Goal: Task Accomplishment & Management: Use online tool/utility

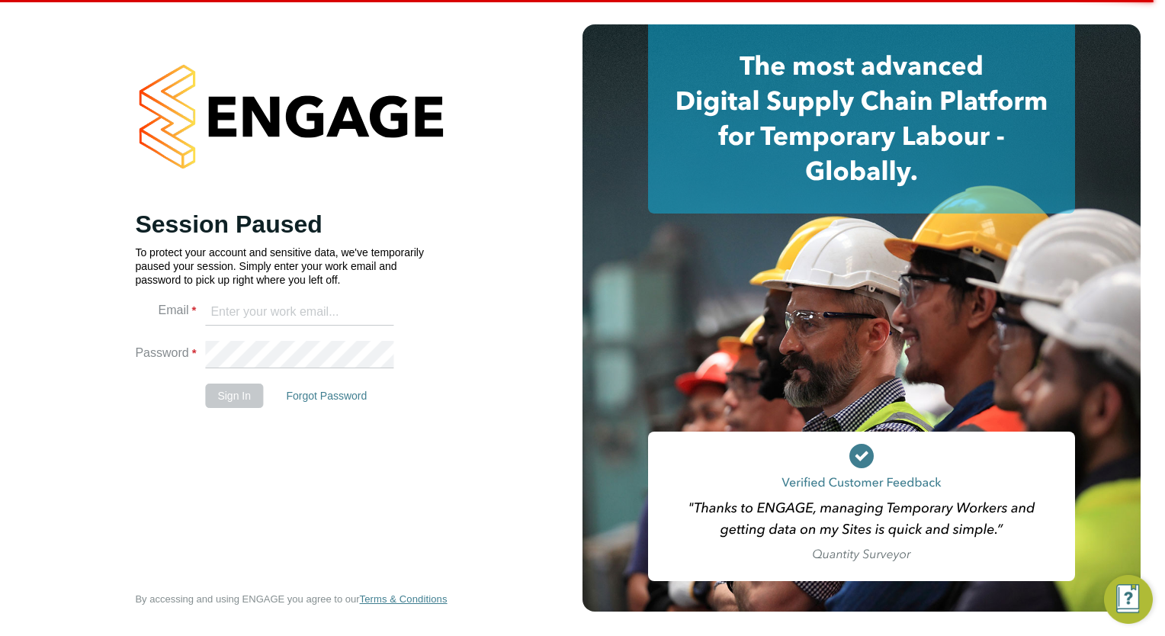
click at [497, 146] on div "Error while Uploading Attachments Something went wrong whilst uploading an atta…" at bounding box center [582, 318] width 1165 height 636
type input "megan.westlotorn@alliancemsp.co.uk"
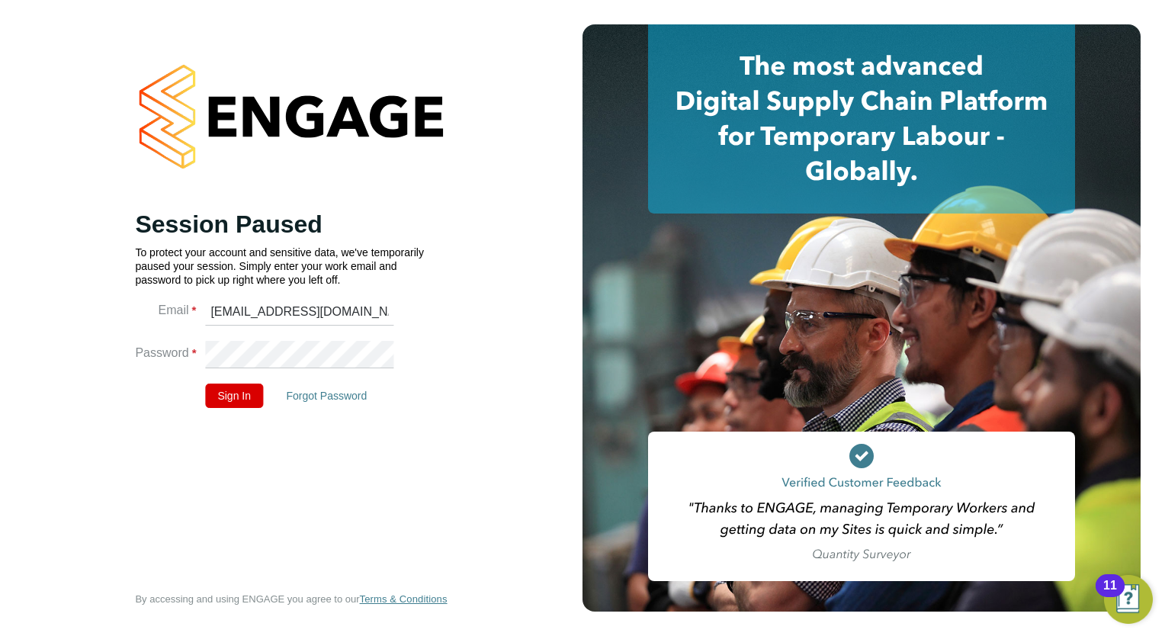
click at [281, 394] on button "Forgot Password" at bounding box center [326, 396] width 105 height 24
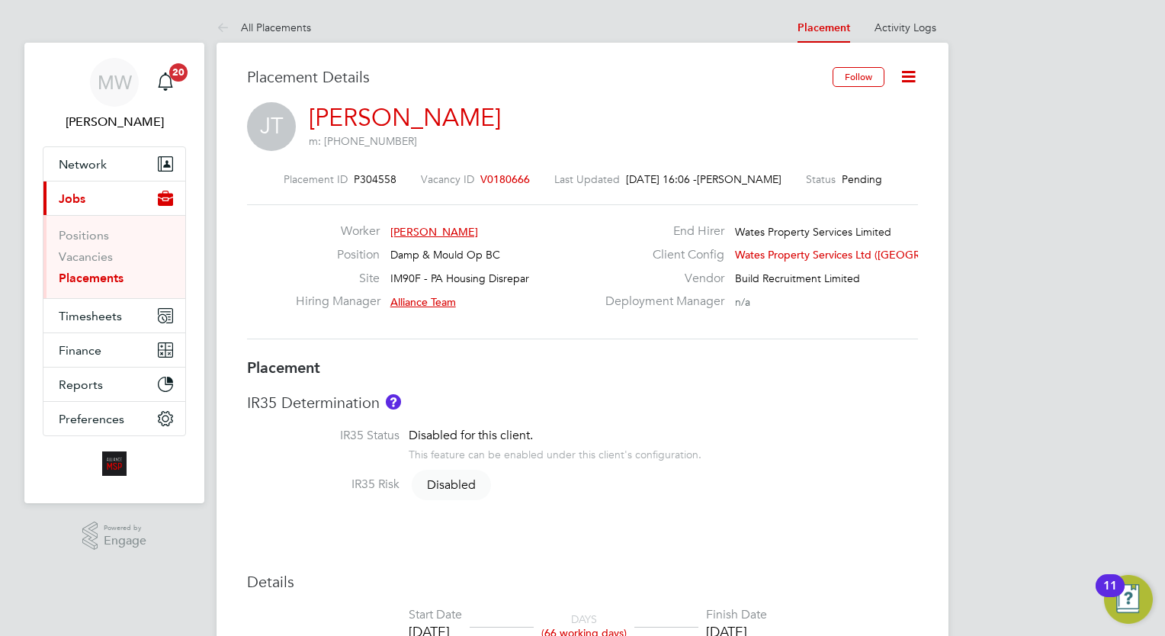
click at [107, 271] on link "Placements" at bounding box center [91, 278] width 65 height 14
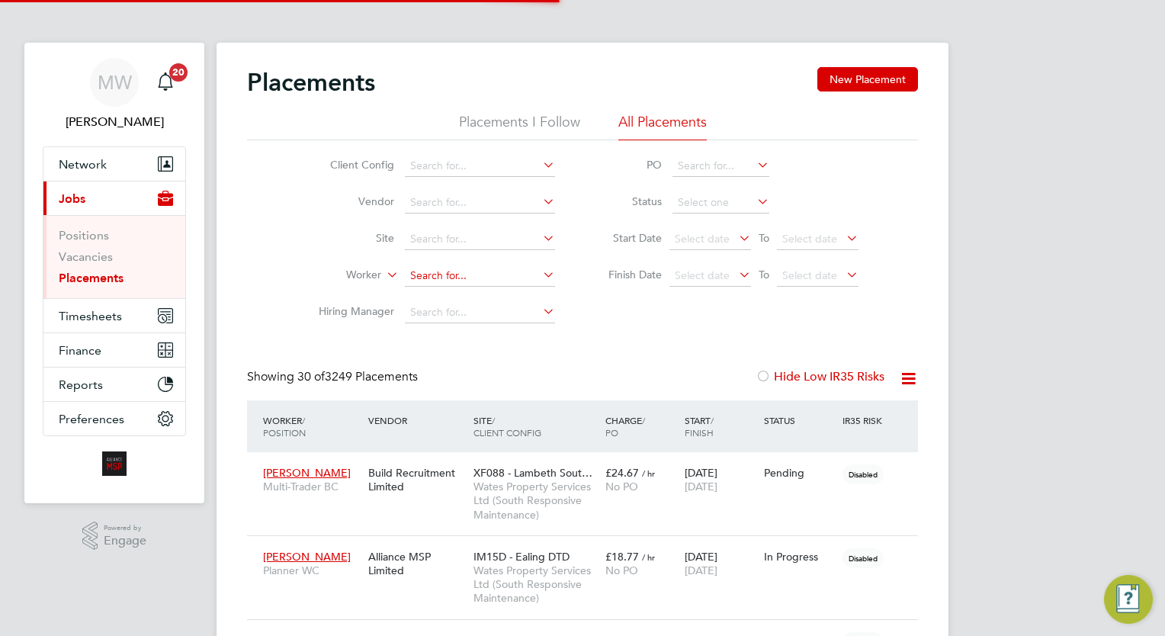
click at [435, 271] on input at bounding box center [480, 275] width 150 height 21
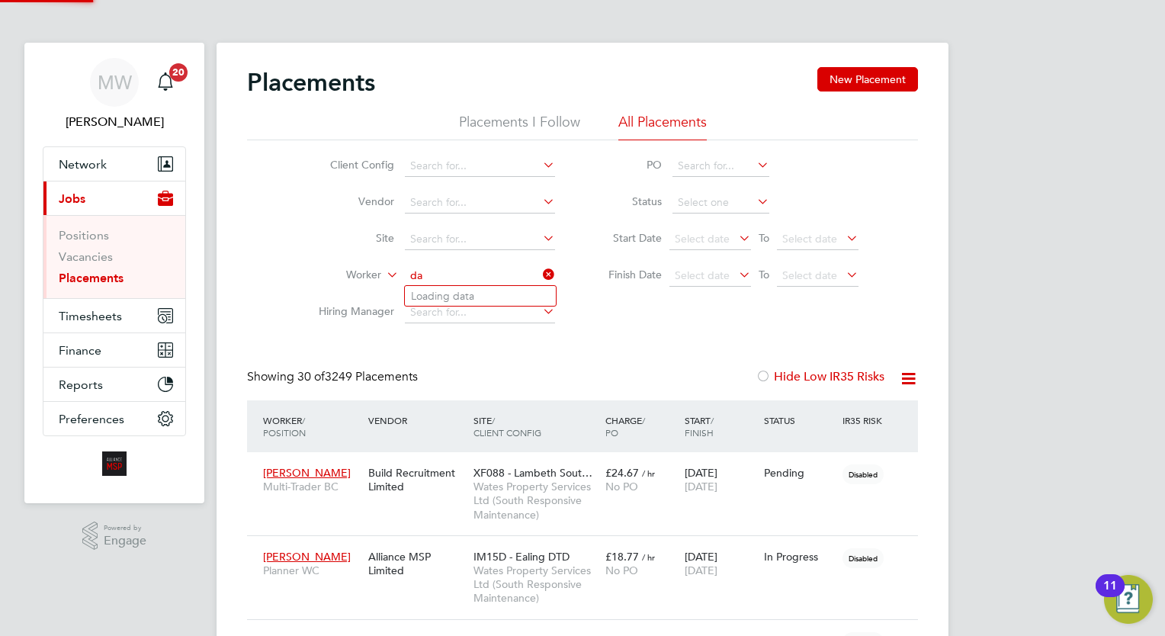
type input "d"
click at [493, 290] on li "Dawn H urrell" at bounding box center [480, 296] width 151 height 21
type input "Dawn Hurrell"
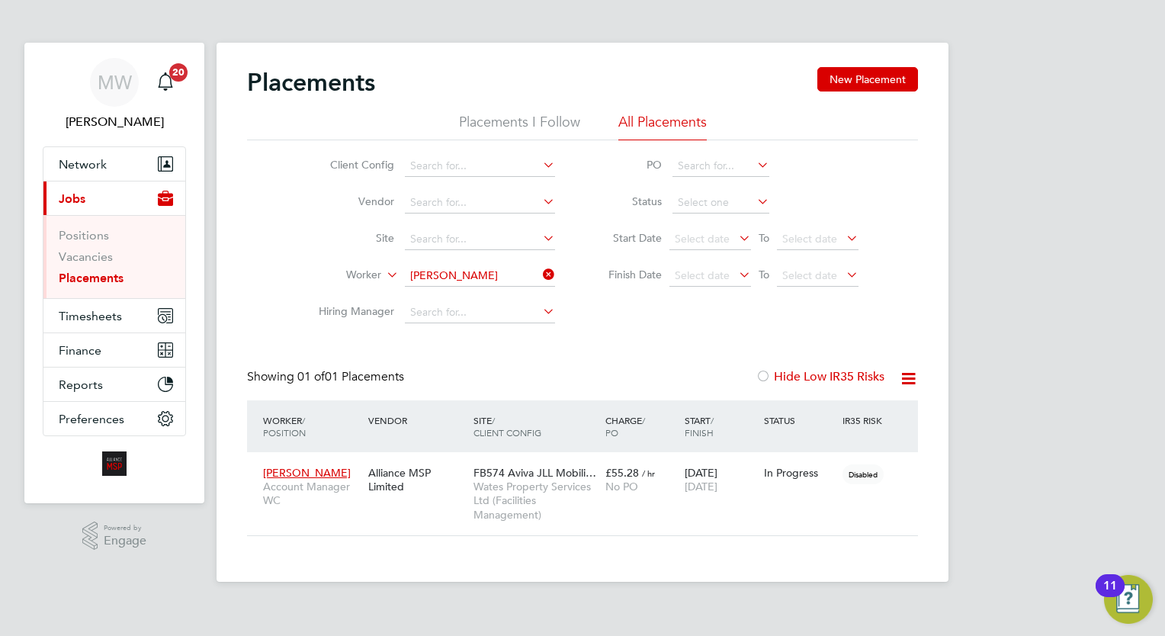
click at [540, 268] on icon at bounding box center [540, 274] width 0 height 21
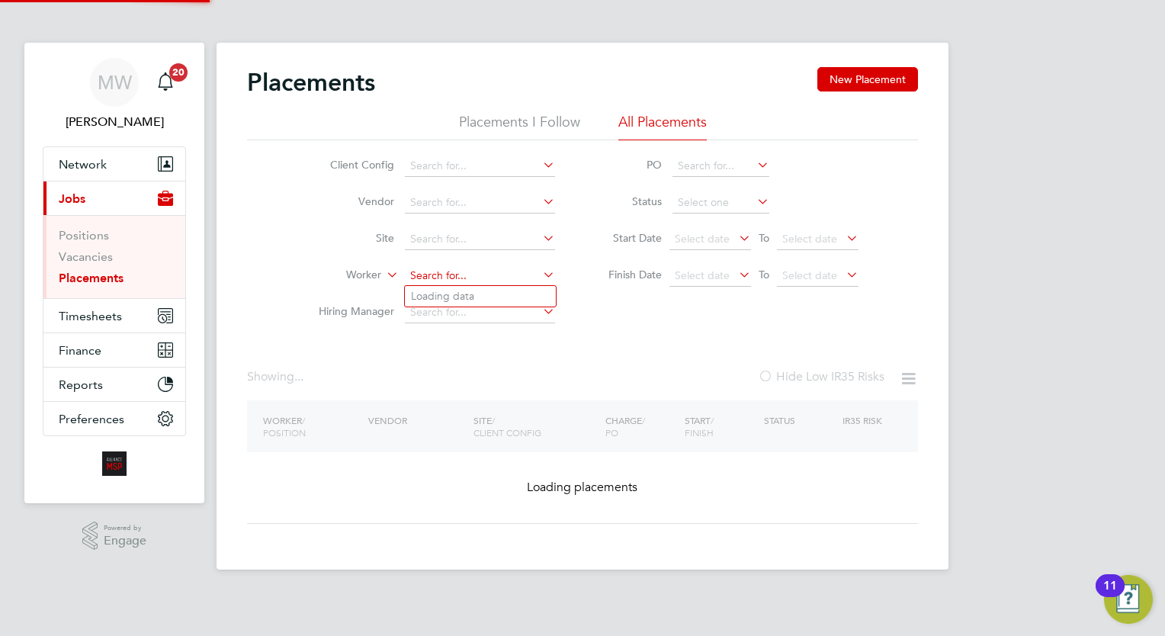
click at [498, 270] on input at bounding box center [480, 275] width 150 height 21
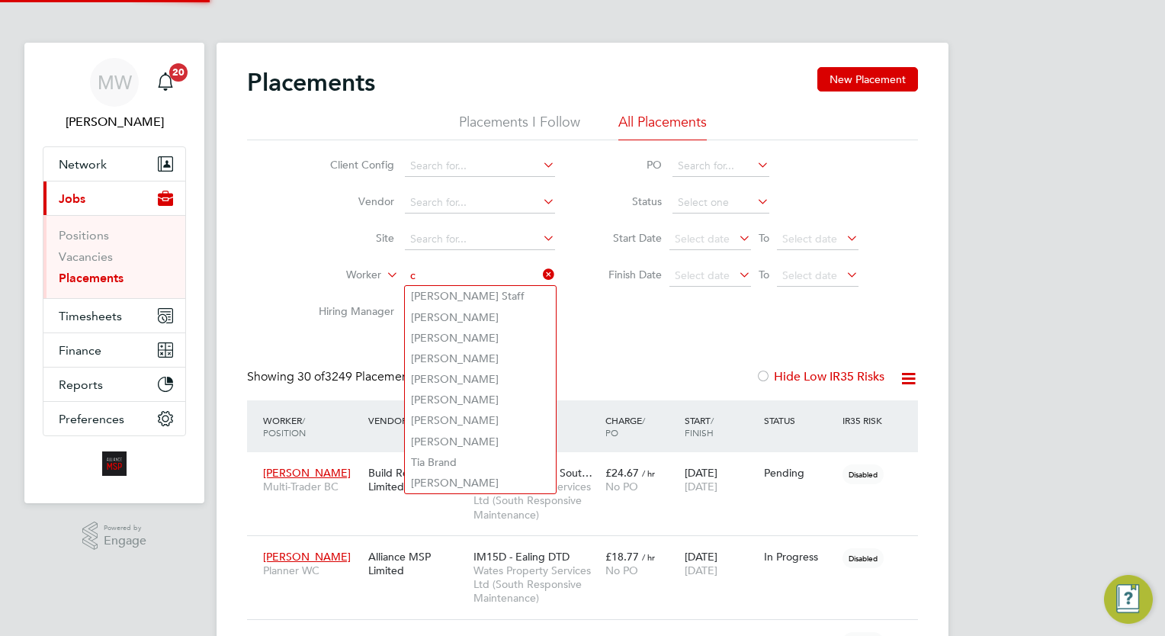
scroll to position [43, 106]
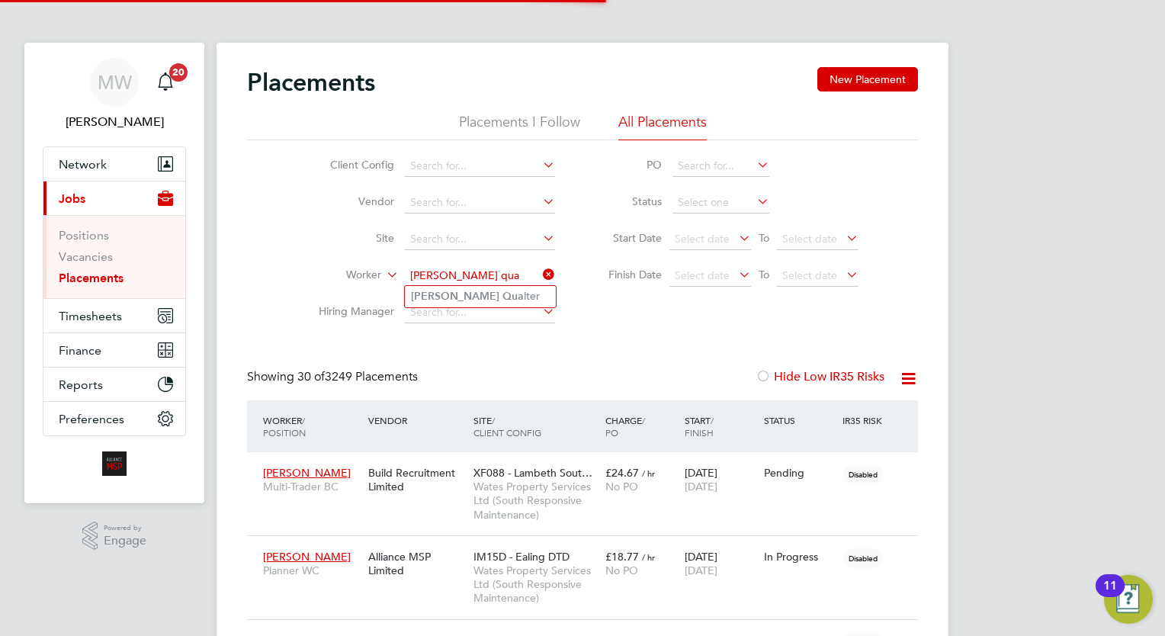
type input "connor qua"
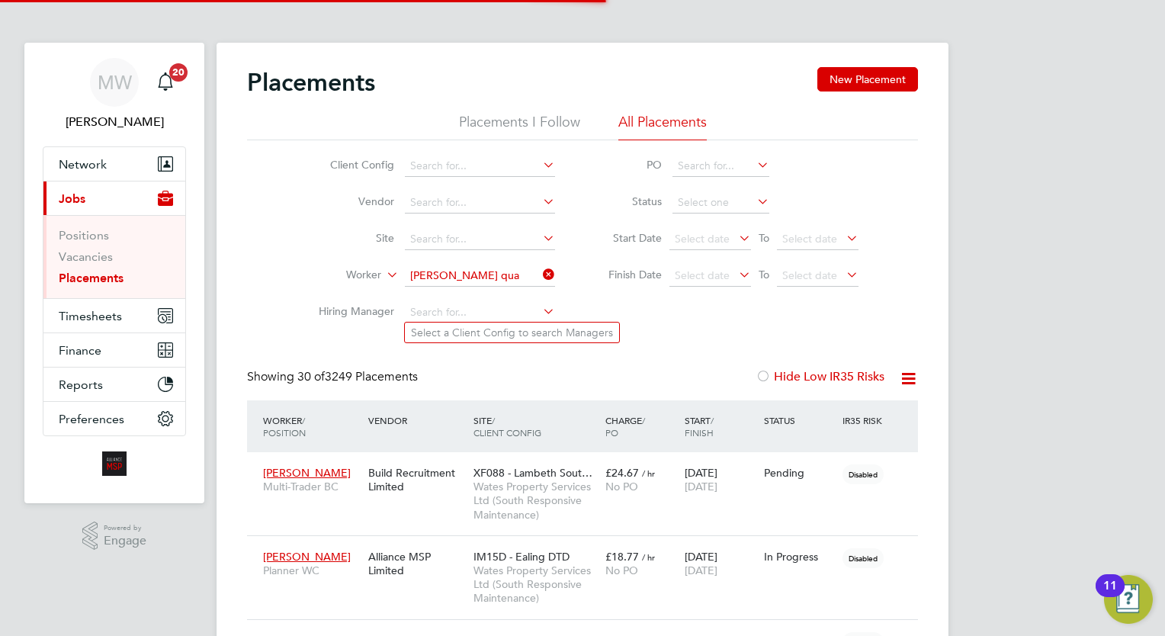
click at [487, 309] on input at bounding box center [480, 312] width 150 height 21
click at [503, 275] on input at bounding box center [480, 275] width 150 height 21
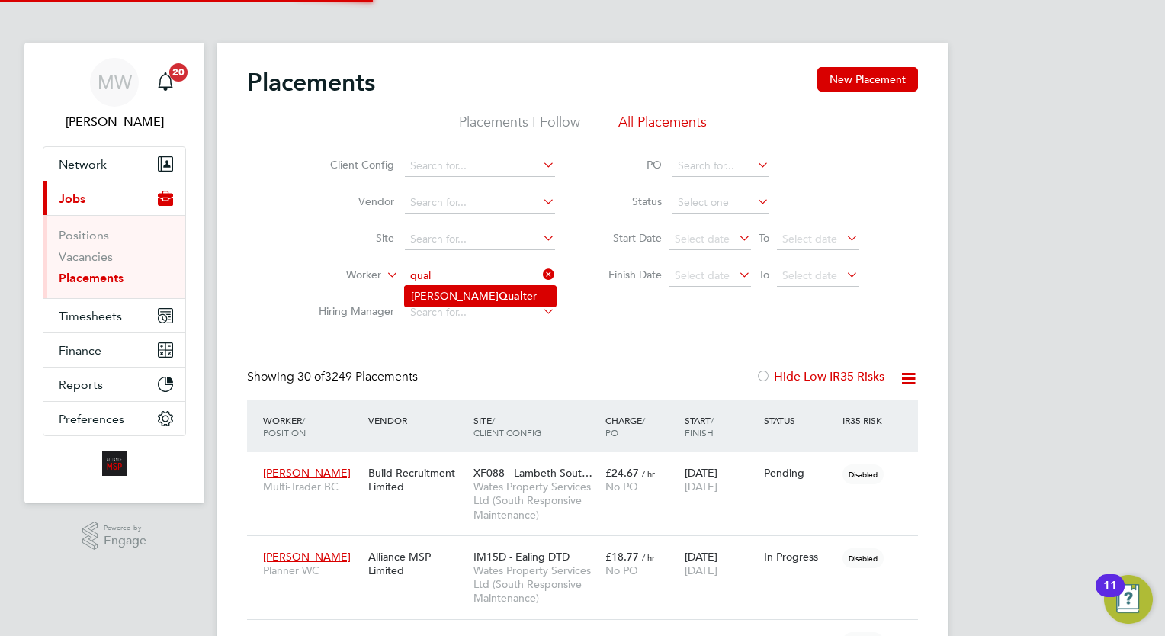
click at [498, 289] on li "Connor Qual ter" at bounding box center [480, 296] width 151 height 21
type input "Connor [PERSON_NAME]"
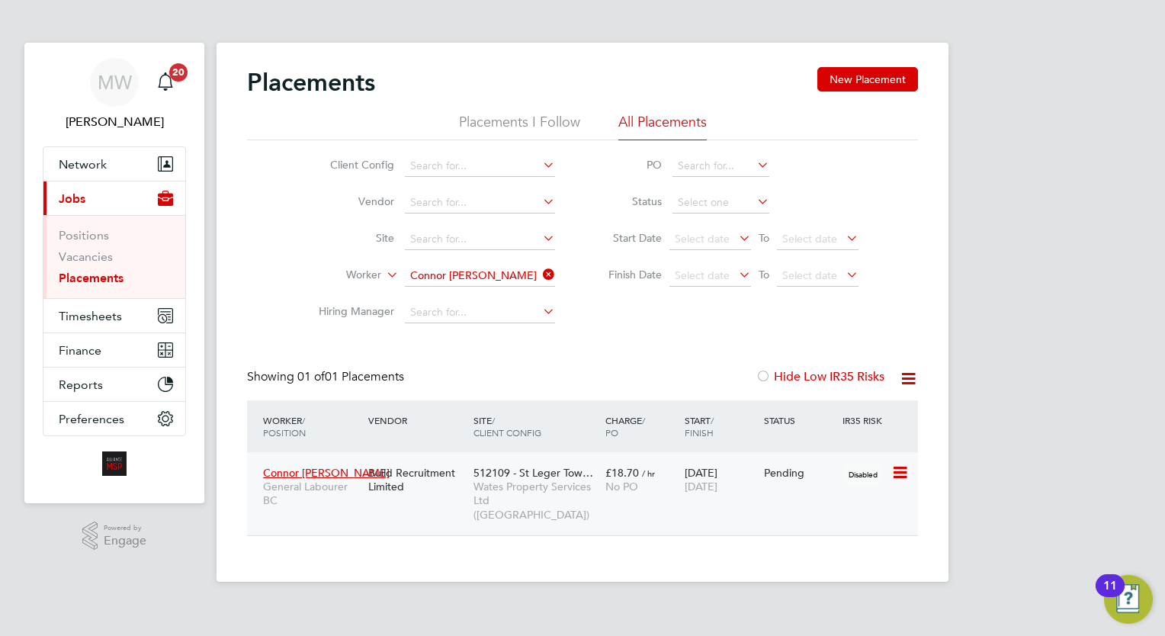
click at [678, 482] on div "£18.70 / hr No PO" at bounding box center [641, 479] width 79 height 43
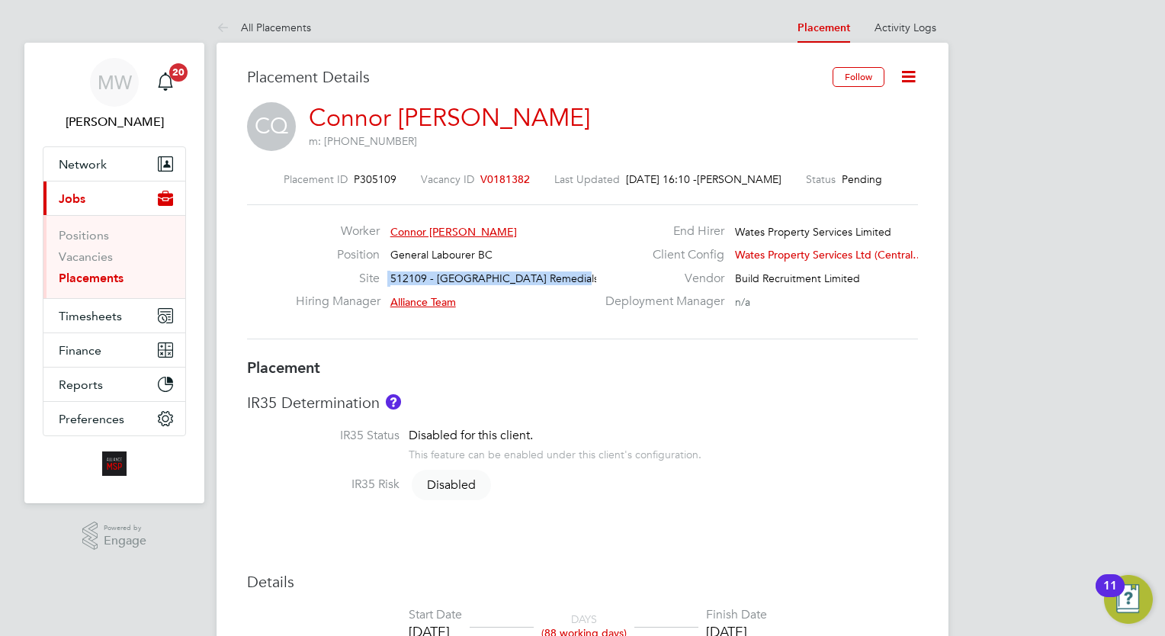
drag, startPoint x: 567, startPoint y: 278, endPoint x: 422, endPoint y: 265, distance: 146.2
click at [422, 265] on div "Worker Connor Qualter Position General Labourer BC Site 512109 - St Leger Tower…" at bounding box center [446, 270] width 300 height 94
copy div "Site 512109 - St Leger Towers Remedials"
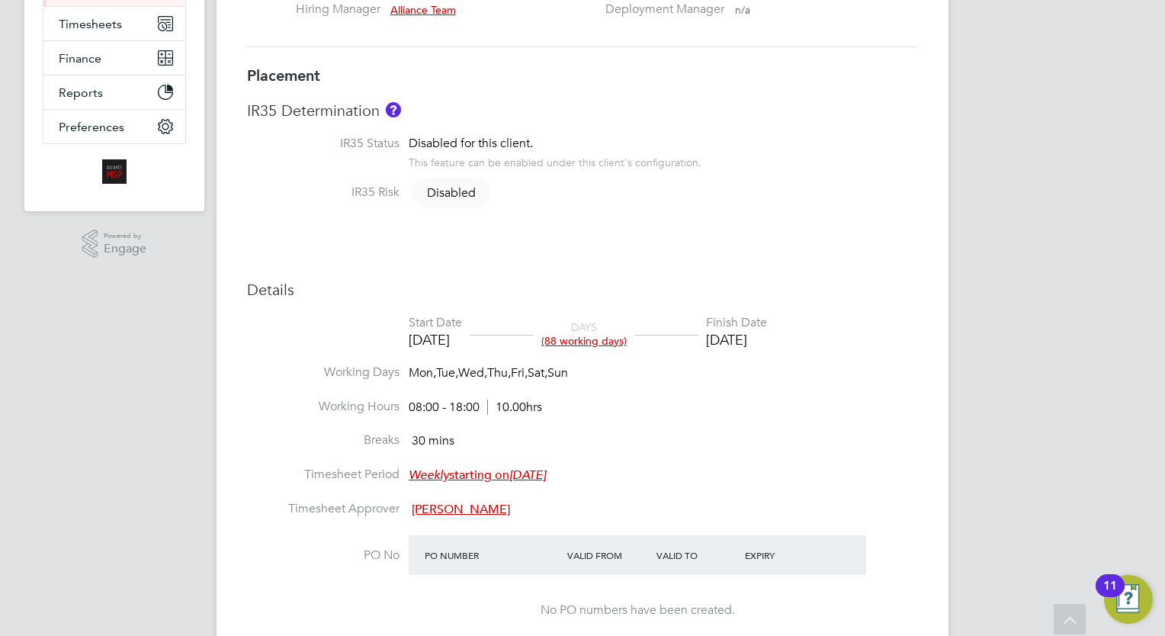
scroll to position [10, 0]
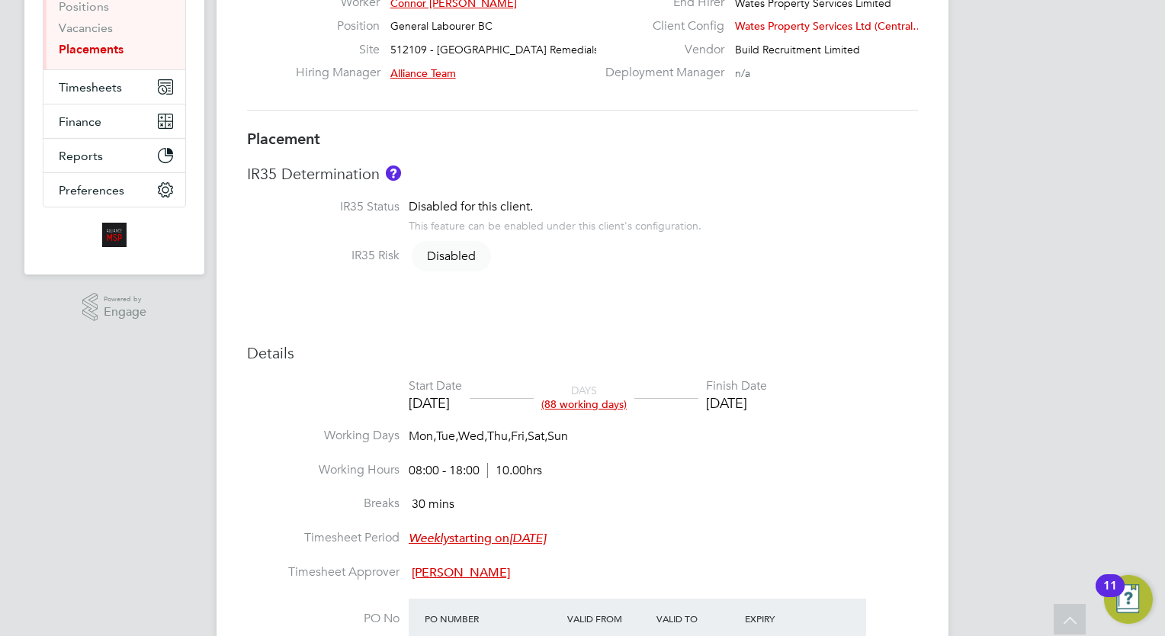
scroll to position [0, 0]
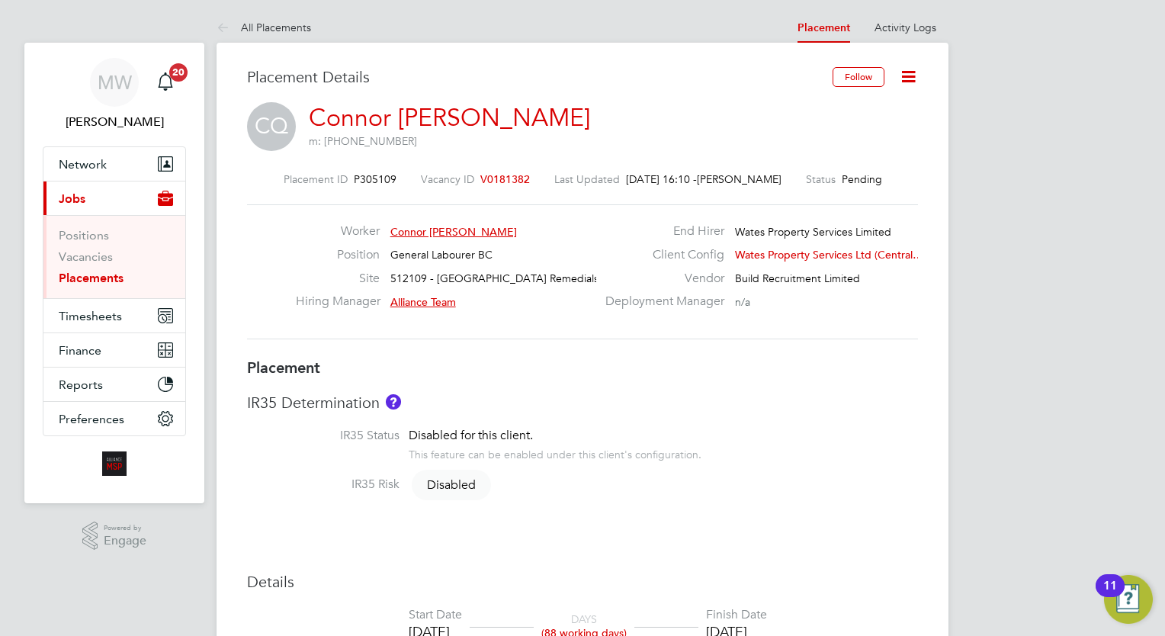
click at [108, 276] on link "Placements" at bounding box center [91, 278] width 65 height 14
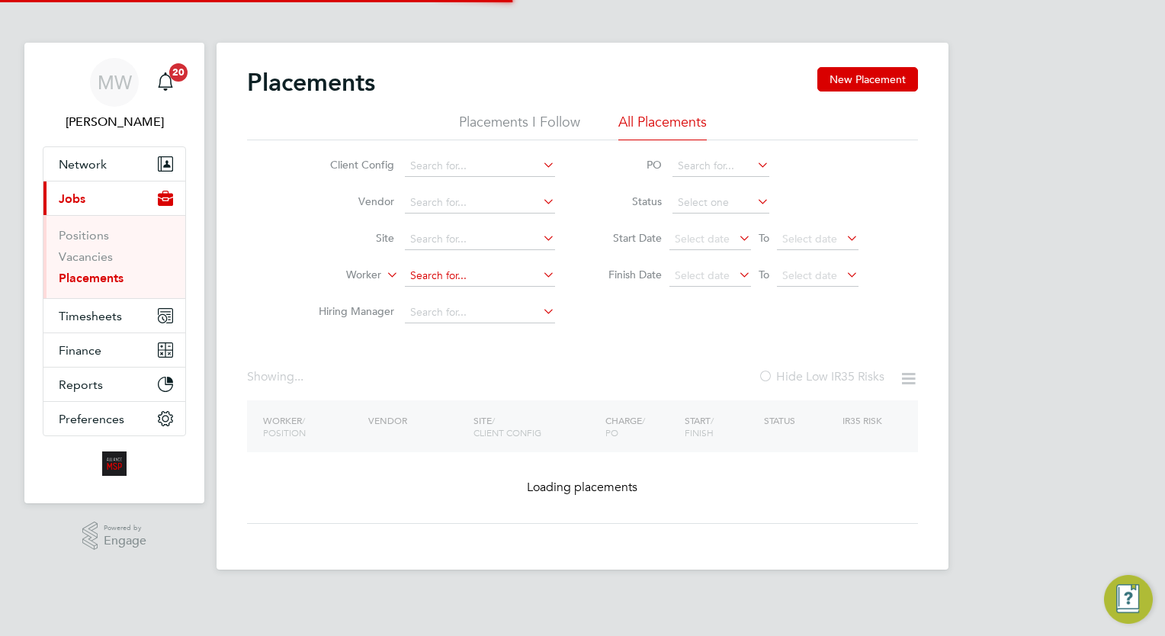
click at [465, 276] on input at bounding box center [480, 275] width 150 height 21
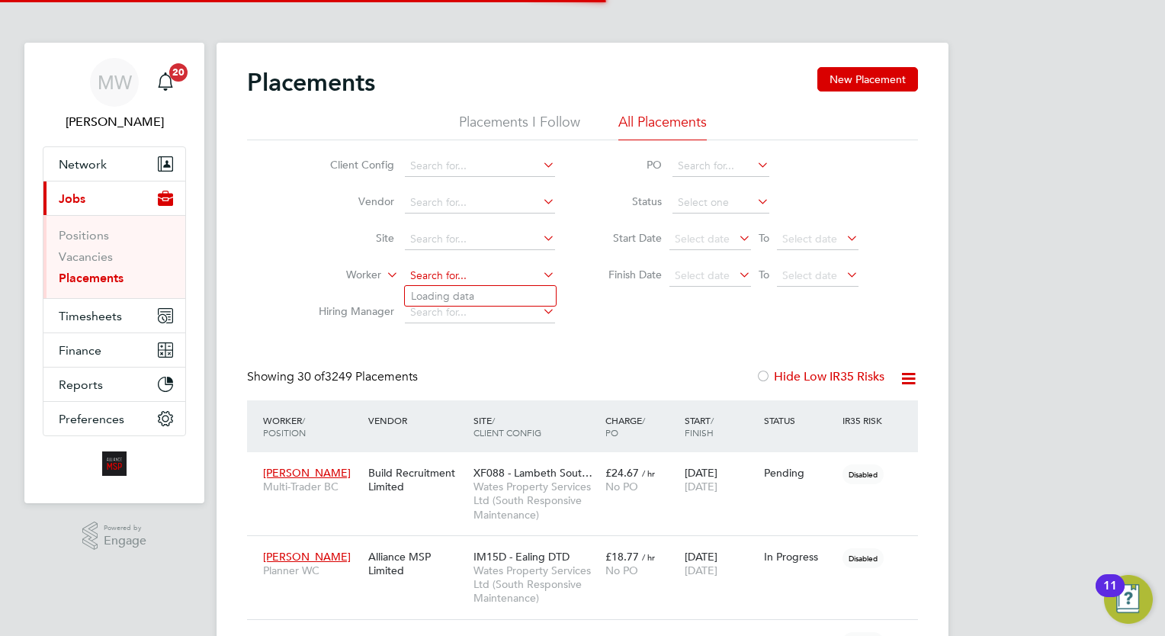
scroll to position [43, 106]
click at [482, 295] on li "Ian Wi ggett" at bounding box center [480, 296] width 151 height 21
type input "[PERSON_NAME]"
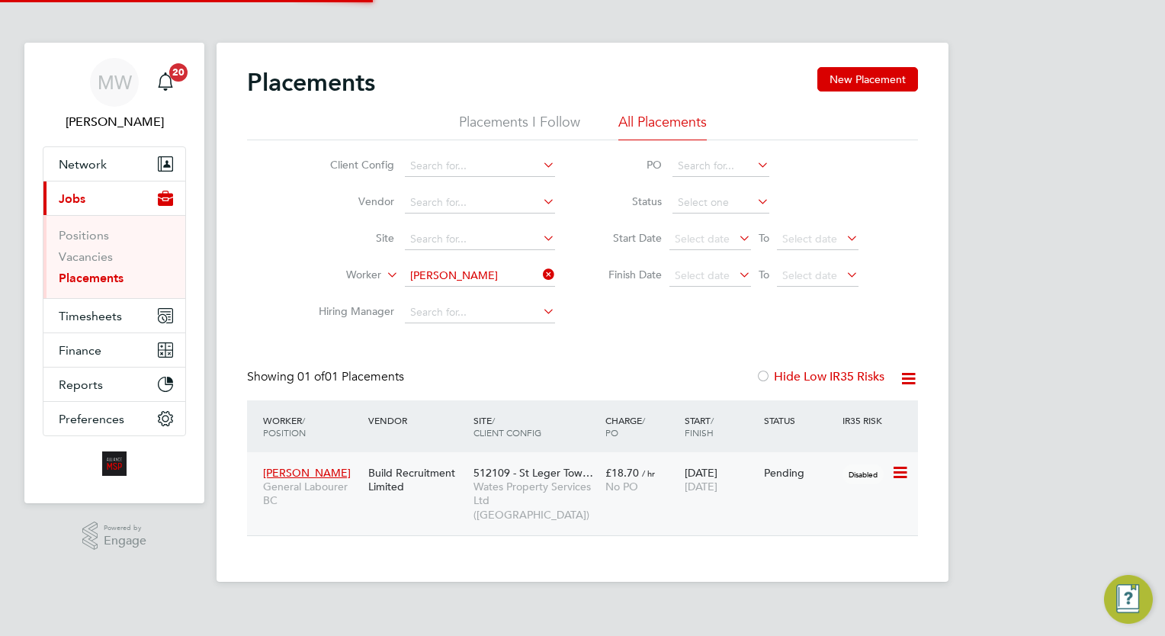
click at [659, 480] on div "No PO" at bounding box center [641, 487] width 72 height 14
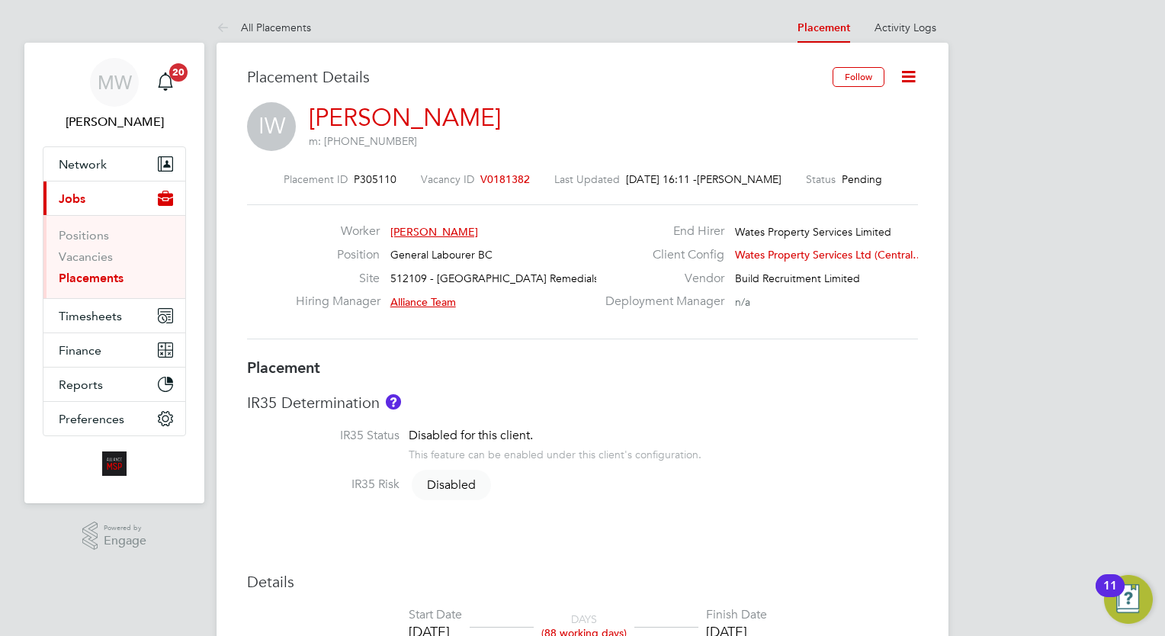
click at [79, 278] on link "Placements" at bounding box center [91, 278] width 65 height 14
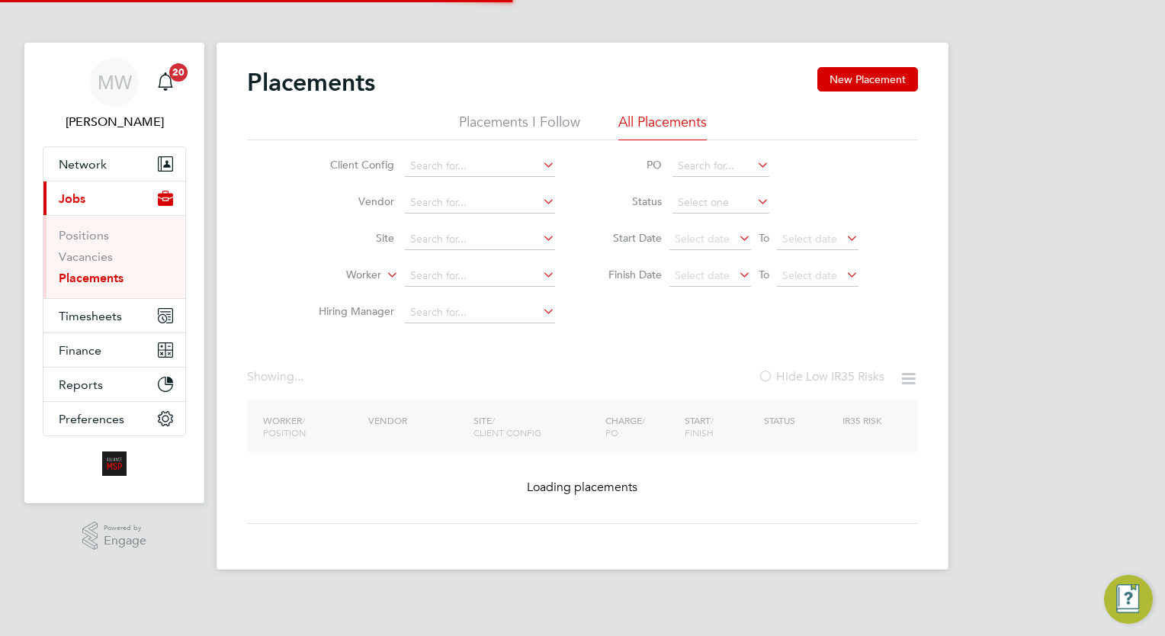
click at [473, 286] on li "Worker" at bounding box center [430, 276] width 287 height 37
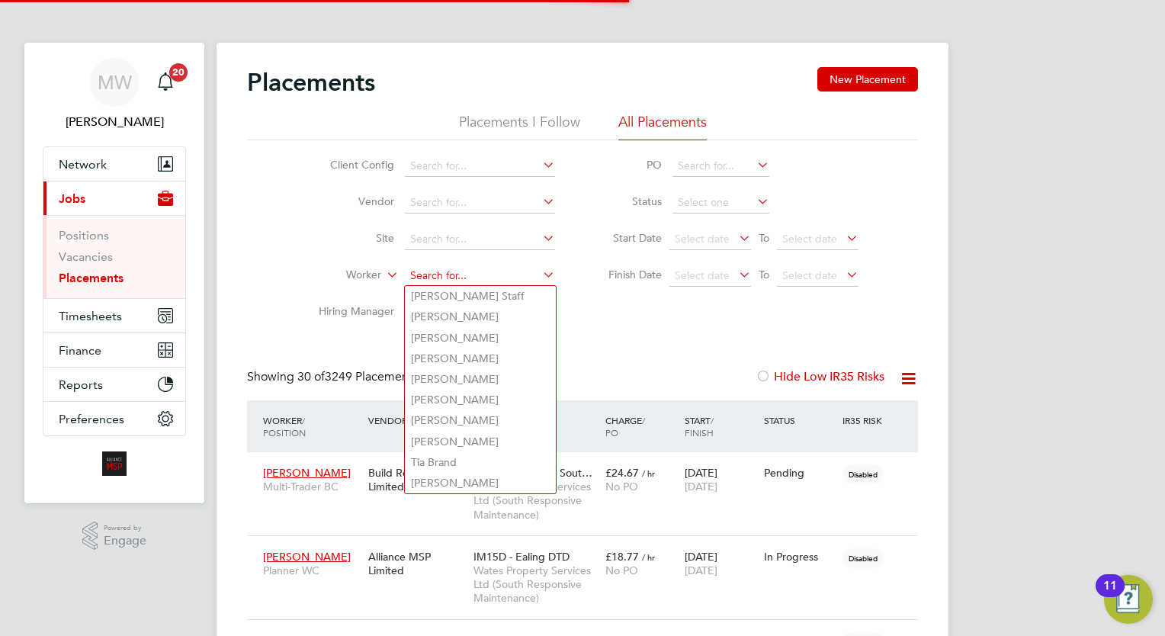
click at [473, 274] on input at bounding box center [480, 275] width 150 height 21
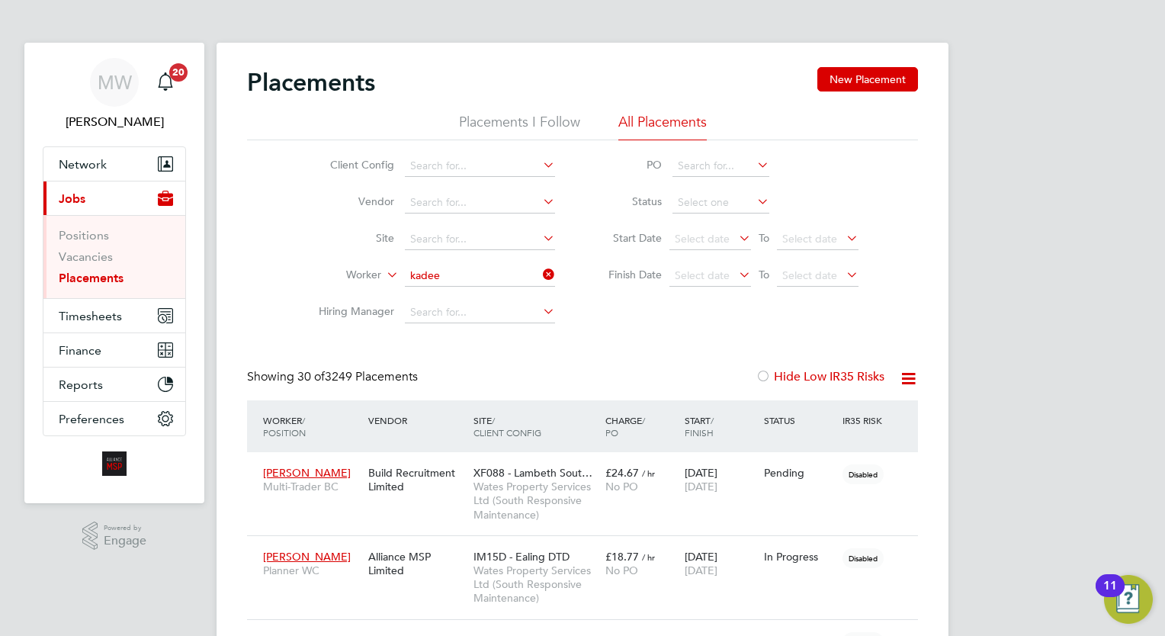
click at [532, 337] on li "Kadee m Osei-Wusu" at bounding box center [480, 338] width 151 height 21
type input "Kadeem Osei-Wusu"
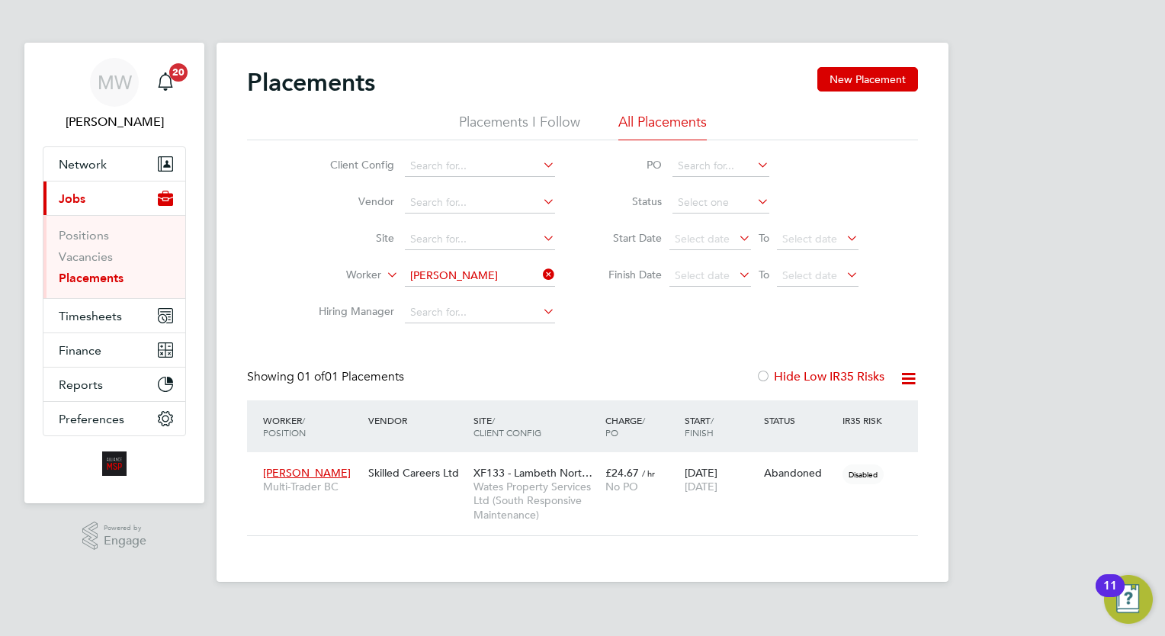
click at [540, 277] on icon at bounding box center [540, 274] width 0 height 21
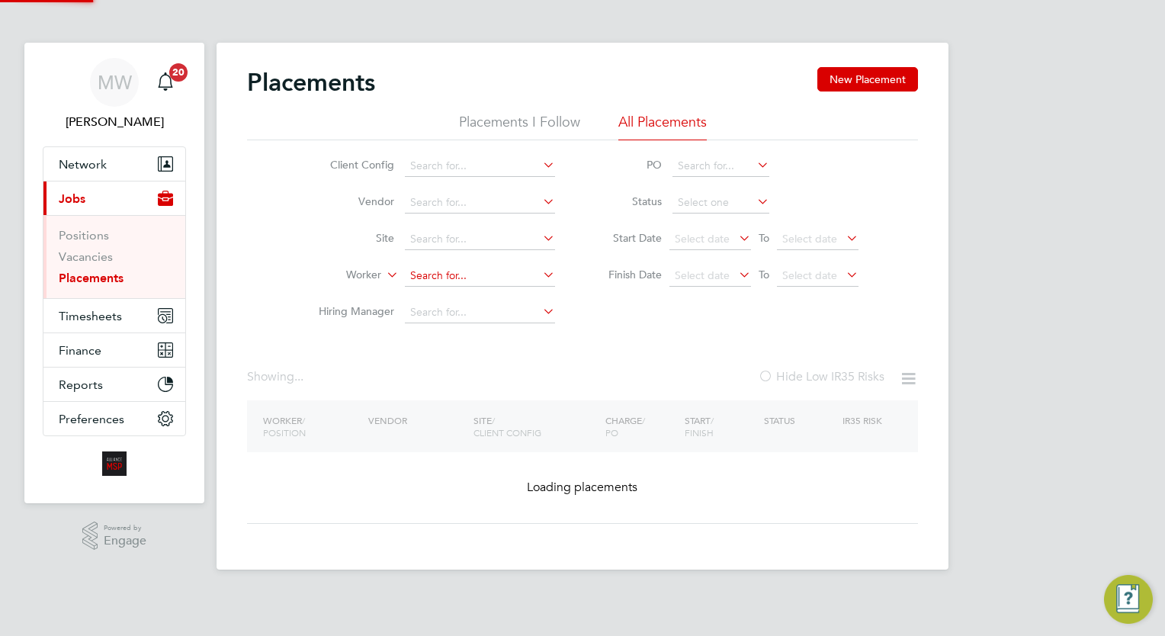
click at [499, 281] on input at bounding box center [480, 275] width 150 height 21
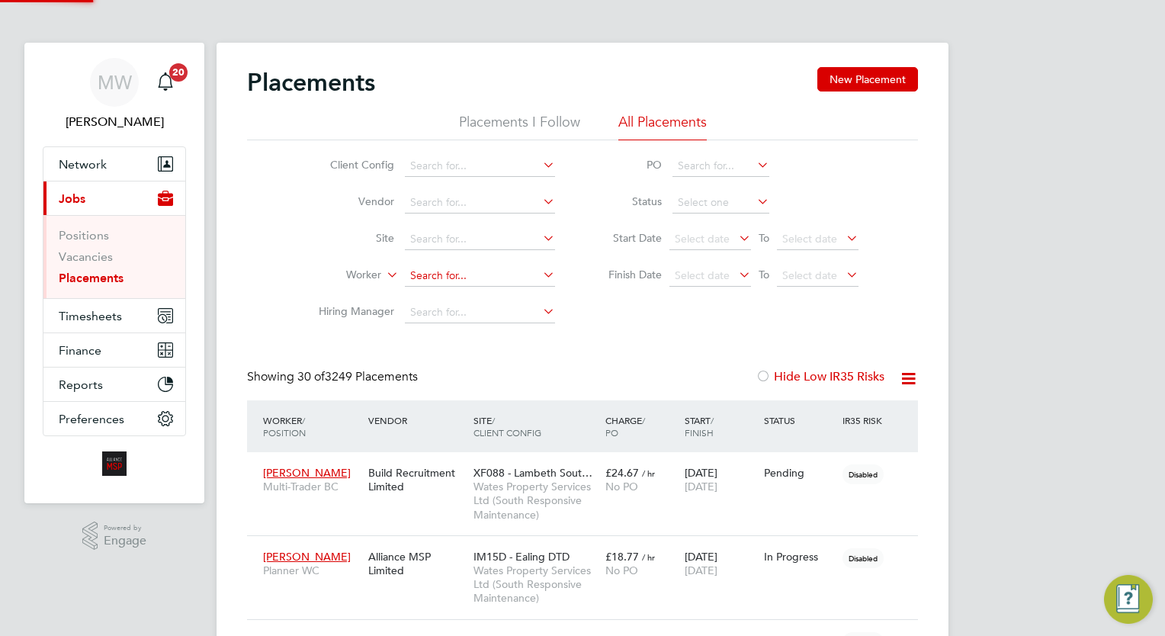
scroll to position [43, 106]
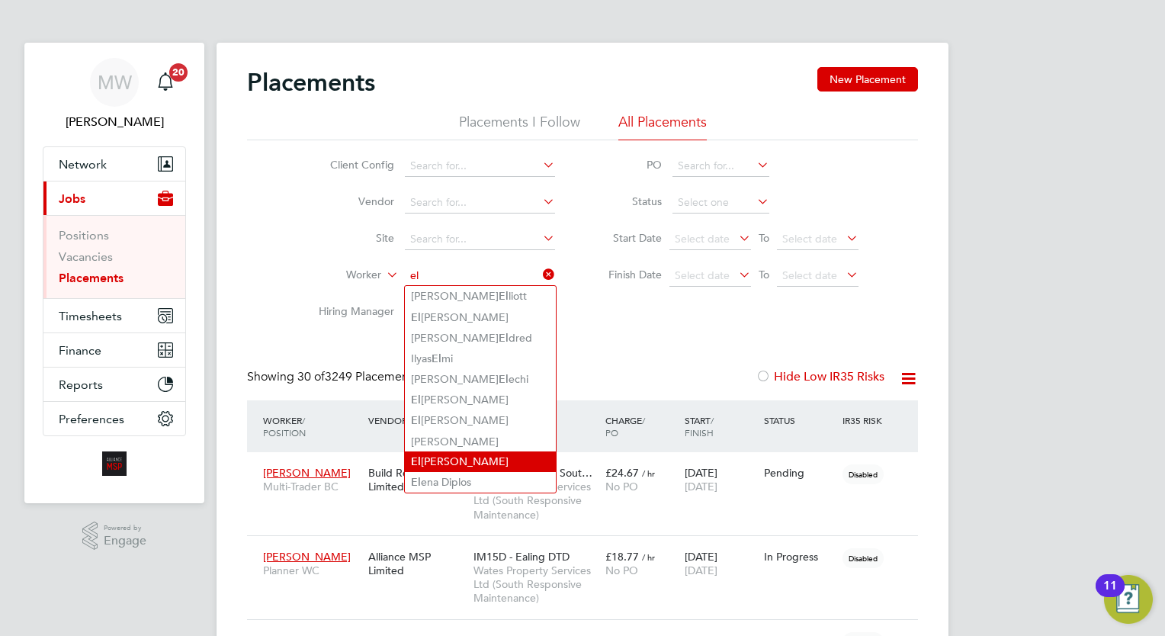
click at [479, 462] on li "El houssain Sghir" at bounding box center [480, 461] width 151 height 21
type input "Elhoussain Sghir"
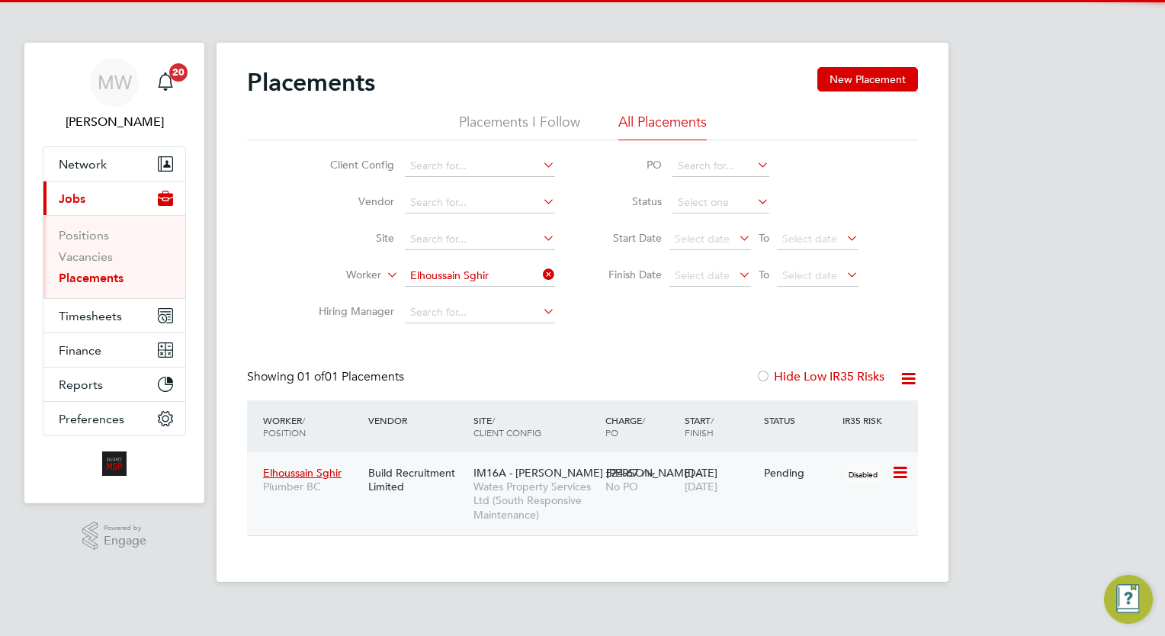
click at [528, 486] on span "Wates Property Services Ltd (South Responsive Maintenance)" at bounding box center [536, 501] width 124 height 42
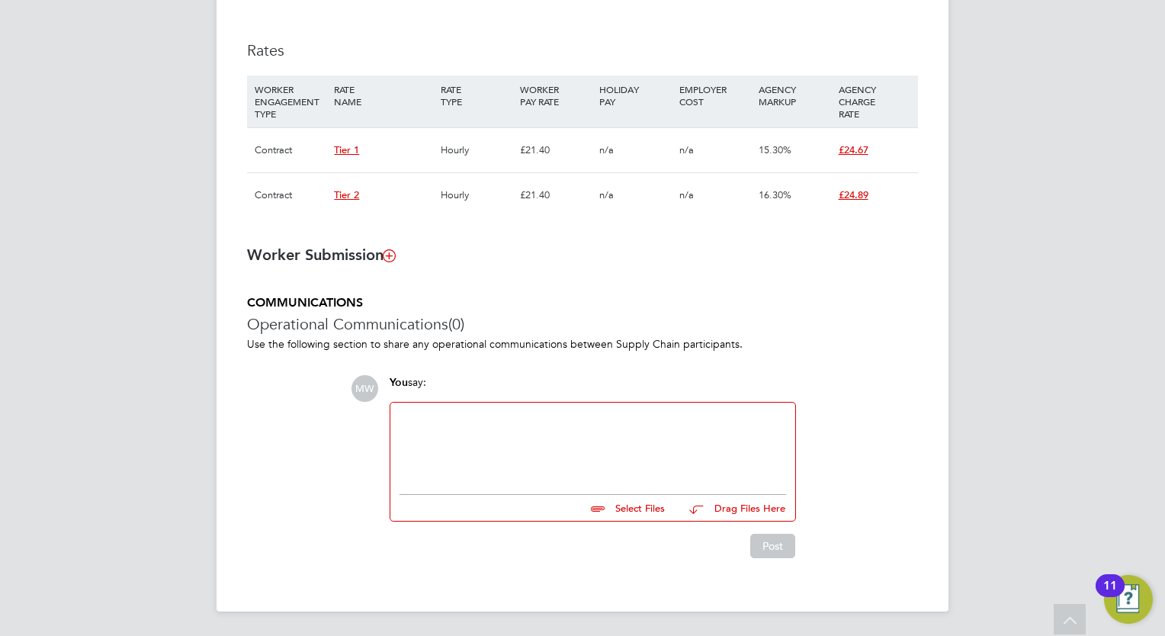
click at [521, 425] on div at bounding box center [593, 445] width 387 height 66
click at [634, 504] on input "file" at bounding box center [671, 505] width 229 height 21
type input "C:\fakepath\ELHOUSSAIN_SGHIR_COC.zip"
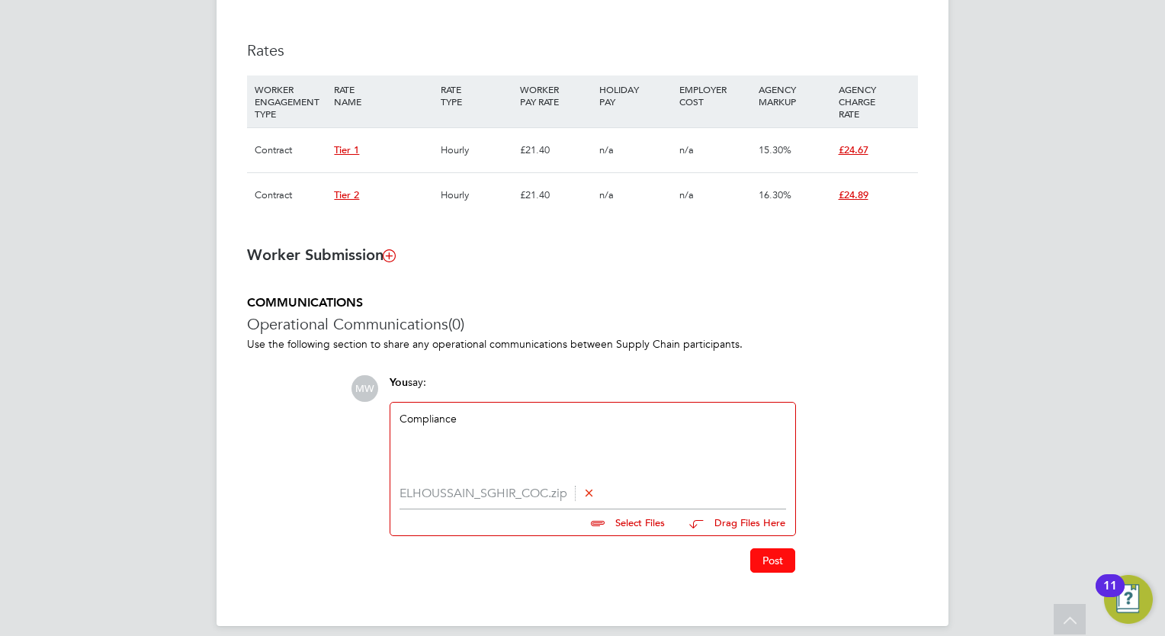
click at [763, 564] on button "Post" at bounding box center [772, 560] width 45 height 24
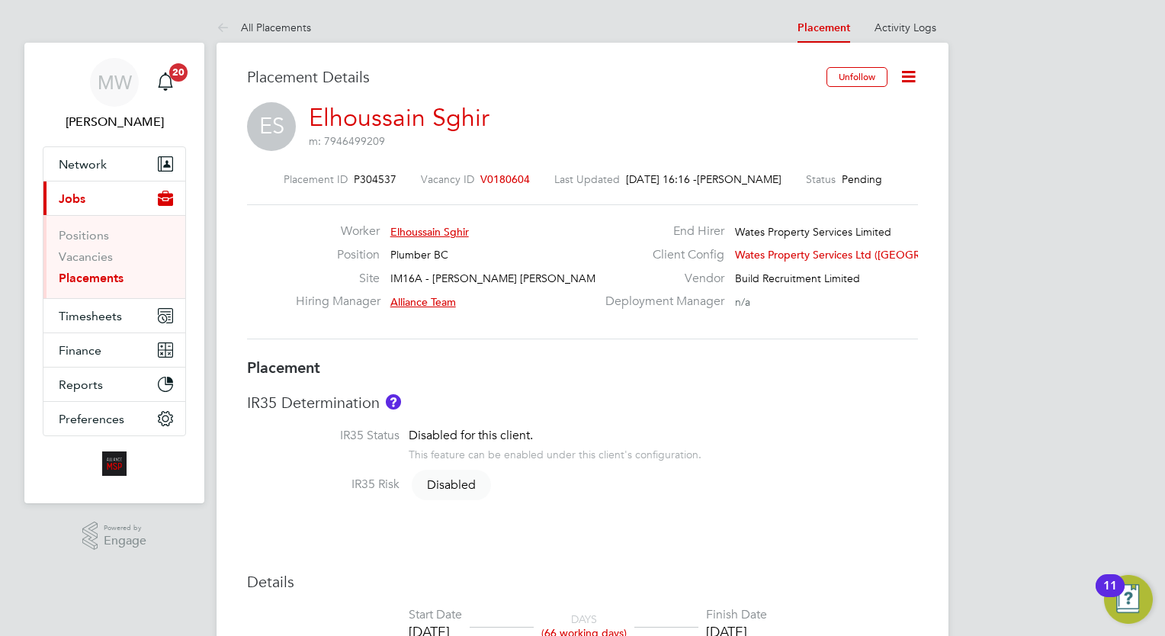
click at [75, 275] on link "Placements" at bounding box center [91, 278] width 65 height 14
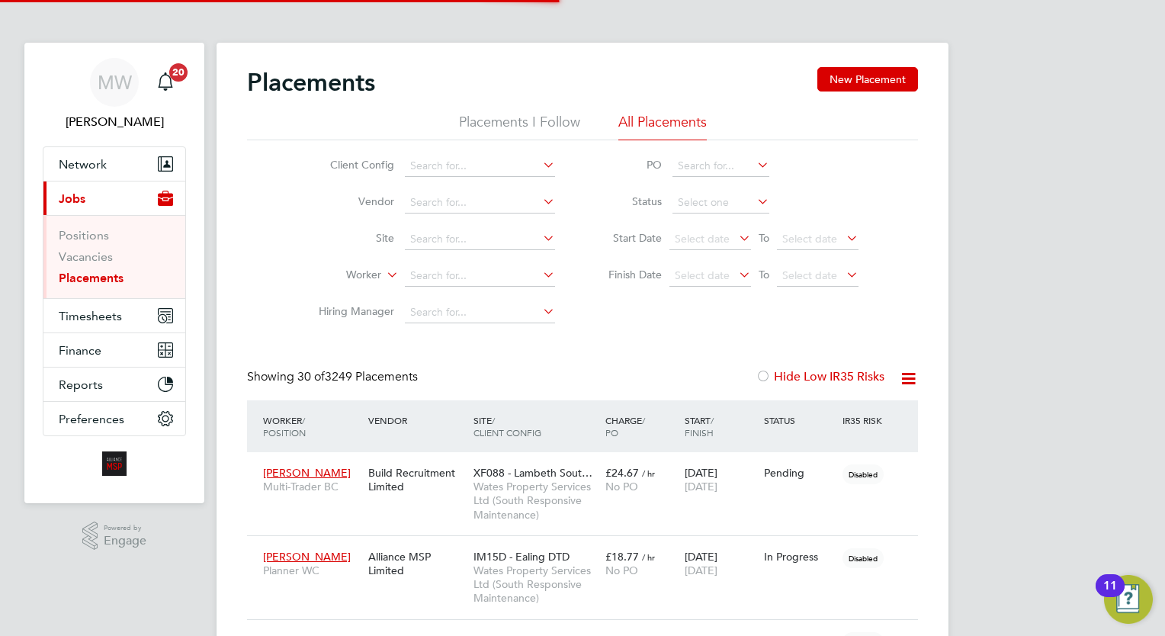
scroll to position [43, 106]
click at [449, 267] on input at bounding box center [480, 275] width 150 height 21
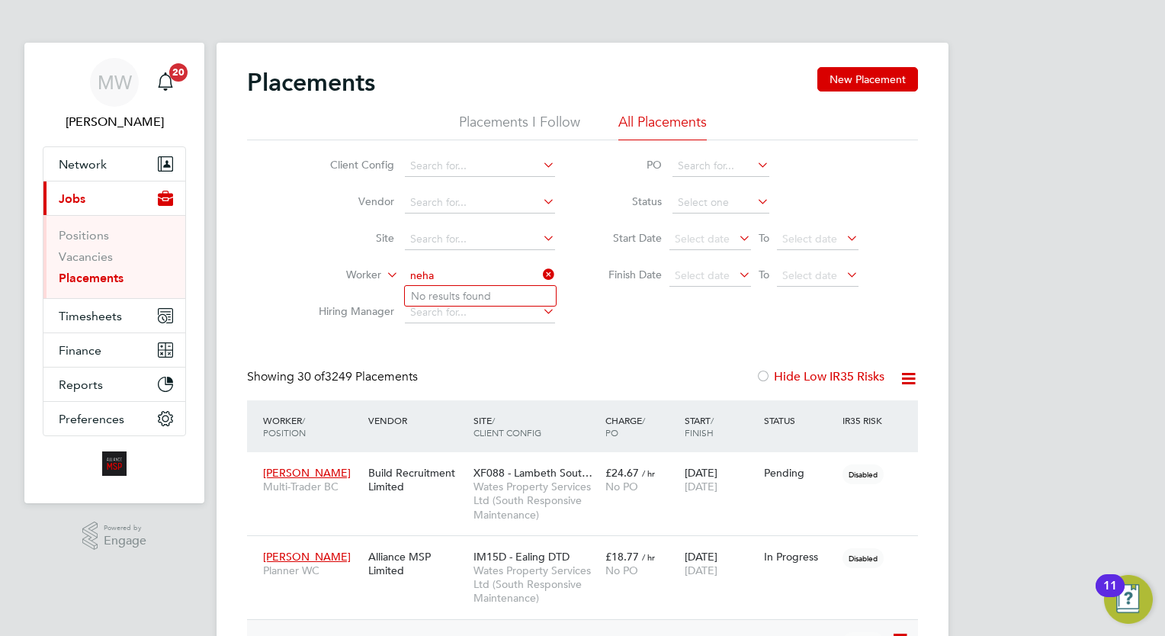
type input "neha"
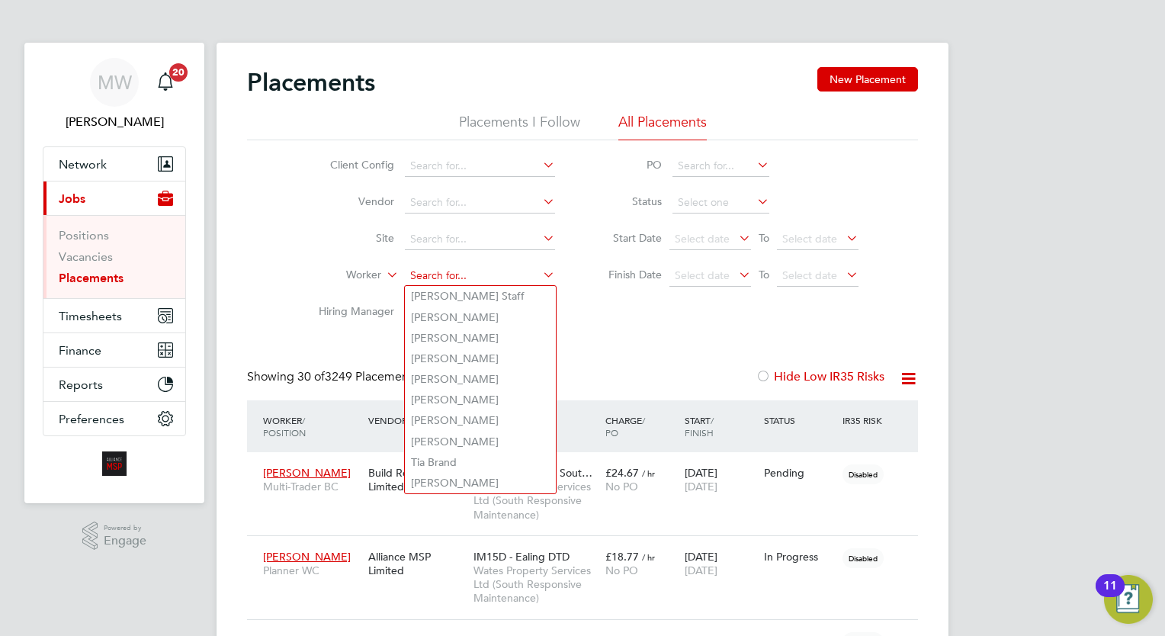
click at [449, 269] on input at bounding box center [480, 275] width 150 height 21
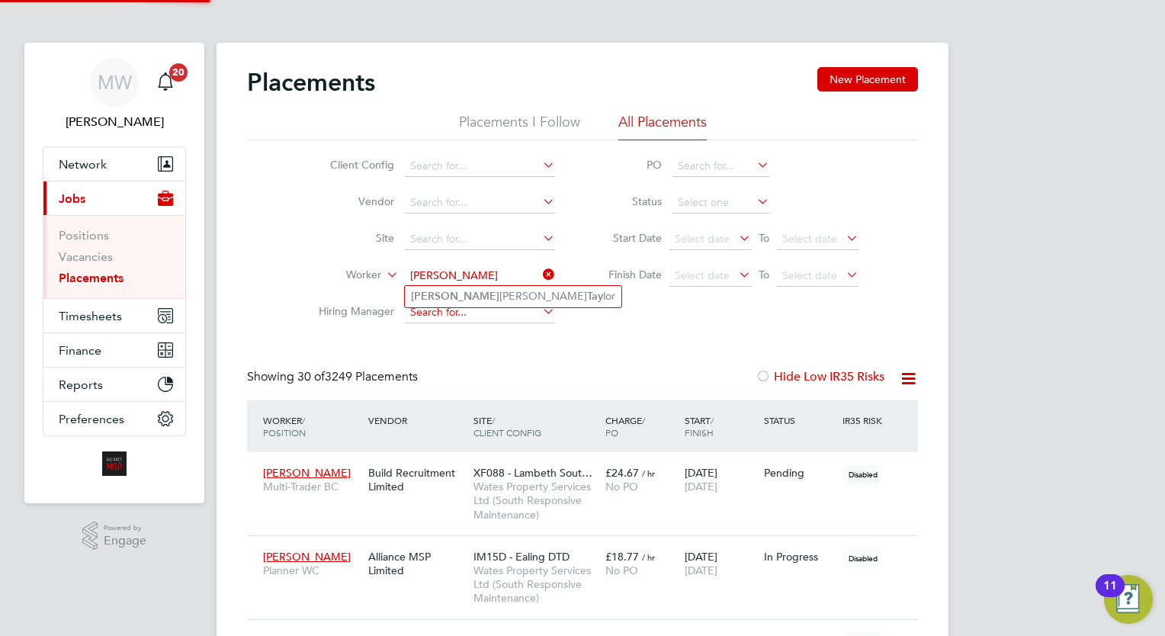
type input "chloe tay"
click at [476, 319] on input at bounding box center [480, 312] width 150 height 21
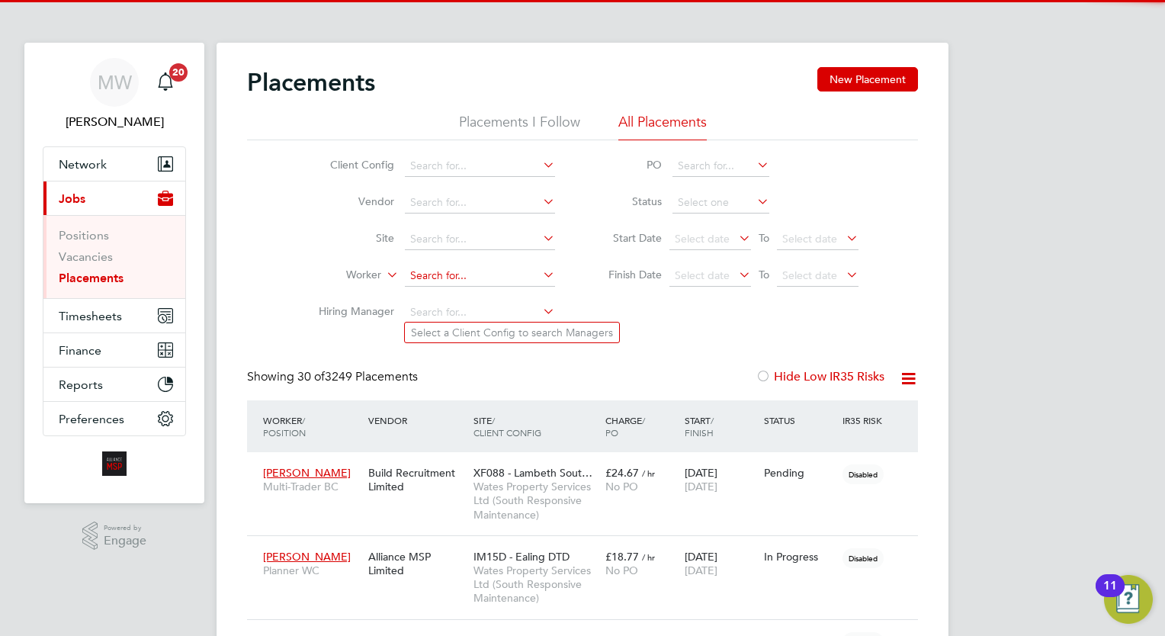
click at [482, 284] on input at bounding box center [480, 275] width 150 height 21
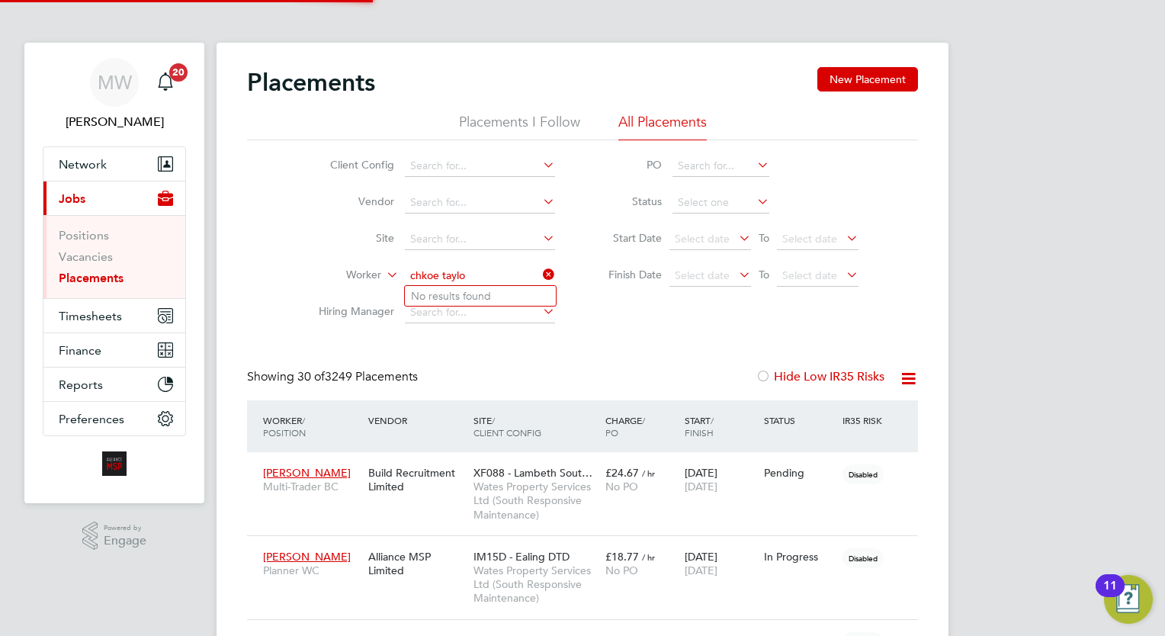
click at [427, 276] on input "chkoe taylo" at bounding box center [480, 275] width 150 height 21
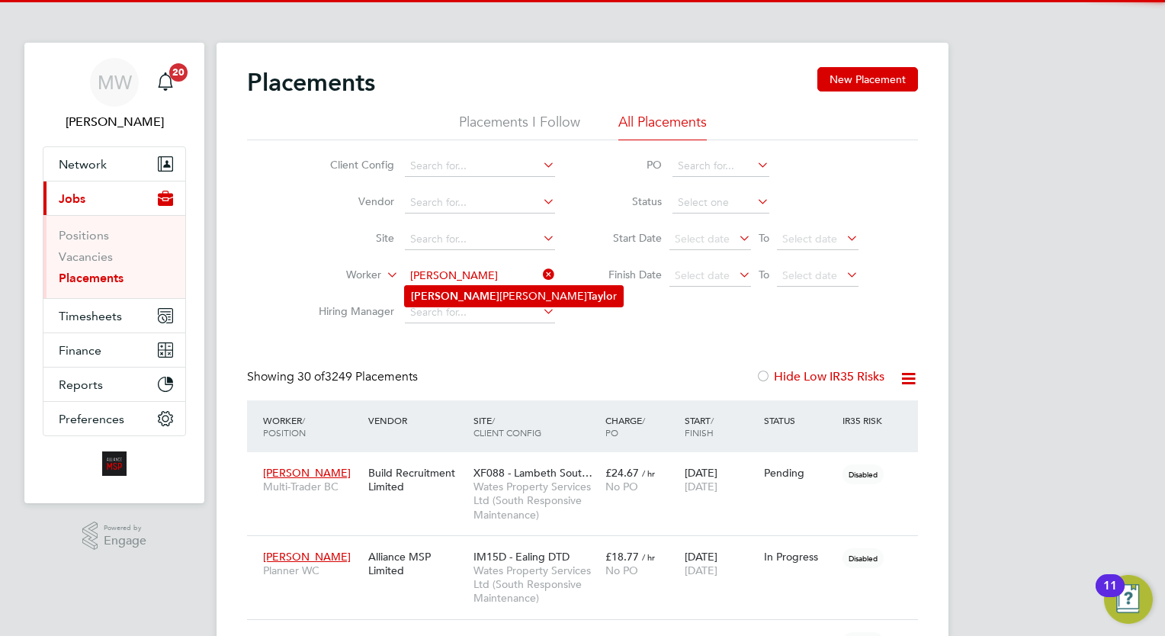
click at [488, 288] on li "Chloe Louise Taylo r" at bounding box center [514, 296] width 218 height 21
type input "Chloe Louise Taylor"
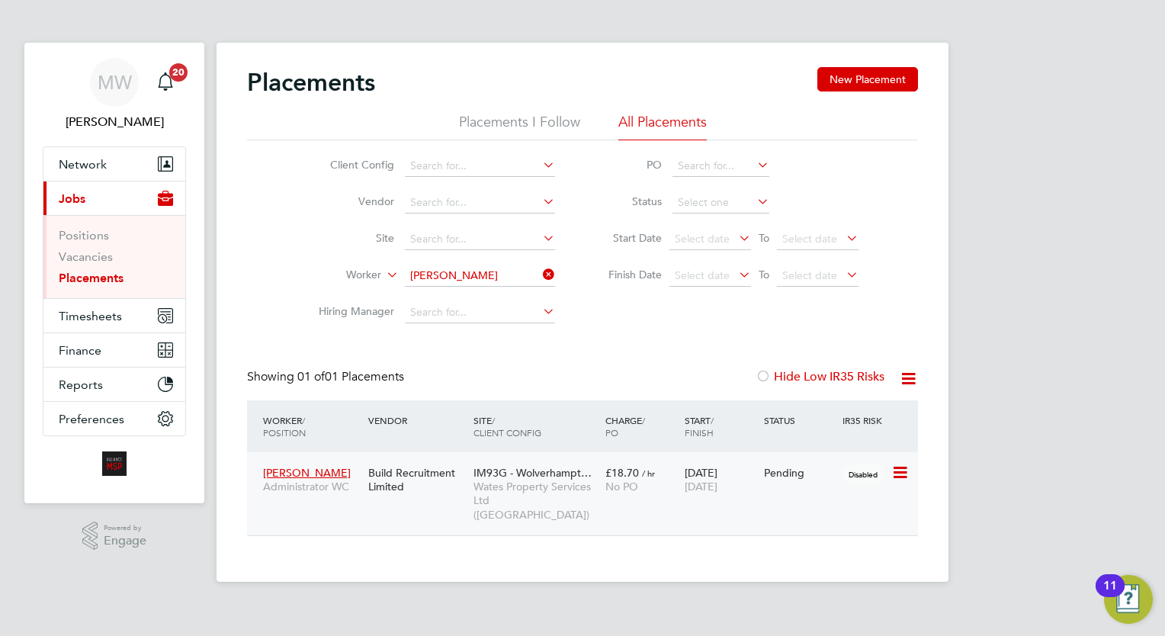
scroll to position [57, 133]
click at [552, 470] on span "IM93G - Wolverhampt…" at bounding box center [533, 473] width 118 height 14
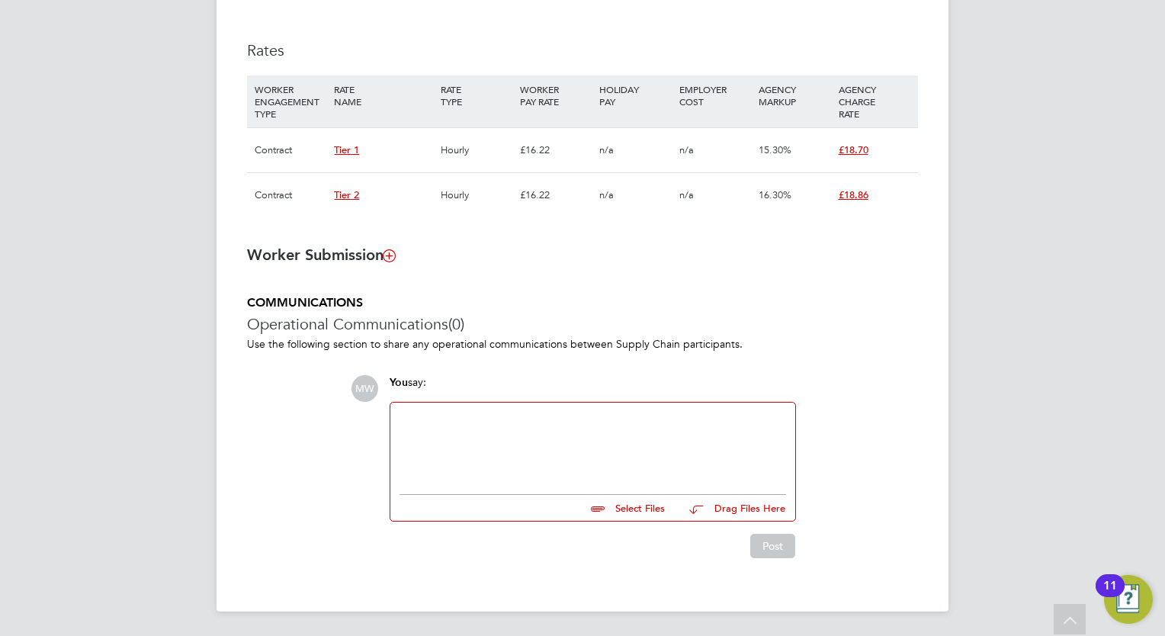
click at [625, 422] on div at bounding box center [593, 445] width 387 height 66
click at [644, 506] on input "file" at bounding box center [671, 505] width 229 height 21
type input "C:\fakepath\Chloe-Louise Taylor COC.zip"
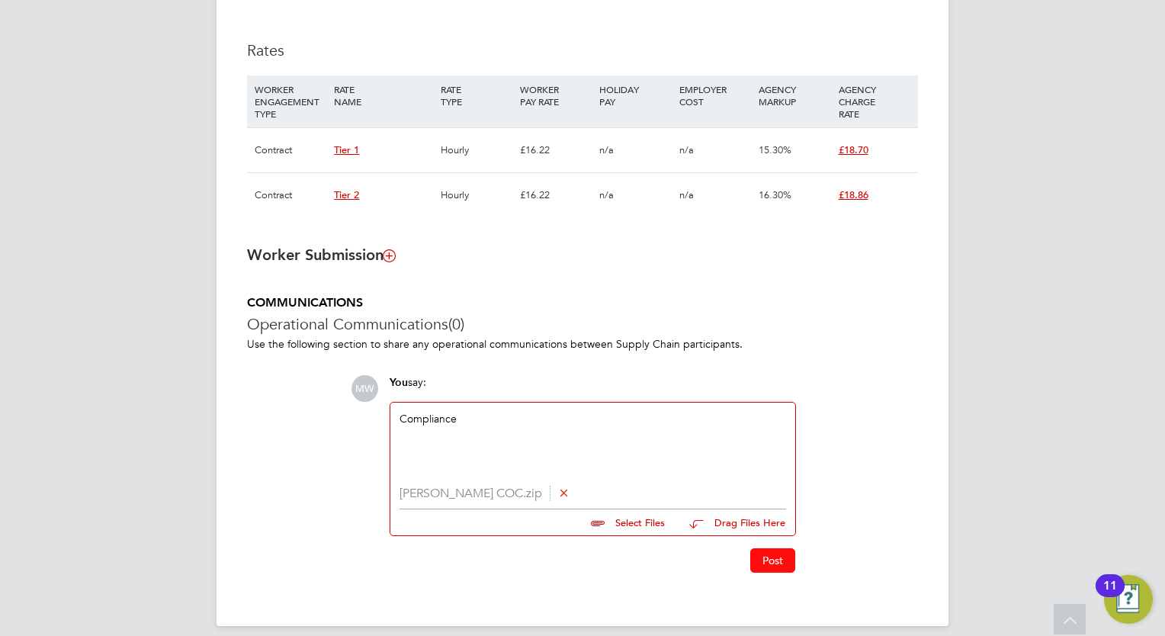
click at [780, 559] on button "Post" at bounding box center [772, 560] width 45 height 24
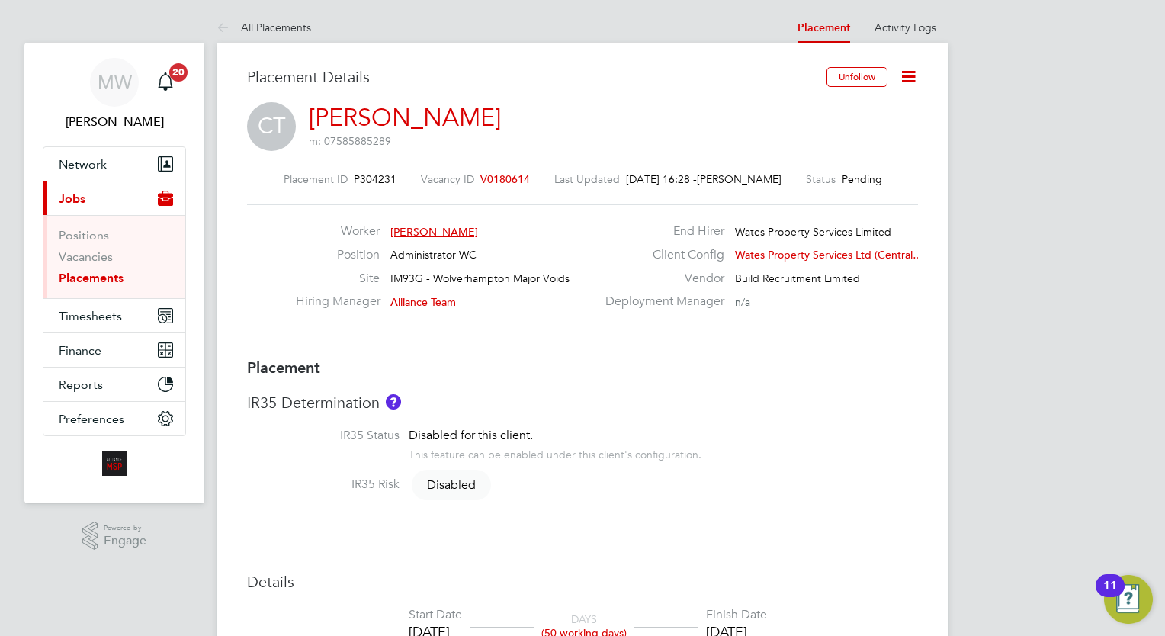
click at [105, 275] on link "Placements" at bounding box center [91, 278] width 65 height 14
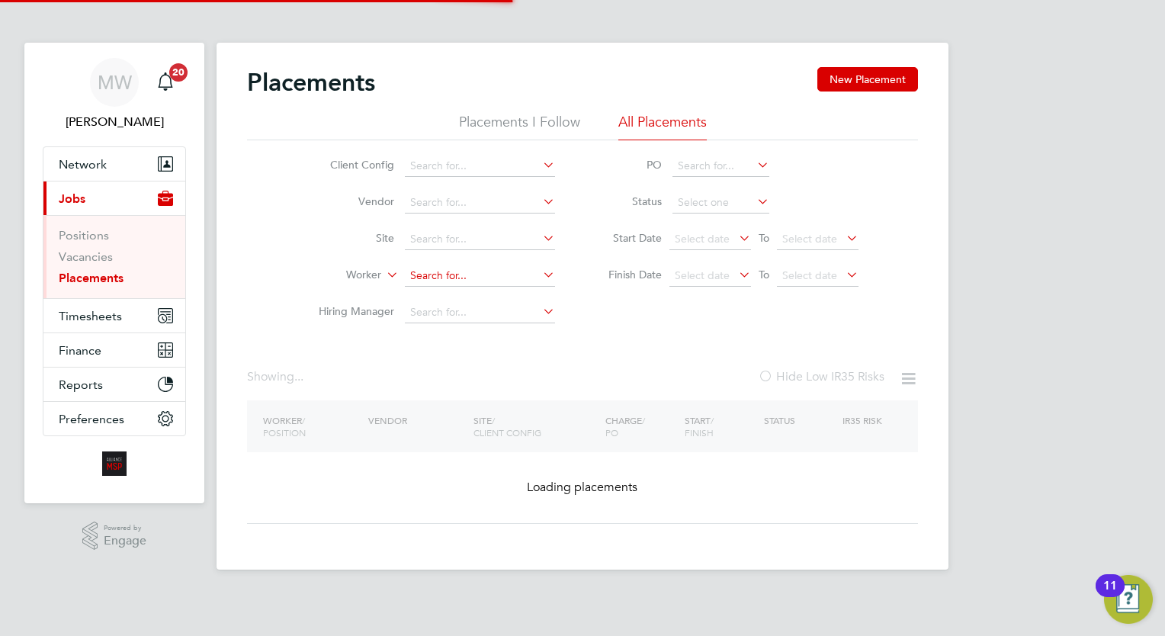
click at [424, 279] on input at bounding box center [480, 275] width 150 height 21
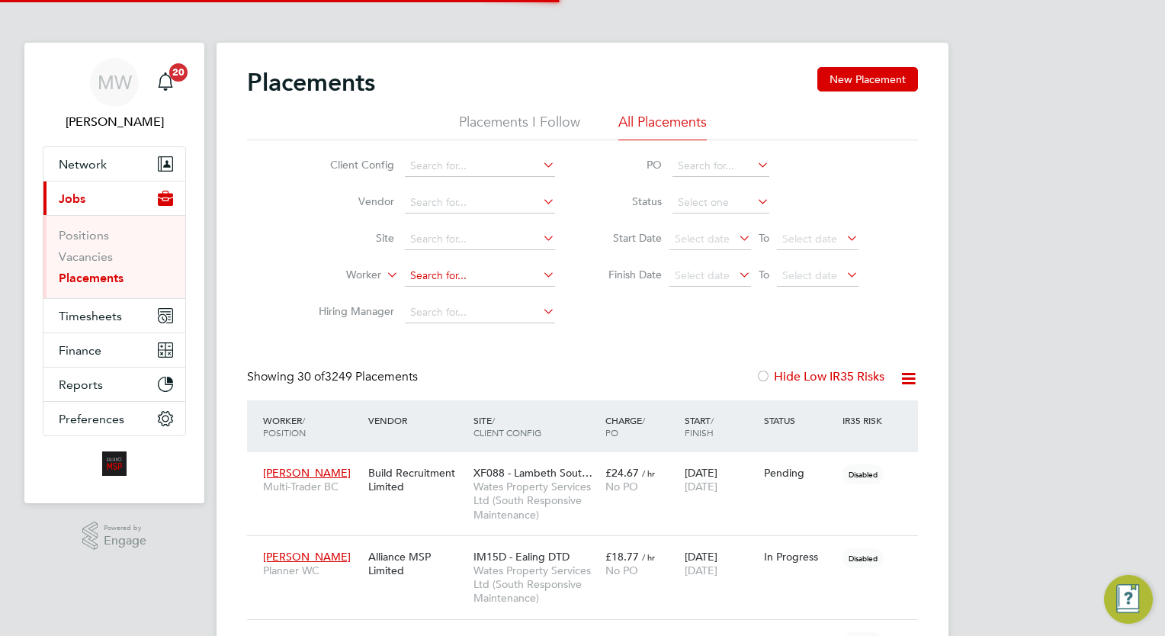
scroll to position [43, 106]
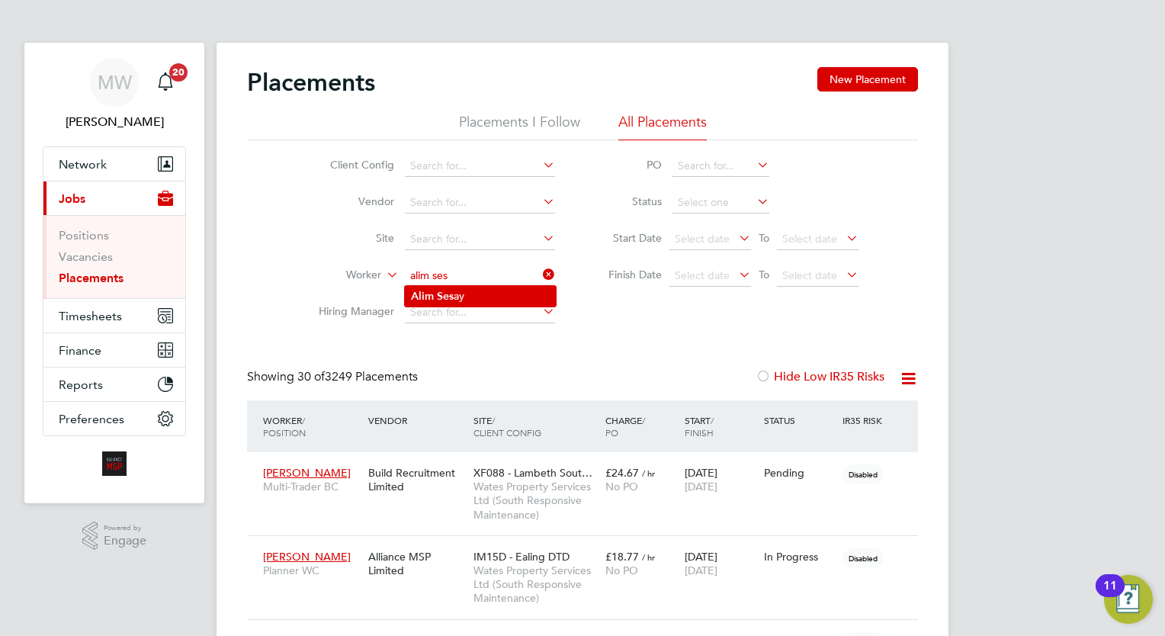
click at [503, 292] on li "Alim Ses ay" at bounding box center [480, 296] width 151 height 21
type input "Alim Sesay"
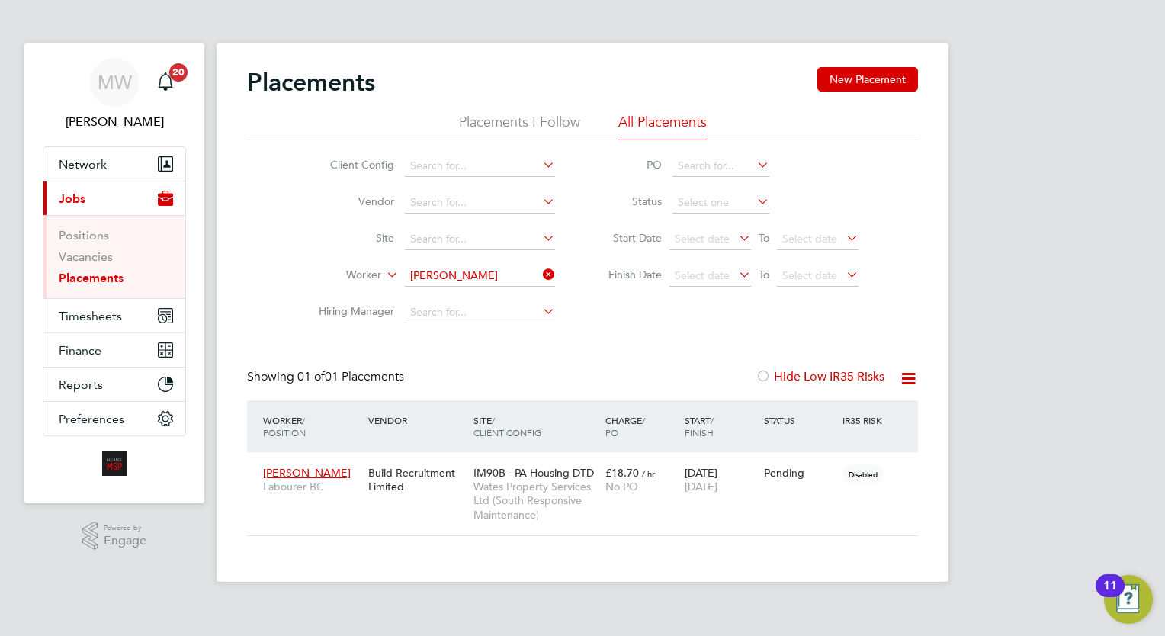
drag, startPoint x: 557, startPoint y: 273, endPoint x: 546, endPoint y: 273, distance: 10.7
click at [557, 273] on li "Worker Alim Sesay" at bounding box center [430, 276] width 287 height 37
click at [540, 273] on icon at bounding box center [540, 274] width 0 height 21
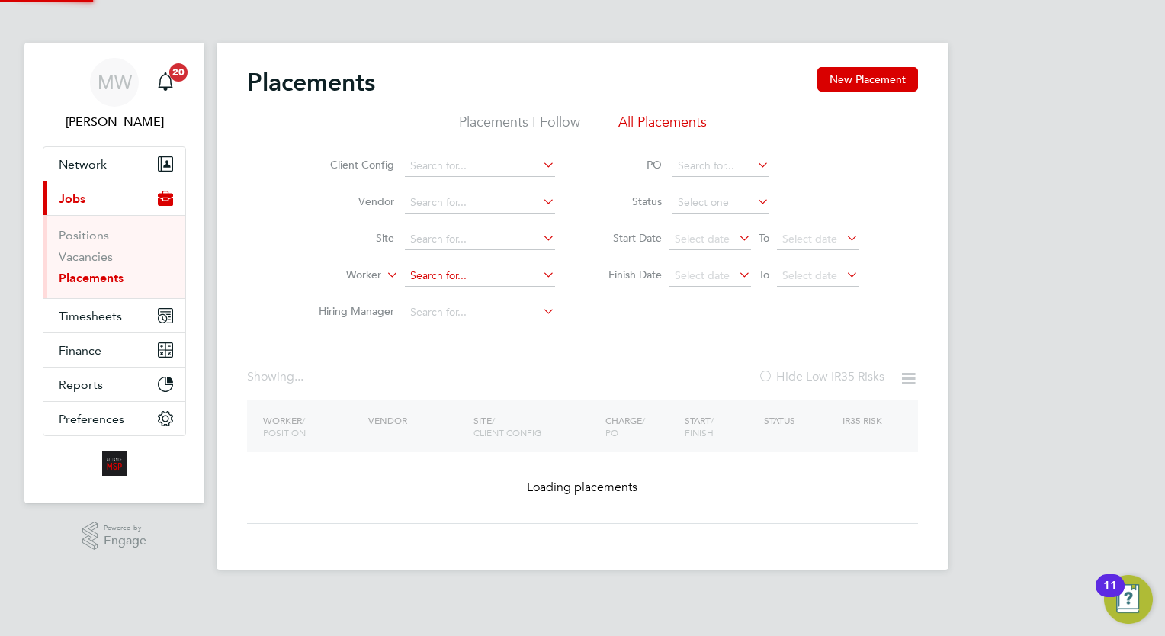
click at [491, 272] on input at bounding box center [480, 275] width 150 height 21
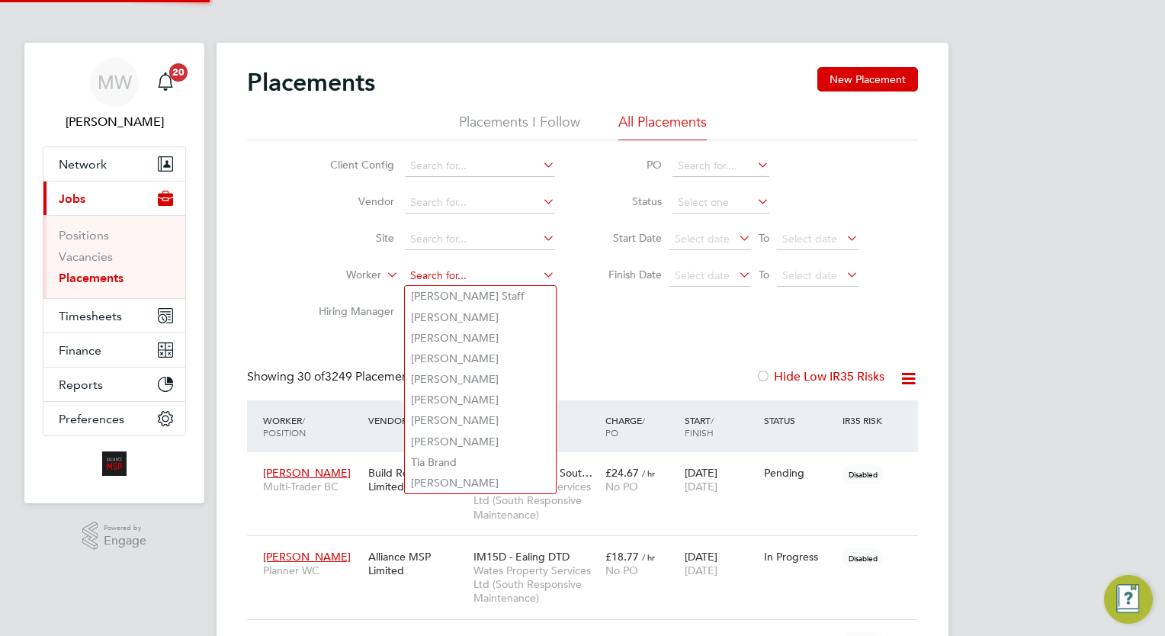
scroll to position [43, 106]
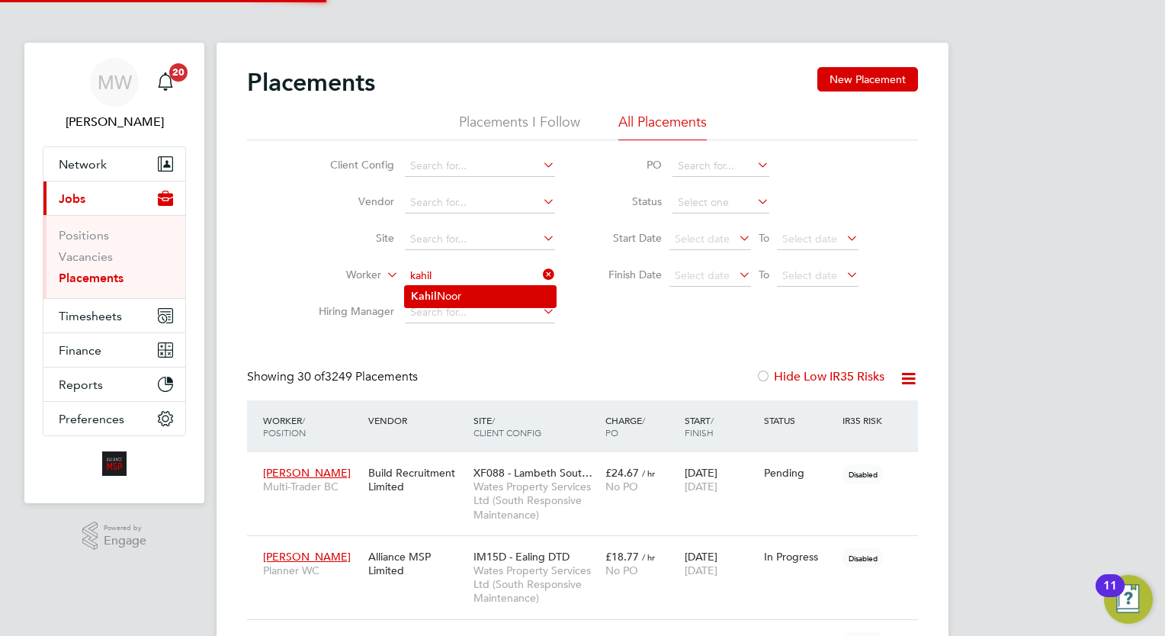
click at [494, 292] on li "Kahil Noor" at bounding box center [480, 296] width 151 height 21
type input "Kahil Noor"
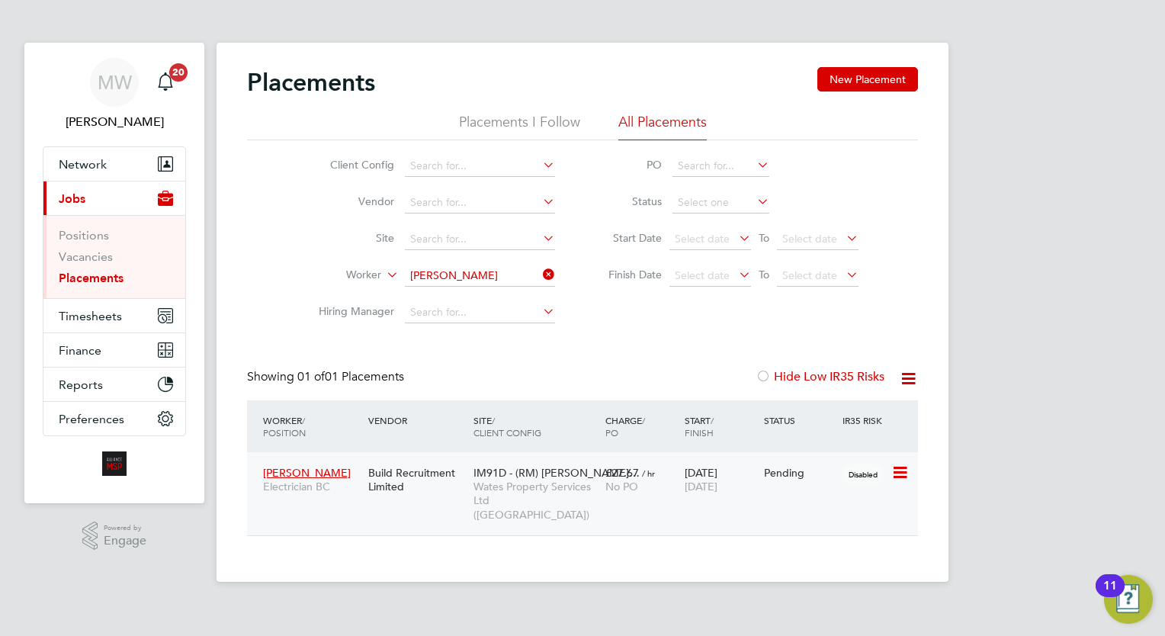
click at [617, 475] on span "£27.67" at bounding box center [622, 473] width 34 height 14
click at [540, 267] on icon at bounding box center [540, 274] width 0 height 21
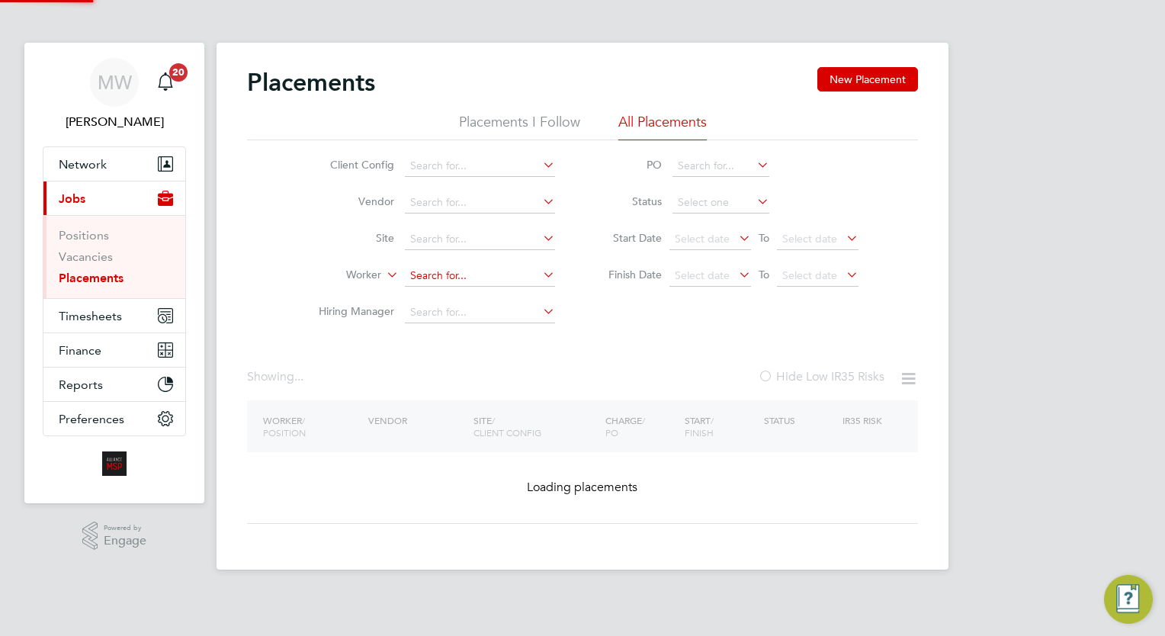
click at [499, 283] on input at bounding box center [480, 275] width 150 height 21
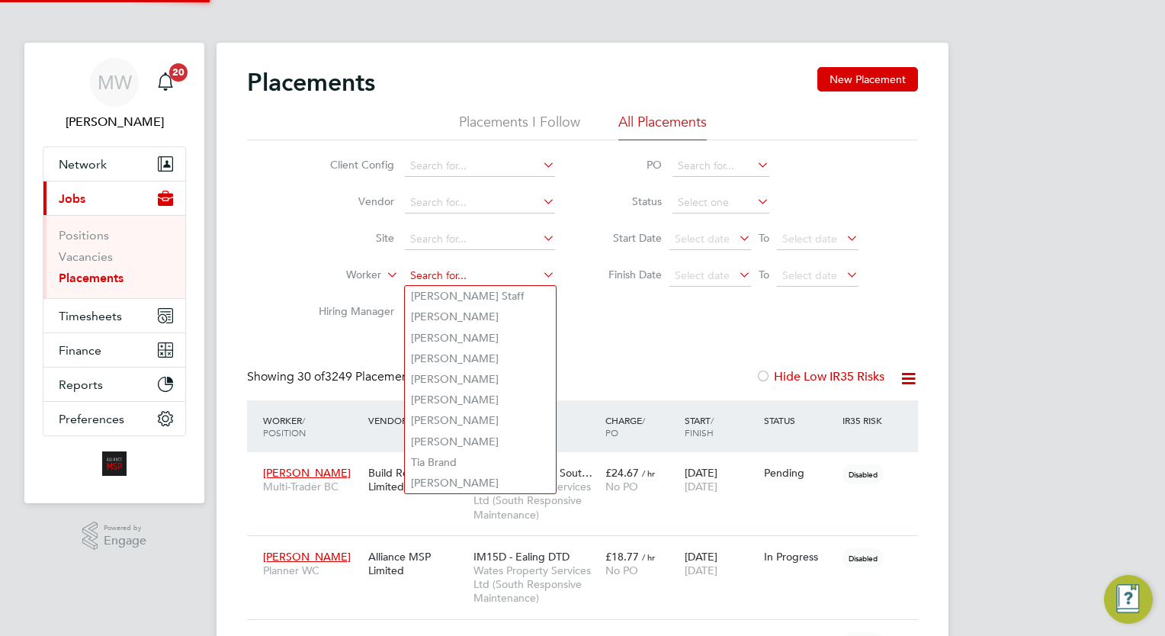
scroll to position [43, 106]
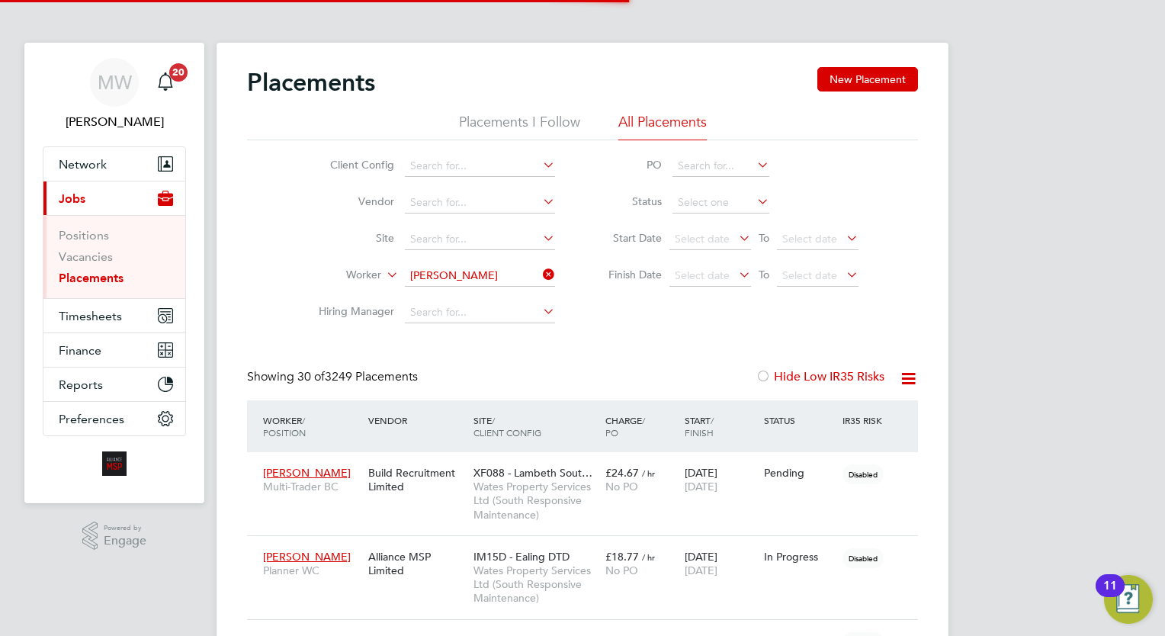
click at [515, 288] on li "Laurence Smith" at bounding box center [499, 296] width 188 height 21
type input "Laurence Smith"
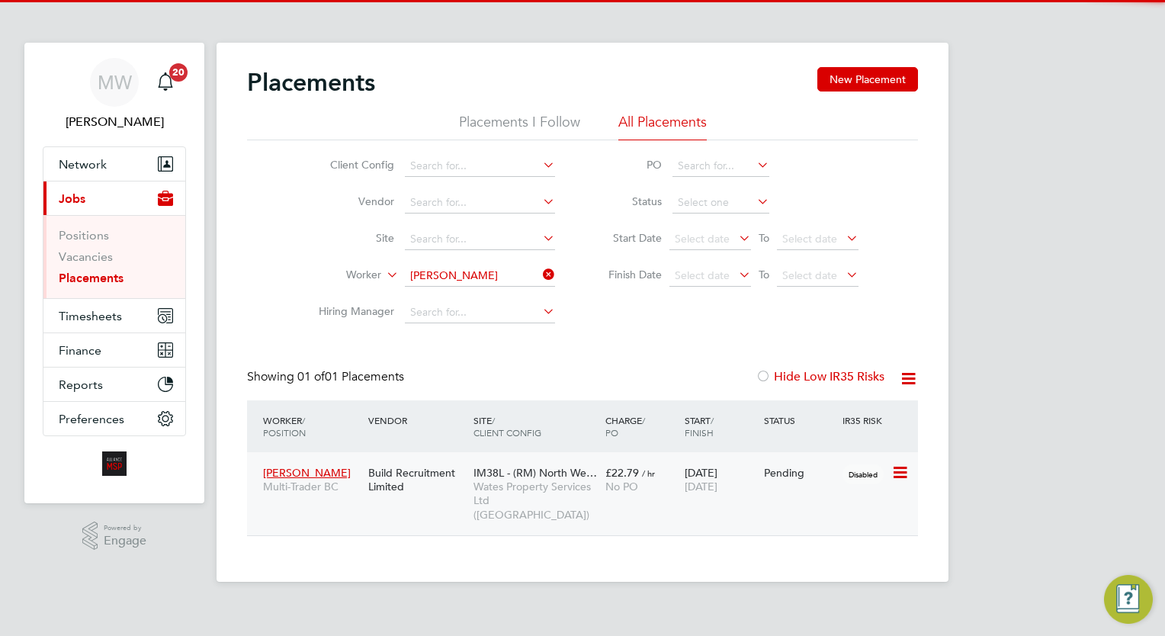
click at [628, 474] on span "£22.79" at bounding box center [622, 473] width 34 height 14
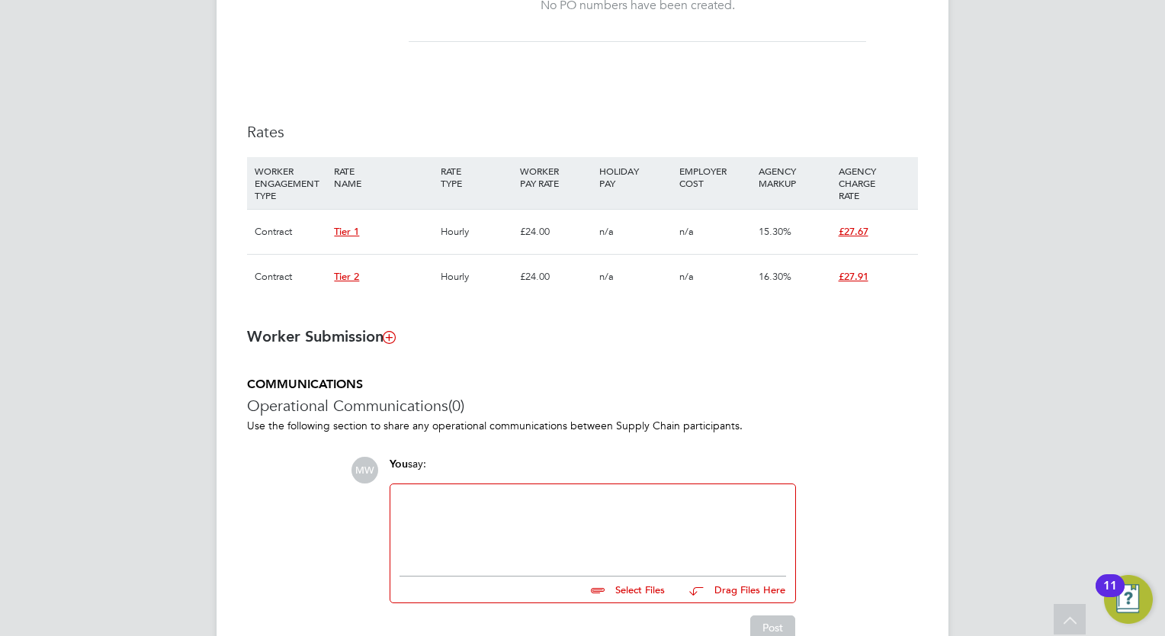
scroll to position [978, 0]
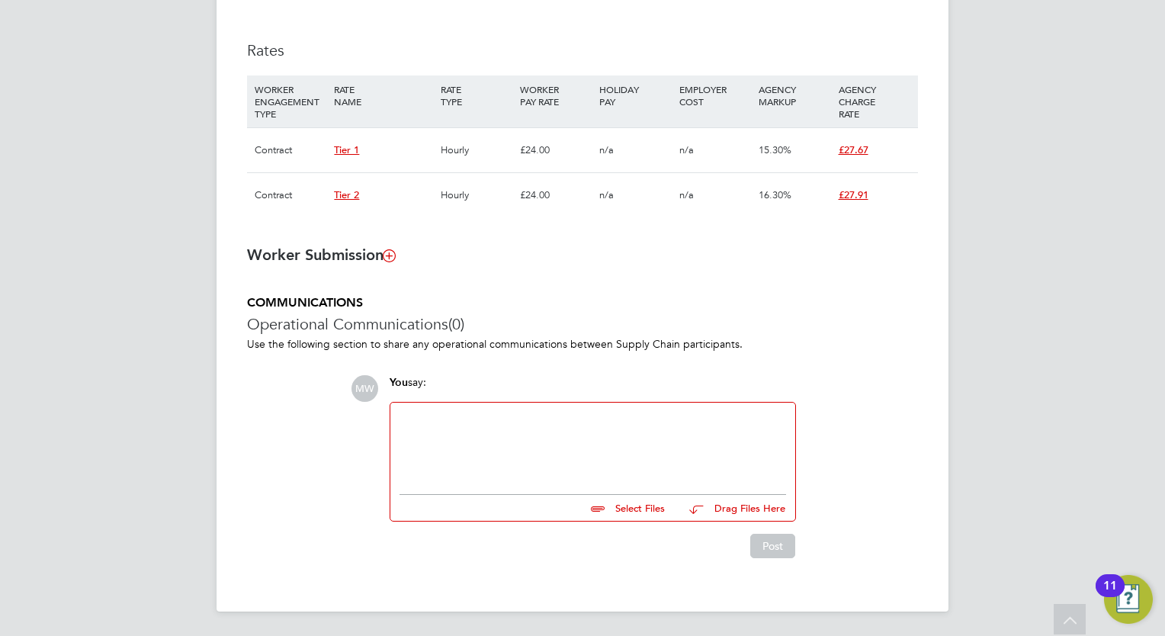
click at [537, 415] on div at bounding box center [593, 445] width 387 height 66
click at [629, 506] on input "file" at bounding box center [671, 505] width 229 height 21
type input "C:\fakepath\FW_ Kahlil COC.zip"
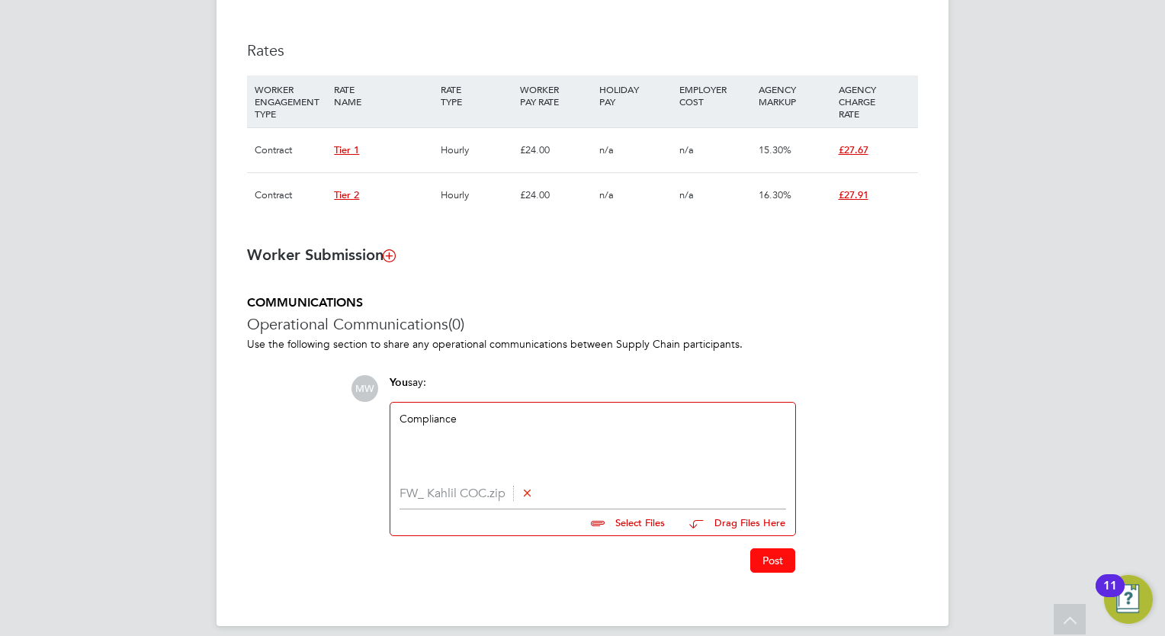
click at [790, 562] on button "Post" at bounding box center [772, 560] width 45 height 24
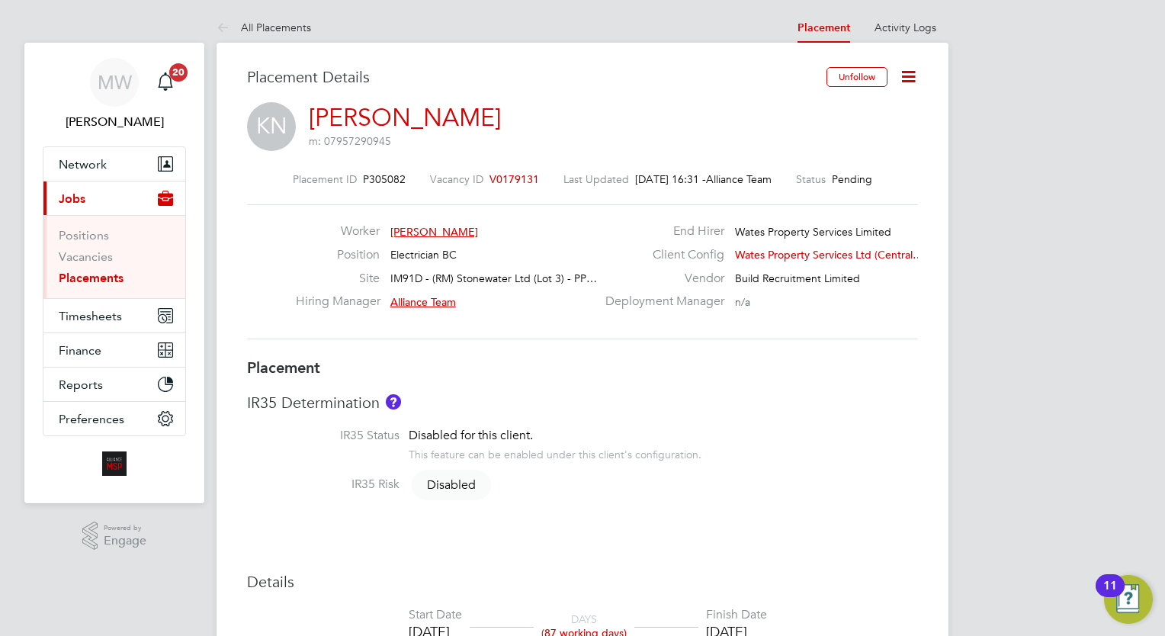
click at [101, 277] on link "Placements" at bounding box center [91, 278] width 65 height 14
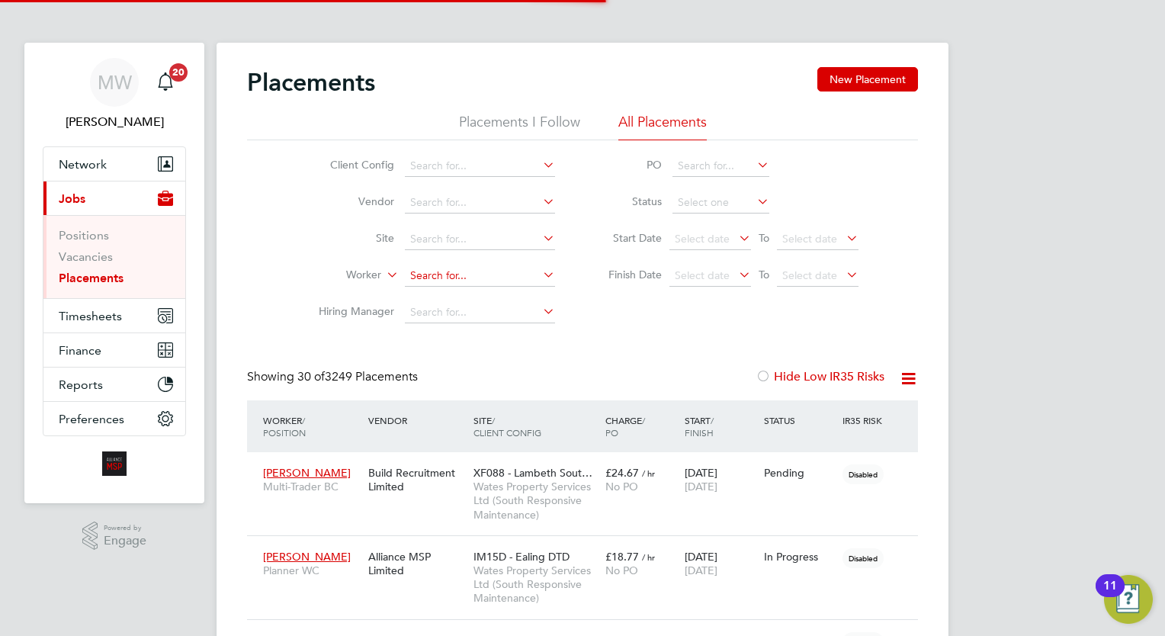
scroll to position [43, 106]
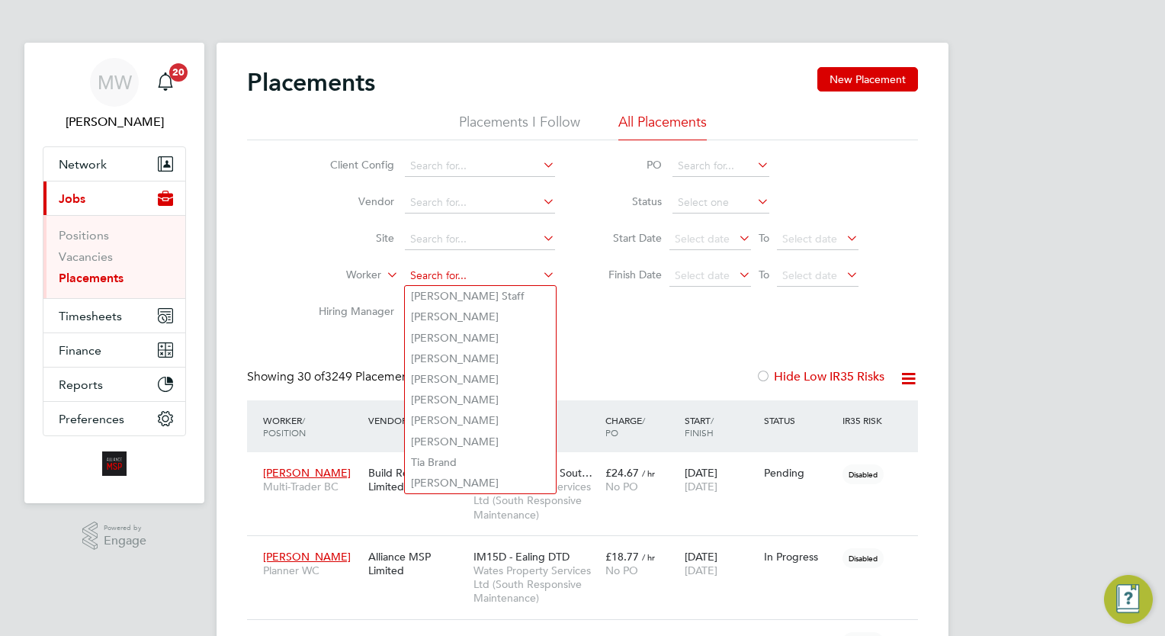
click at [476, 281] on input at bounding box center [480, 275] width 150 height 21
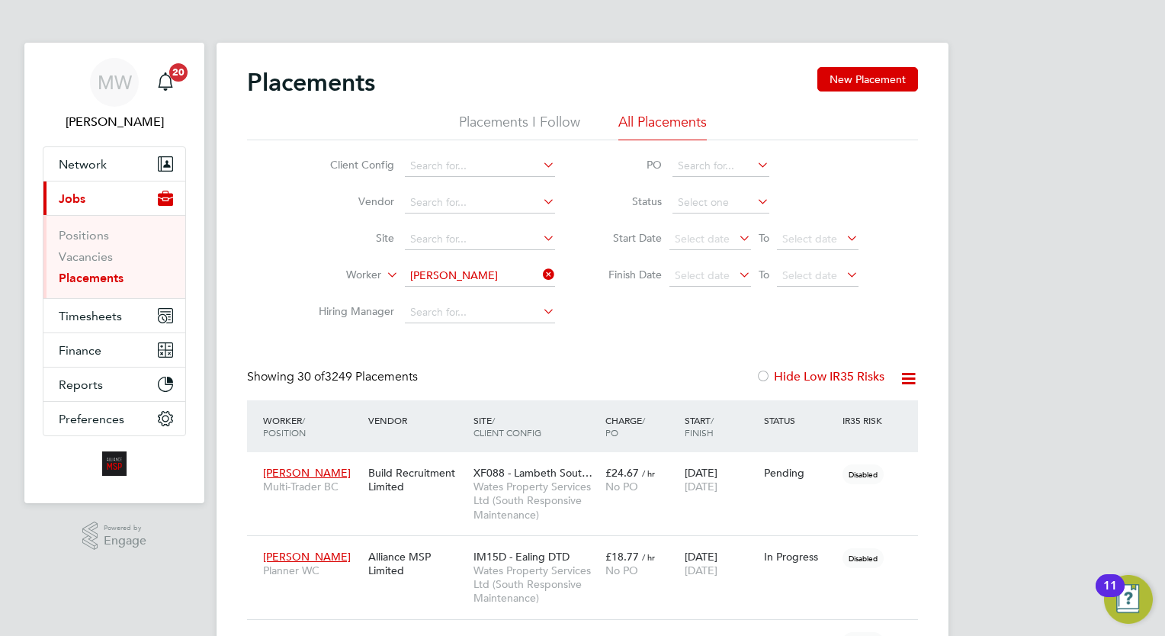
click at [480, 294] on li "Neal Cuff ie" at bounding box center [480, 296] width 151 height 21
type input "[PERSON_NAME]"
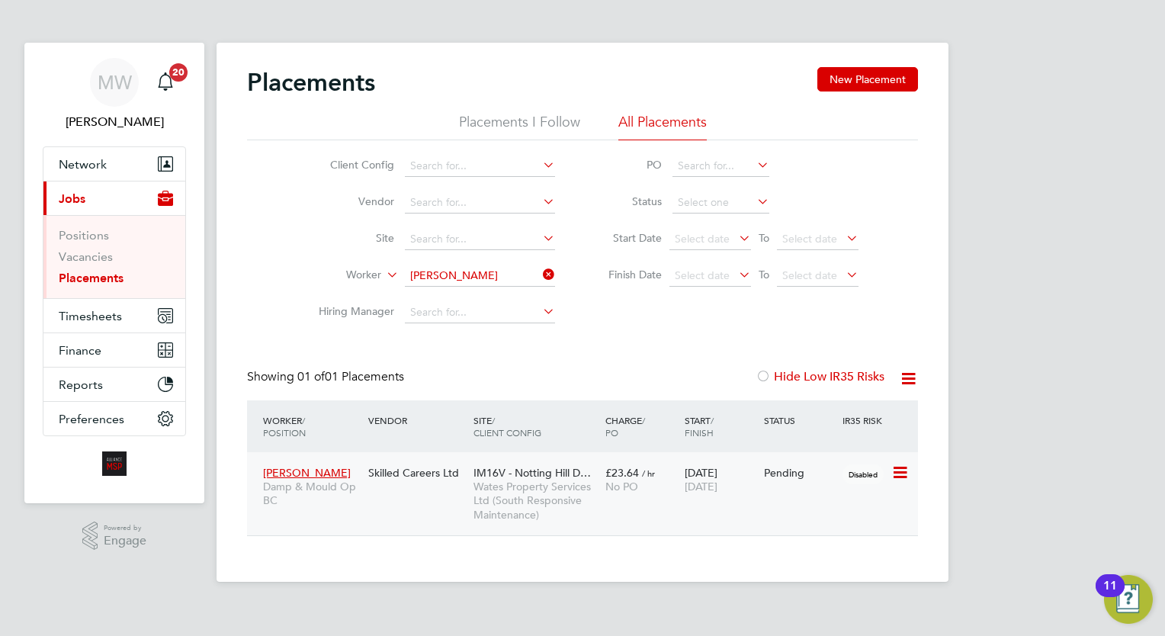
click at [603, 486] on div "£23.64 / hr No PO" at bounding box center [641, 479] width 79 height 43
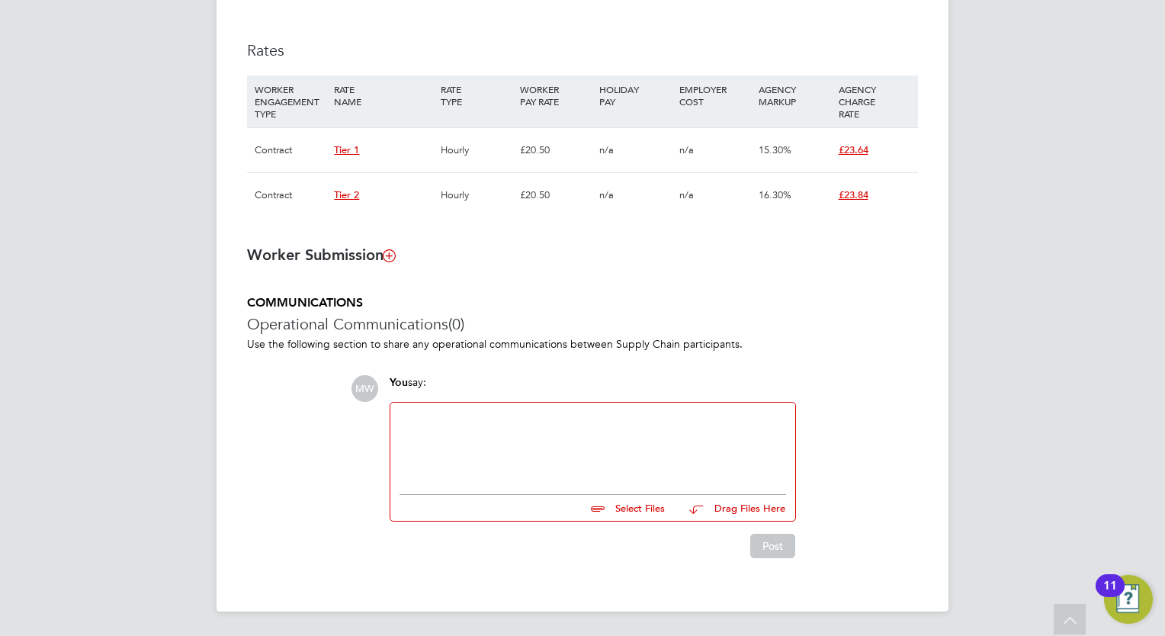
click at [573, 438] on div at bounding box center [593, 445] width 387 height 66
click at [656, 496] on input "file" at bounding box center [671, 505] width 229 height 21
type input "C:\fakepath\Wates Starter Pack – Certificate of Compliance (COC) - Neal Cuffie.…"
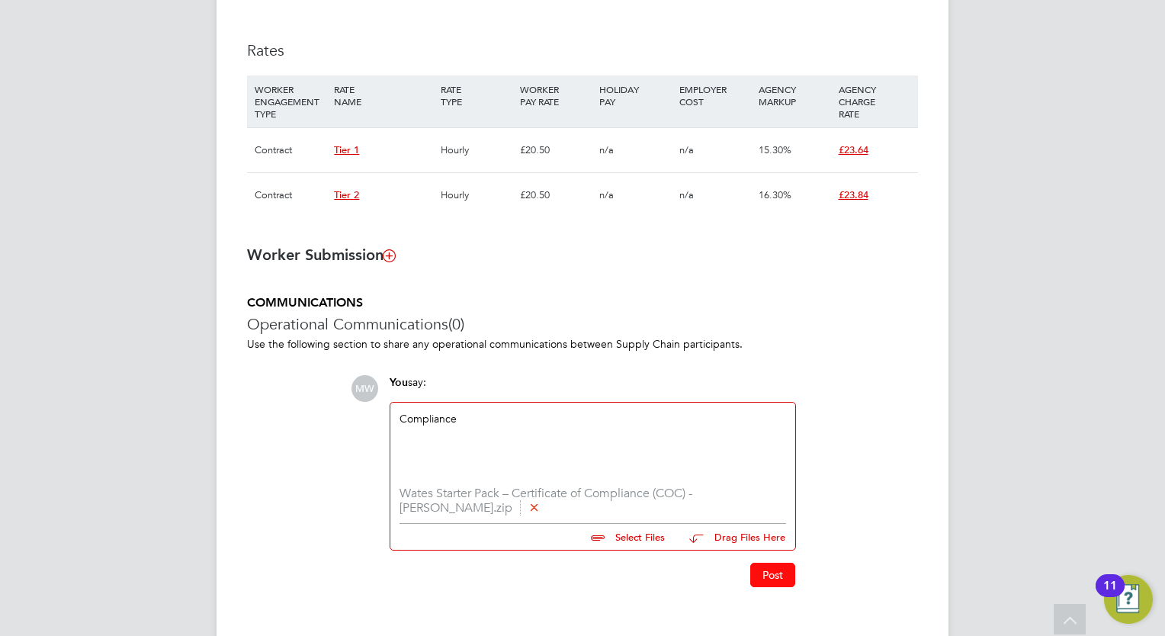
click at [769, 585] on button "Post" at bounding box center [772, 575] width 45 height 24
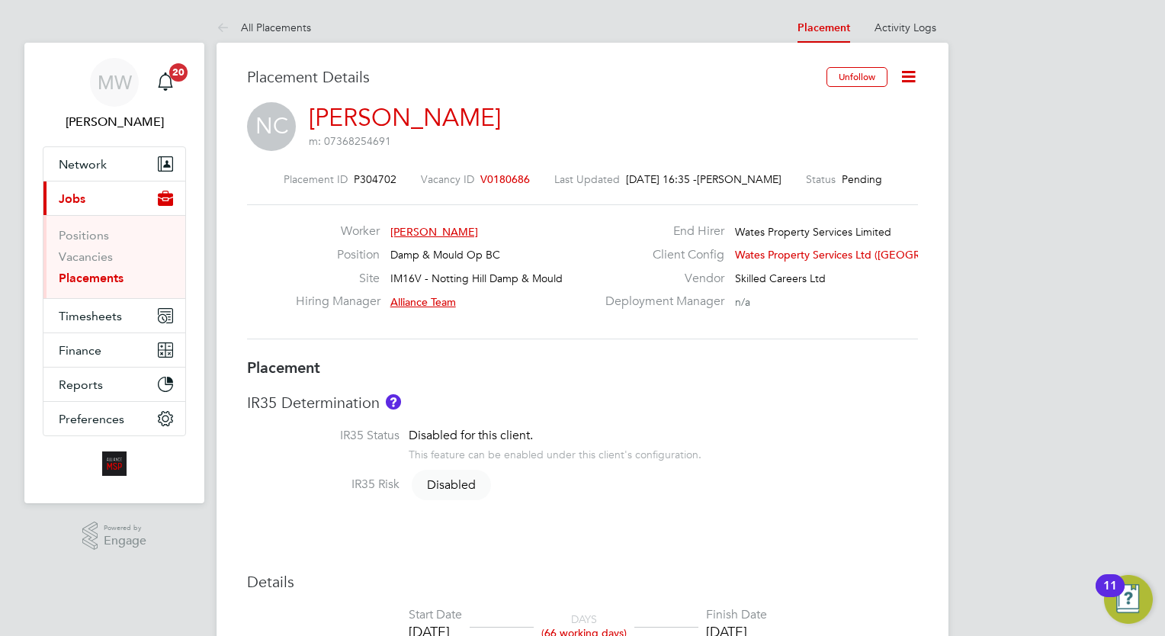
click at [113, 275] on link "Placements" at bounding box center [91, 278] width 65 height 14
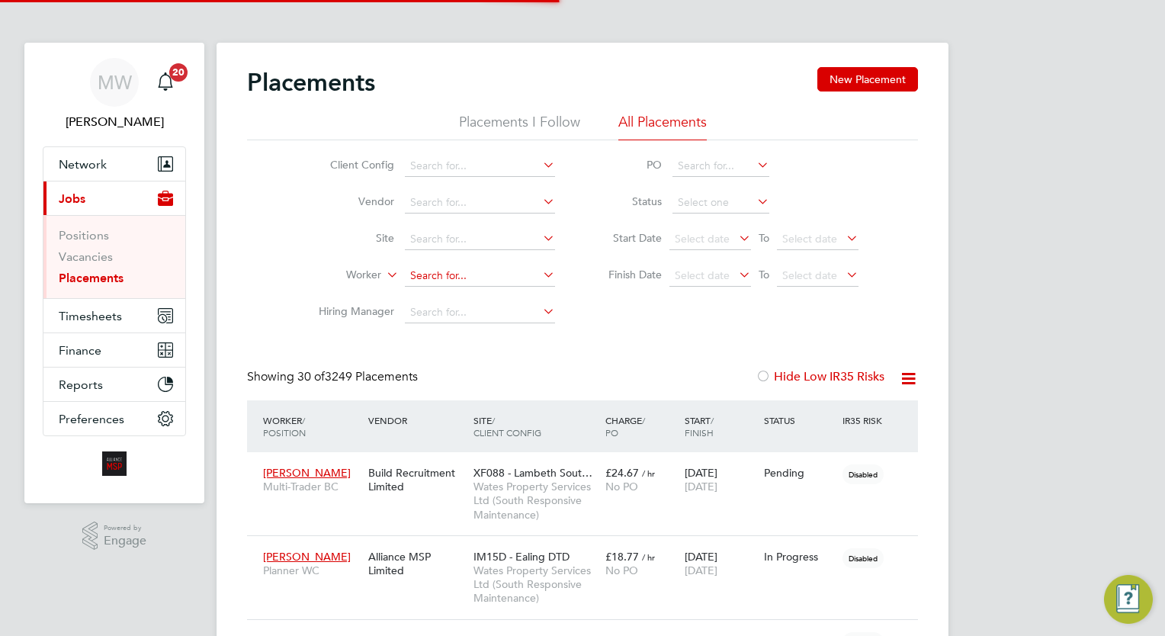
scroll to position [43, 106]
click at [435, 278] on input at bounding box center [480, 275] width 150 height 21
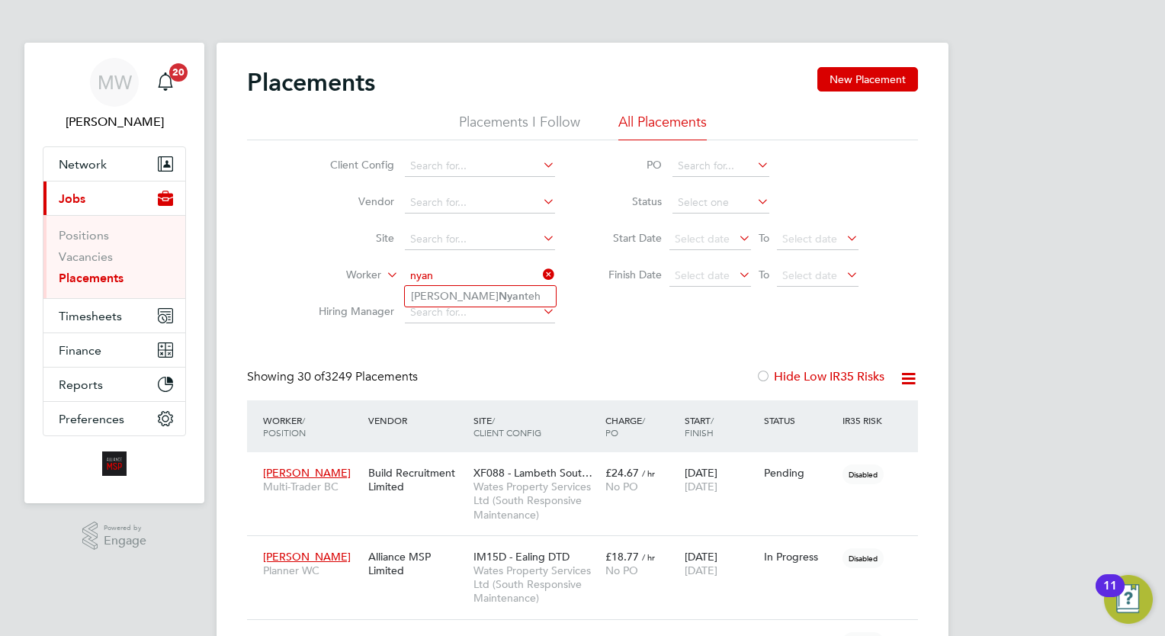
type input "nyan"
click at [540, 270] on icon at bounding box center [540, 274] width 0 height 21
click at [493, 270] on input at bounding box center [480, 275] width 150 height 21
type input "sogga"
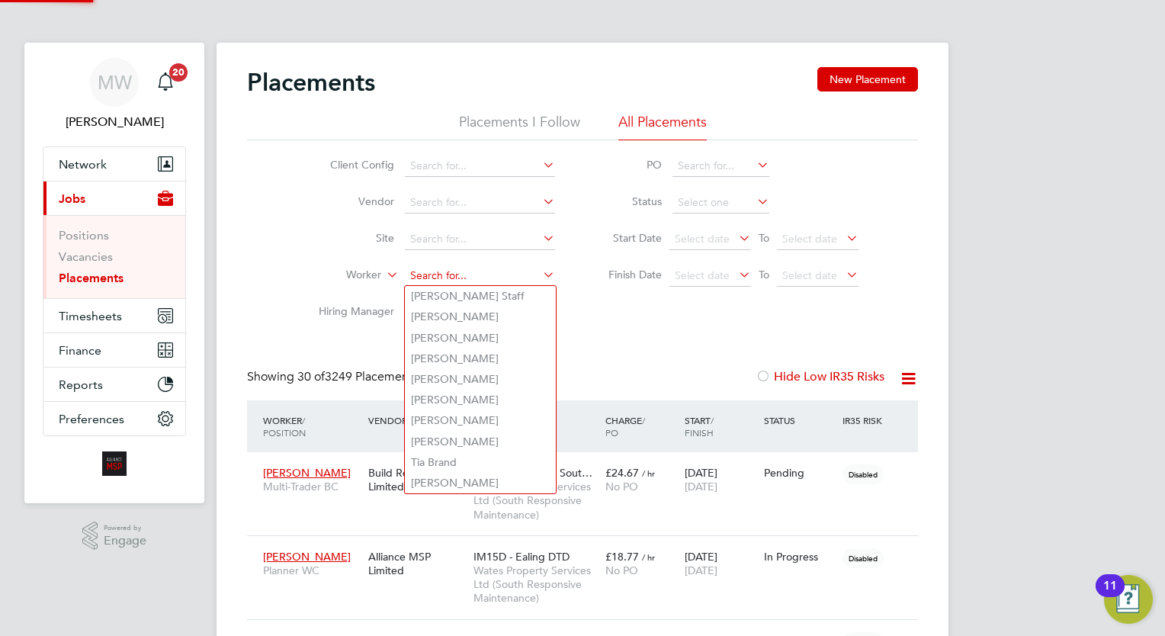
click at [438, 277] on input at bounding box center [480, 275] width 150 height 21
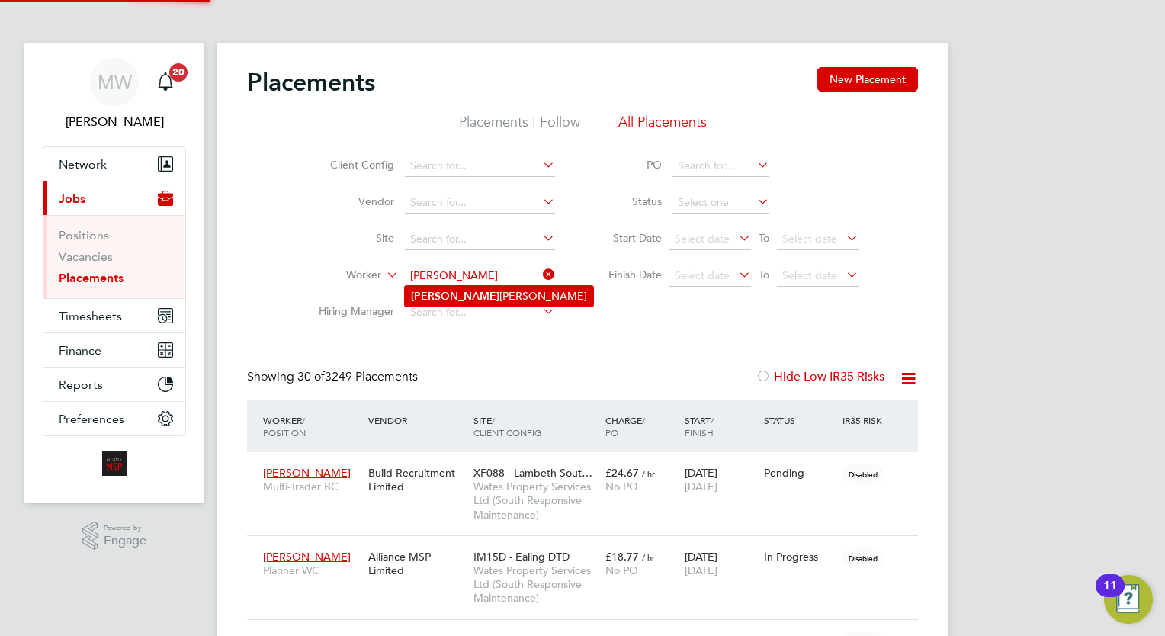
click at [496, 294] on li "Laurence Smith" at bounding box center [499, 296] width 188 height 21
type input "Laurence Smith"
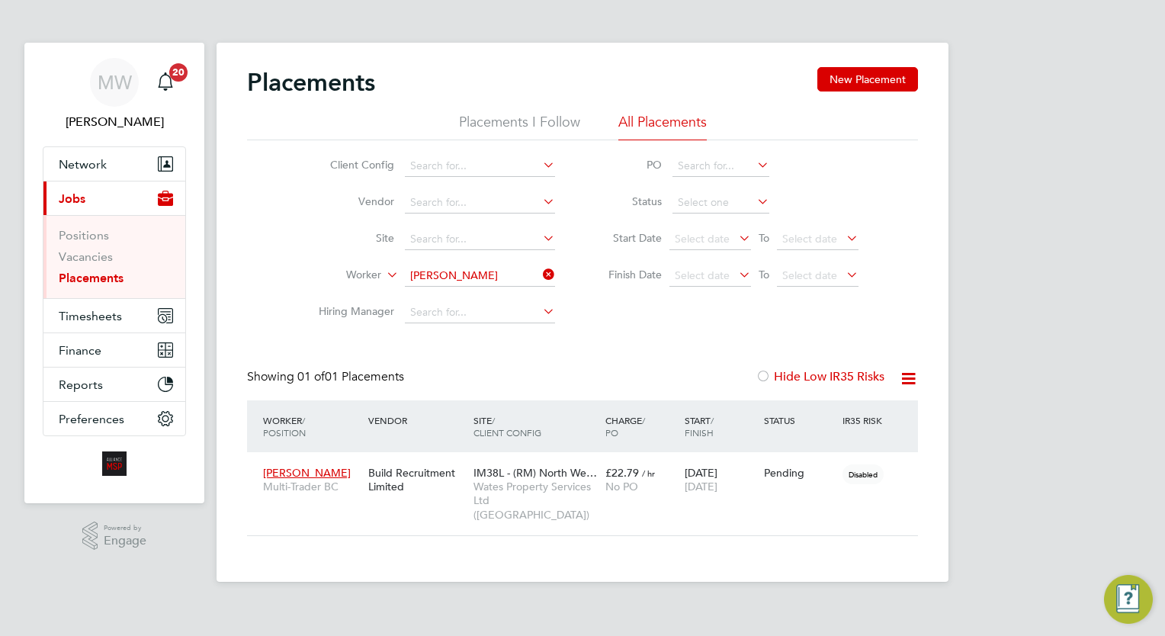
scroll to position [57, 133]
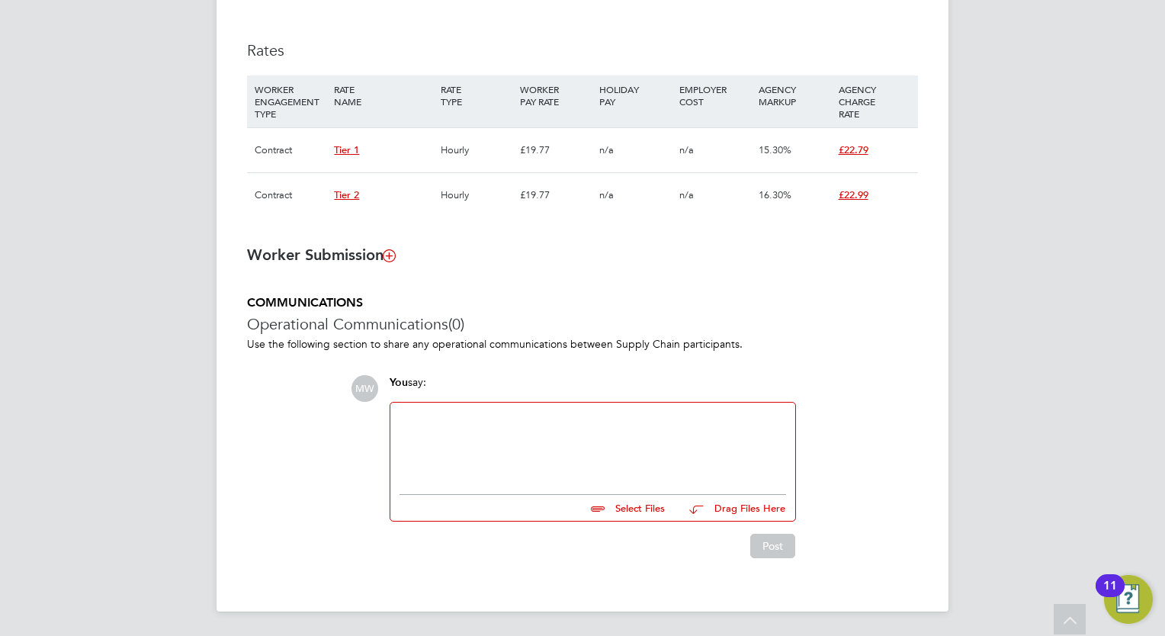
click at [575, 480] on div at bounding box center [592, 445] width 405 height 84
click at [582, 430] on div at bounding box center [593, 445] width 387 height 66
click at [629, 510] on input "file" at bounding box center [671, 505] width 229 height 21
type input "C:\fakepath\FW_ COC [PERSON_NAME].zip"
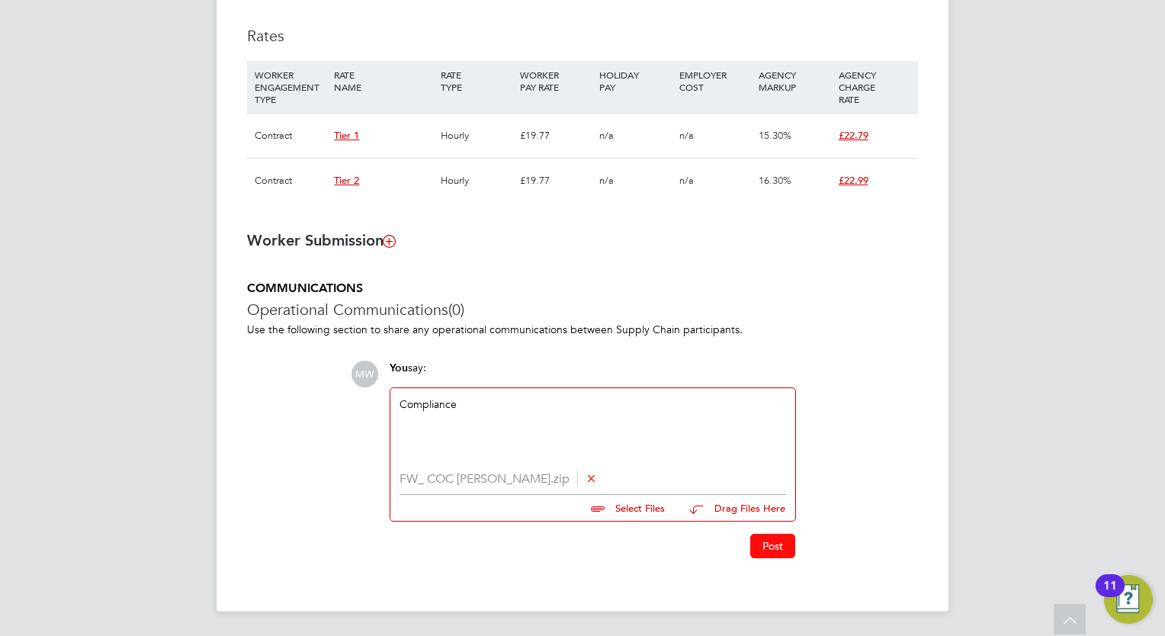
click at [781, 553] on button "Post" at bounding box center [772, 546] width 45 height 24
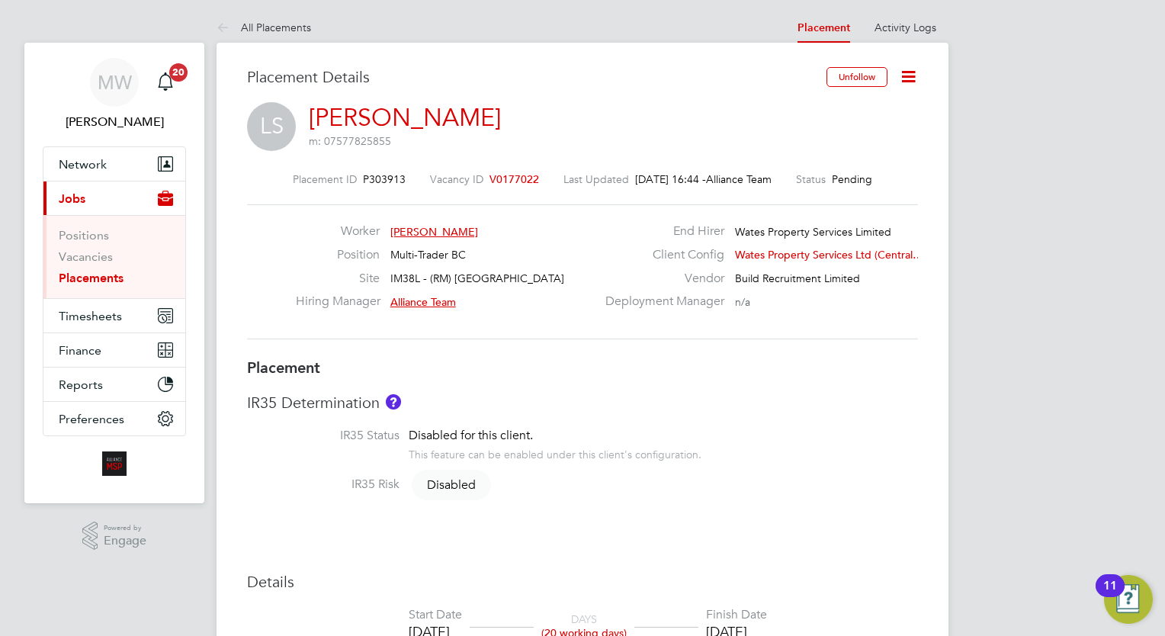
click at [116, 271] on link "Placements" at bounding box center [91, 278] width 65 height 14
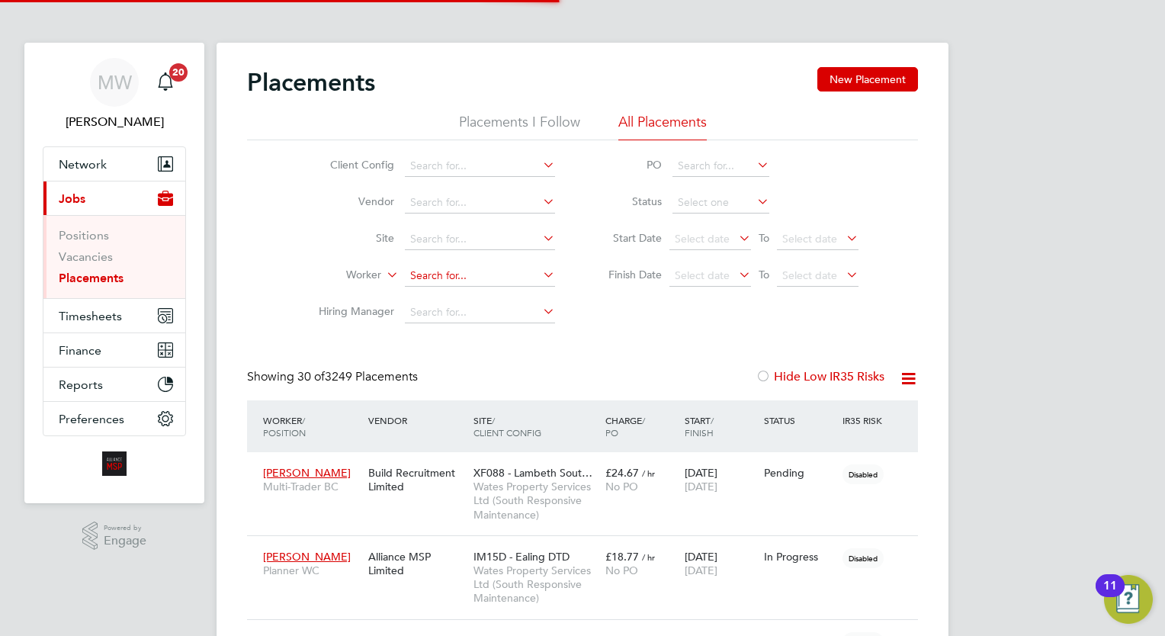
click at [480, 273] on input at bounding box center [480, 275] width 150 height 21
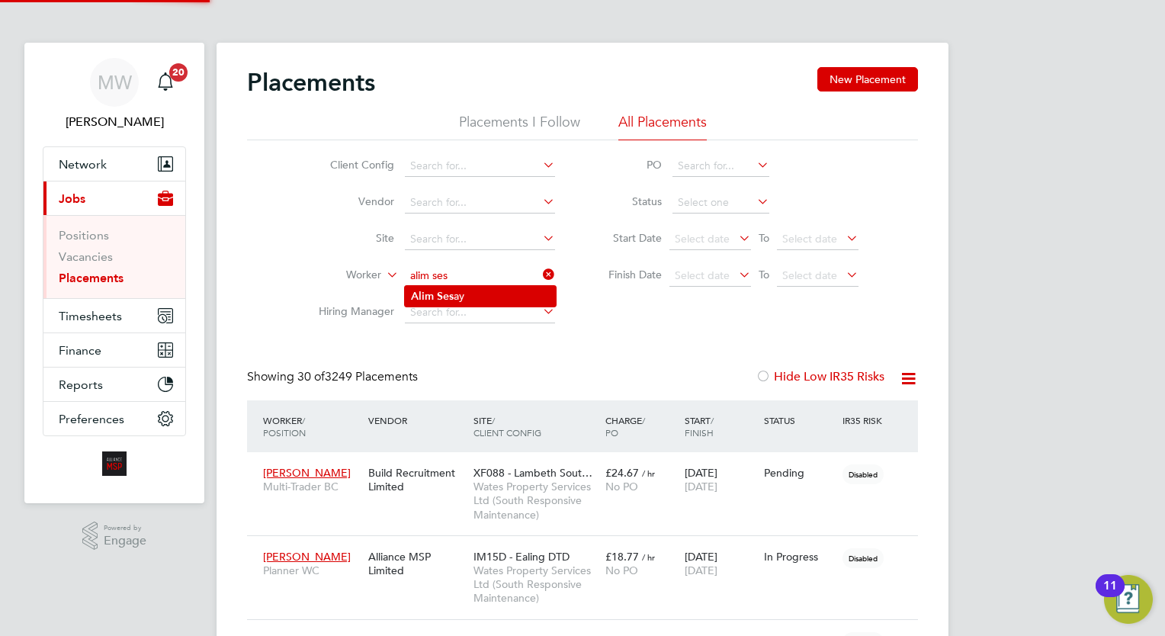
click at [467, 296] on li "Alim Ses ay" at bounding box center [480, 296] width 151 height 21
type input "[PERSON_NAME]"
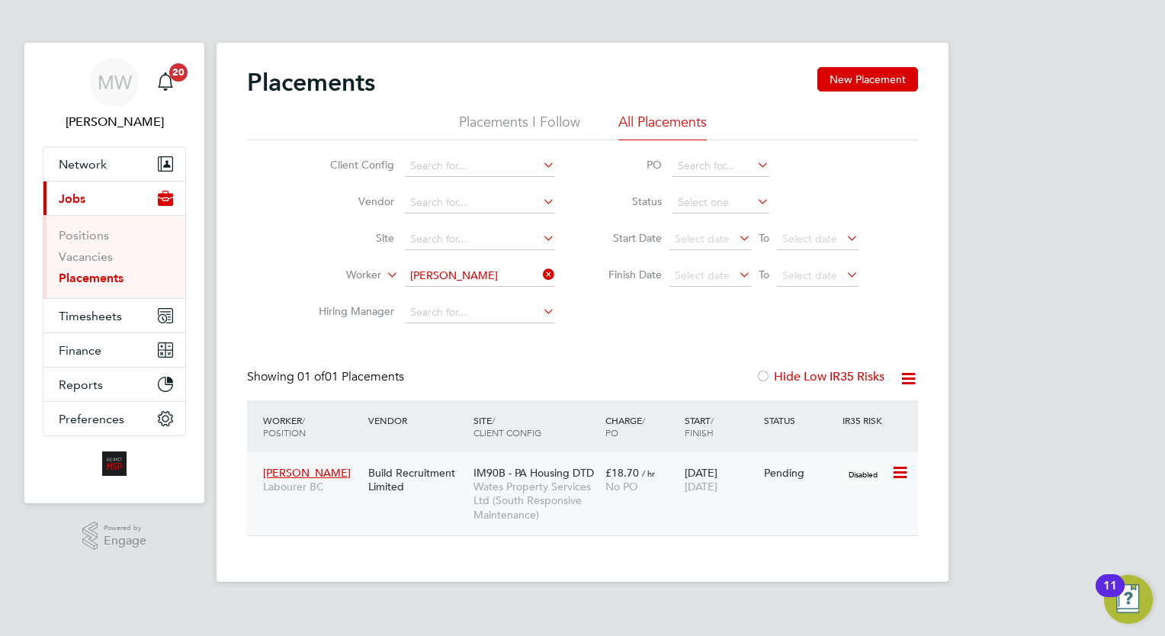
click at [552, 462] on div "IM90B - PA Housing DTD Wates Property Services Ltd (South Responsive Maintenanc…" at bounding box center [536, 493] width 132 height 71
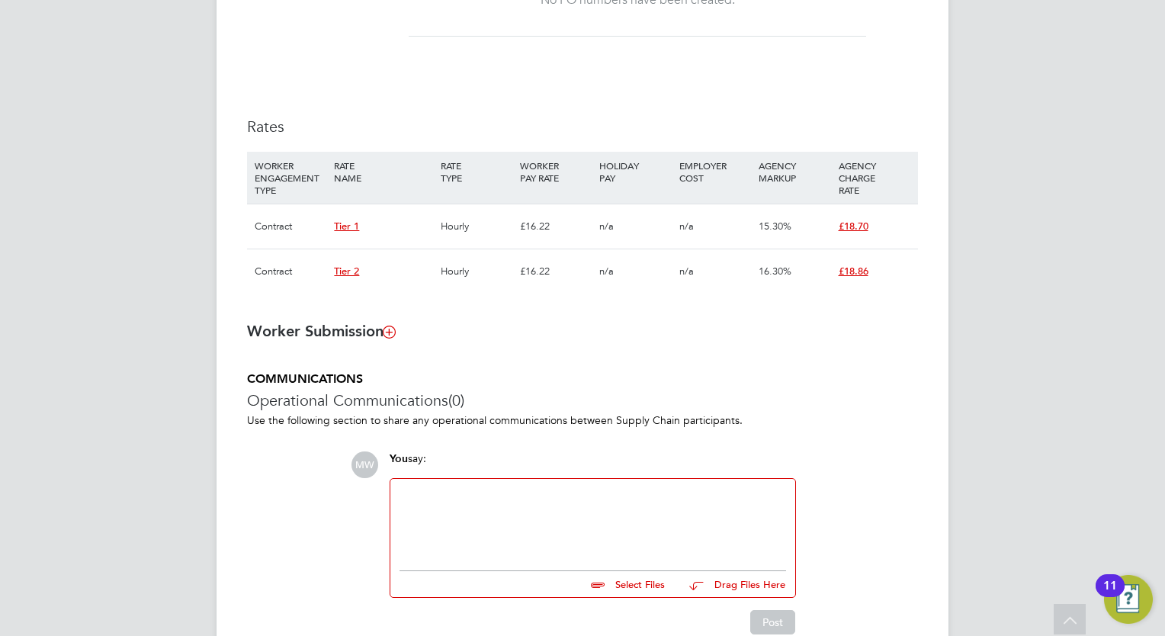
drag, startPoint x: 534, startPoint y: 446, endPoint x: 540, endPoint y: 493, distance: 47.7
click at [534, 448] on div "COMMUNICATIONS Operational Communications (0) Use the following section to shar…" at bounding box center [582, 502] width 671 height 263
click at [541, 495] on div at bounding box center [593, 521] width 387 height 66
click at [665, 581] on input "file" at bounding box center [671, 581] width 229 height 21
type input "C:\fakepath\Back of Alims Card.jpg"
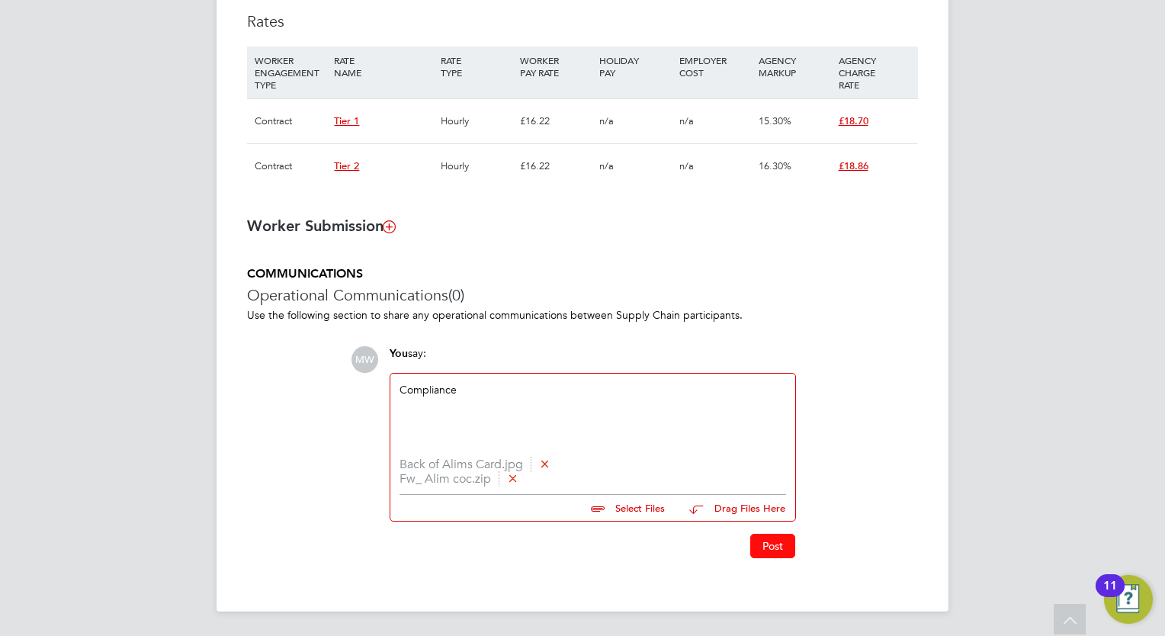
click at [766, 554] on button "Post" at bounding box center [772, 546] width 45 height 24
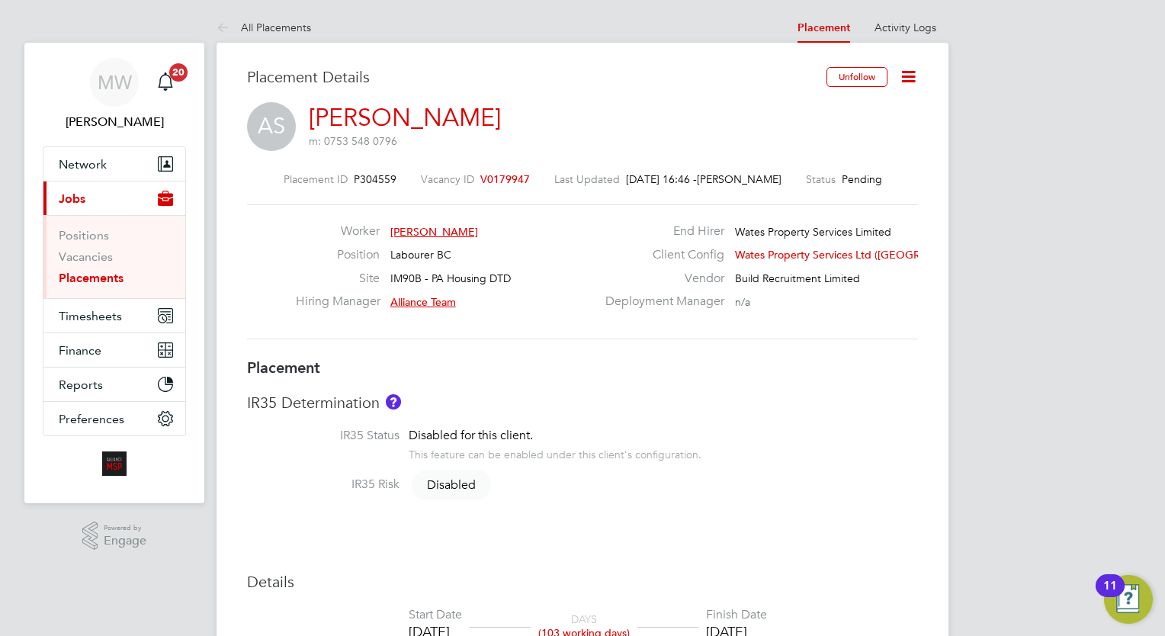
click at [505, 175] on span "V0179947" at bounding box center [505, 179] width 50 height 14
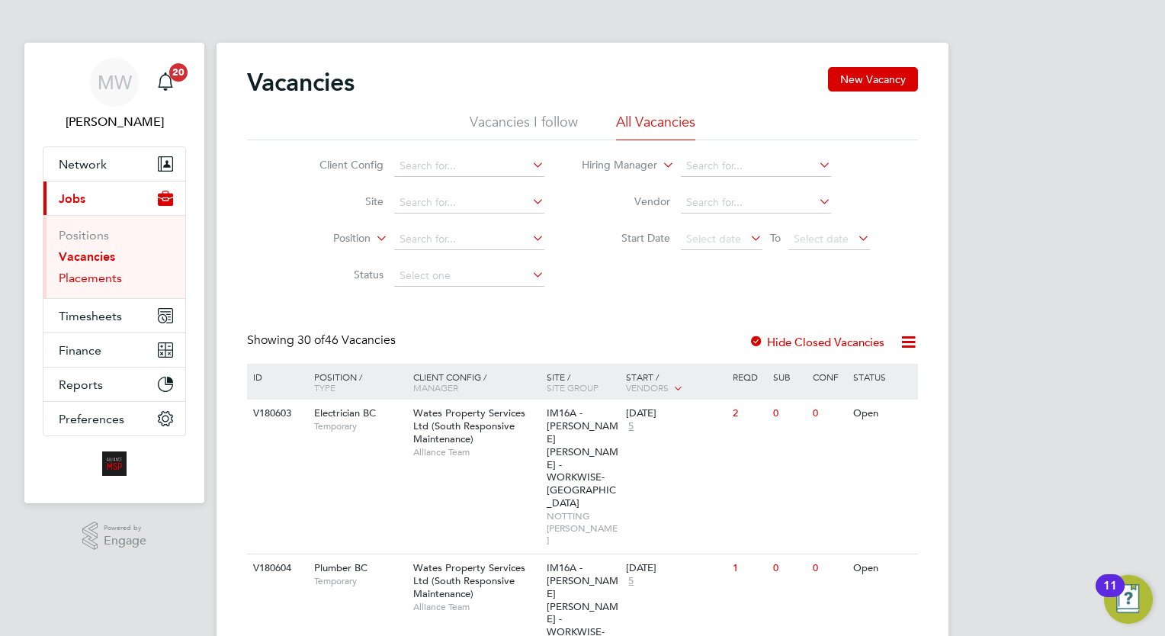
click at [86, 274] on link "Placements" at bounding box center [90, 278] width 63 height 14
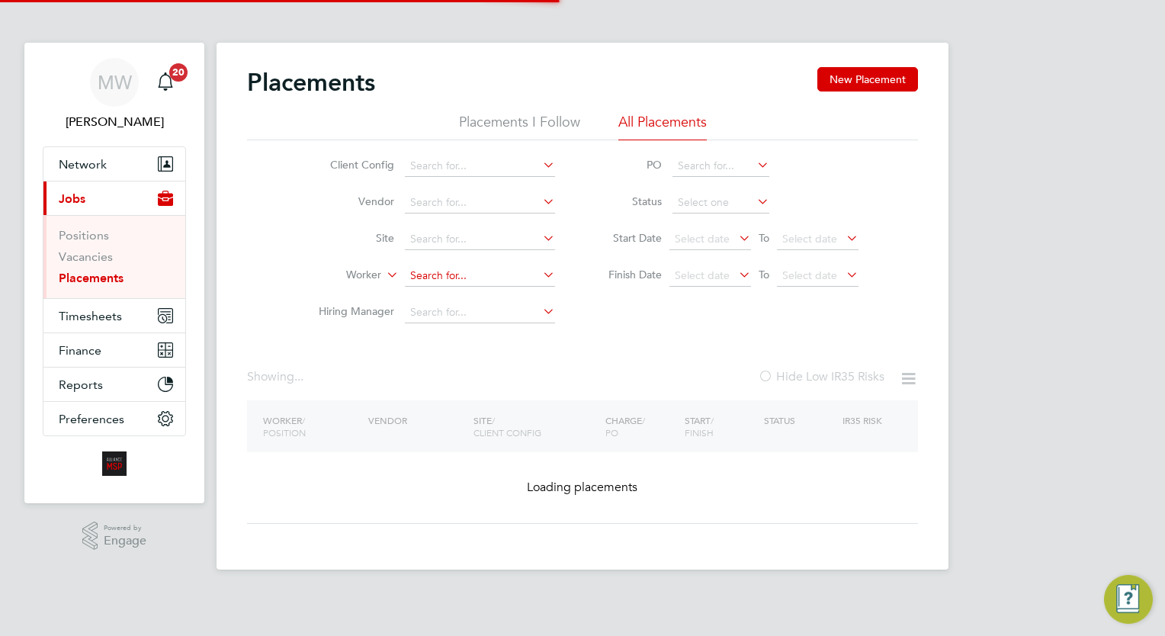
click at [459, 273] on input at bounding box center [480, 275] width 150 height 21
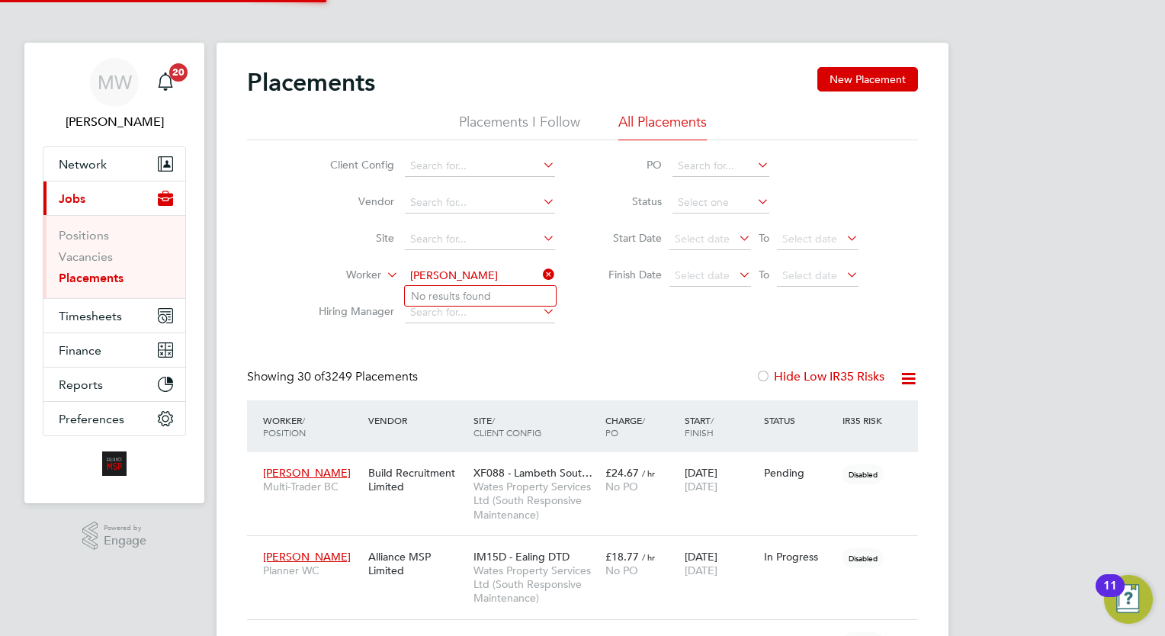
type input "[PERSON_NAME]"
click at [483, 294] on li "No results found" at bounding box center [480, 296] width 151 height 20
click at [456, 287] on li "Worker" at bounding box center [430, 276] width 287 height 37
click at [459, 265] on input at bounding box center [480, 275] width 150 height 21
click at [493, 300] on li "[PERSON_NAME]" at bounding box center [499, 296] width 188 height 21
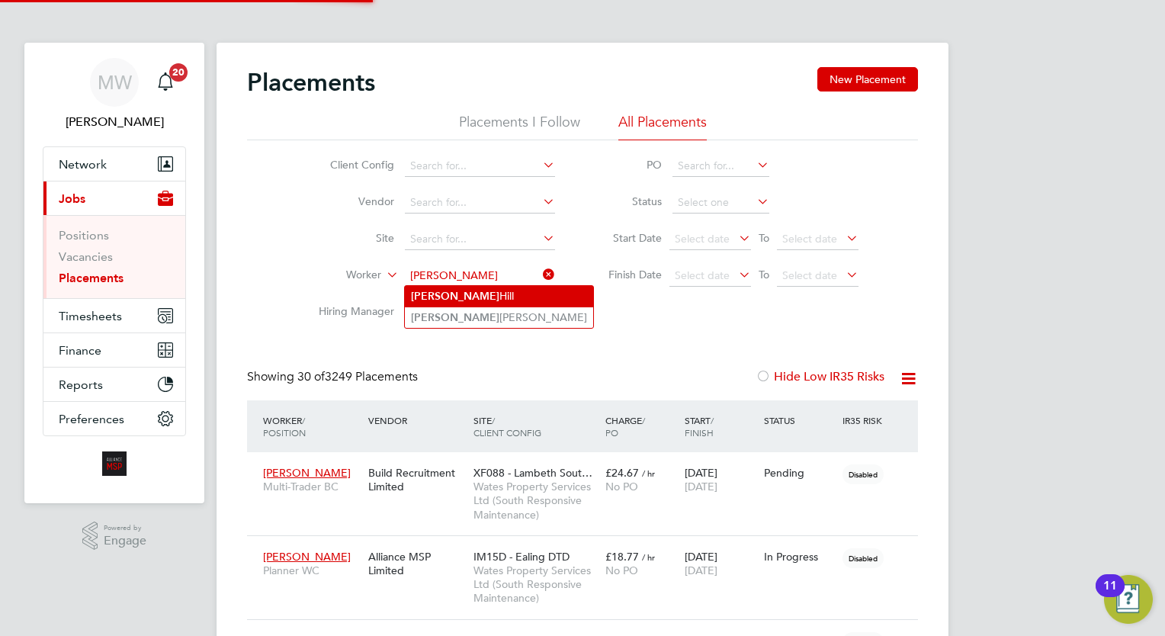
type input "[PERSON_NAME]"
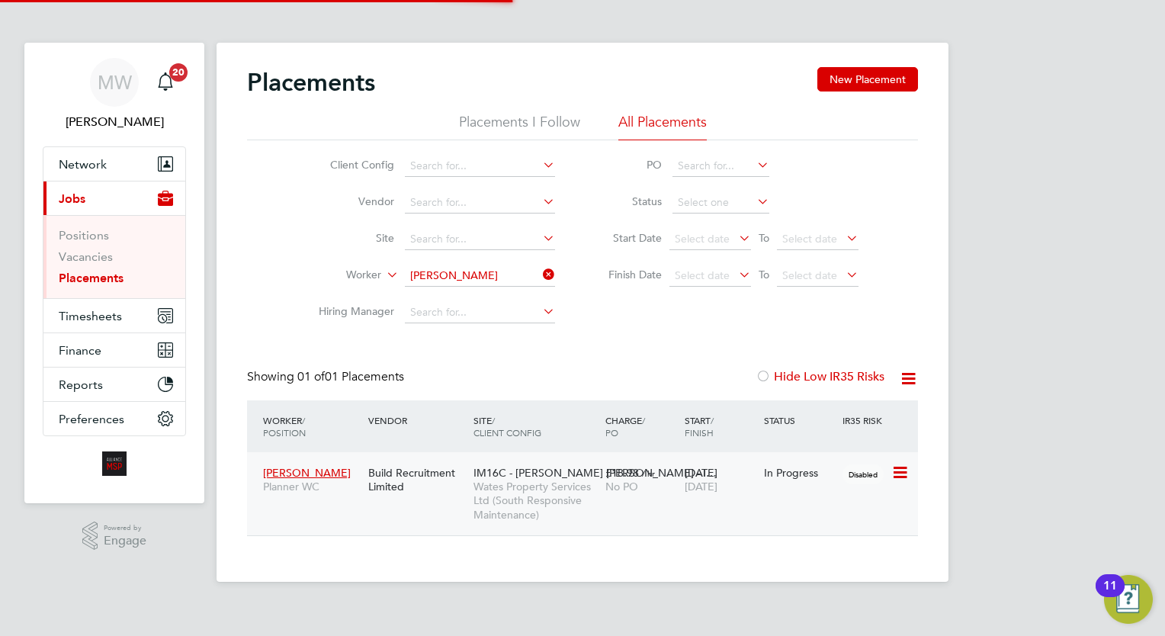
click at [530, 468] on span "IM16C - [PERSON_NAME] [PERSON_NAME] - I…" at bounding box center [595, 473] width 243 height 14
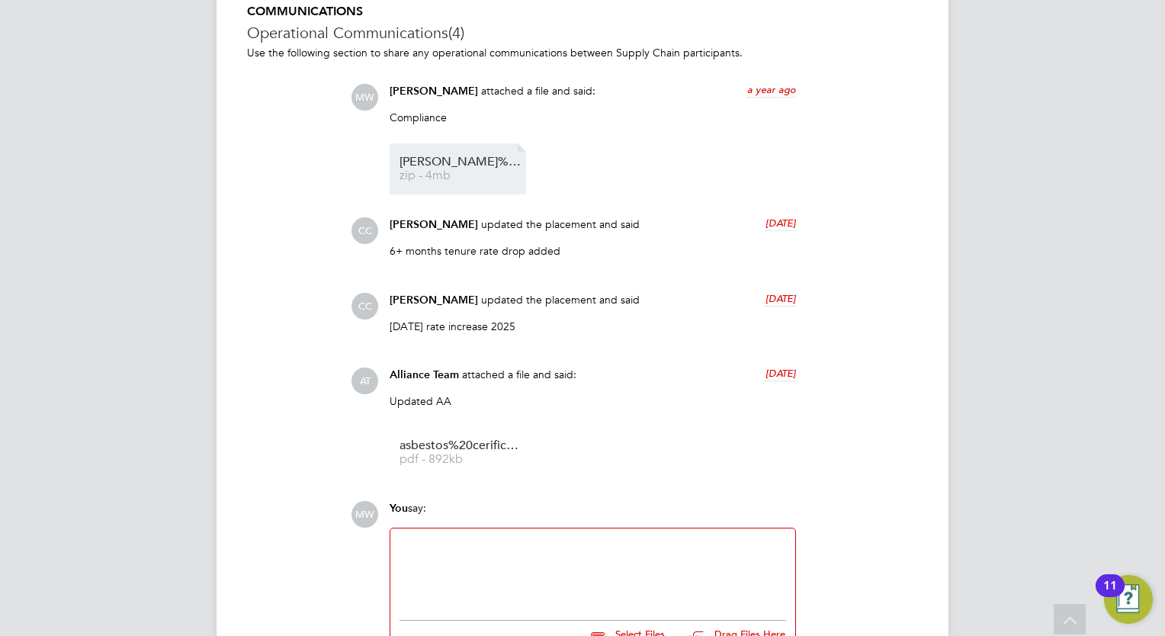
scroll to position [1198, 0]
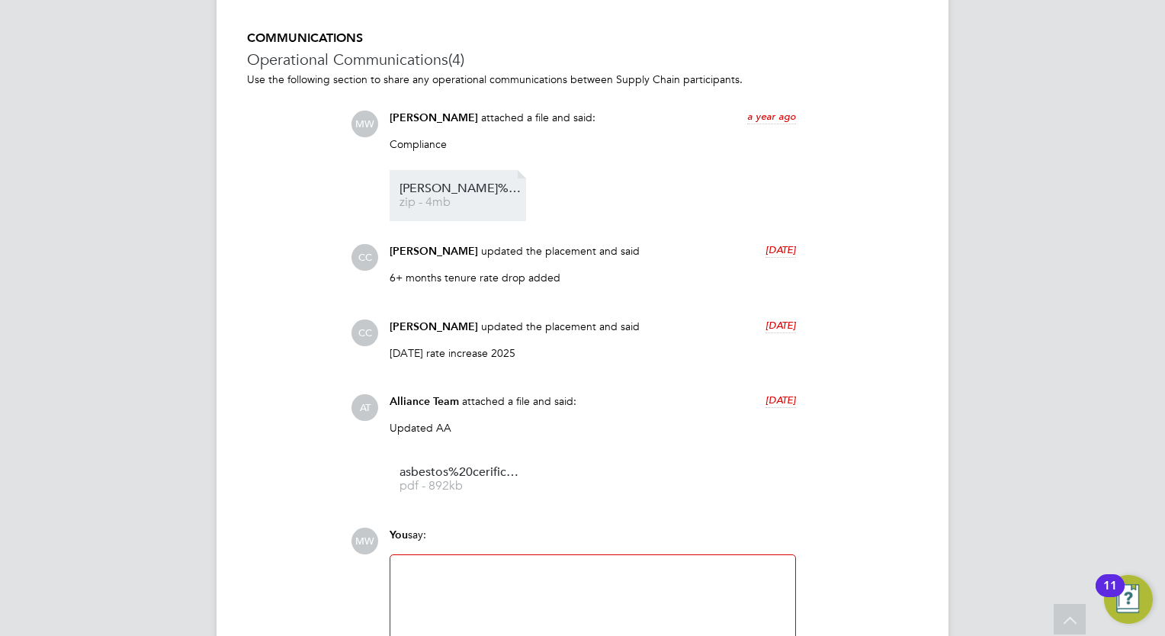
click at [477, 204] on span "zip - 4mb" at bounding box center [461, 202] width 122 height 11
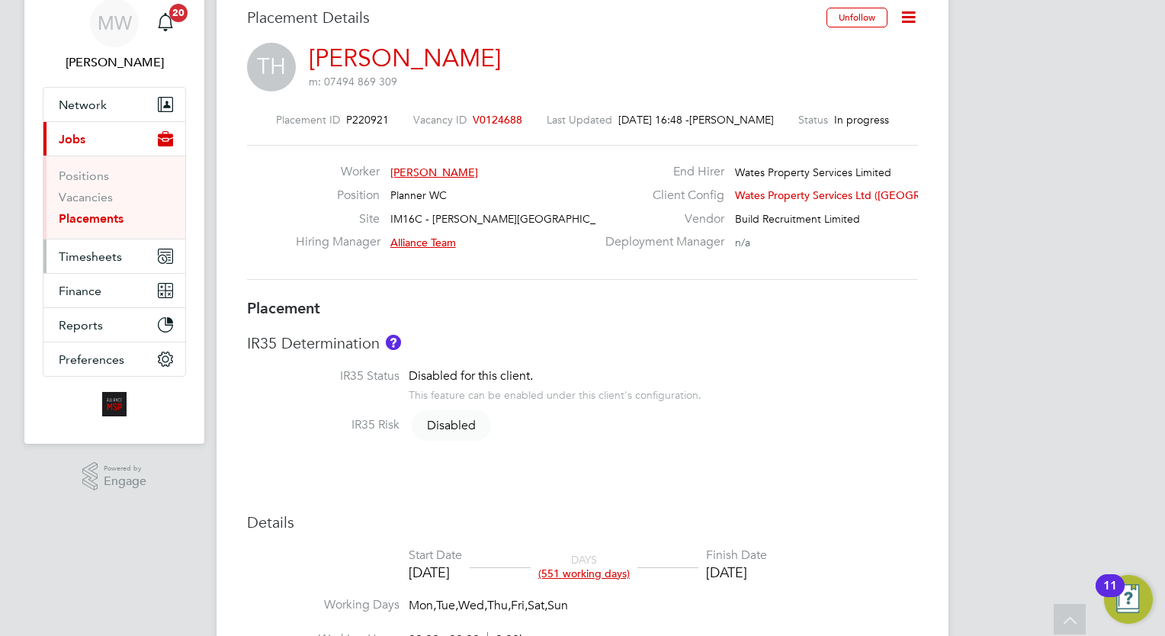
scroll to position [0, 0]
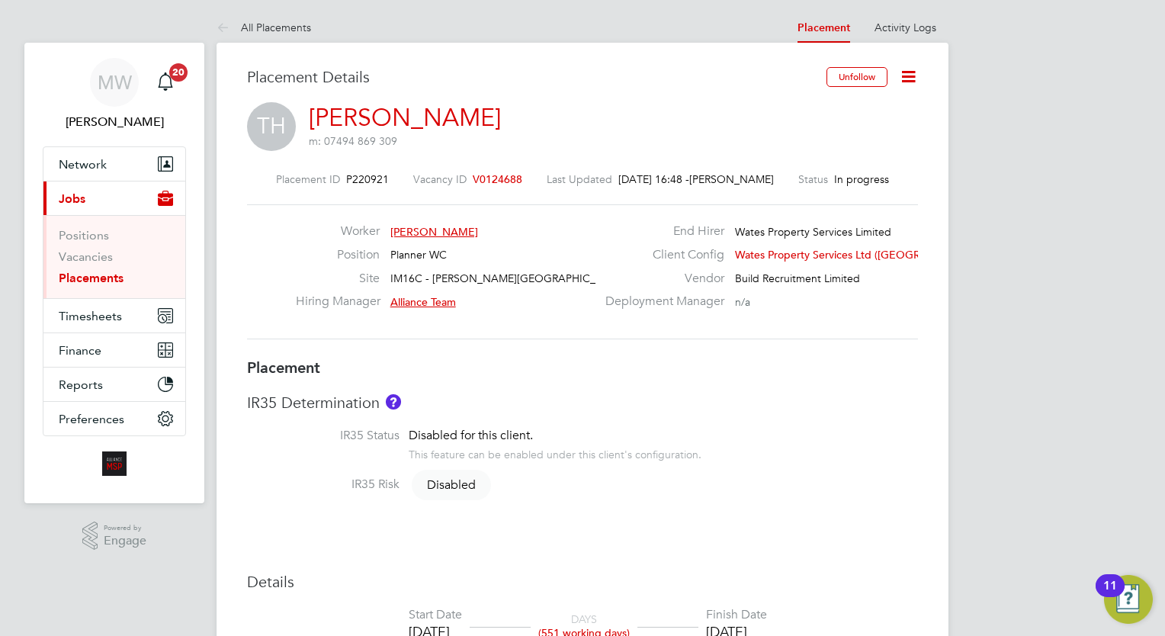
drag, startPoint x: 113, startPoint y: 278, endPoint x: 149, endPoint y: 275, distance: 36.7
click at [113, 278] on link "Placements" at bounding box center [91, 278] width 65 height 14
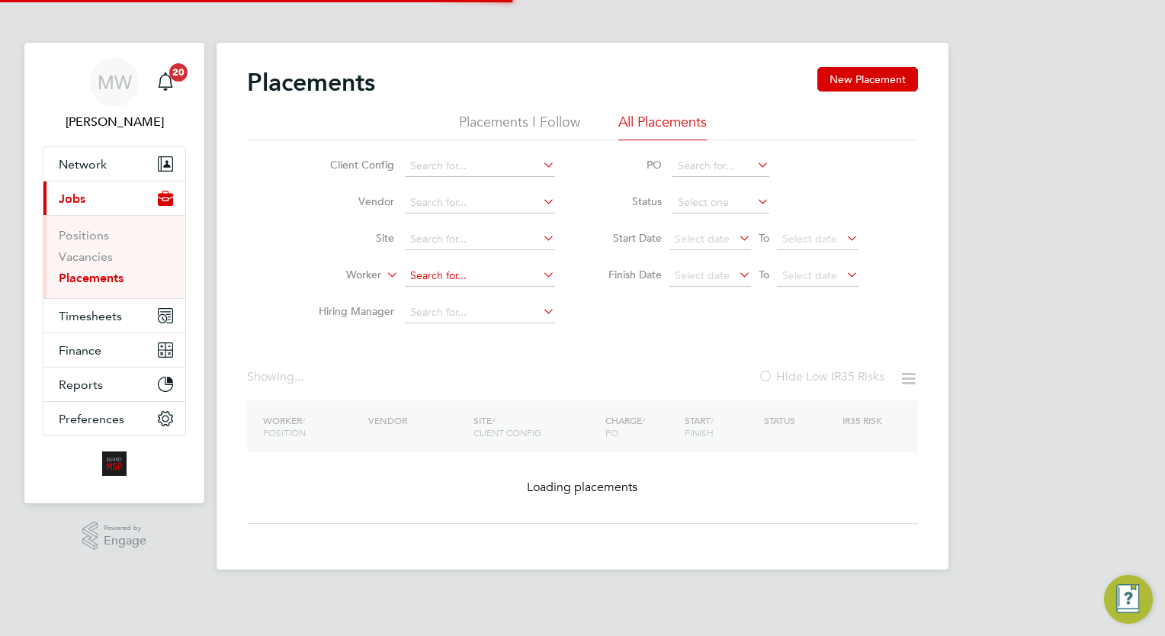
click at [442, 276] on input at bounding box center [480, 275] width 150 height 21
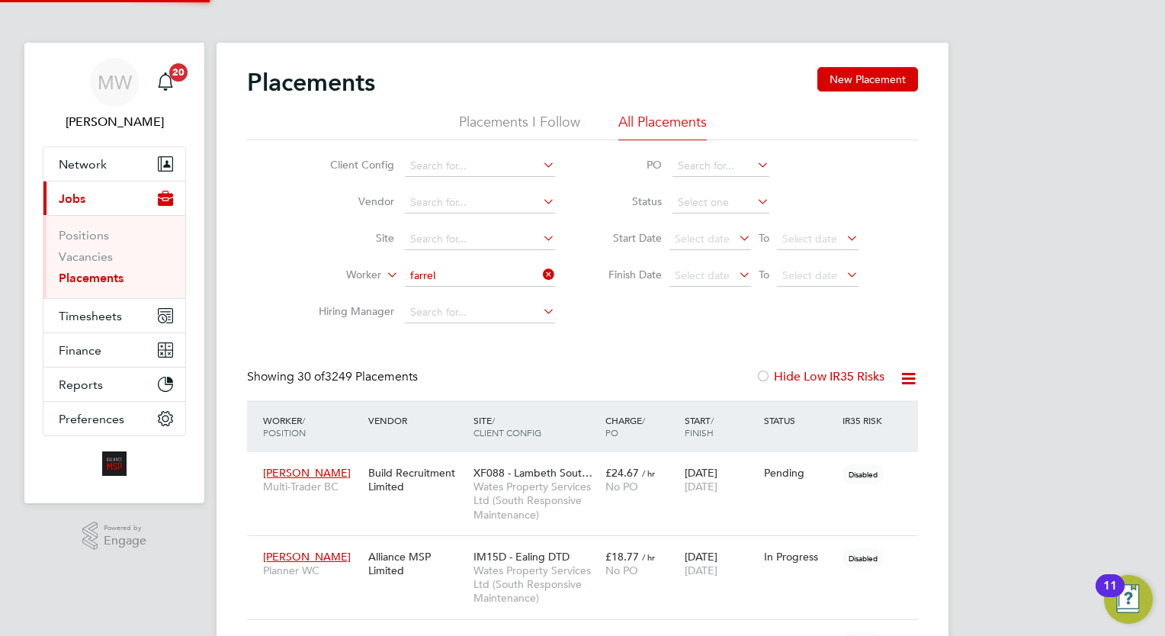
click at [491, 293] on li "[PERSON_NAME] l" at bounding box center [480, 296] width 151 height 21
type input "[PERSON_NAME]"
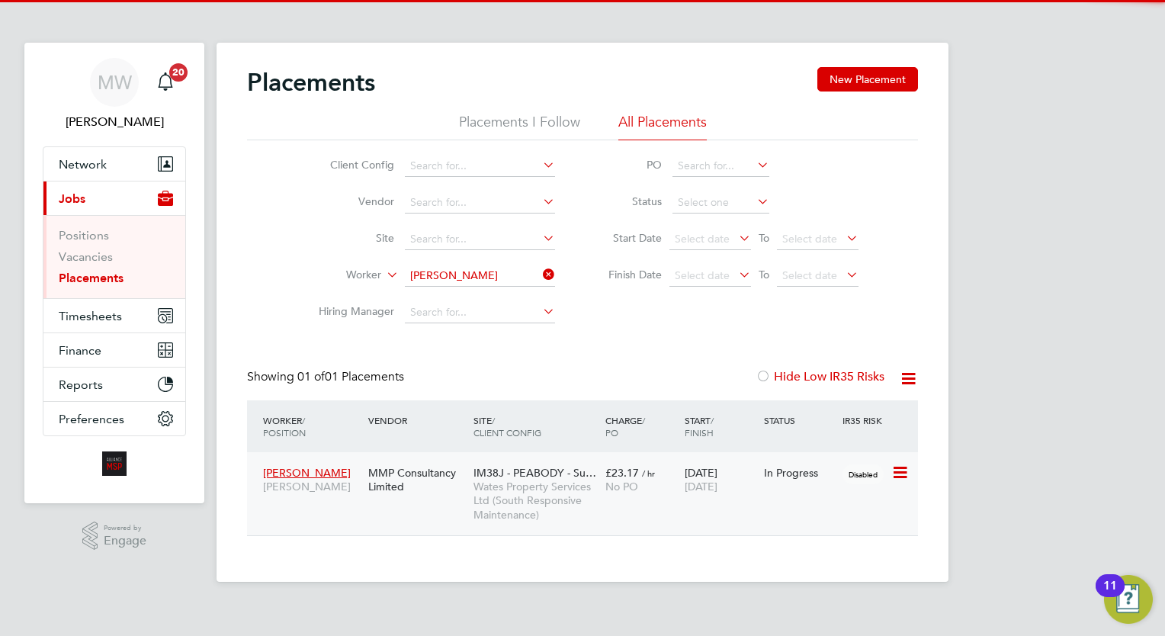
click at [653, 490] on div "No PO" at bounding box center [641, 487] width 72 height 14
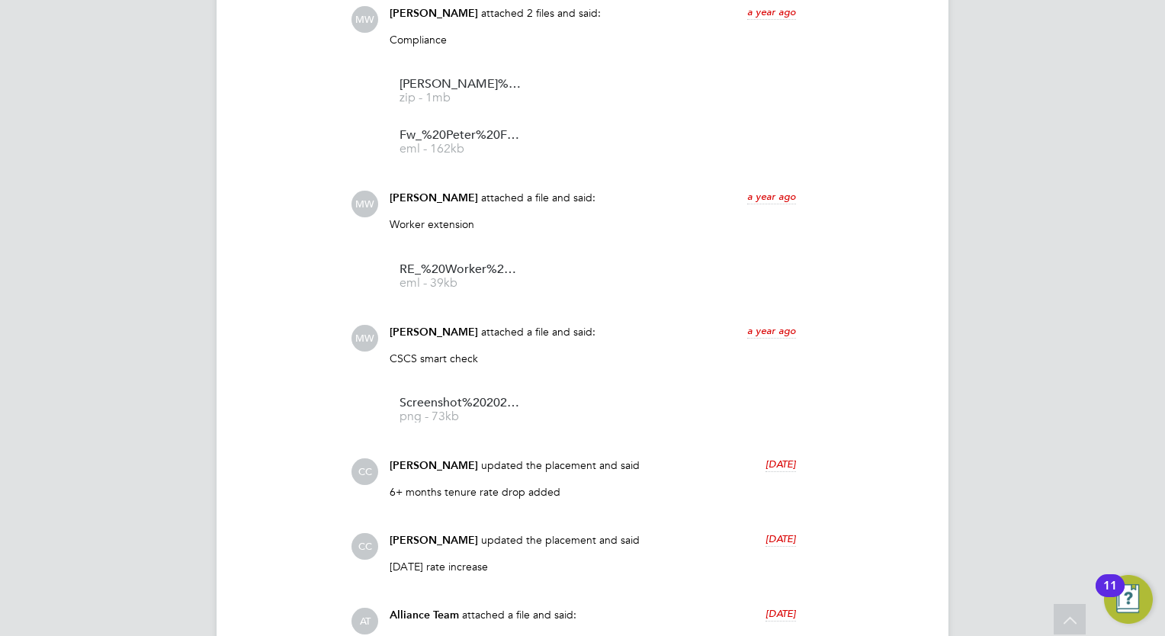
scroll to position [1226, 0]
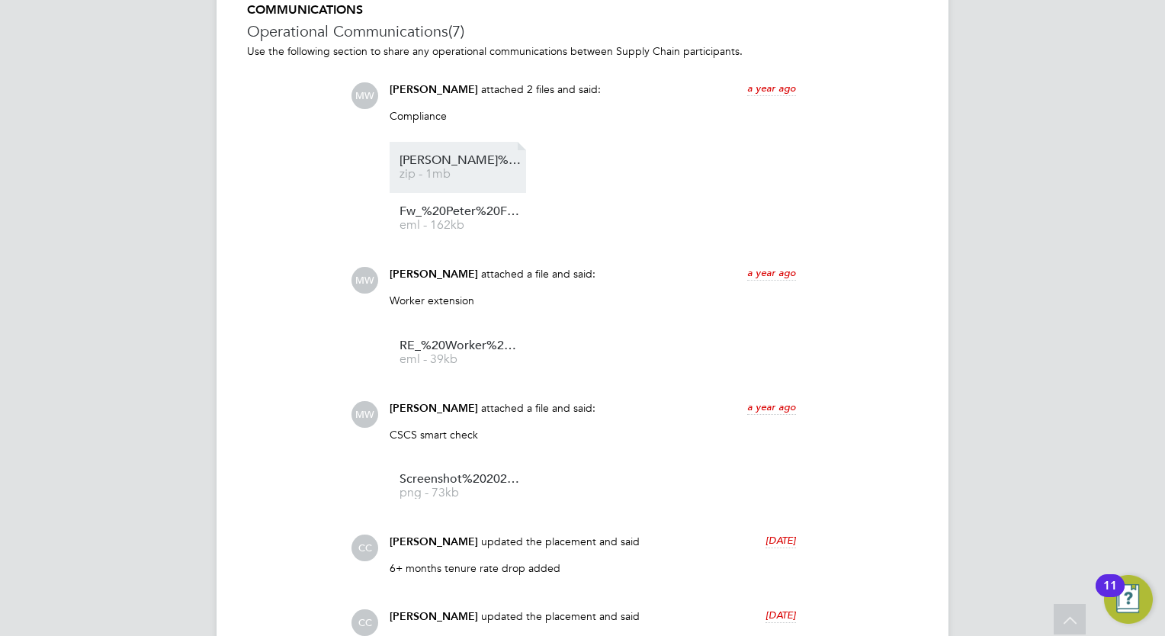
click at [477, 172] on span "zip - 1mb" at bounding box center [461, 174] width 122 height 11
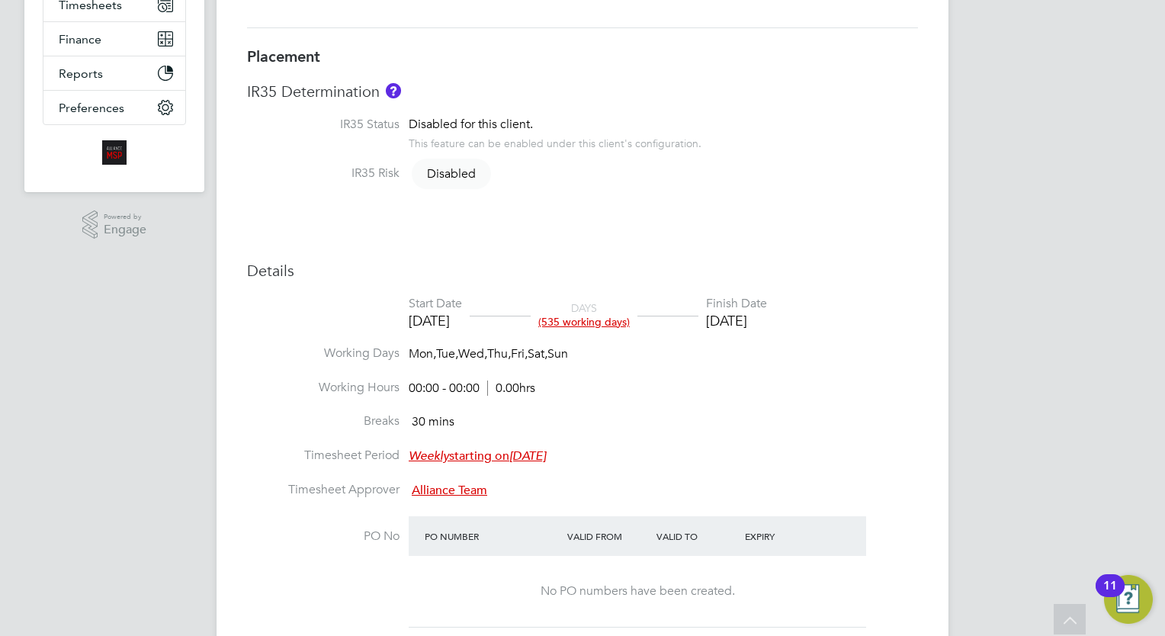
scroll to position [125, 0]
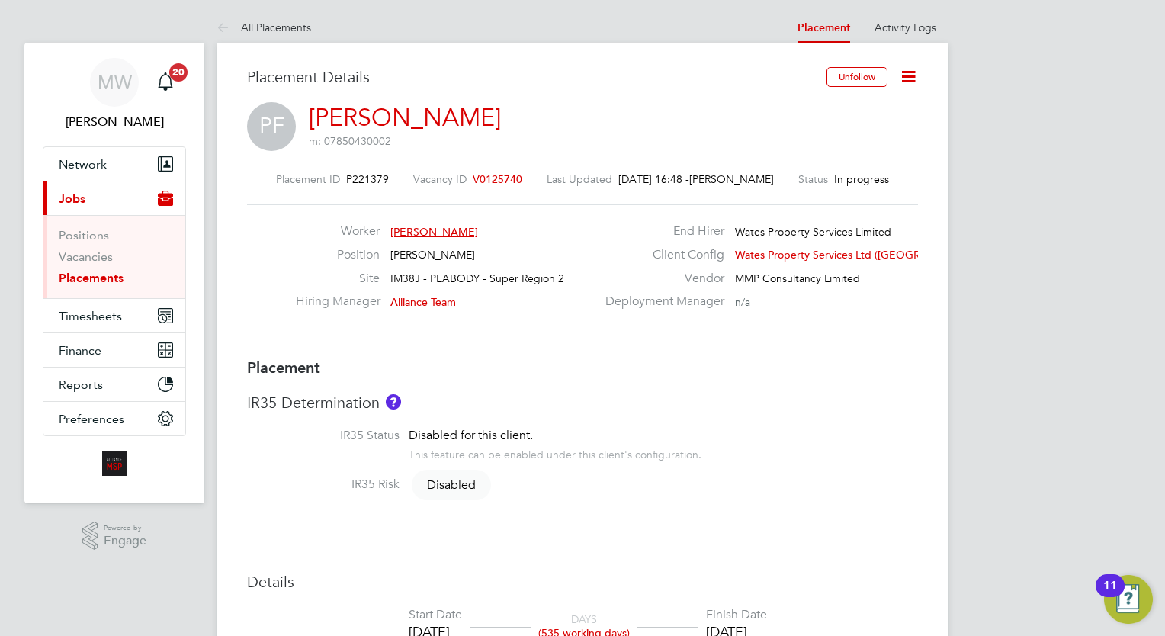
drag, startPoint x: 115, startPoint y: 275, endPoint x: 191, endPoint y: 281, distance: 76.4
click at [115, 275] on link "Placements" at bounding box center [91, 278] width 65 height 14
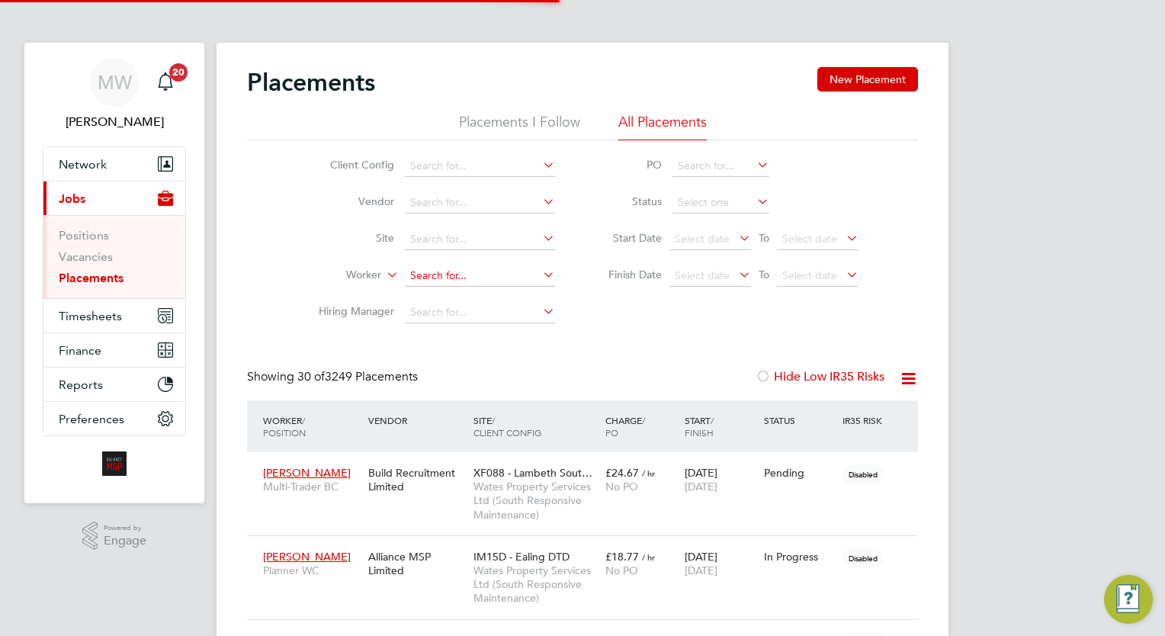
click at [467, 266] on input at bounding box center [480, 275] width 150 height 21
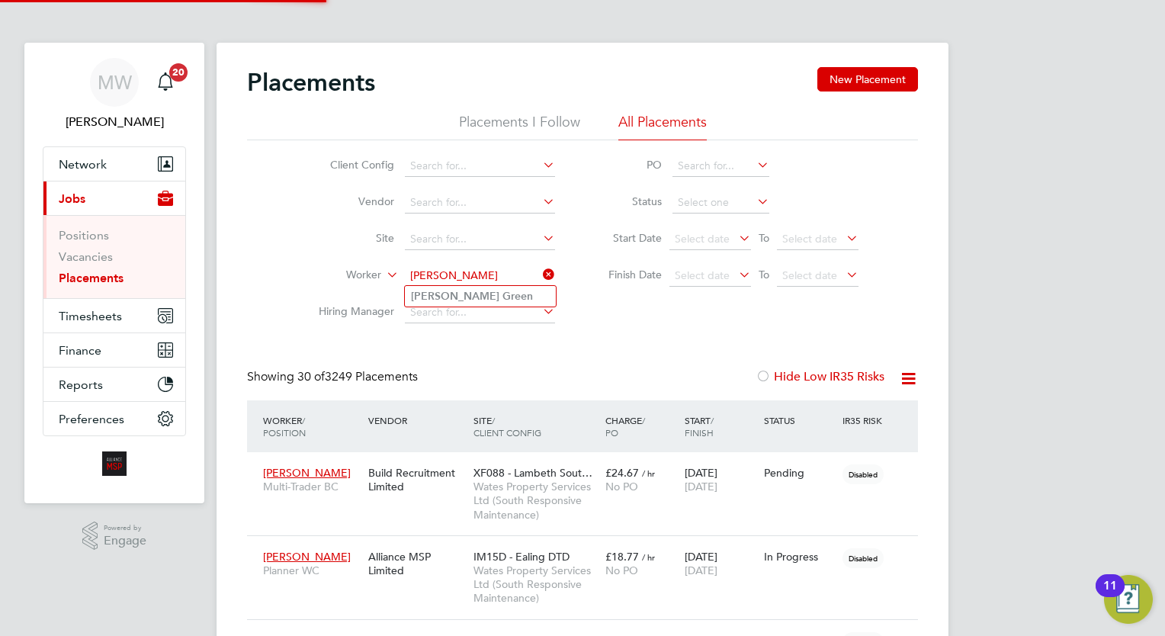
click at [506, 292] on li "Andrew Green" at bounding box center [480, 296] width 151 height 21
type input "[PERSON_NAME]"
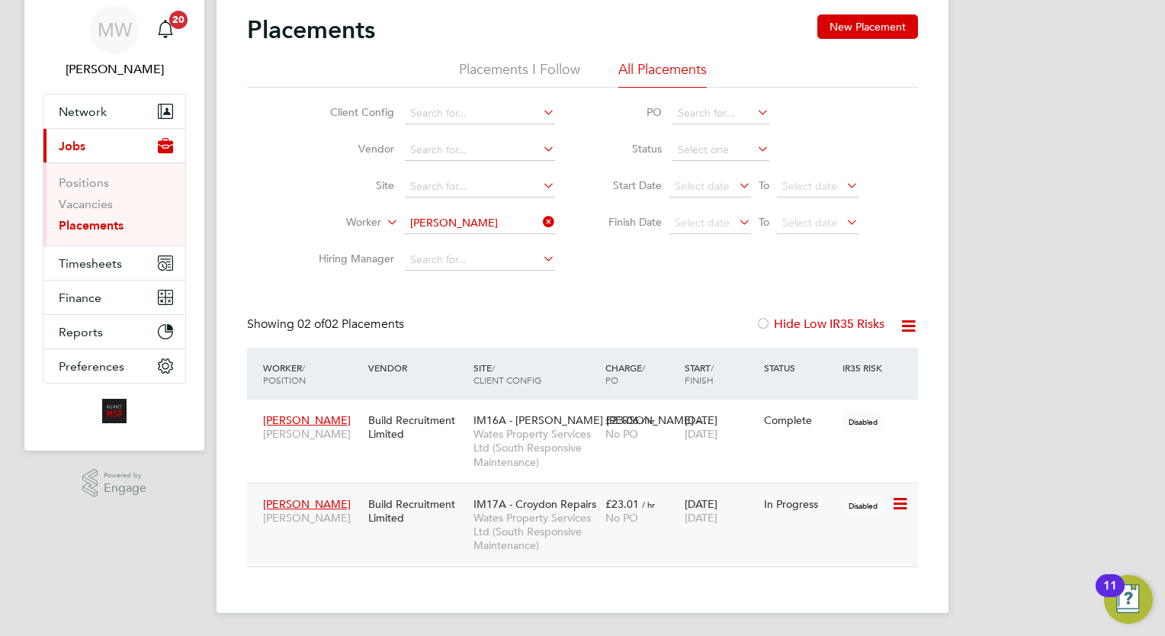
click at [617, 506] on span "£23.01" at bounding box center [622, 504] width 34 height 14
click at [540, 220] on icon at bounding box center [540, 221] width 0 height 21
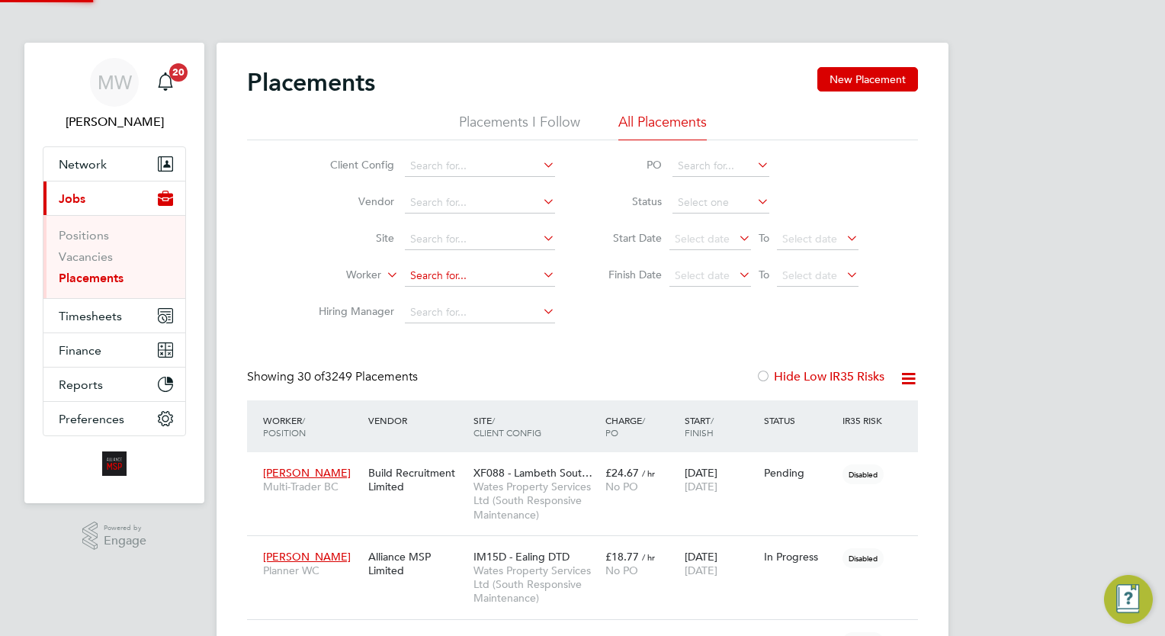
scroll to position [7, 7]
click at [450, 273] on input at bounding box center [480, 275] width 150 height 21
click at [464, 297] on li "Mark Defr eitas" at bounding box center [480, 296] width 151 height 21
type input "[PERSON_NAME]"
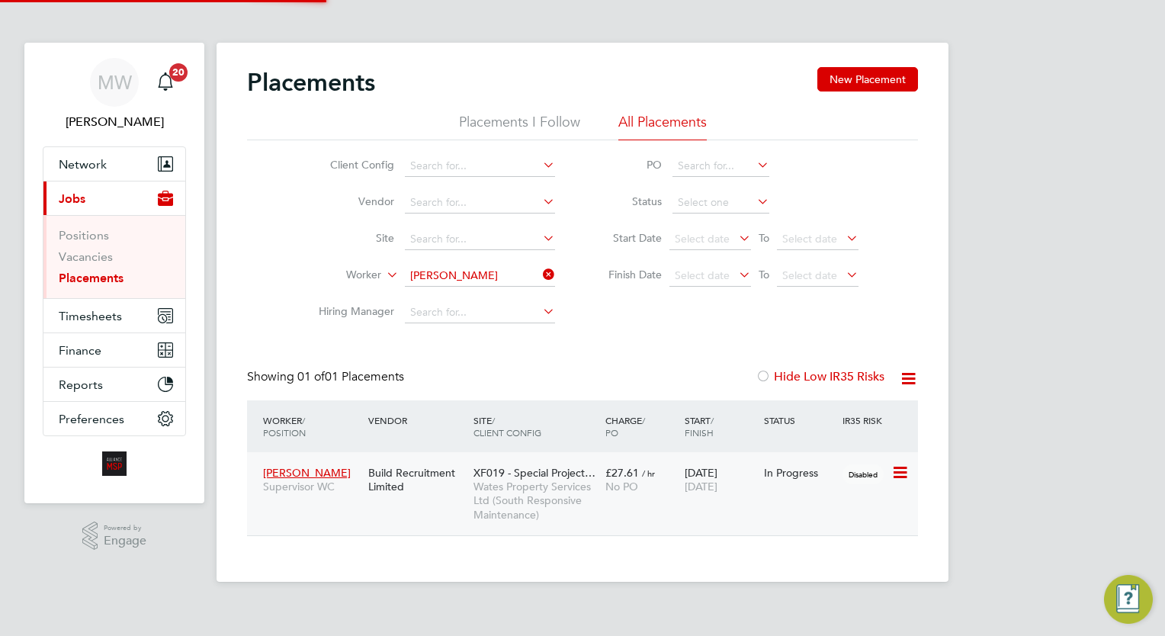
click at [558, 496] on span "Wates Property Services Ltd (South Responsive Maintenance)" at bounding box center [536, 501] width 124 height 42
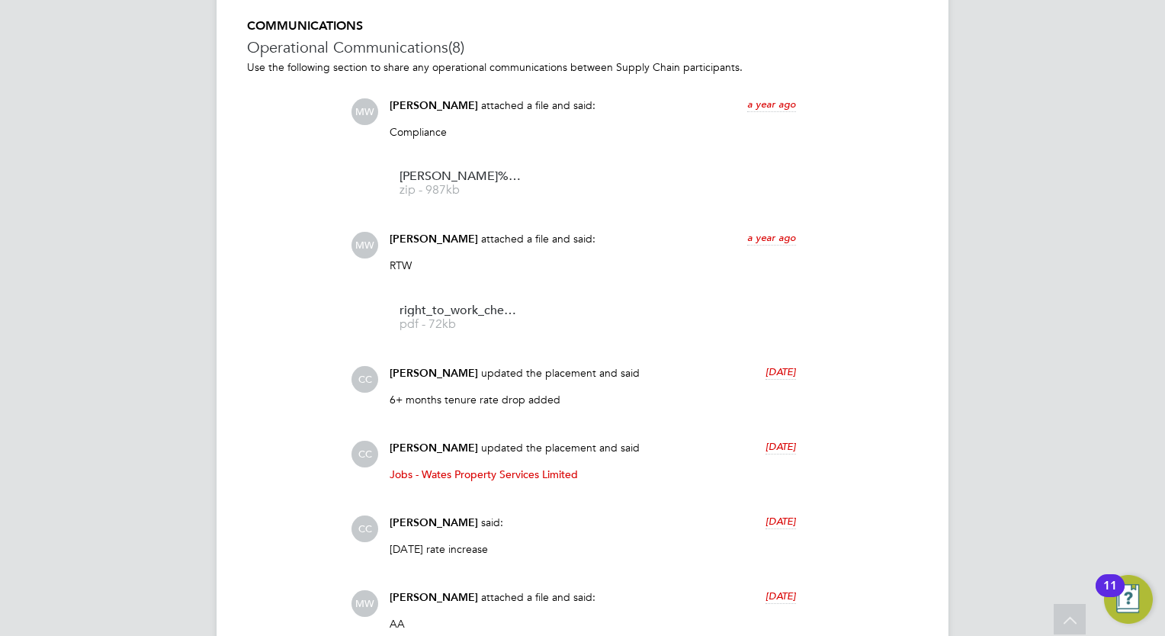
scroll to position [958, 0]
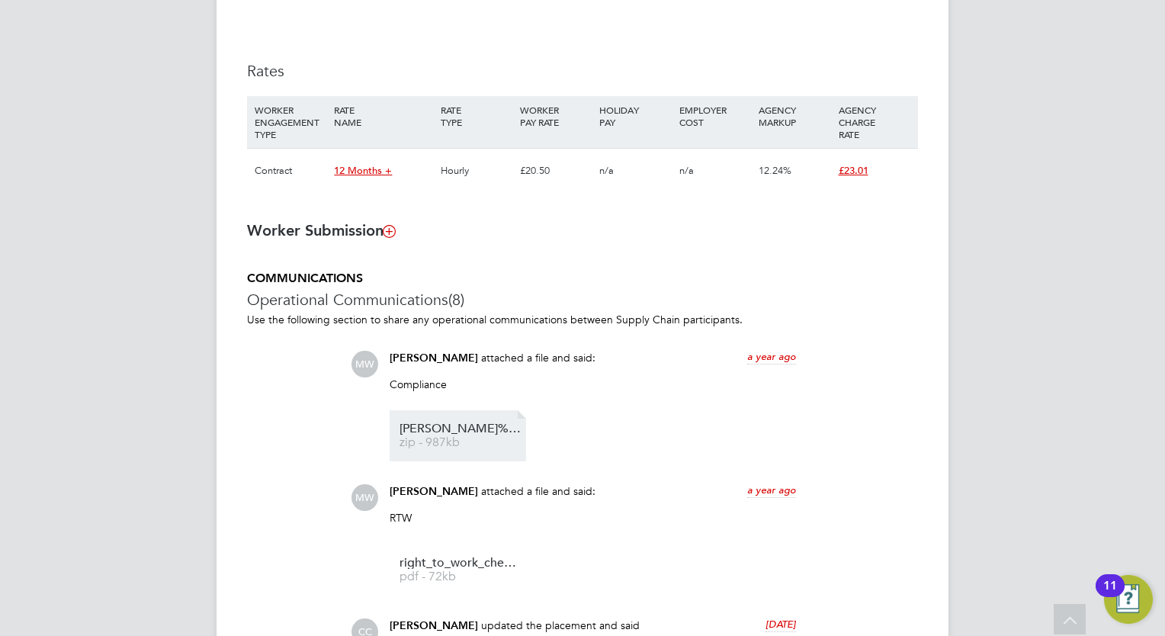
click at [479, 422] on li "[PERSON_NAME]%20Green%20-%20COC zip - 987kb" at bounding box center [458, 435] width 136 height 51
click at [528, 441] on ul "[PERSON_NAME]%20Green%20-%20COC zip - 987kb" at bounding box center [593, 435] width 406 height 51
click at [420, 423] on span "[PERSON_NAME]%20Green%20-%20COC" at bounding box center [461, 428] width 122 height 11
click at [497, 422] on li "[PERSON_NAME]%20Green%20-%20COC zip - 987kb" at bounding box center [458, 435] width 136 height 51
click at [510, 438] on link "[PERSON_NAME]%20Green%20-%20COC zip - 987kb" at bounding box center [461, 435] width 122 height 25
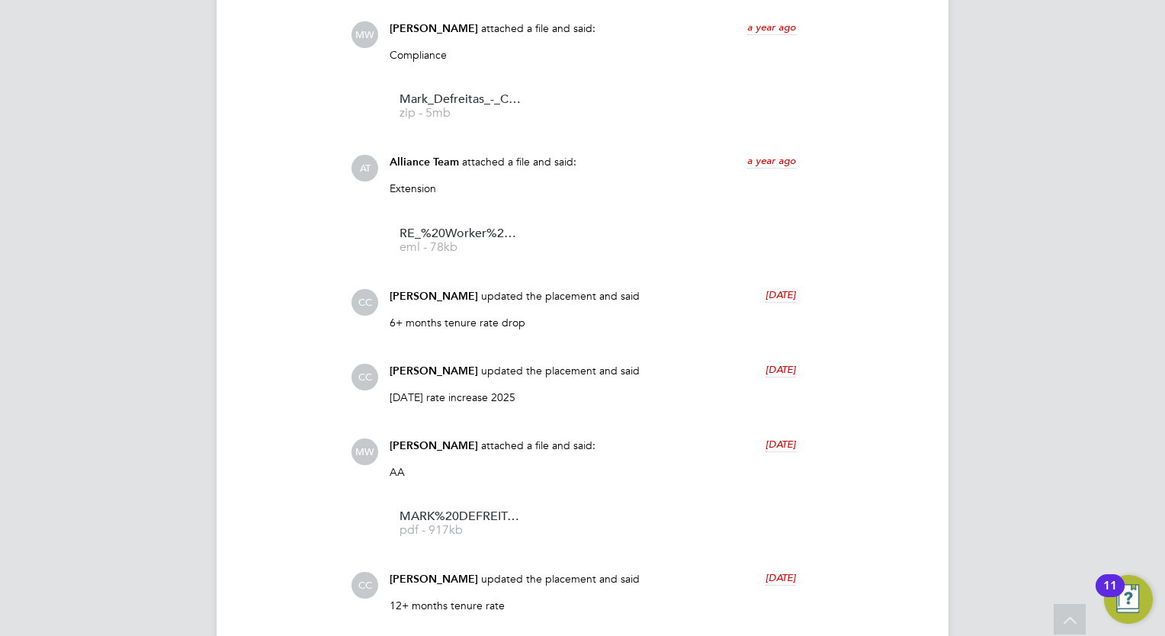
scroll to position [1220, 0]
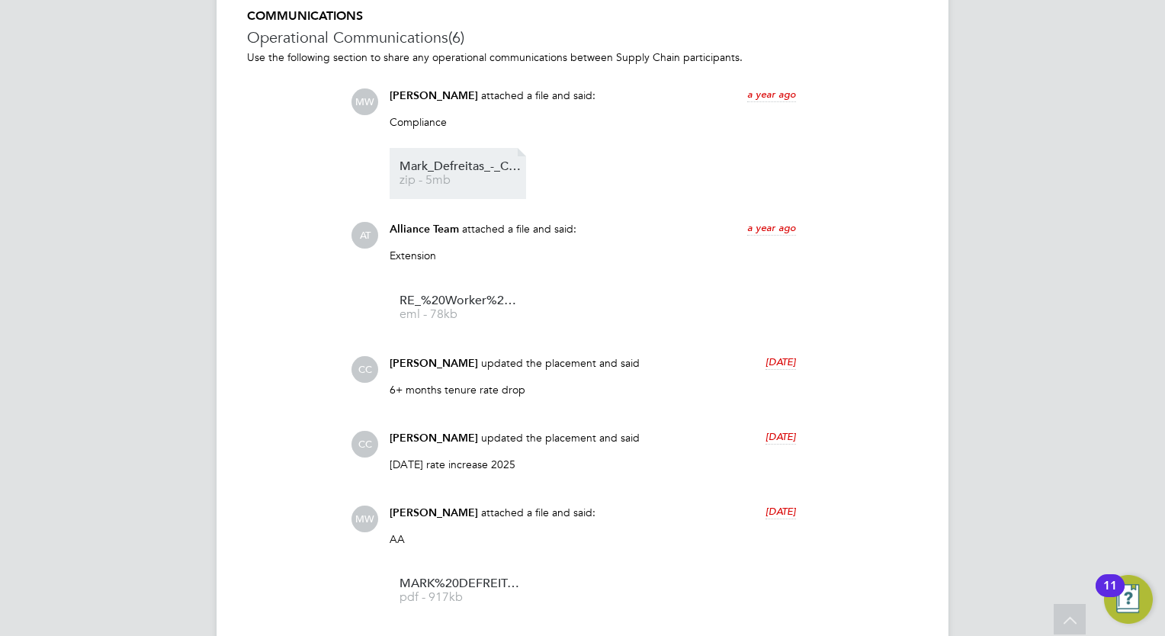
click at [486, 172] on span "Mark_Defreitas_-_COC_and_Docs" at bounding box center [461, 166] width 122 height 11
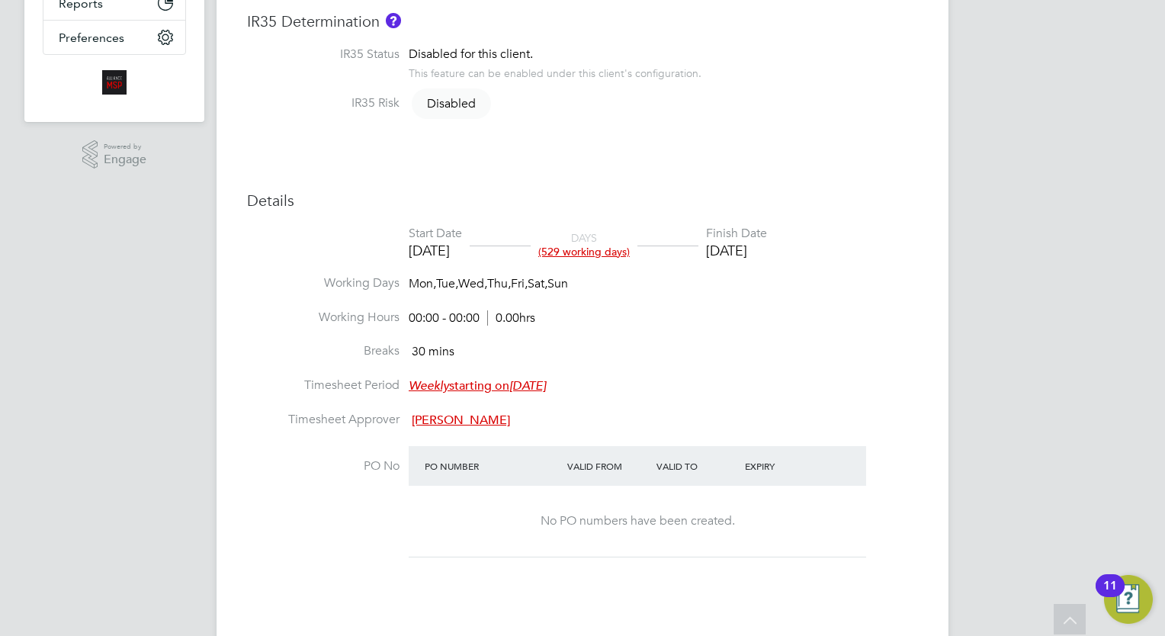
scroll to position [76, 0]
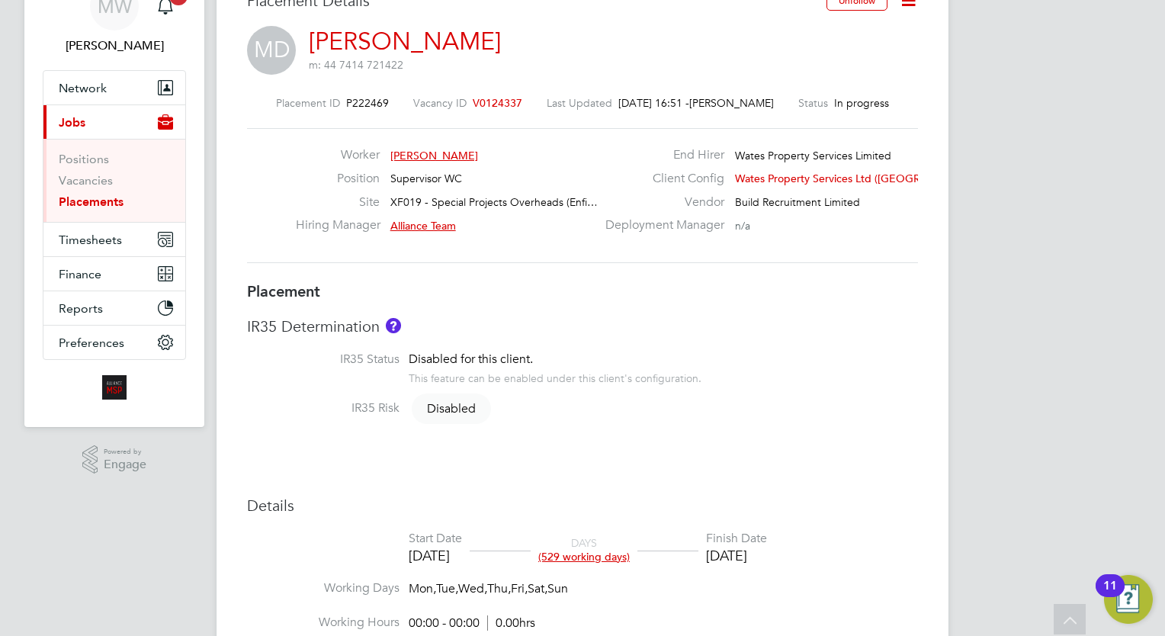
click at [109, 201] on link "Placements" at bounding box center [91, 201] width 65 height 14
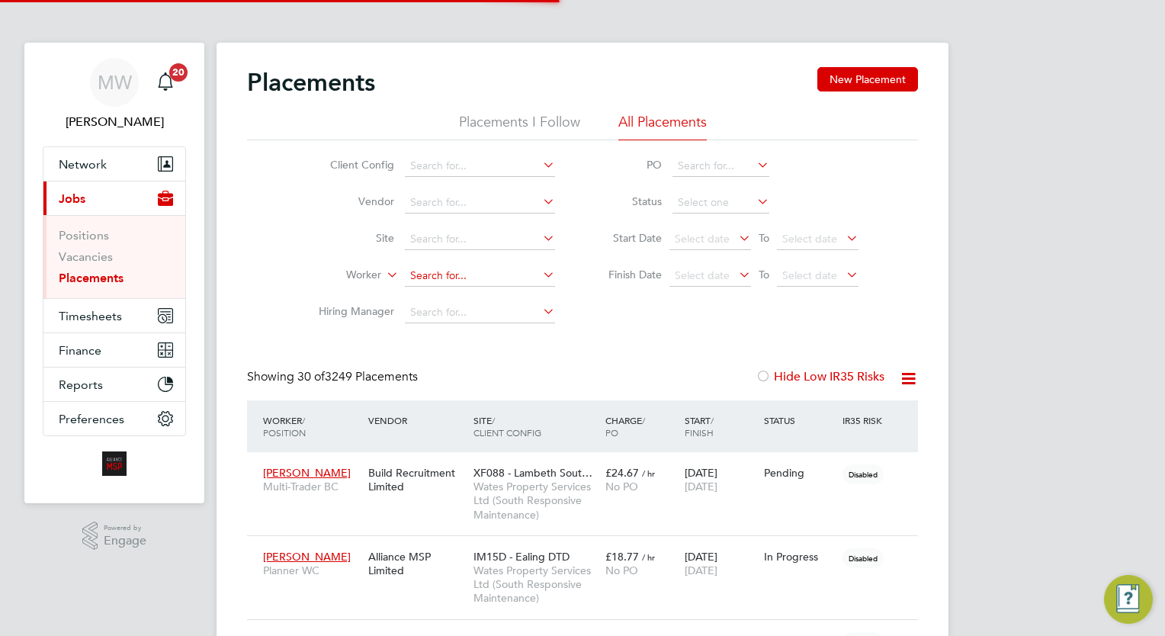
click at [468, 276] on input at bounding box center [480, 275] width 150 height 21
click at [488, 290] on li "Robert Boyne" at bounding box center [480, 296] width 151 height 21
type input "Robert Boyne"
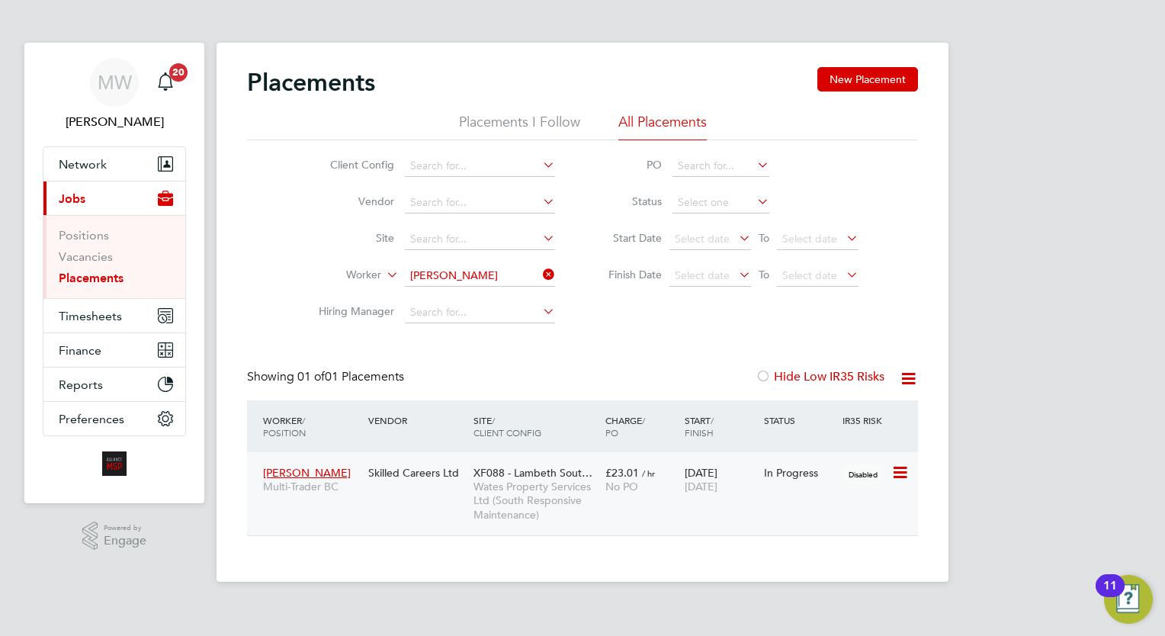
click at [531, 467] on span "XF088 - Lambeth Sout…" at bounding box center [533, 473] width 119 height 14
drag, startPoint x: 546, startPoint y: 277, endPoint x: 525, endPoint y: 277, distance: 20.6
click at [540, 276] on icon at bounding box center [540, 274] width 0 height 21
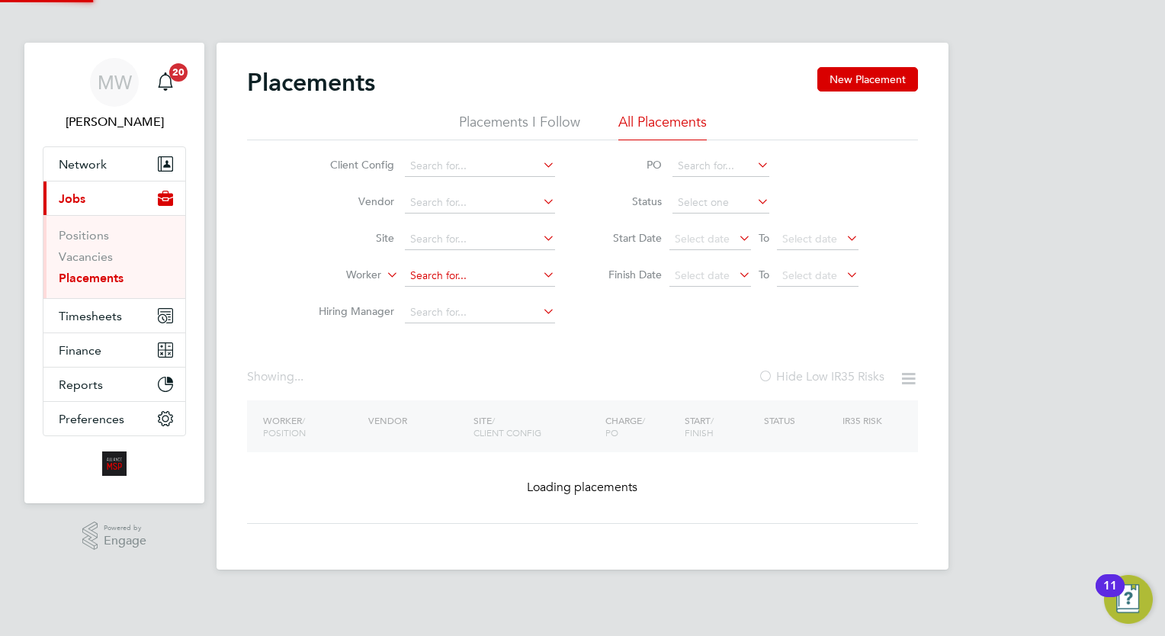
click at [510, 276] on input at bounding box center [480, 275] width 150 height 21
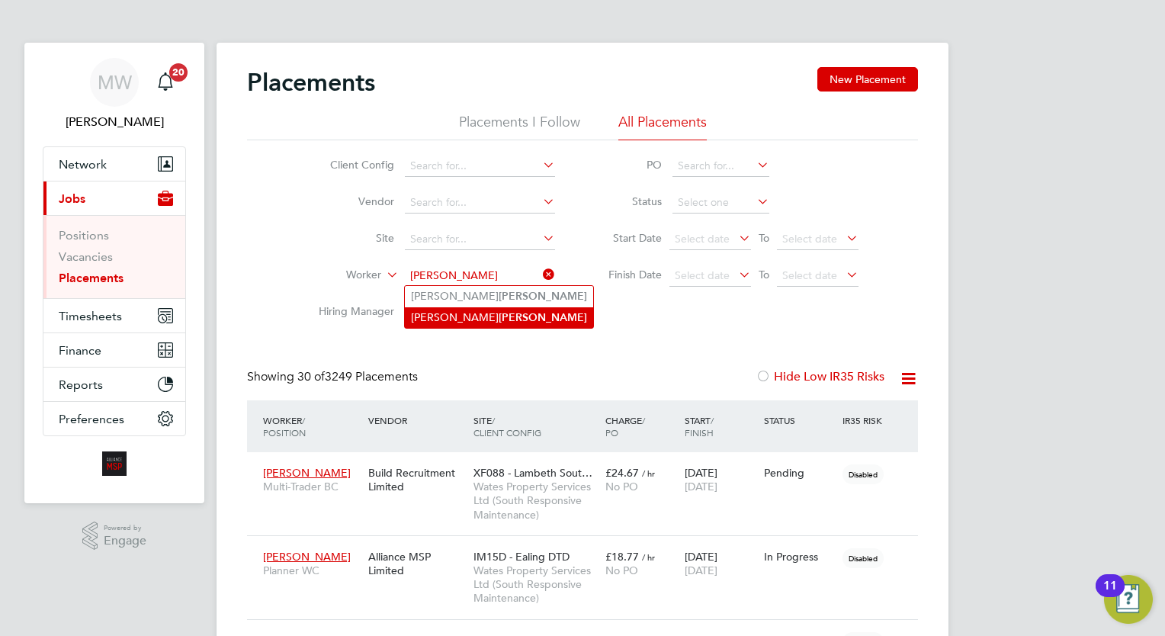
click at [488, 307] on li "John Hurley" at bounding box center [499, 317] width 188 height 21
type input "John Hurley"
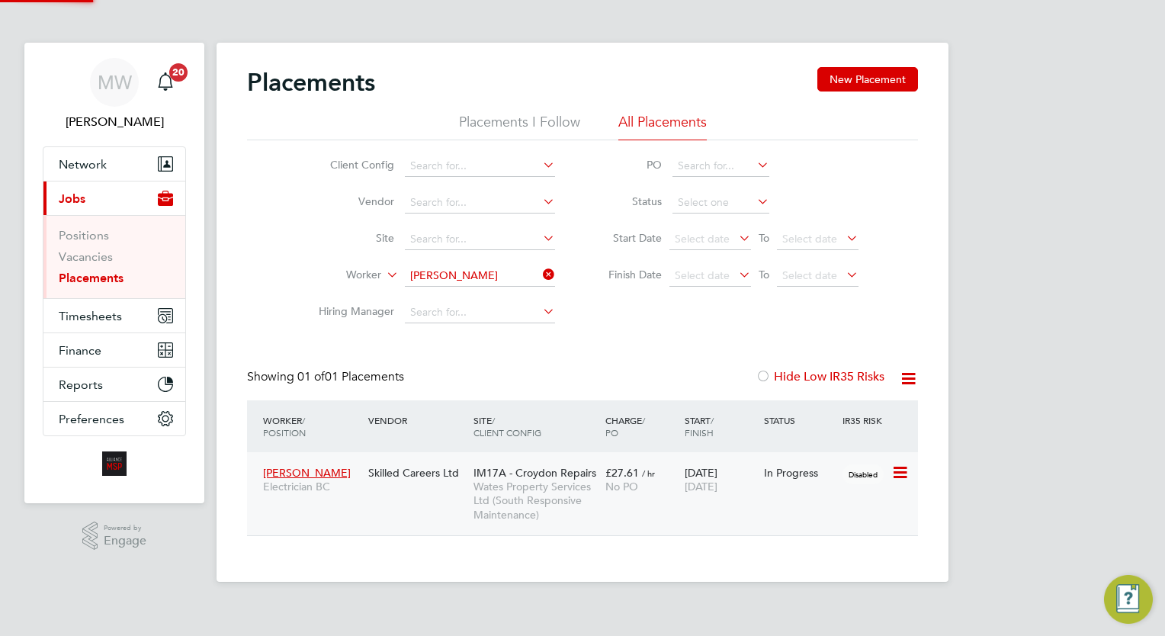
click at [590, 459] on div "IM17A - Croydon Repairs Wates Property Services Ltd (South Responsive Maintenan…" at bounding box center [536, 493] width 132 height 71
click at [549, 265] on li "Worker John Hurley" at bounding box center [430, 276] width 287 height 37
click at [540, 267] on icon at bounding box center [540, 274] width 0 height 21
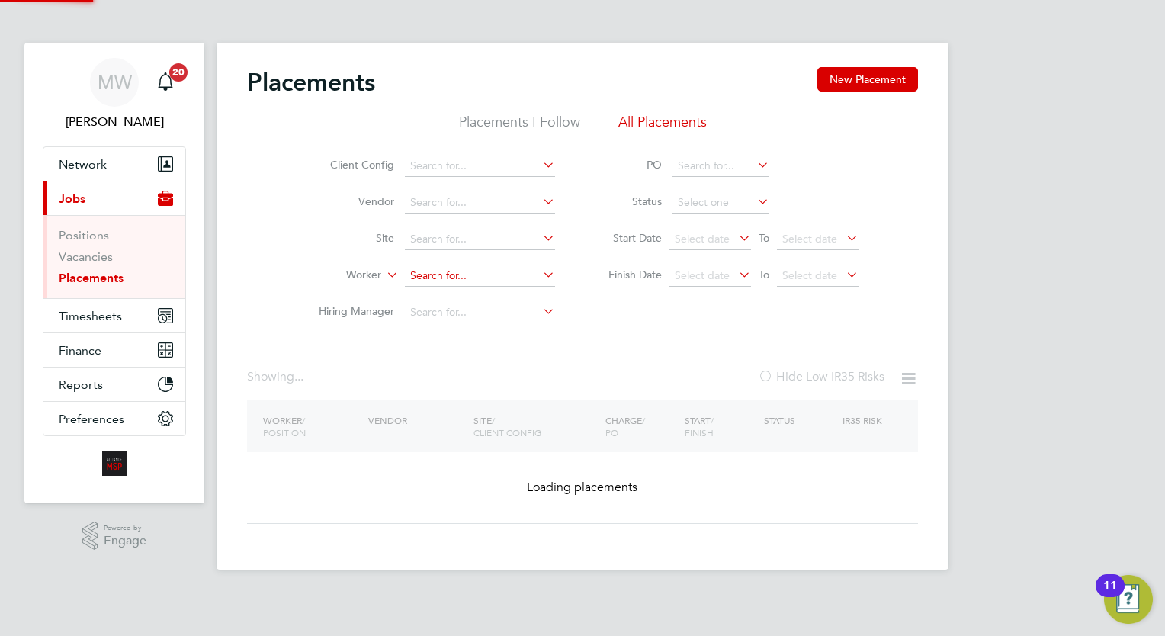
click at [528, 271] on input at bounding box center [480, 275] width 150 height 21
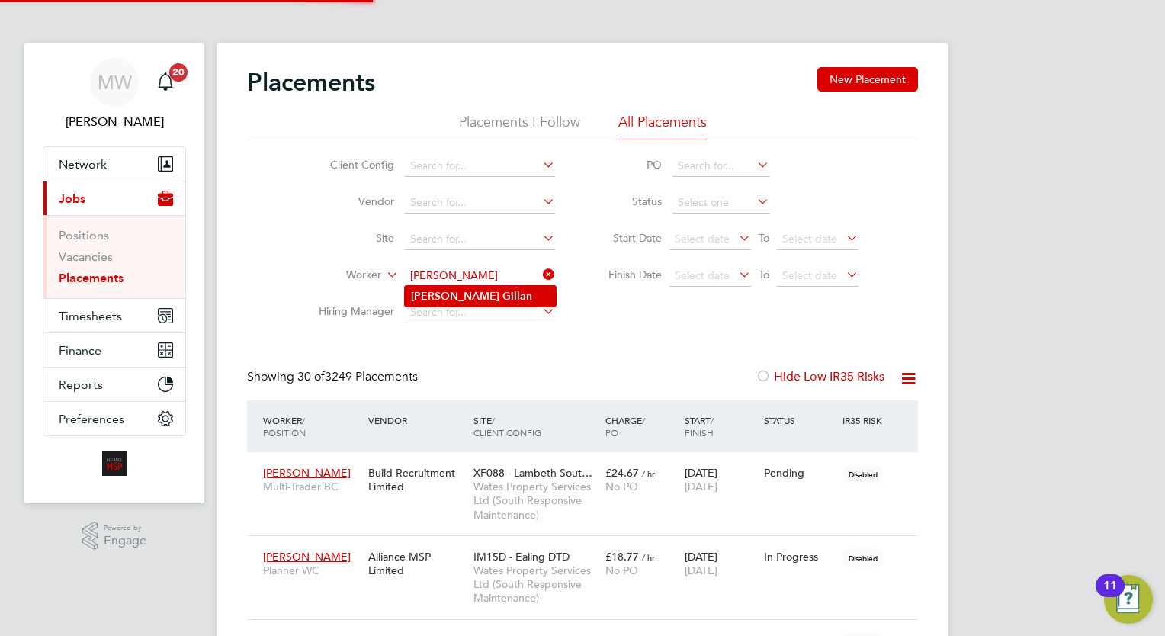
click at [499, 293] on li "Alfie Gillan" at bounding box center [480, 296] width 151 height 21
type input "Alfie Gillan"
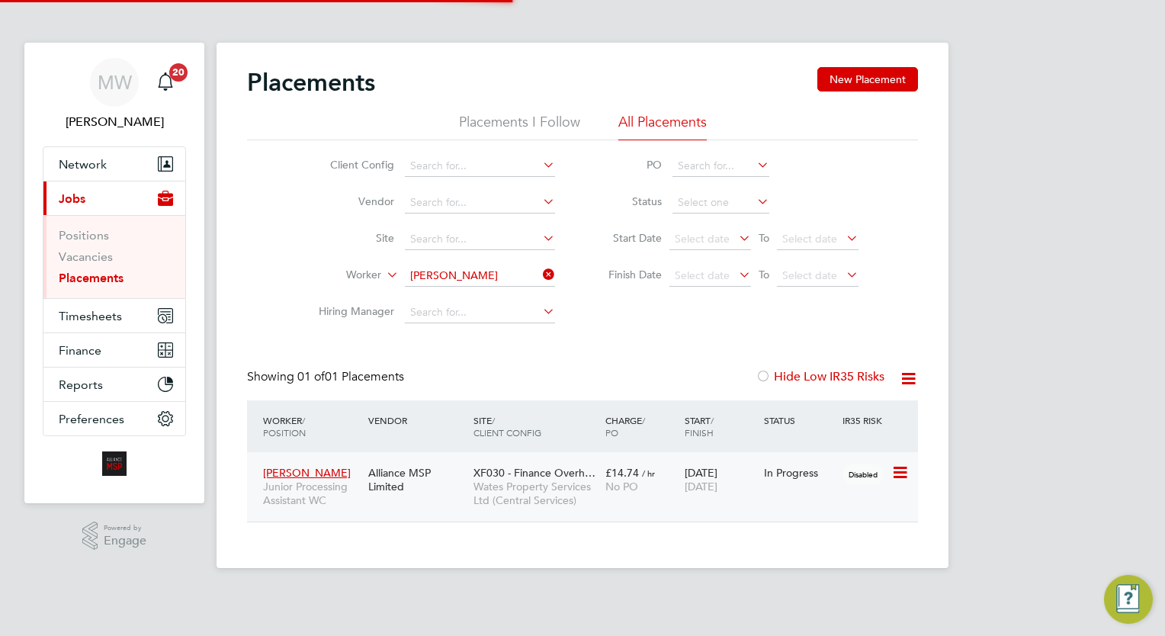
click at [685, 486] on span "01 Nov 2025" at bounding box center [701, 487] width 33 height 14
click at [540, 278] on icon at bounding box center [540, 274] width 0 height 21
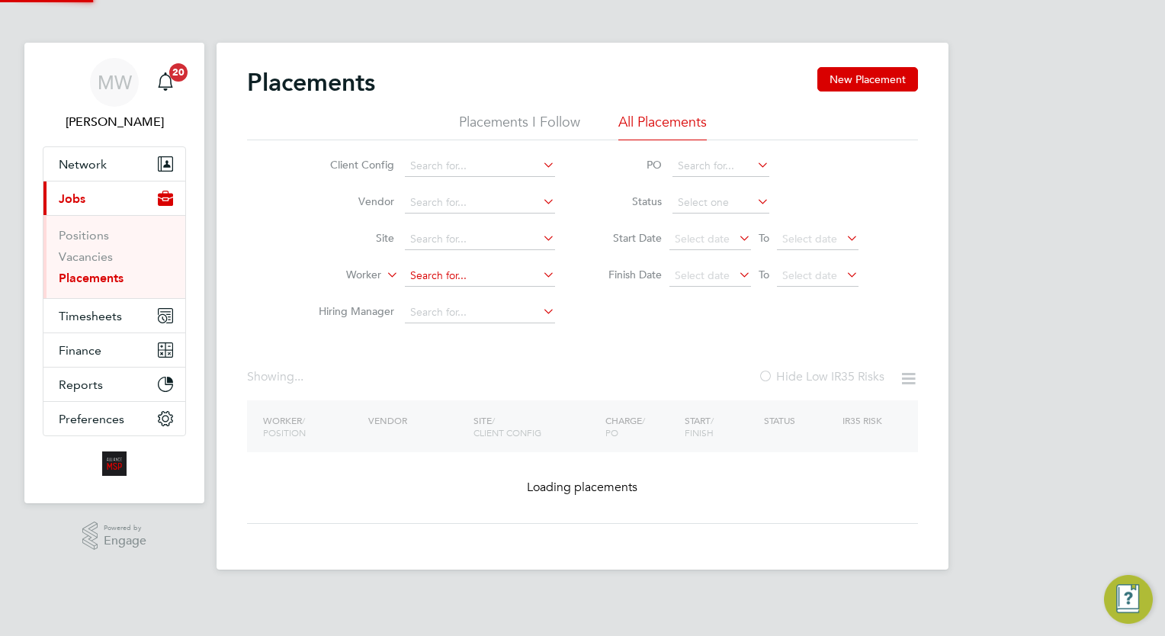
click at [505, 278] on input at bounding box center [480, 275] width 150 height 21
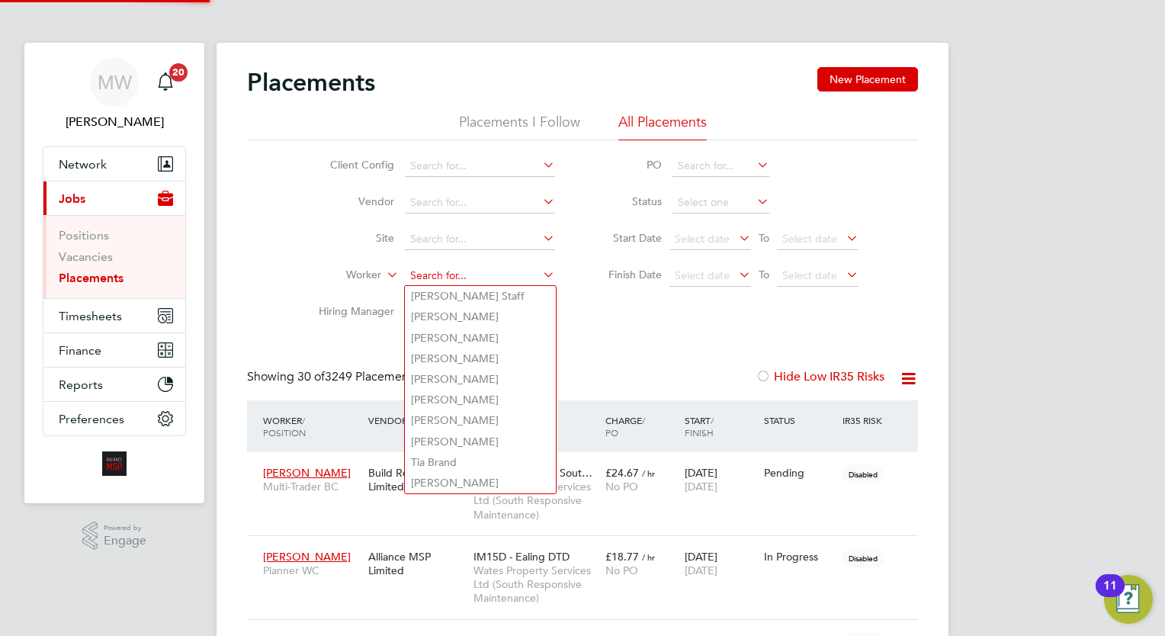
scroll to position [43, 106]
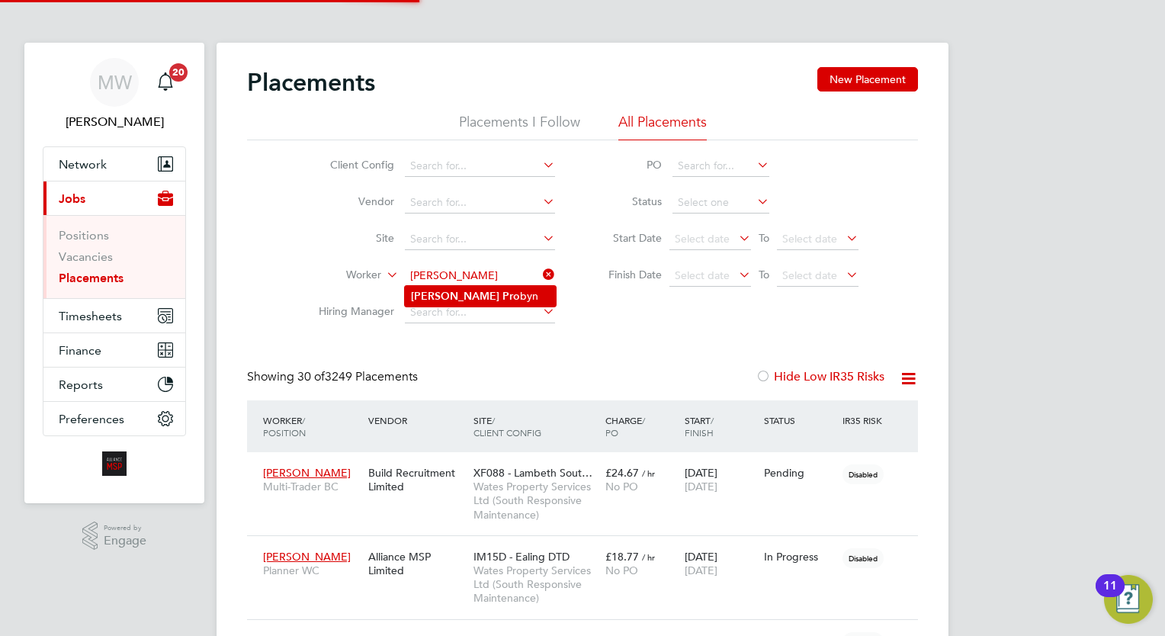
click at [507, 288] on li "Luke Pro byn" at bounding box center [480, 296] width 151 height 21
type input "Luke Probyn"
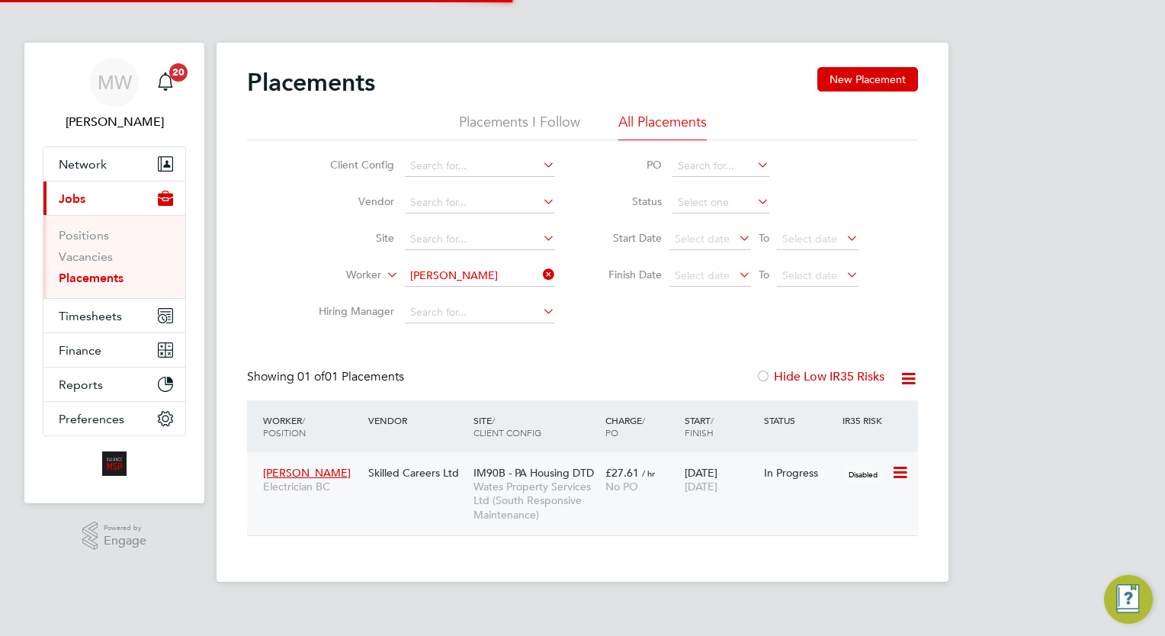
click at [592, 486] on span "Wates Property Services Ltd (South Responsive Maintenance)" at bounding box center [536, 501] width 124 height 42
click at [540, 276] on icon at bounding box center [540, 274] width 0 height 21
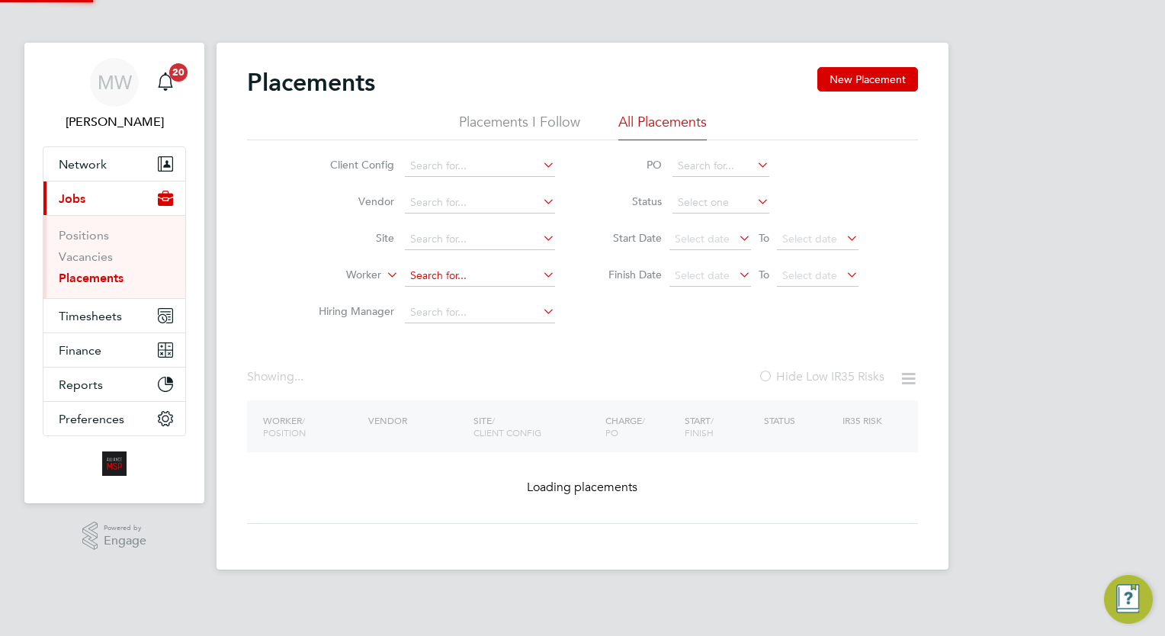
click at [513, 271] on input at bounding box center [480, 275] width 150 height 21
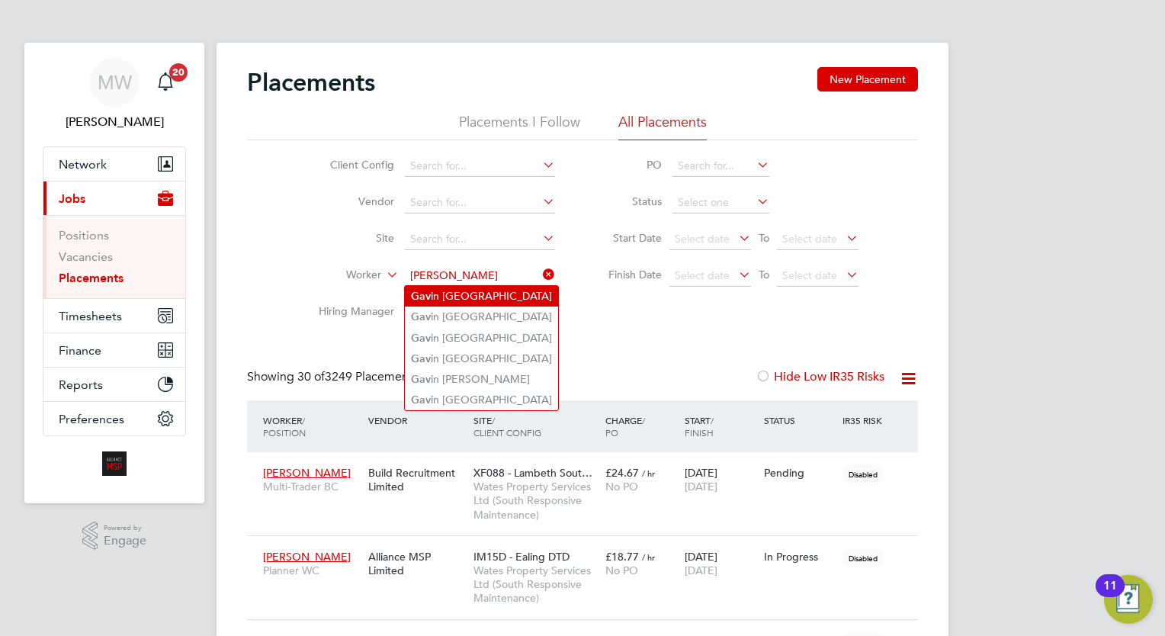
click at [510, 291] on li "Gav in Frankham" at bounding box center [481, 296] width 153 height 21
type input "Gavin Frankham"
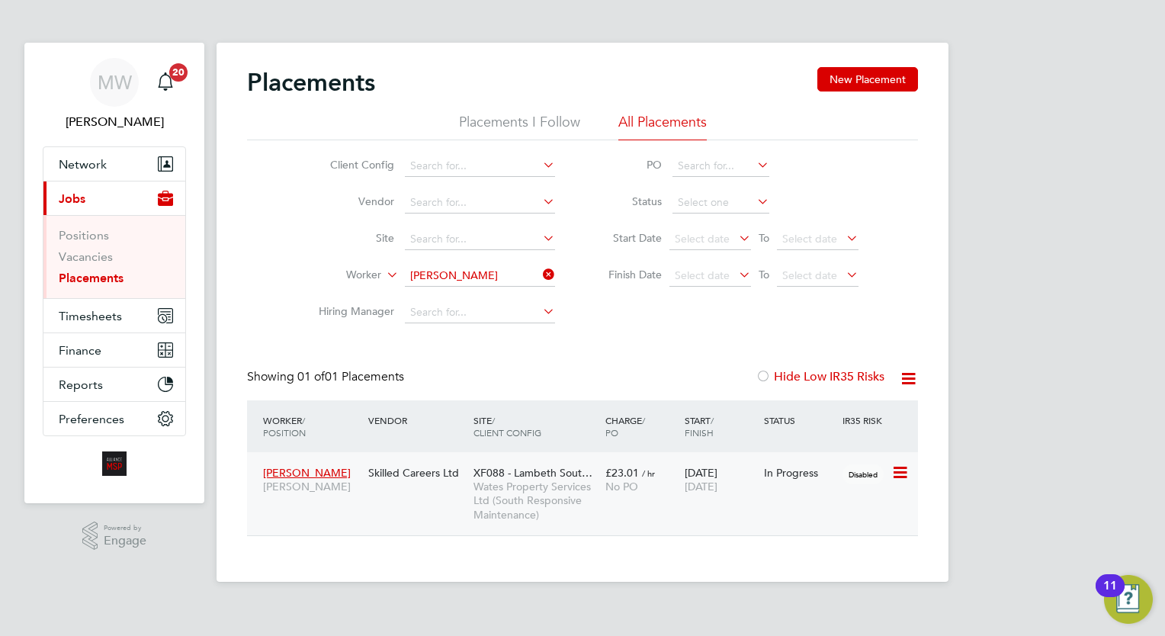
click at [477, 477] on span "XF088 - Lambeth Sout…" at bounding box center [533, 473] width 119 height 14
click at [540, 275] on icon at bounding box center [540, 274] width 0 height 21
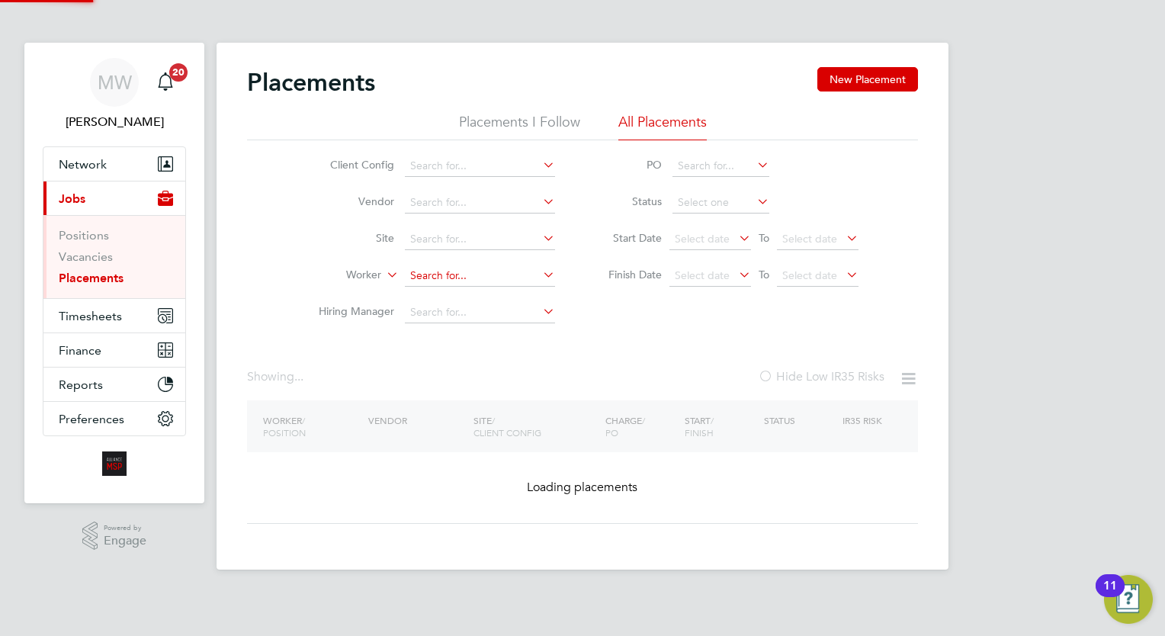
click at [501, 275] on input at bounding box center [480, 275] width 150 height 21
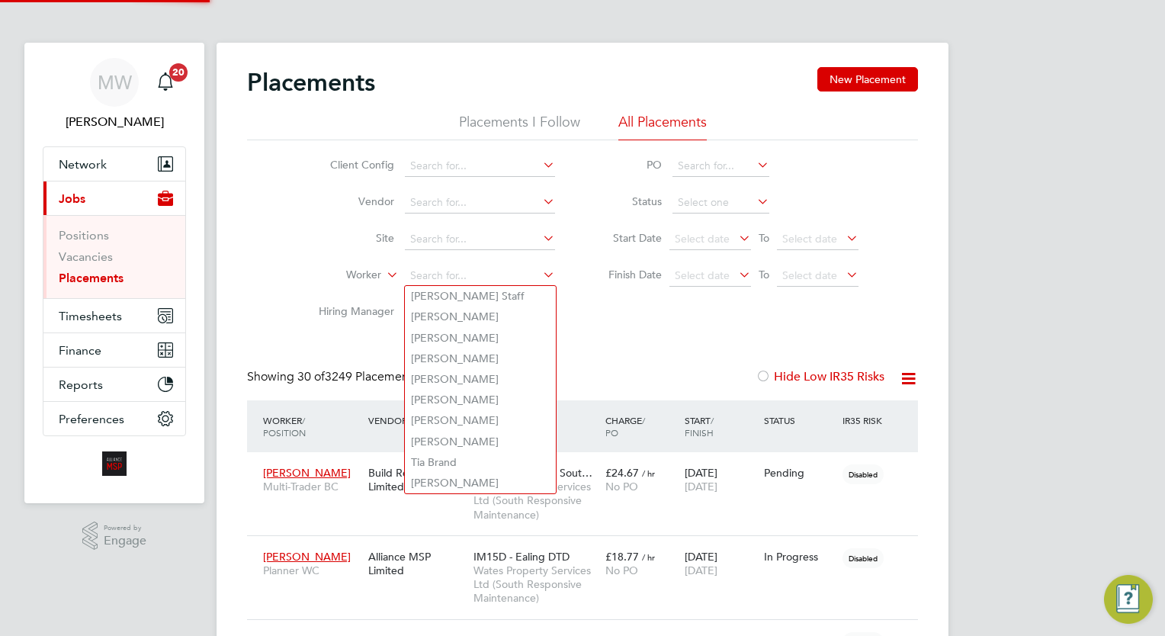
scroll to position [43, 106]
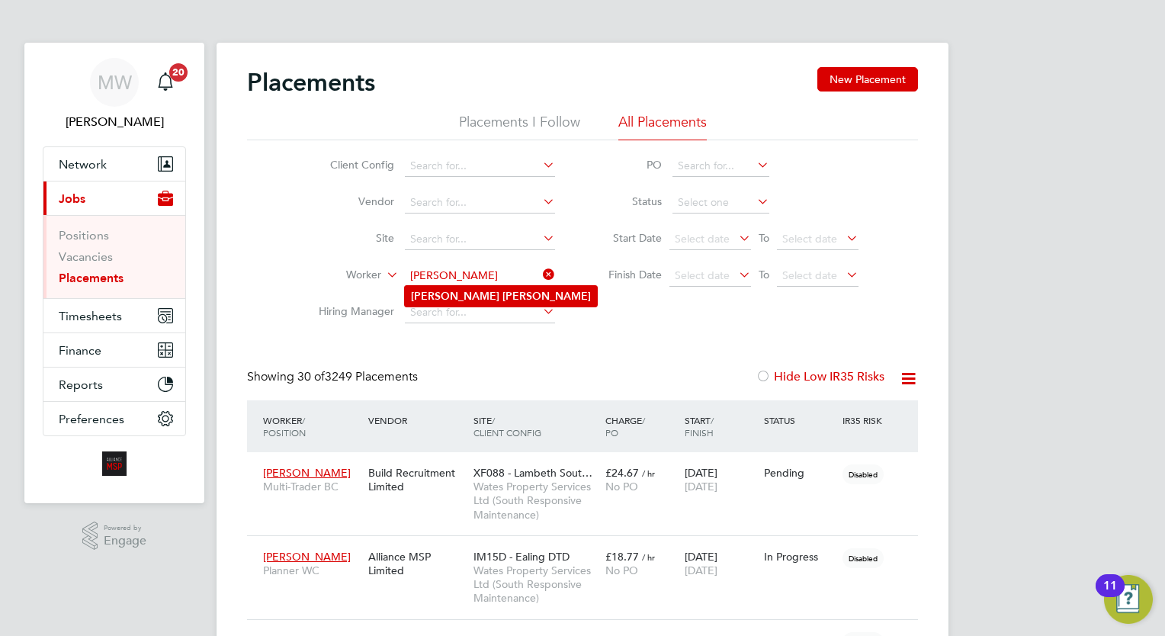
click at [445, 297] on li "Darren Clarke" at bounding box center [501, 296] width 192 height 21
type input "Darren Clarke"
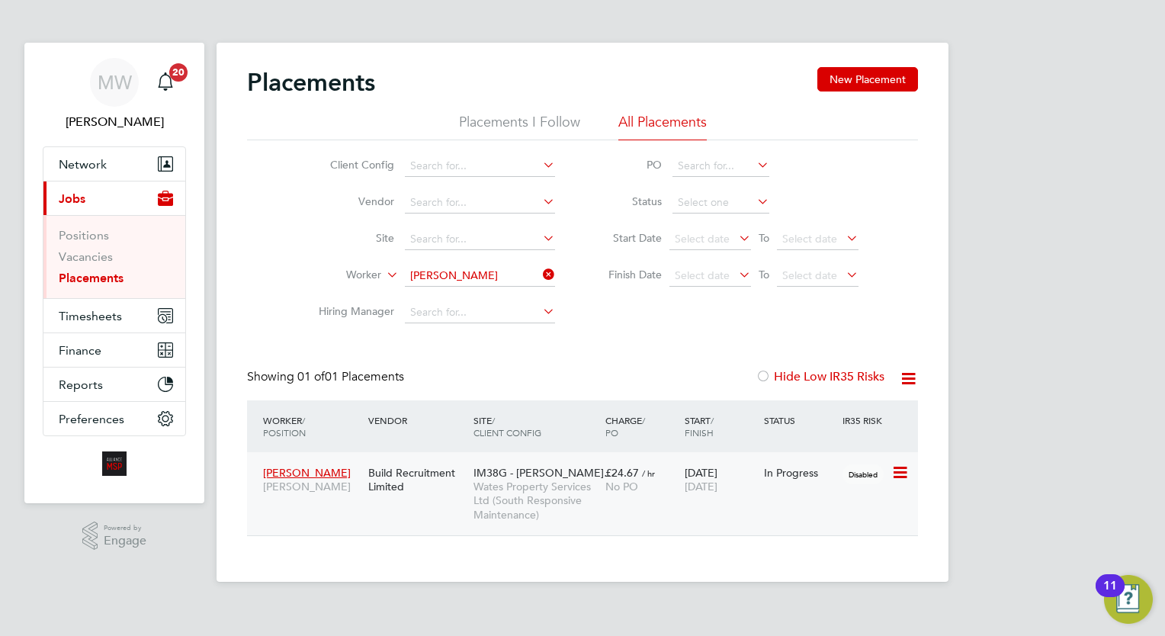
click at [688, 505] on div "Darren Clarke Carpenter BC Build Recruitment Limited IM38G - PEABODY DT… Wates …" at bounding box center [582, 493] width 671 height 83
click at [612, 480] on span "No PO" at bounding box center [621, 487] width 33 height 14
click at [540, 281] on icon at bounding box center [540, 274] width 0 height 21
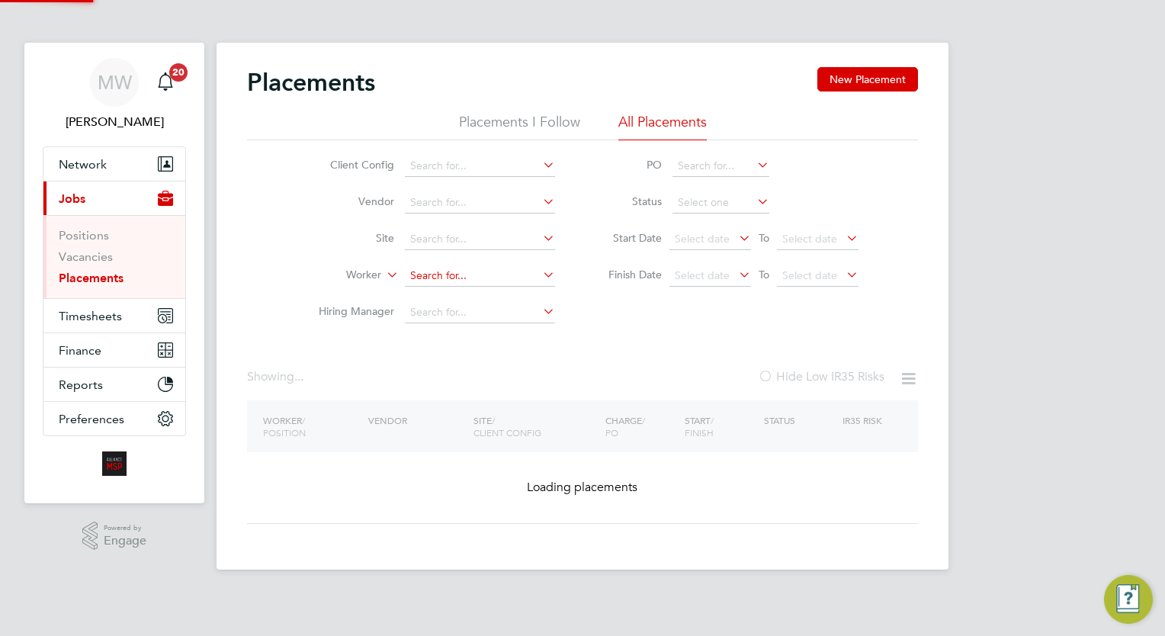
click at [482, 273] on input at bounding box center [480, 275] width 150 height 21
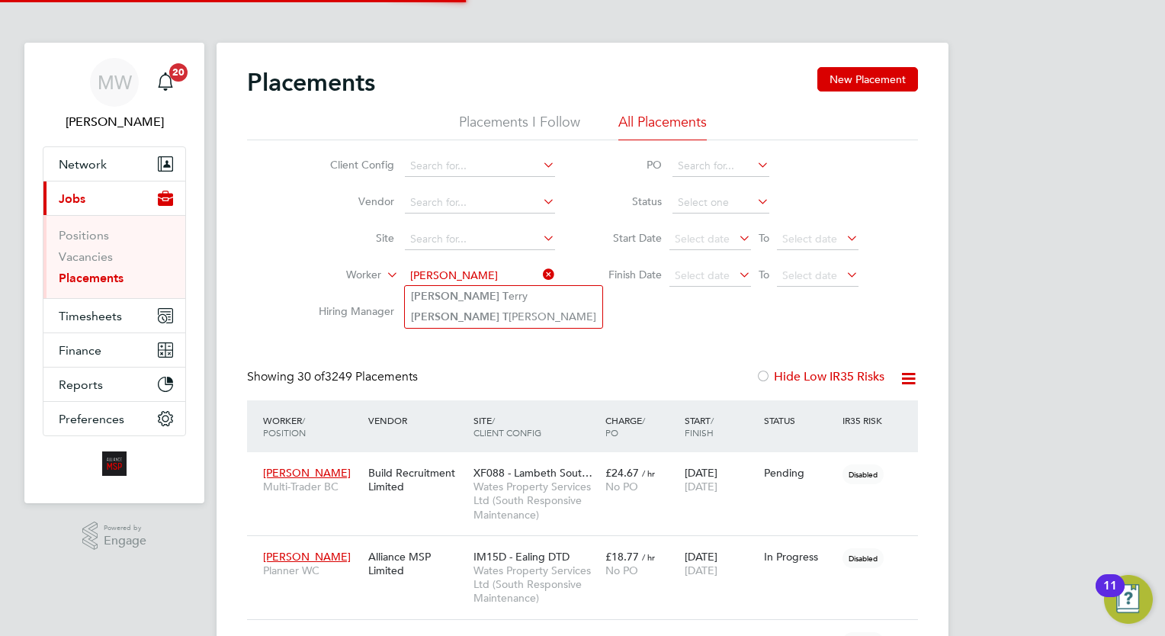
type input "aaron terry"
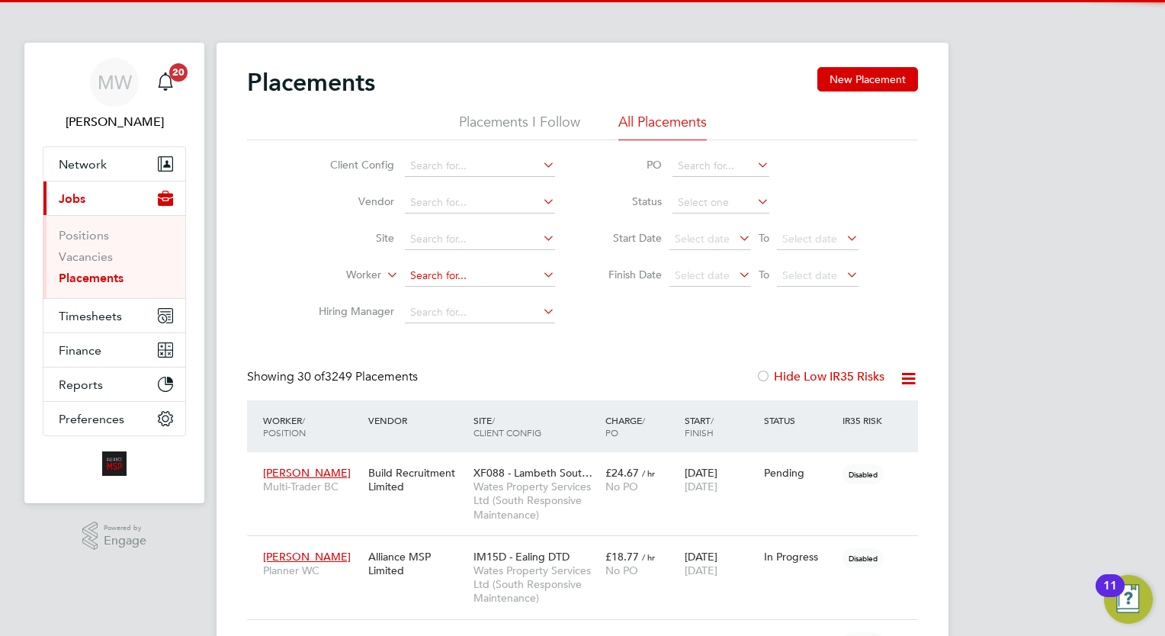
click at [486, 281] on input at bounding box center [480, 275] width 150 height 21
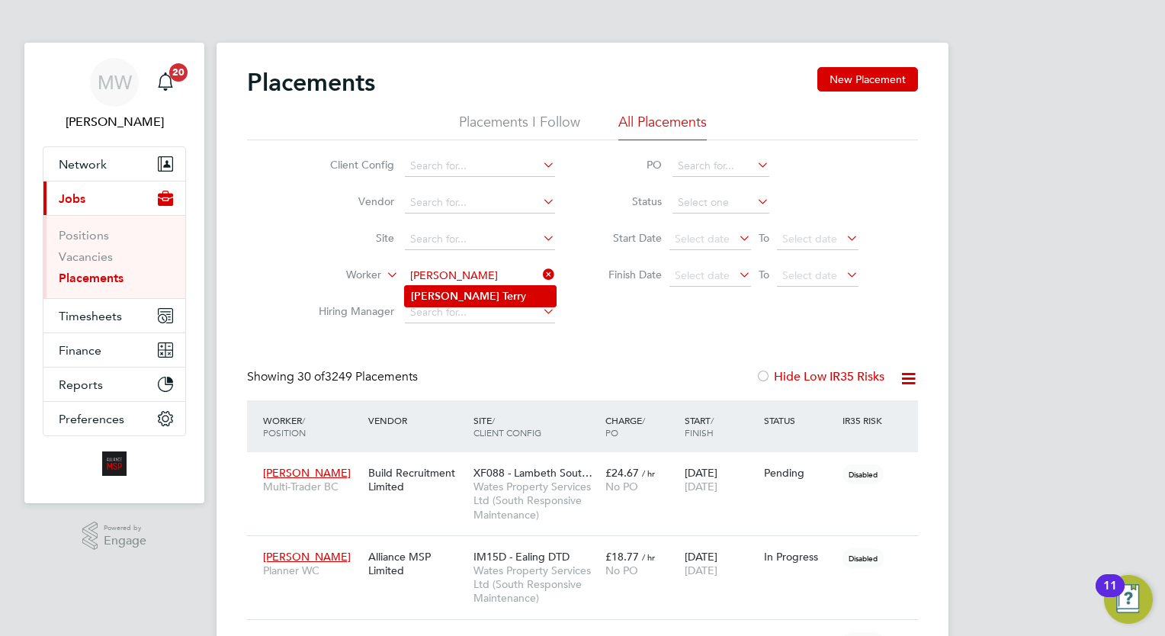
click at [481, 294] on li "Aaron Terr y" at bounding box center [480, 296] width 151 height 21
type input "Aaron Terry"
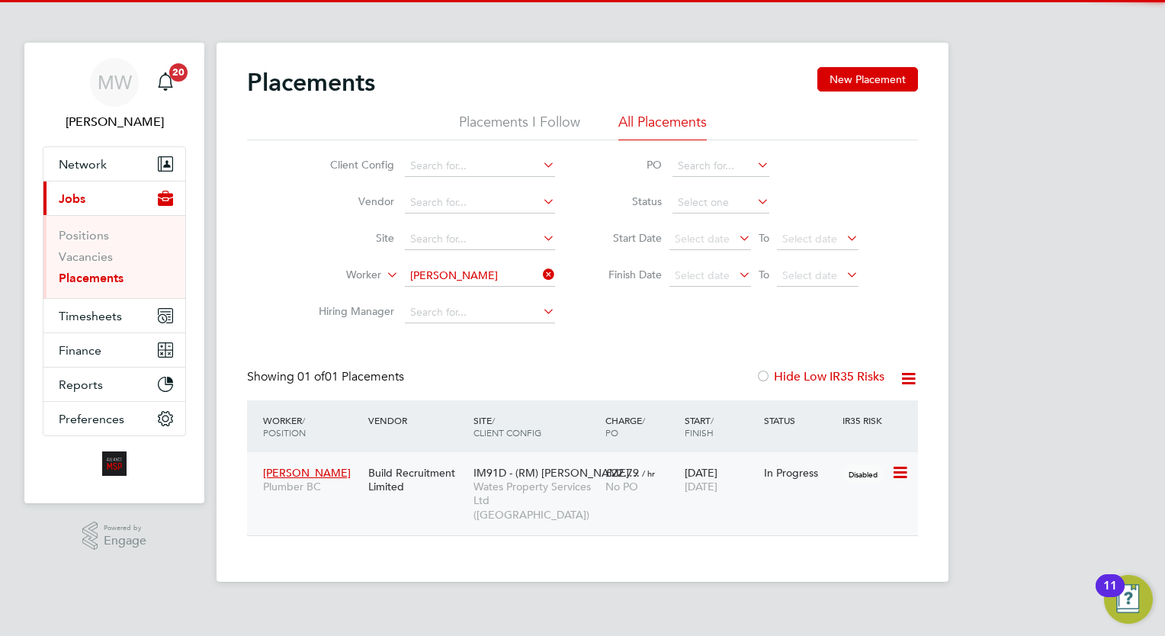
click at [631, 484] on span "No PO" at bounding box center [621, 487] width 33 height 14
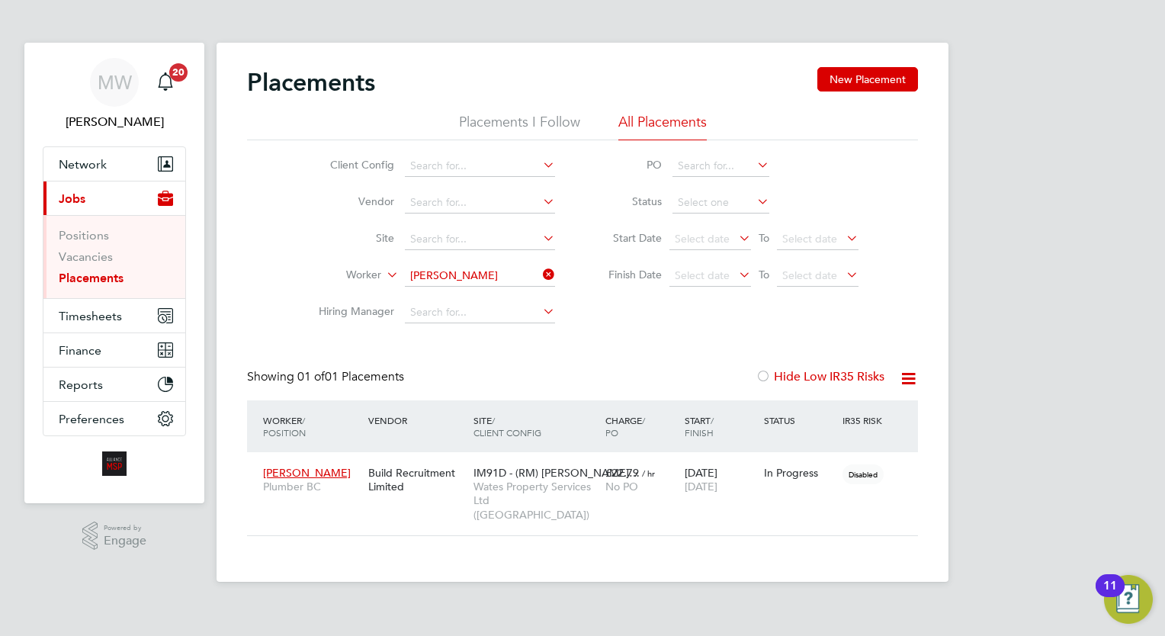
click at [540, 274] on icon at bounding box center [540, 274] width 0 height 21
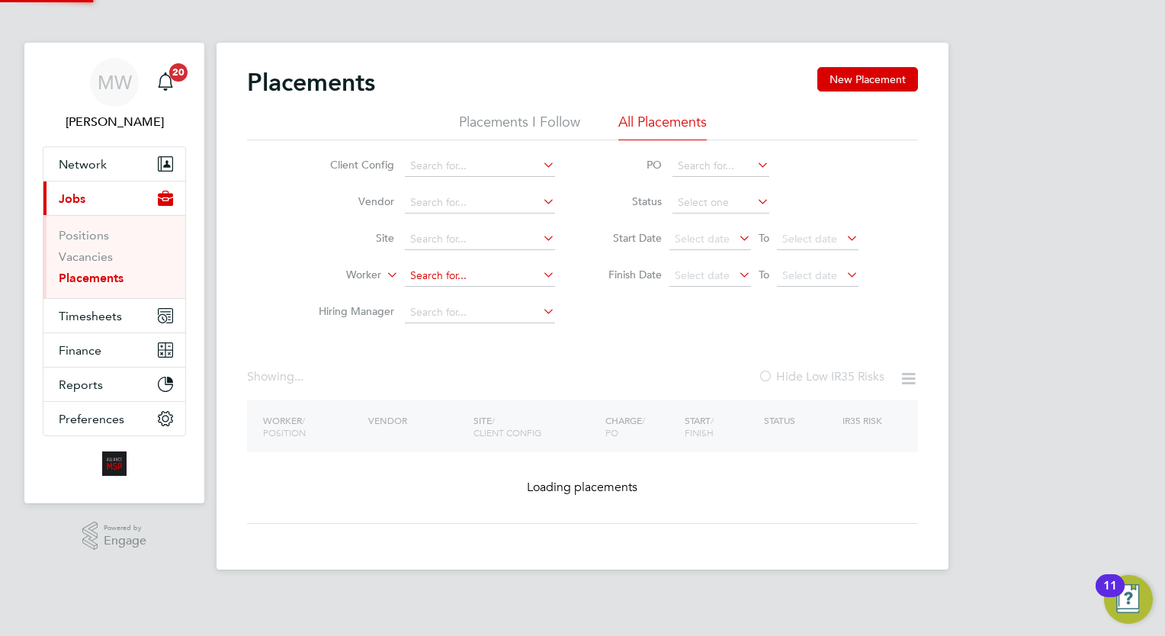
click at [482, 274] on input at bounding box center [480, 275] width 150 height 21
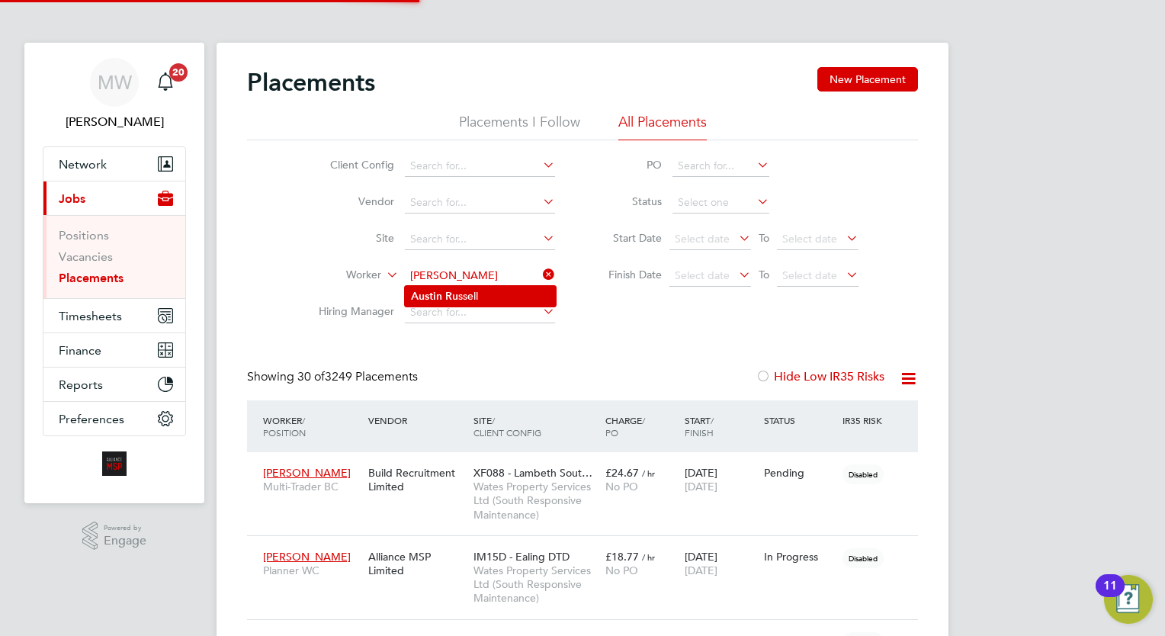
type input "austin russ"
click at [486, 289] on li "No results found" at bounding box center [480, 296] width 151 height 20
click at [482, 270] on input at bounding box center [480, 275] width 150 height 21
click at [479, 295] on li "Austin Rus sell" at bounding box center [480, 296] width 151 height 21
type input "Austin Russell"
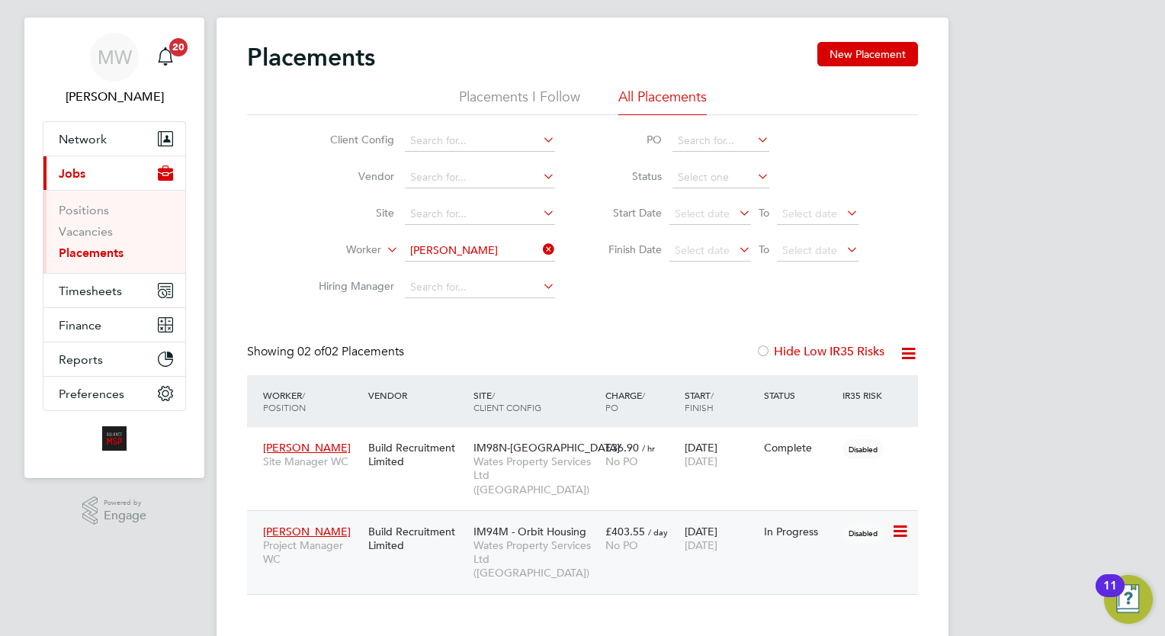
click at [555, 525] on span "IM94M - Orbit Housing" at bounding box center [530, 532] width 113 height 14
click at [552, 237] on li "Worker Austin Russell" at bounding box center [430, 251] width 287 height 37
click at [537, 242] on ul "Client Config Vendor Site Worker Hiring Manager" at bounding box center [430, 214] width 287 height 183
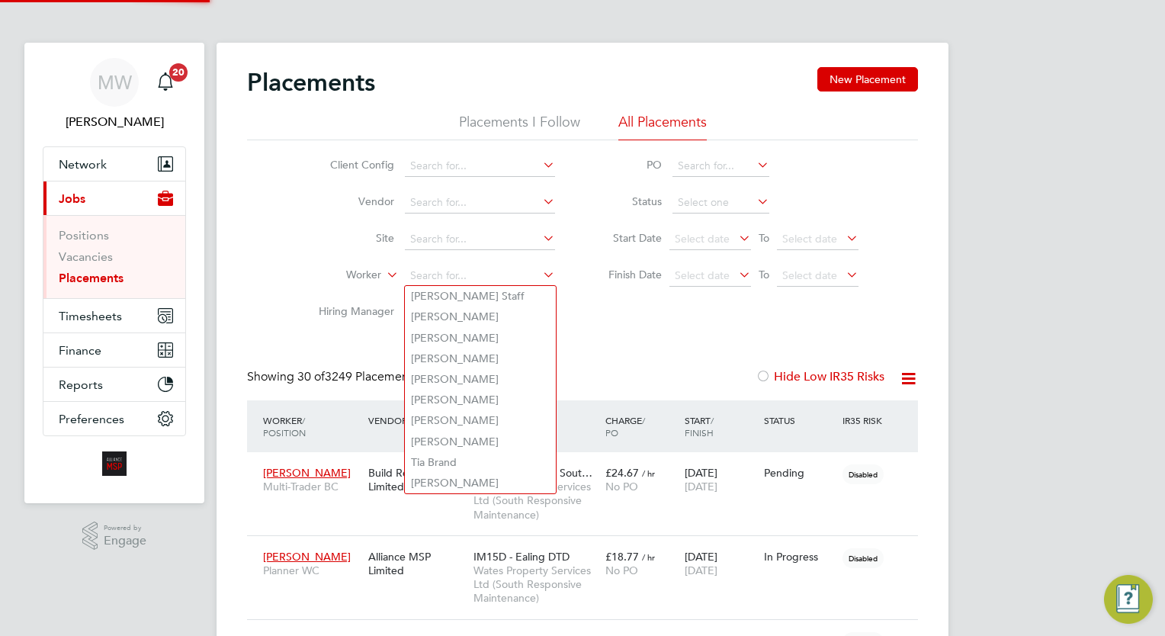
scroll to position [7, 7]
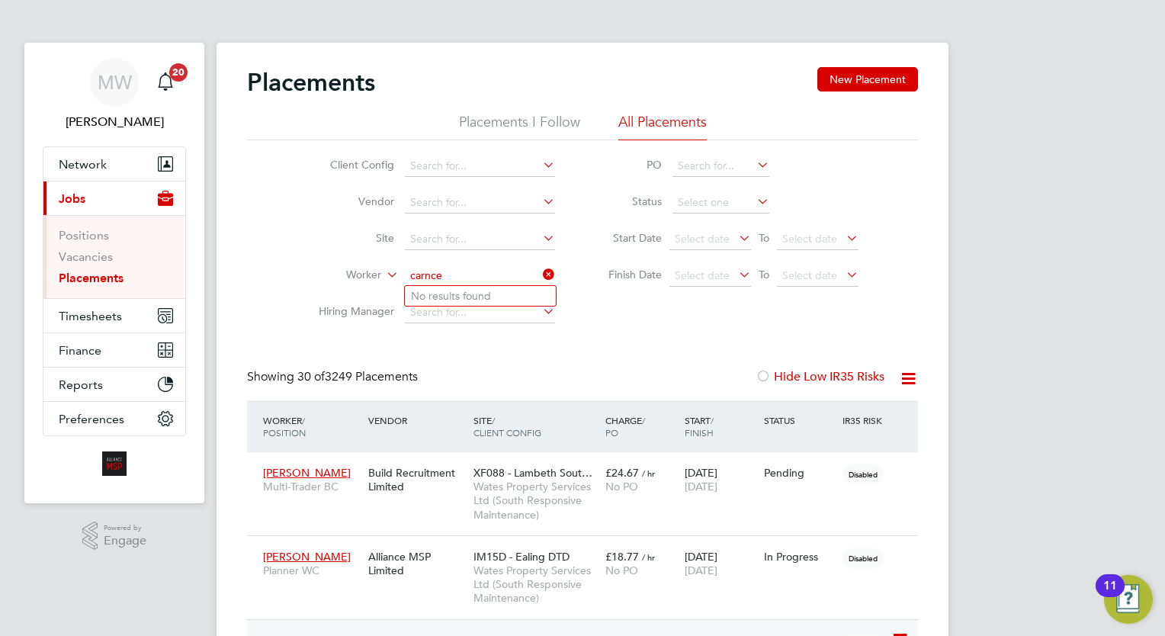
type input "carnce"
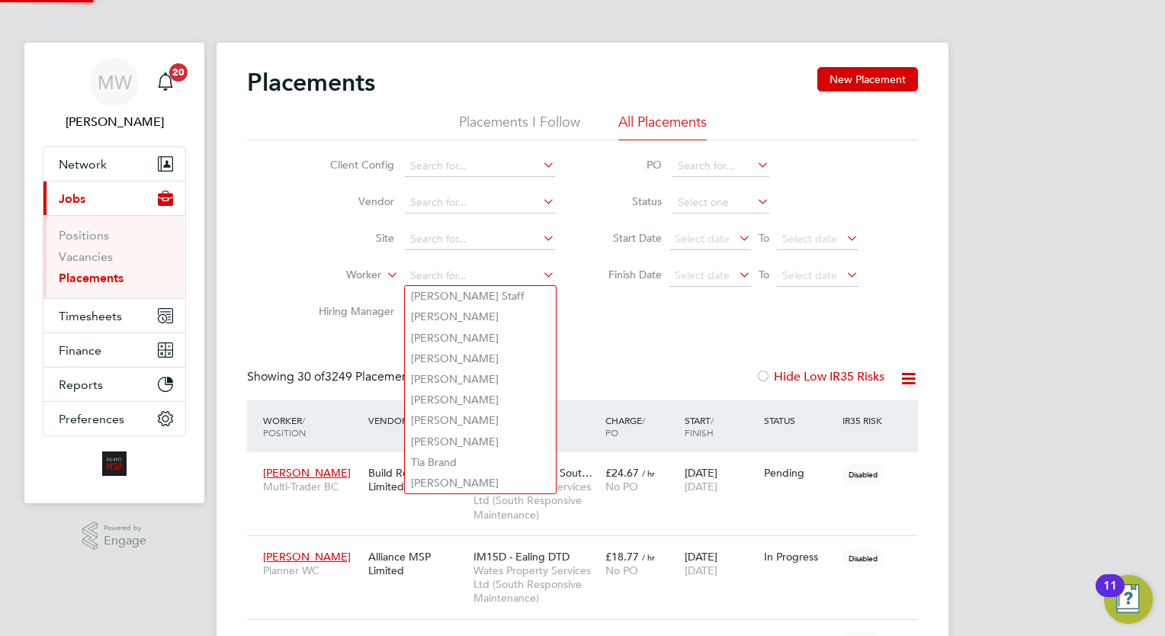
click at [540, 269] on icon at bounding box center [540, 274] width 0 height 21
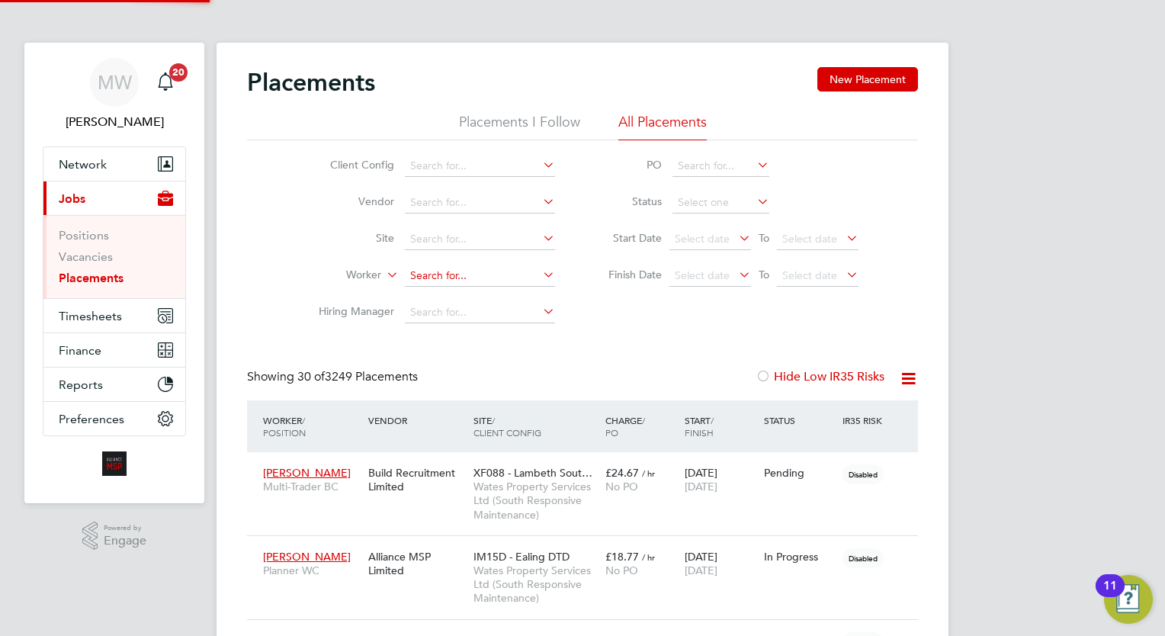
click at [468, 270] on input at bounding box center [480, 275] width 150 height 21
click at [460, 287] on li "Dylan Banks" at bounding box center [480, 296] width 151 height 21
type input "Dylan Banks"
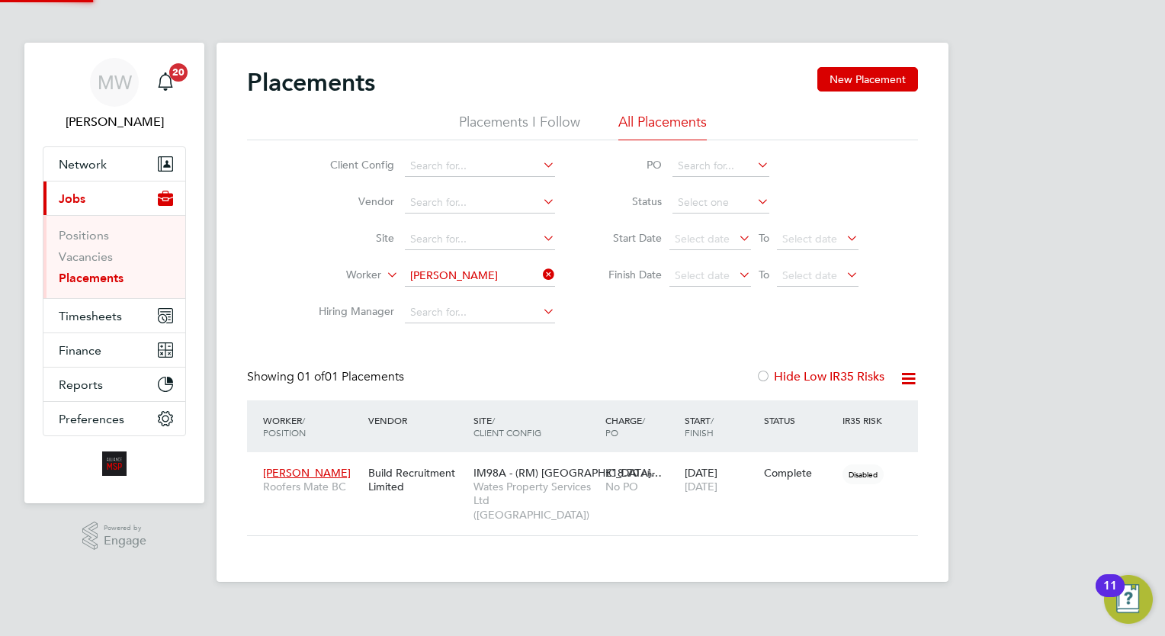
scroll to position [57, 133]
click at [619, 468] on span "£18.70" at bounding box center [622, 473] width 34 height 14
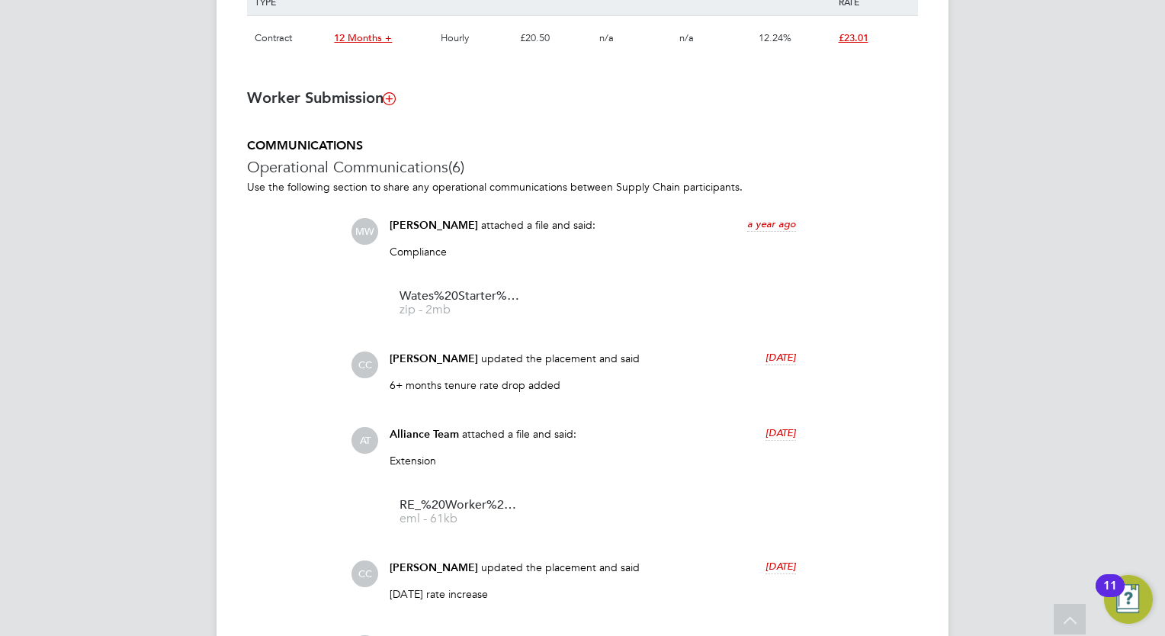
scroll to position [931, 0]
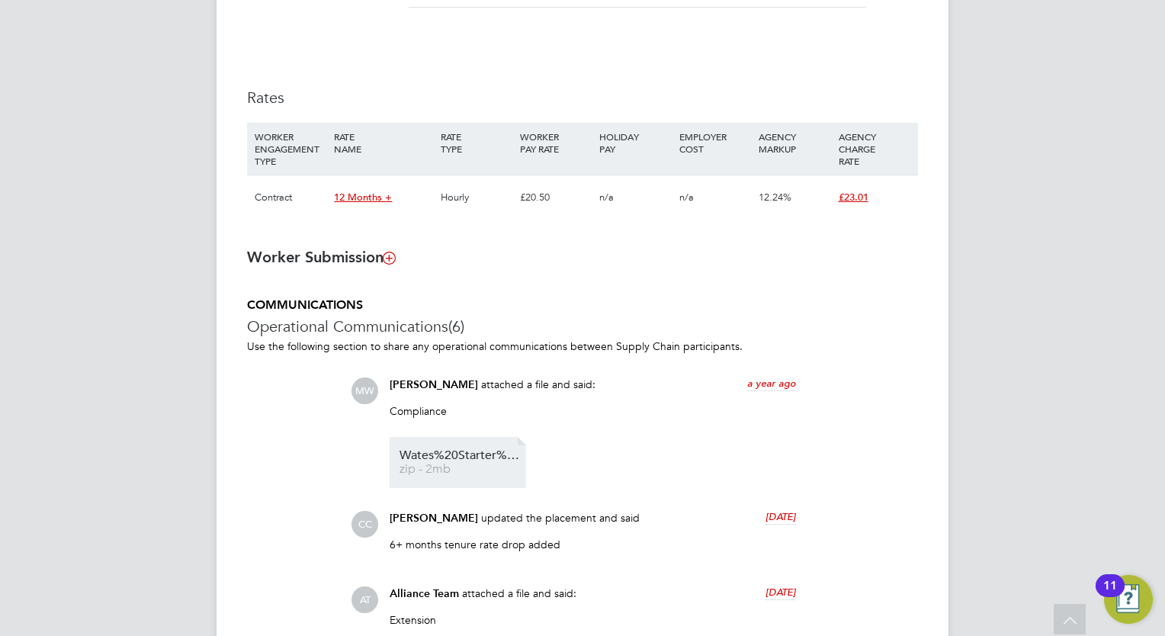
click at [448, 459] on span "Wates%20Starter%20Pack%20%E2%80%93%20Certificate%20of%20Compliance%20(COC)%20%2…" at bounding box center [461, 455] width 122 height 11
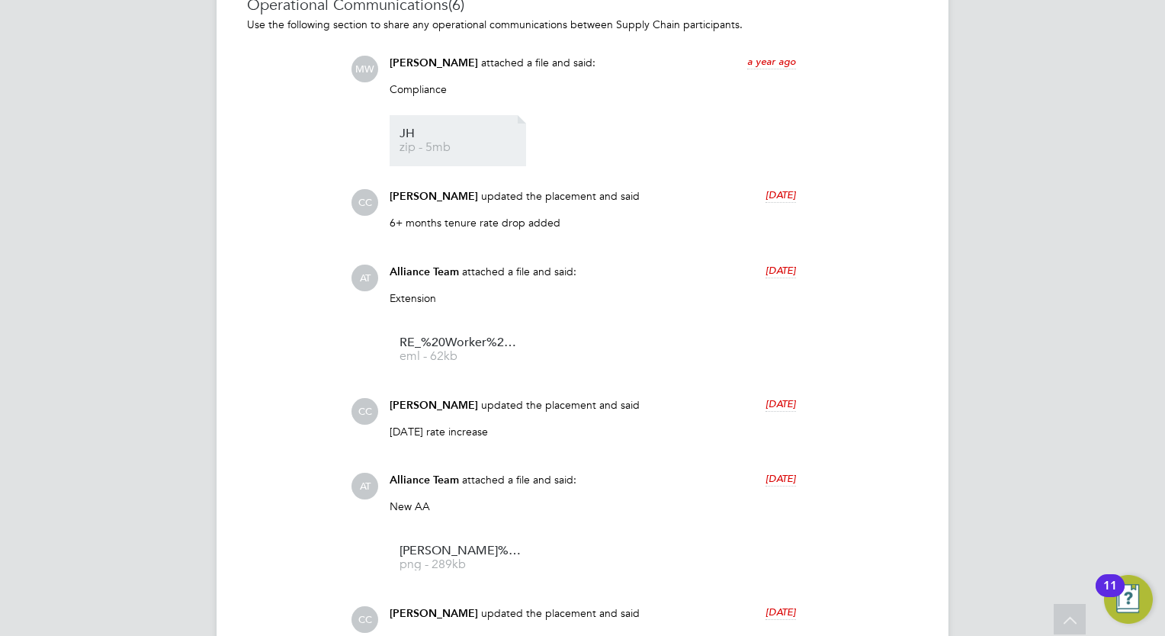
scroll to position [1101, 0]
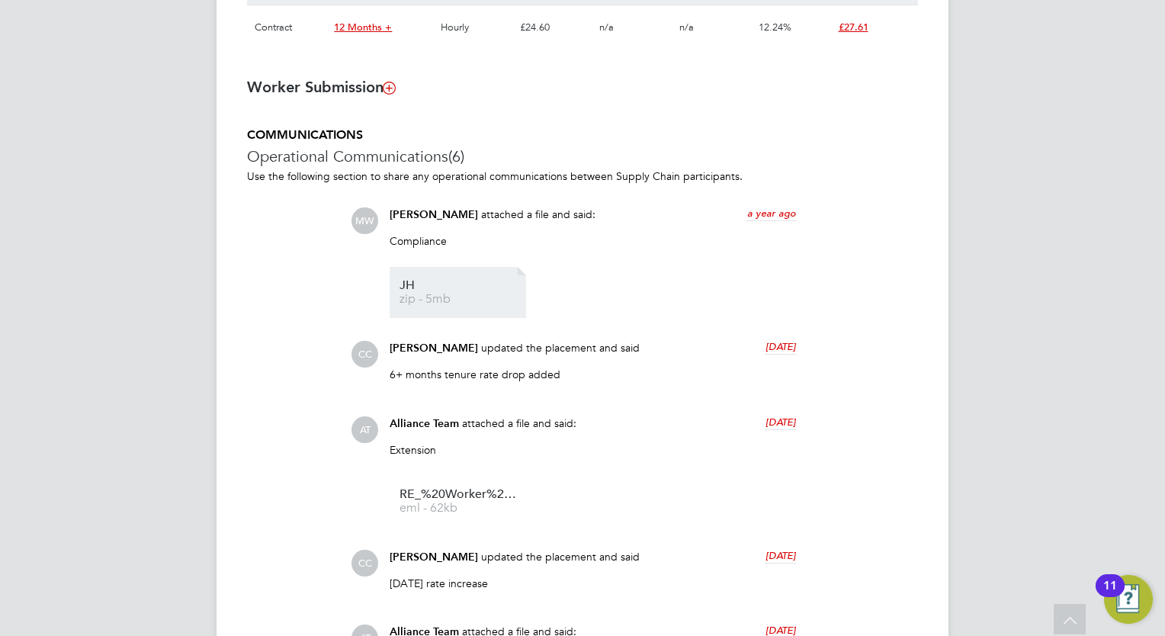
click at [453, 300] on span "zip - 5mb" at bounding box center [461, 299] width 122 height 11
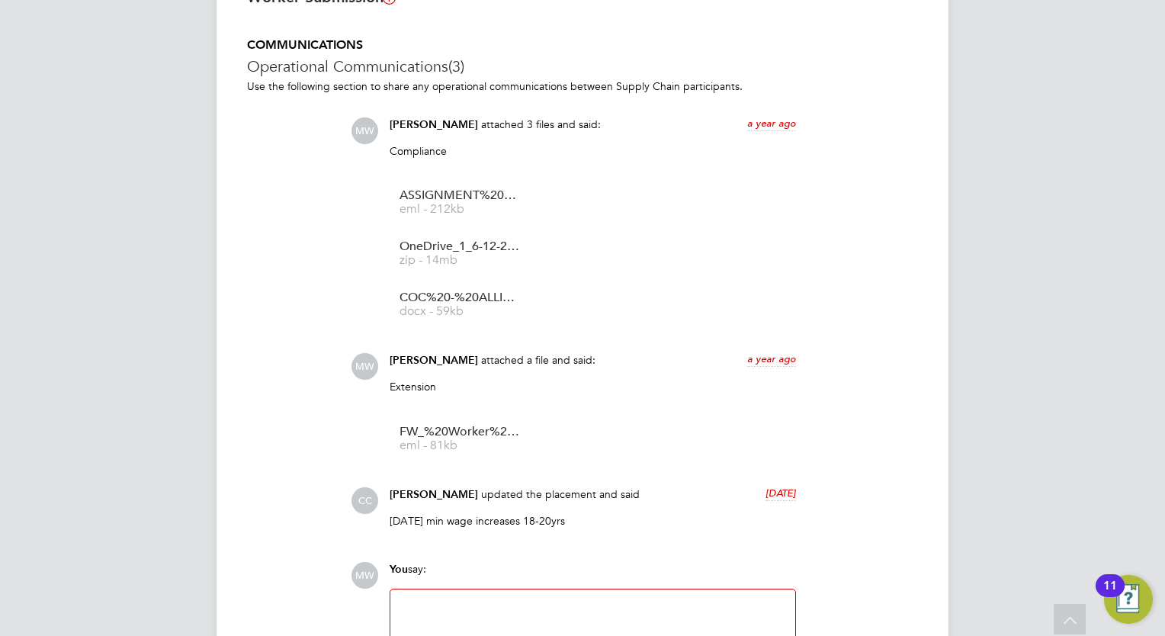
scroll to position [1149, 0]
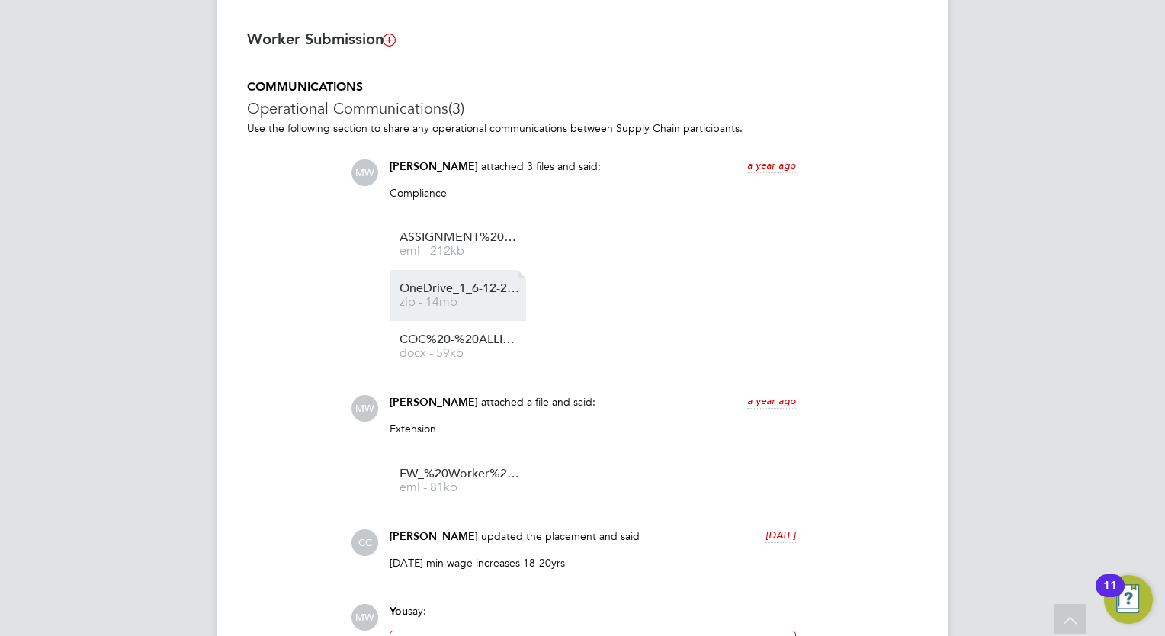
click at [487, 279] on li "OneDrive_1_6-12-2024 zip - 14mb" at bounding box center [458, 295] width 136 height 51
click at [443, 297] on link "OneDrive_1_6-12-2024 zip - 14mb" at bounding box center [461, 295] width 122 height 25
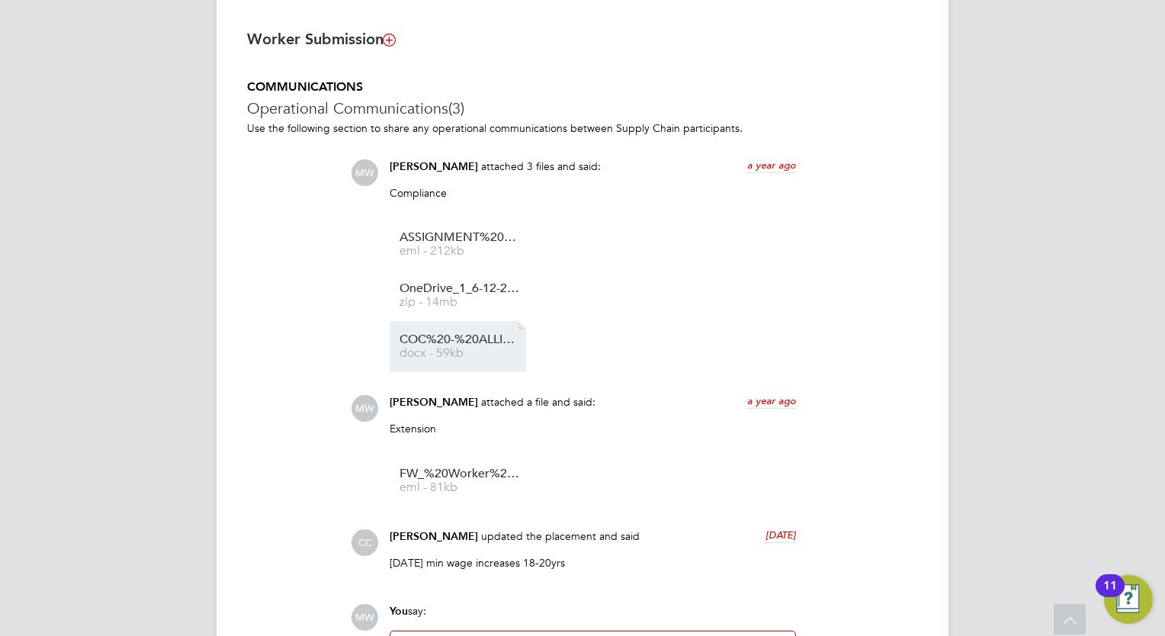
click at [467, 340] on span "COC%20-%20ALLIANCE%20MSP" at bounding box center [461, 339] width 122 height 11
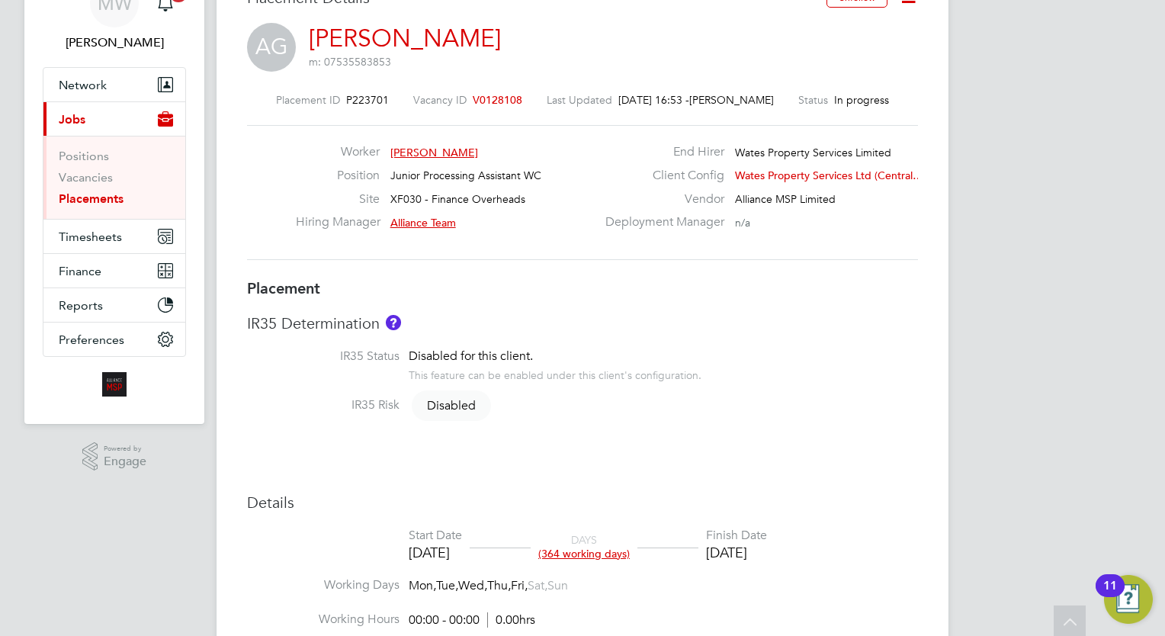
scroll to position [0, 0]
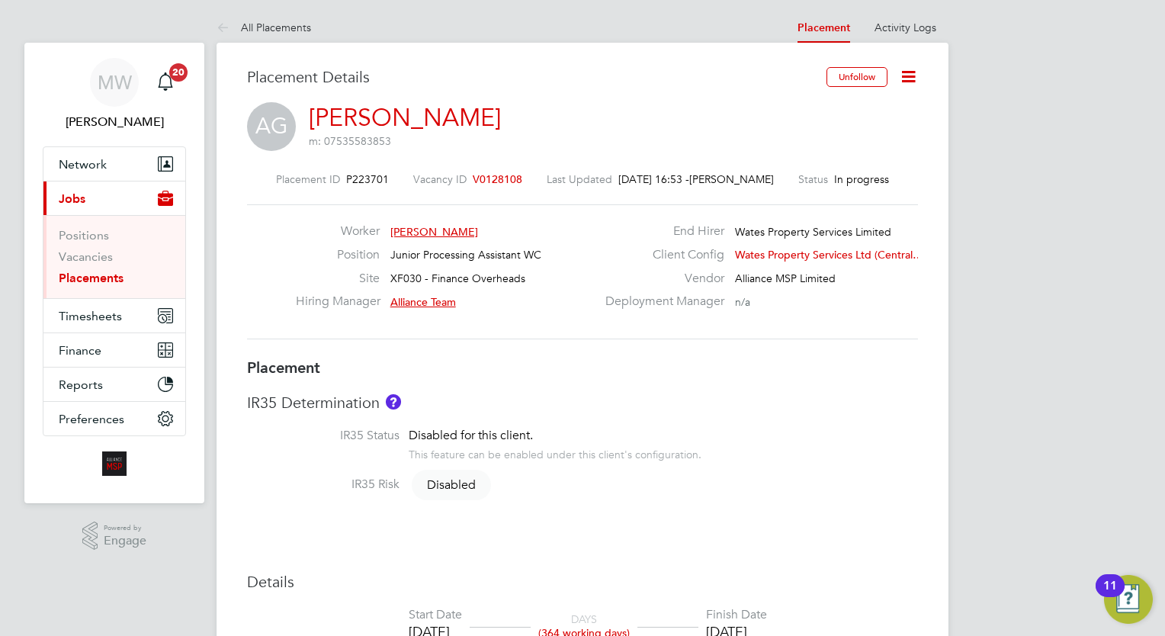
click at [475, 172] on span "V0128108" at bounding box center [498, 179] width 50 height 14
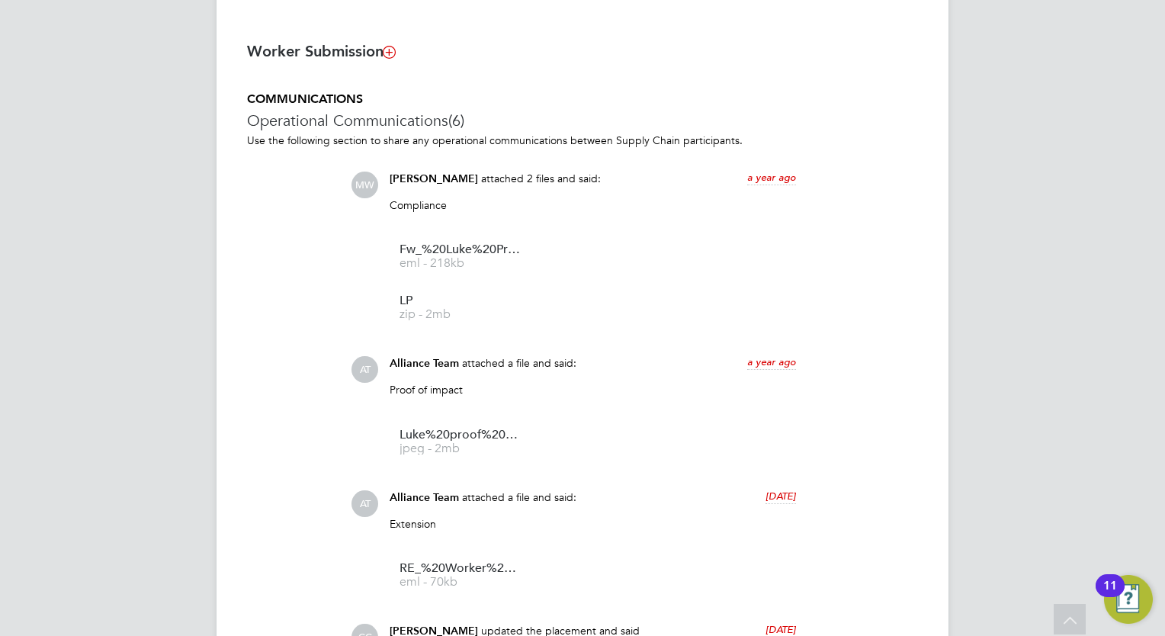
scroll to position [1135, 0]
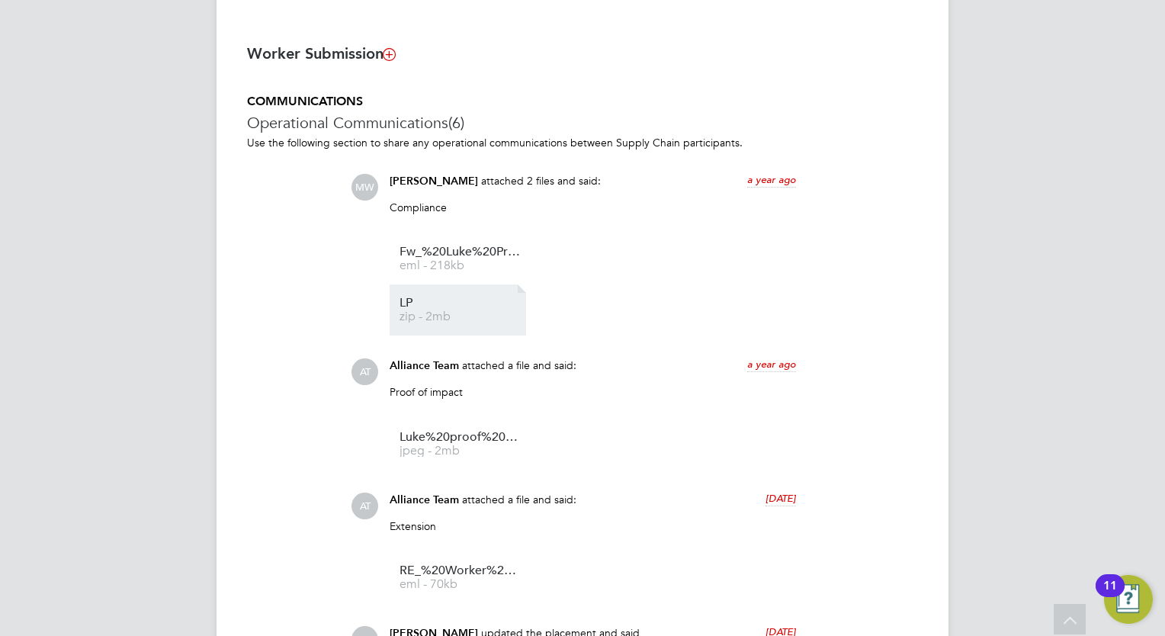
click at [440, 303] on span "LP" at bounding box center [461, 302] width 122 height 11
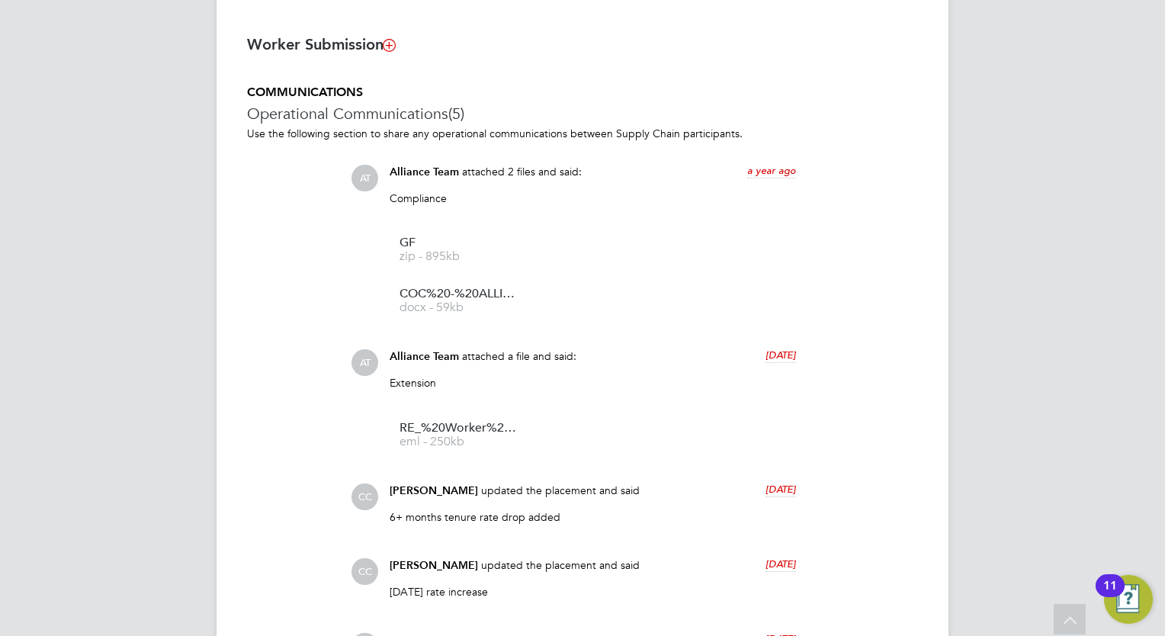
scroll to position [1144, 0]
click at [469, 249] on span "GF" at bounding box center [461, 242] width 122 height 11
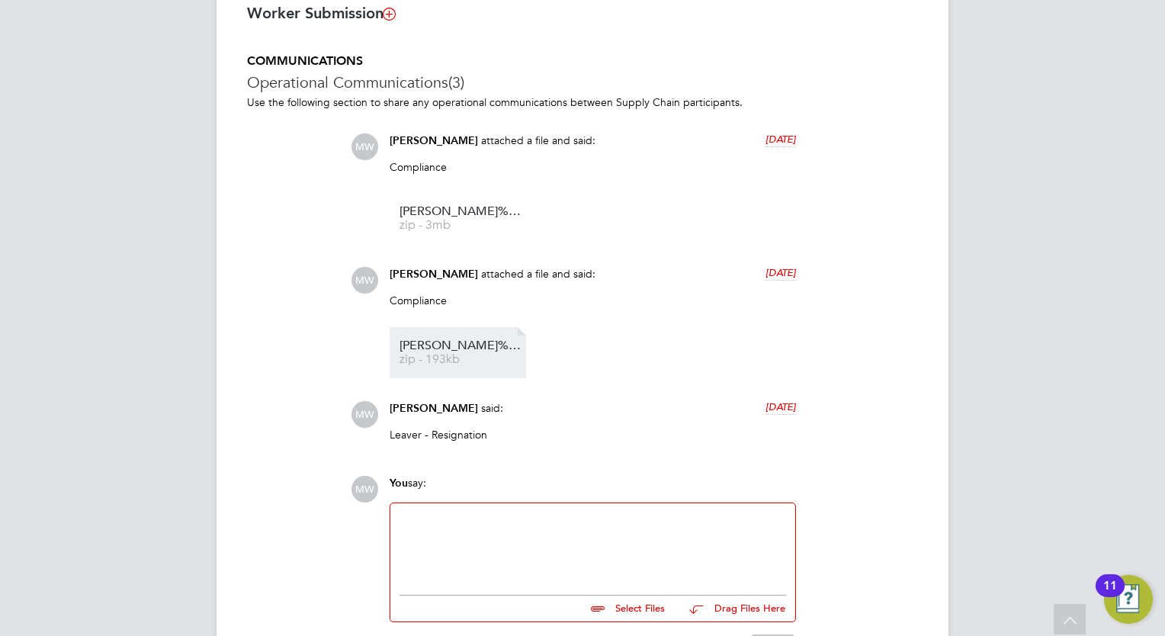
click at [432, 352] on link "[PERSON_NAME]%20Clarke%20documents%20 zip - 193kb" at bounding box center [461, 352] width 122 height 25
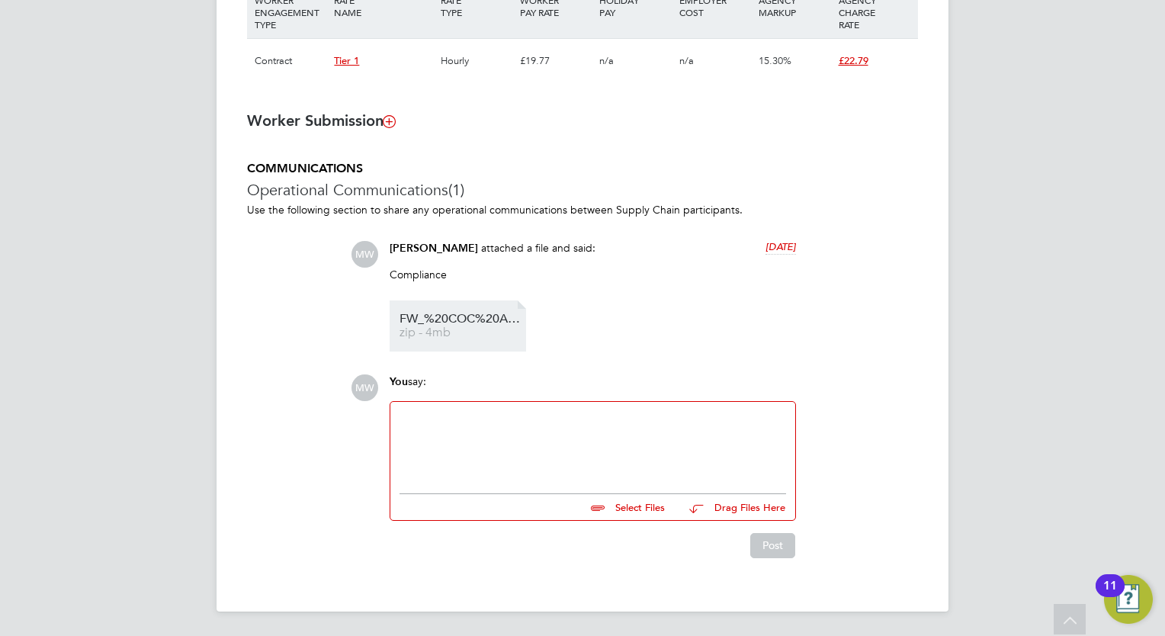
click at [466, 320] on span "FW_%20COC%20Aaron%20Terry" at bounding box center [461, 318] width 122 height 11
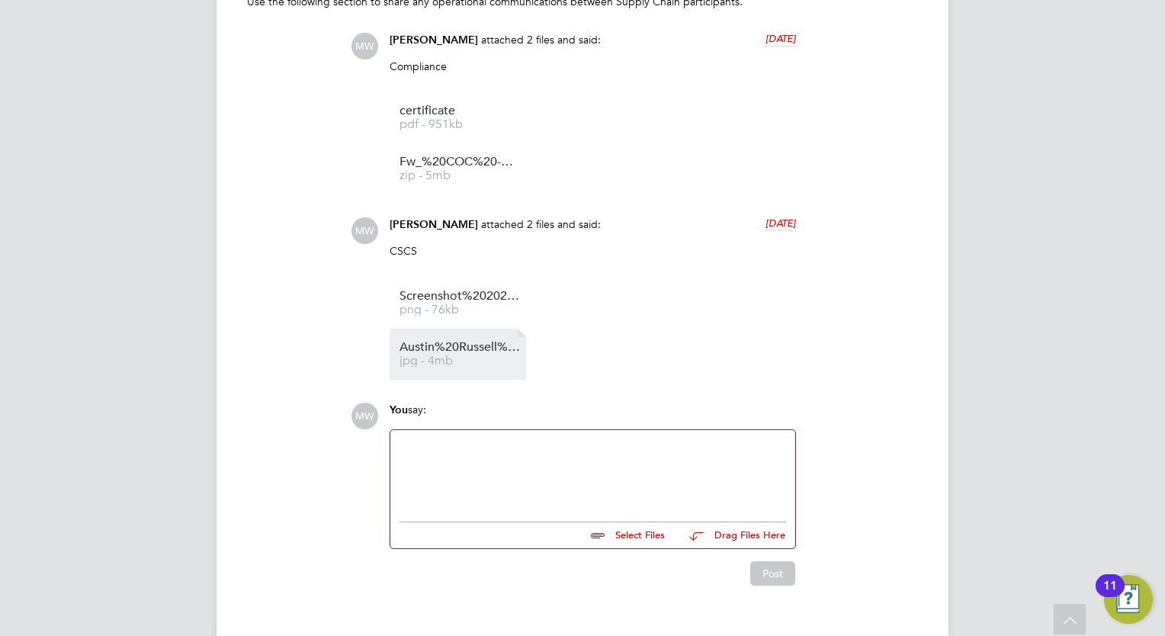
click at [470, 352] on span "Austin%20Russell%20-%20CSCS%20card%20(3)" at bounding box center [461, 347] width 122 height 11
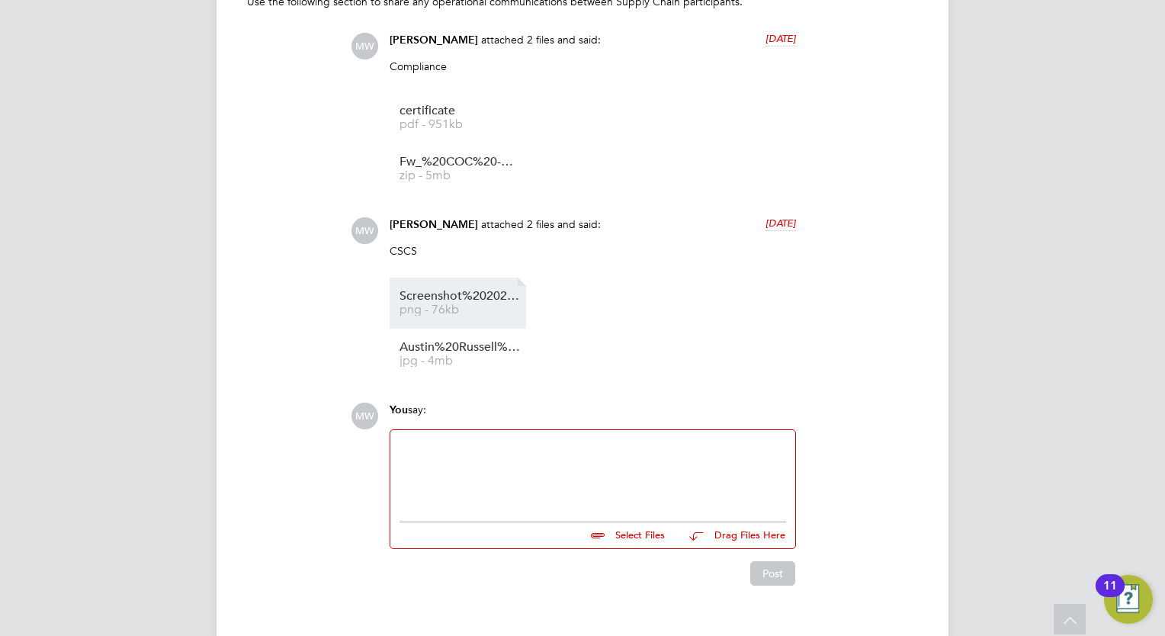
click at [474, 298] on span "Screenshot%202025-09-11%20131625" at bounding box center [461, 296] width 122 height 11
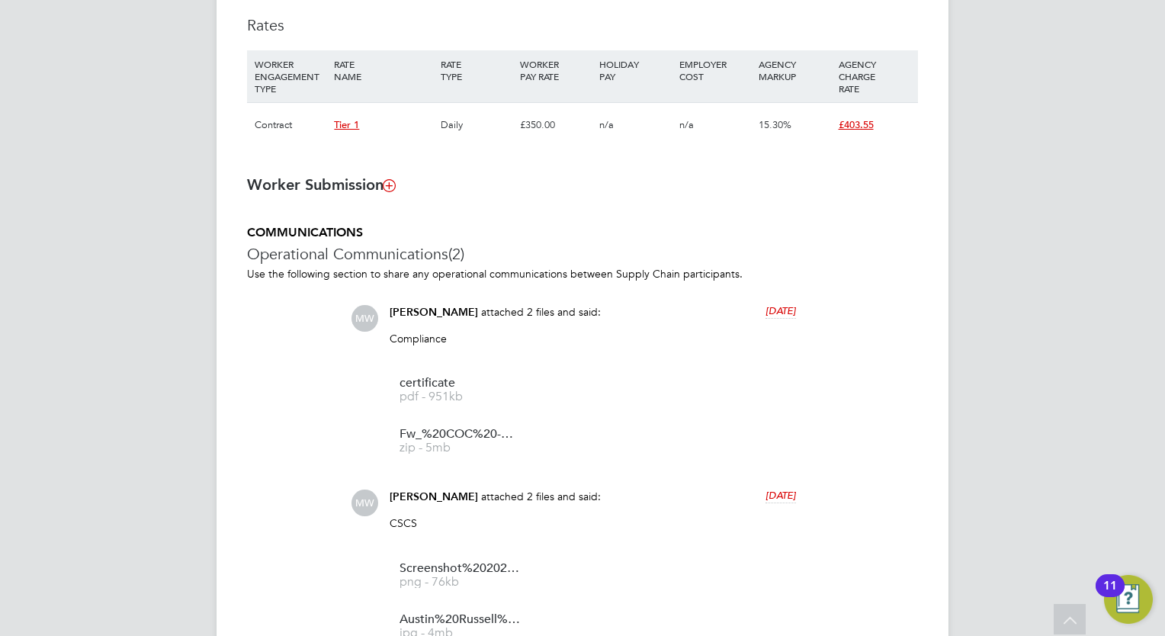
scroll to position [971, 0]
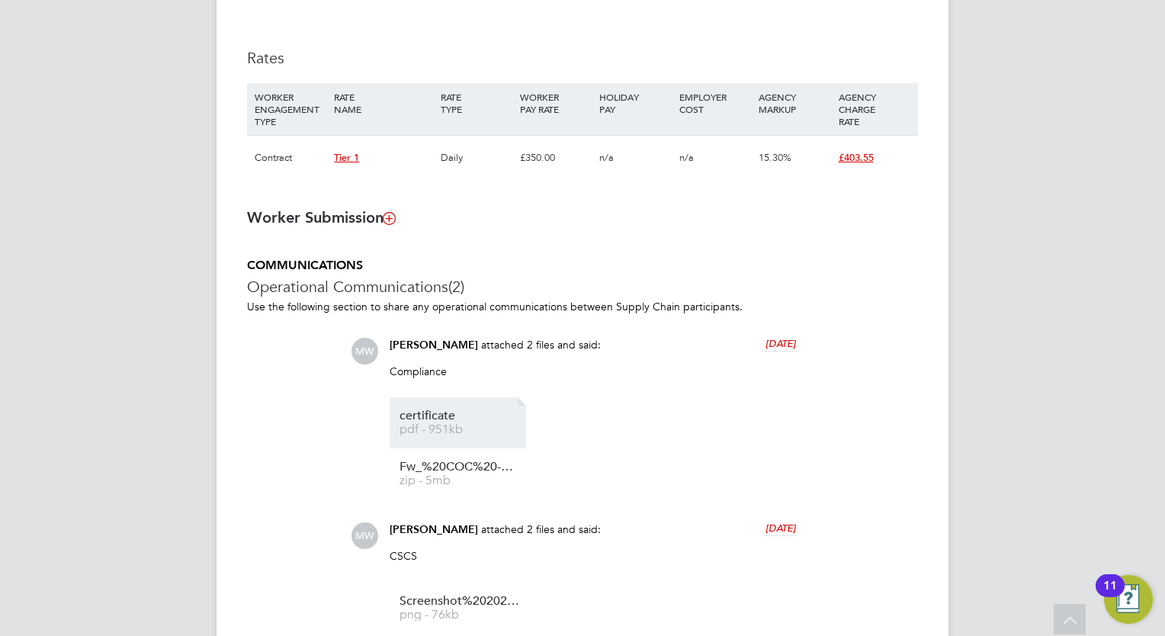
click at [470, 435] on span "pdf - 951kb" at bounding box center [461, 429] width 122 height 11
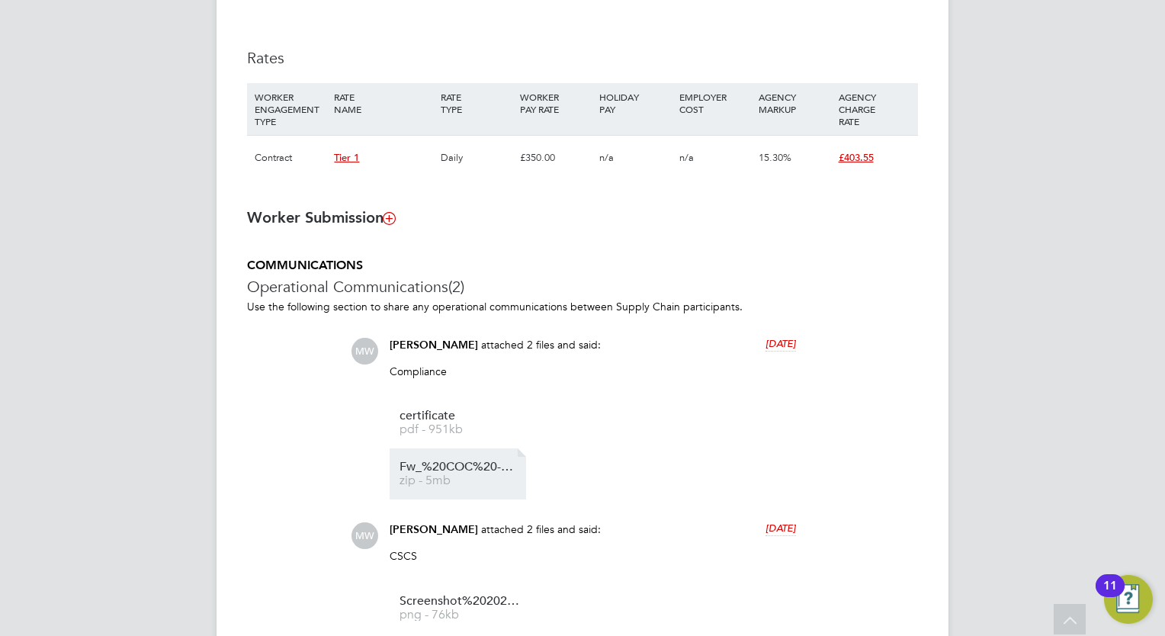
click at [445, 464] on span "Fw_%20COC%20-%20Austin%20Russell%20" at bounding box center [461, 466] width 122 height 11
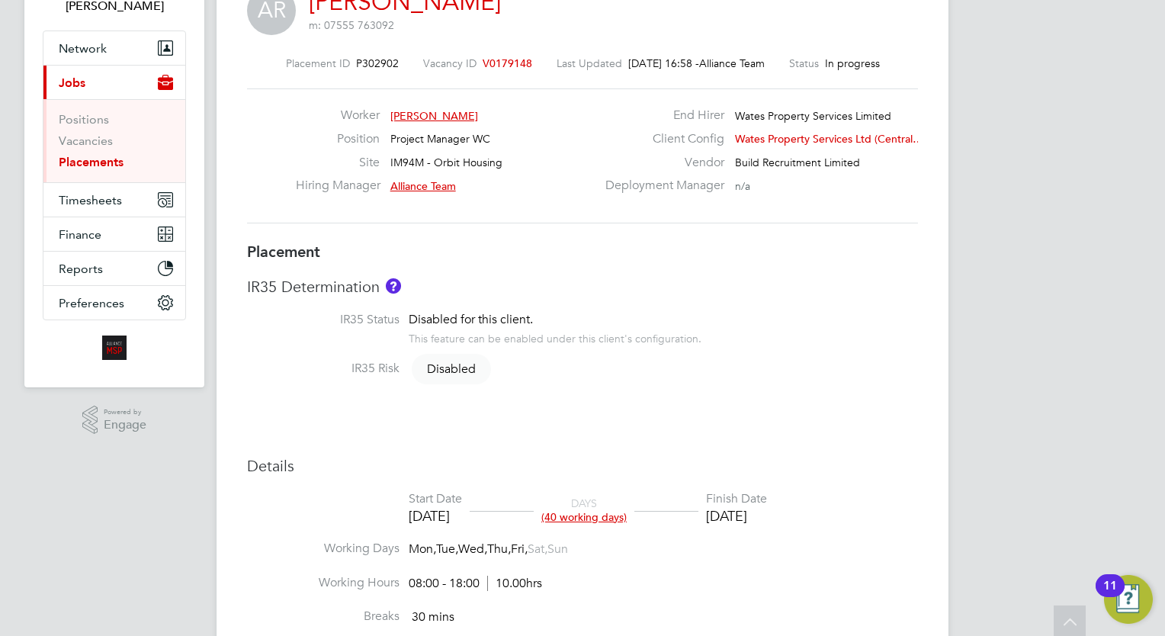
scroll to position [0, 0]
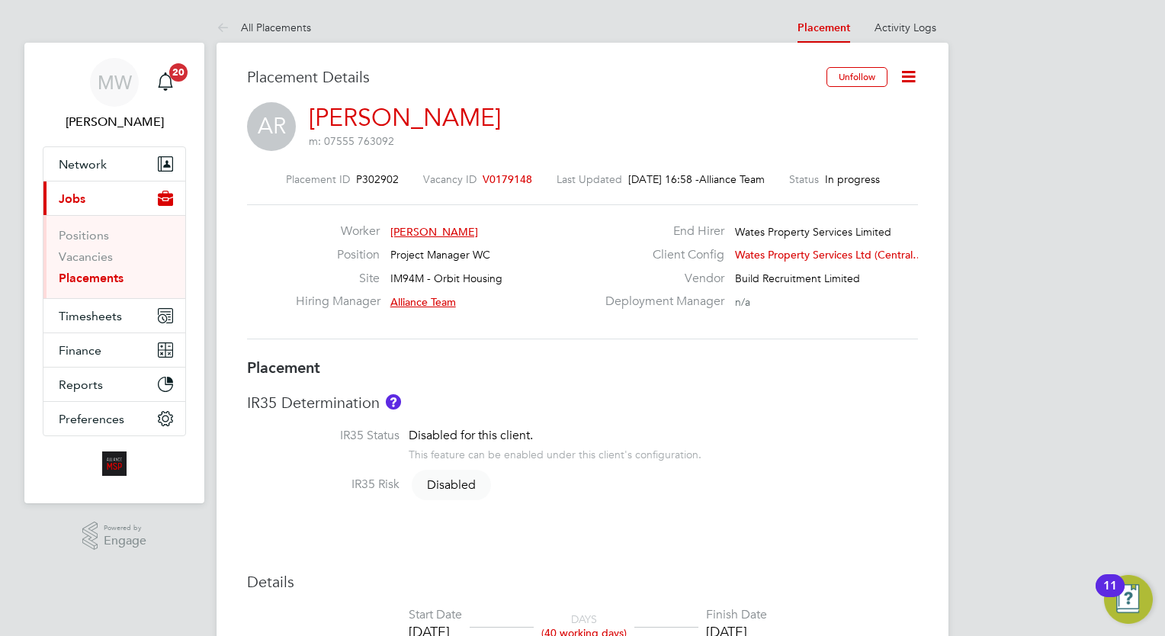
drag, startPoint x: 82, startPoint y: 281, endPoint x: 91, endPoint y: 279, distance: 9.3
click at [82, 281] on link "Placements" at bounding box center [91, 278] width 65 height 14
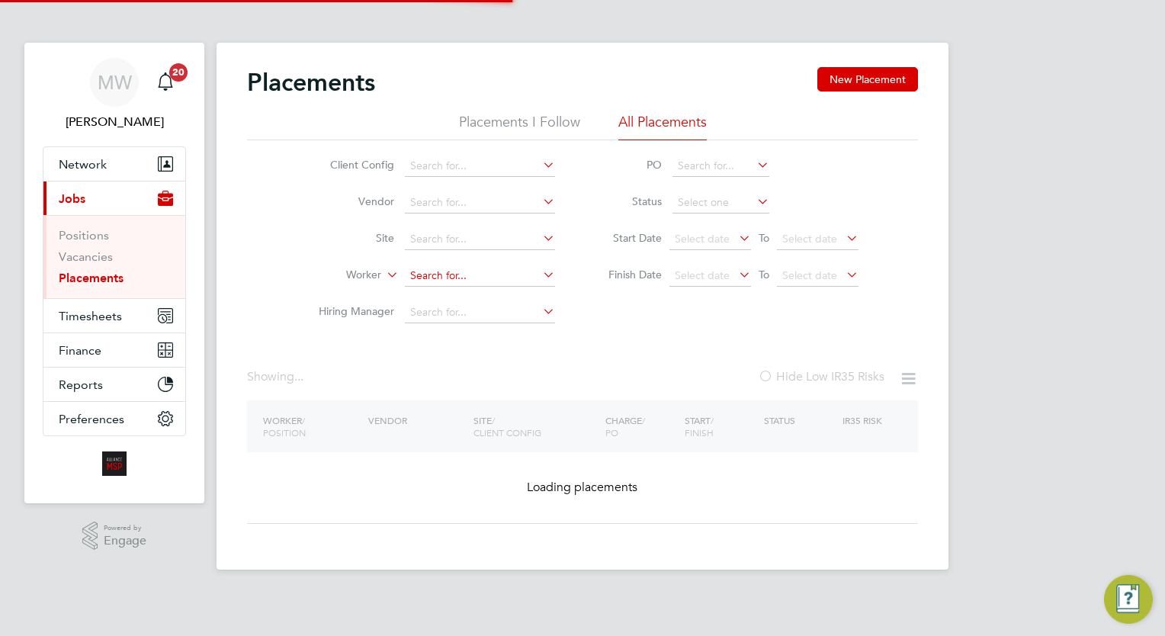
click at [473, 281] on input at bounding box center [480, 275] width 150 height 21
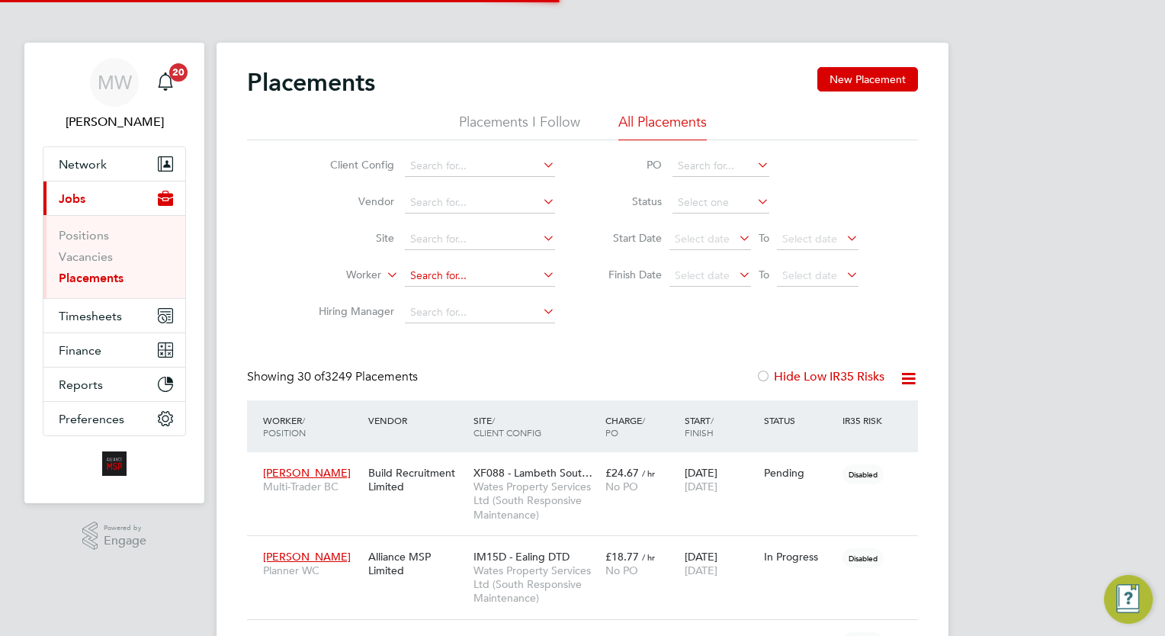
scroll to position [43, 106]
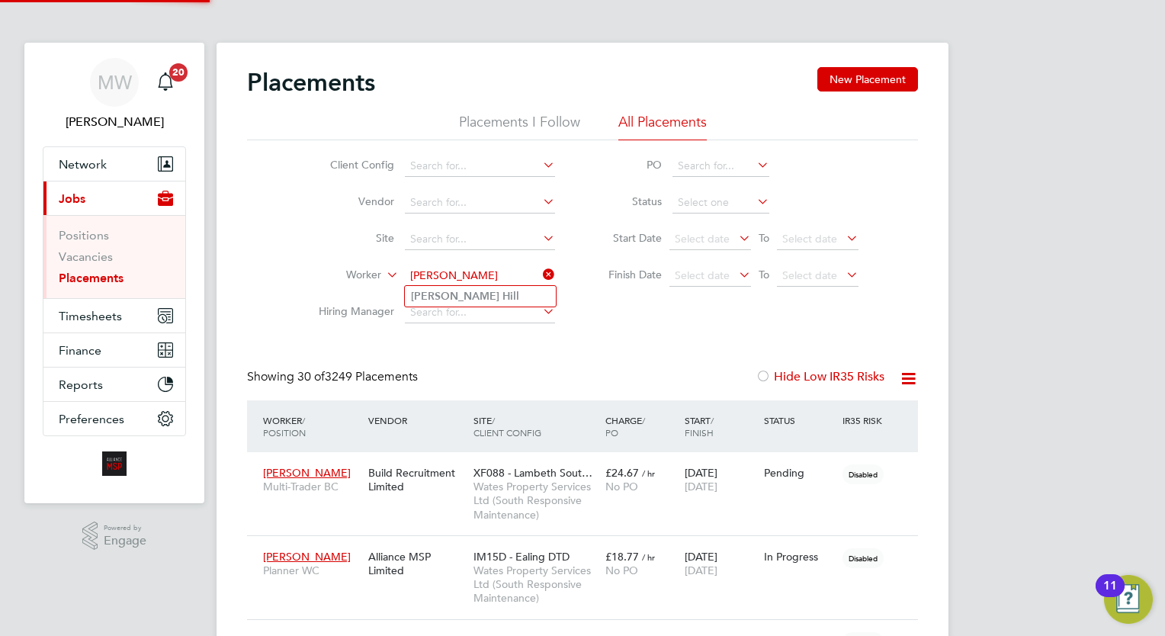
click at [471, 300] on li "Karl Hill" at bounding box center [480, 296] width 151 height 21
type input "Karl Hill"
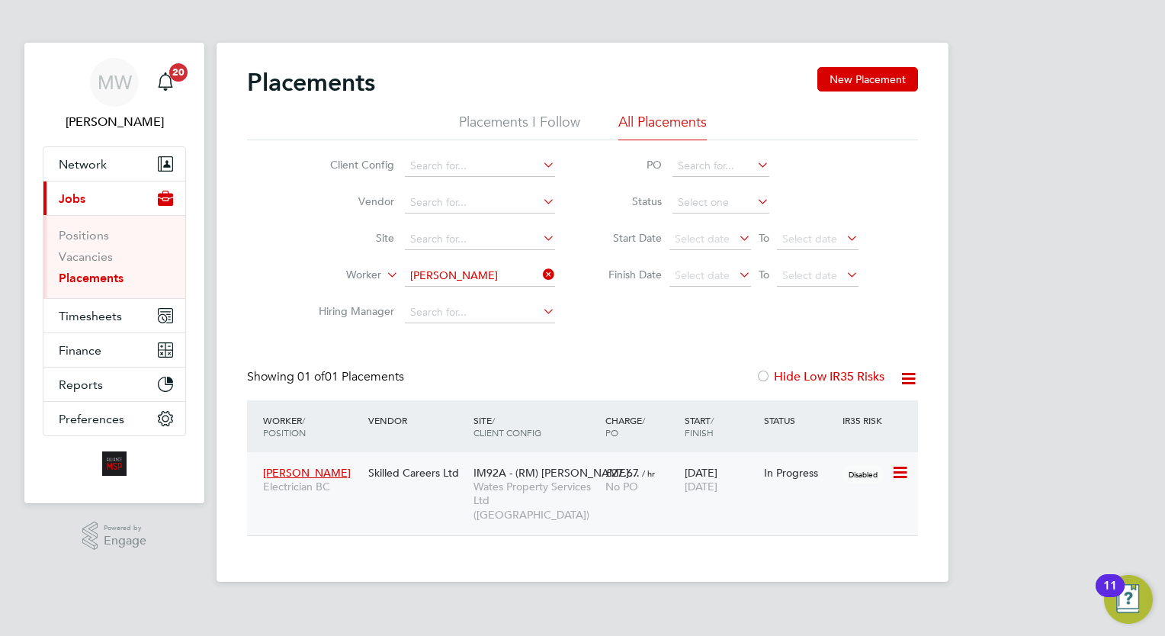
click at [598, 496] on span "Wates Property Services Ltd (Central & North)" at bounding box center [536, 501] width 124 height 42
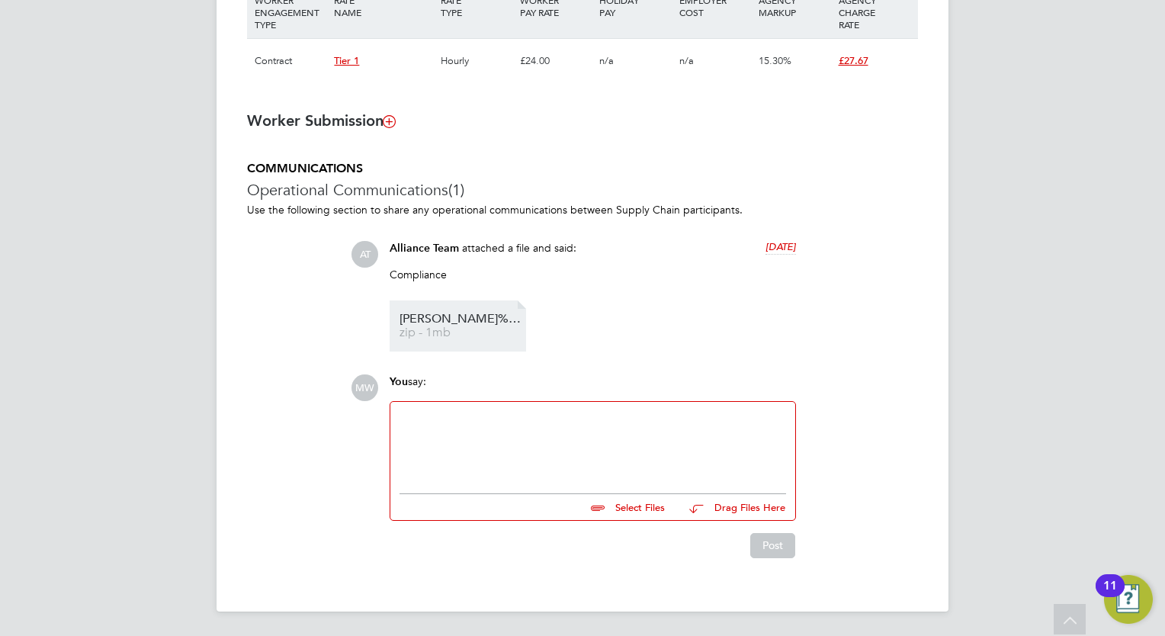
click at [483, 341] on li "Karl%20Hill%20COCC zip - 1mb" at bounding box center [458, 325] width 136 height 51
click at [480, 325] on span "Karl%20Hill%20COCC" at bounding box center [461, 318] width 122 height 11
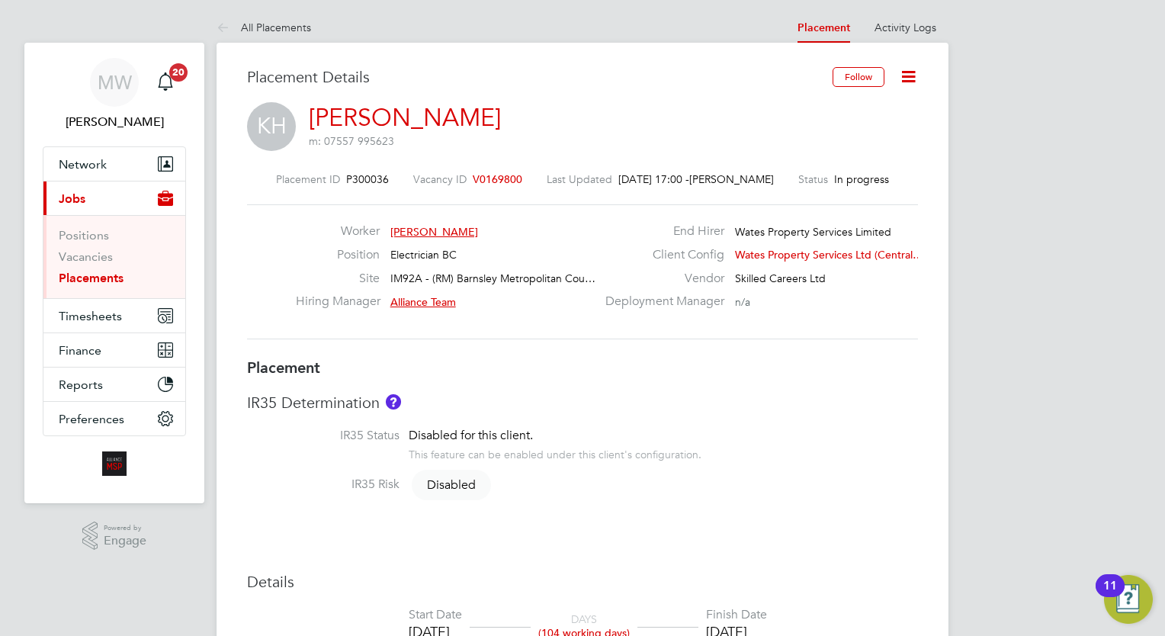
click at [100, 268] on li "Vacancies" at bounding box center [116, 259] width 114 height 21
click at [115, 285] on li "Placements" at bounding box center [116, 278] width 114 height 15
click at [113, 280] on link "Placements" at bounding box center [91, 278] width 65 height 14
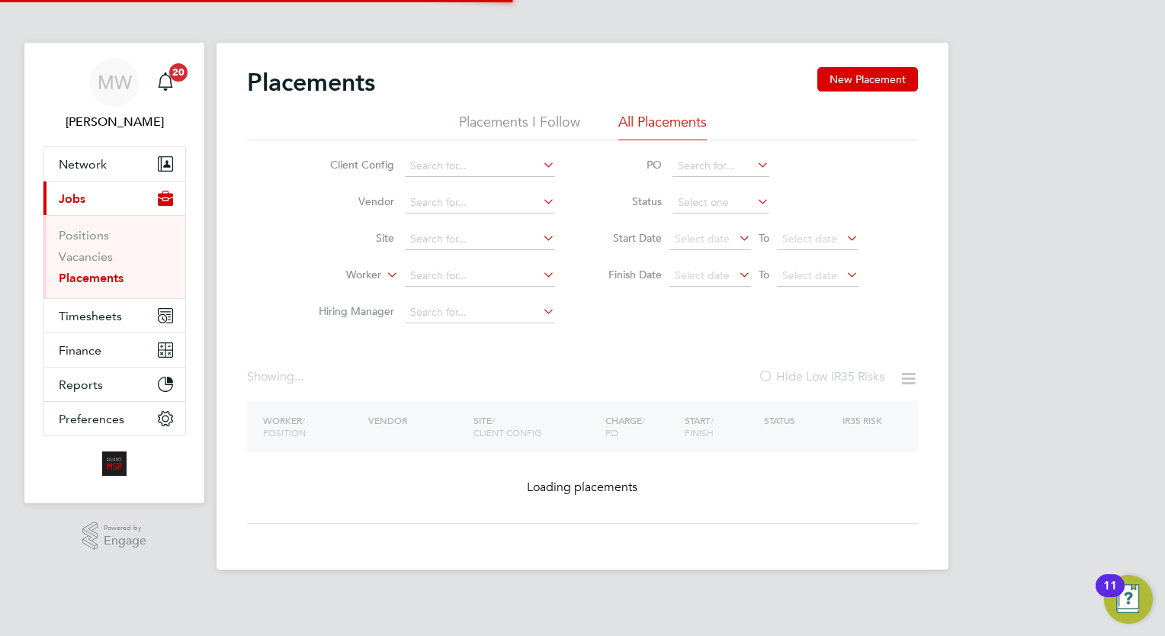
click at [429, 259] on ul "Client Config Vendor Site Worker Hiring Manager" at bounding box center [430, 239] width 287 height 183
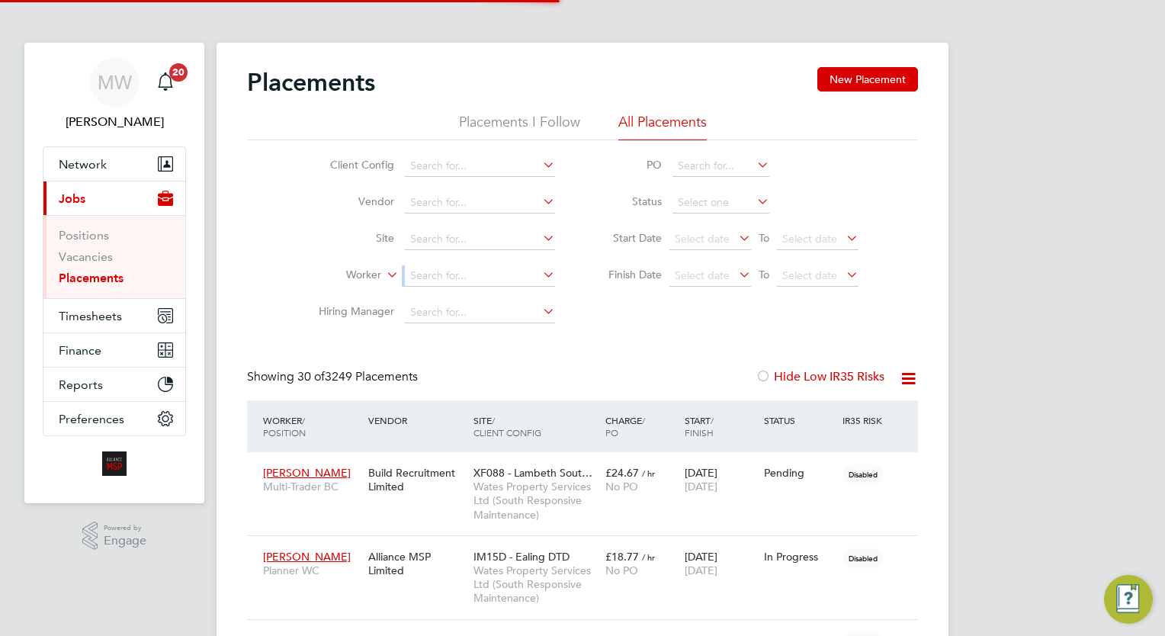
scroll to position [43, 106]
drag, startPoint x: 430, startPoint y: 260, endPoint x: 437, endPoint y: 270, distance: 12.1
click at [437, 270] on input at bounding box center [480, 275] width 150 height 21
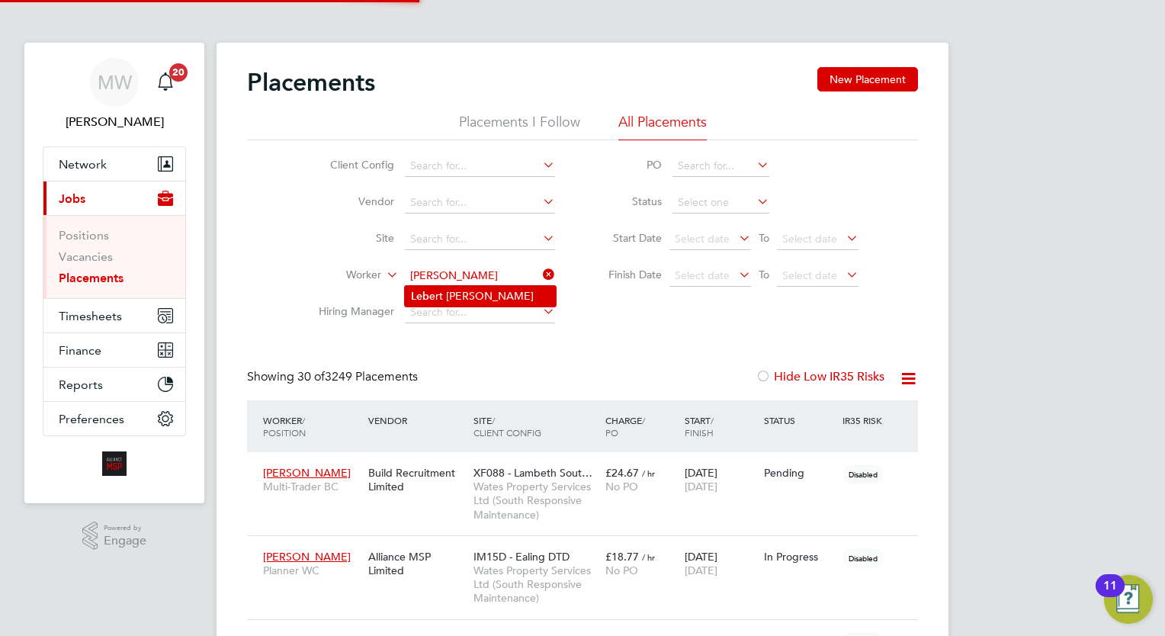
click at [492, 287] on li "Leb ert Batchelor" at bounding box center [480, 296] width 151 height 21
type input "Lebert Batchelor"
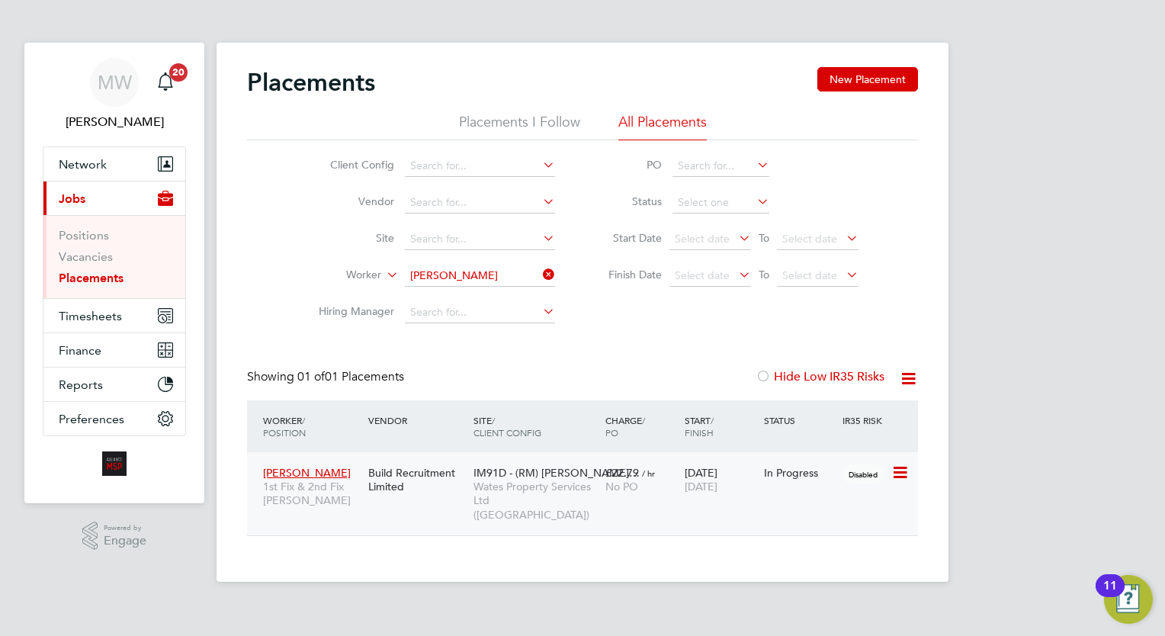
click at [598, 480] on span "Wates Property Services Ltd (Central & North)" at bounding box center [536, 501] width 124 height 42
click at [551, 264] on li "Worker Lebert Batchelor" at bounding box center [430, 276] width 287 height 37
click at [540, 276] on icon at bounding box center [540, 274] width 0 height 21
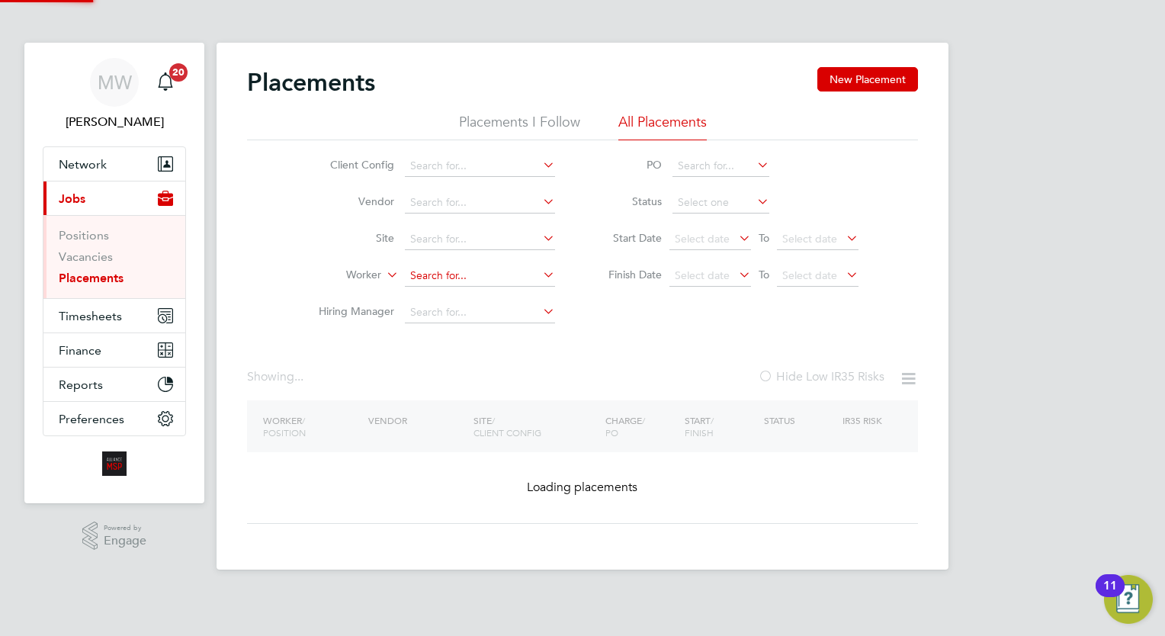
click at [515, 273] on input at bounding box center [480, 275] width 150 height 21
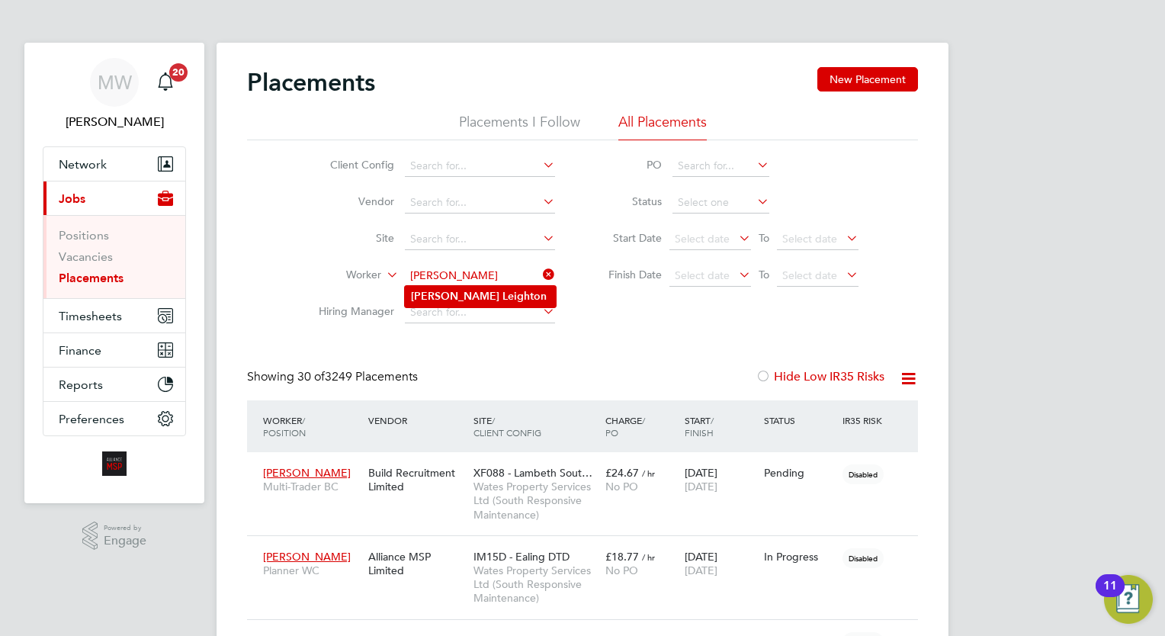
click at [482, 297] on li "Lee Leighton" at bounding box center [480, 296] width 151 height 21
type input "[PERSON_NAME]"
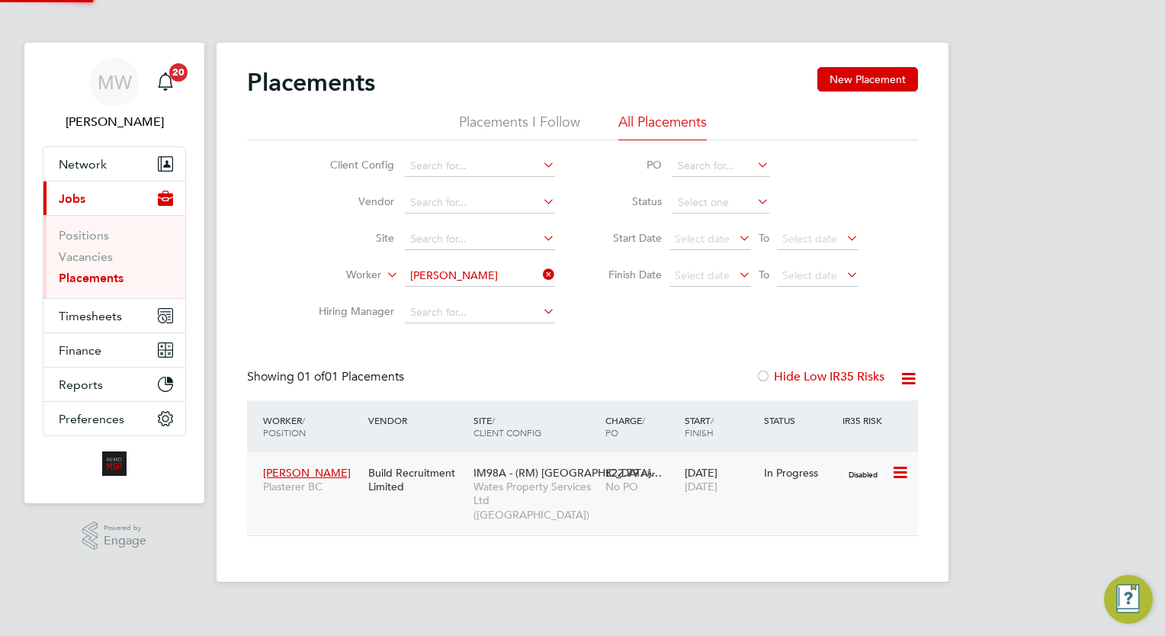
click at [659, 461] on div "£22.79 / hr No PO" at bounding box center [641, 479] width 79 height 43
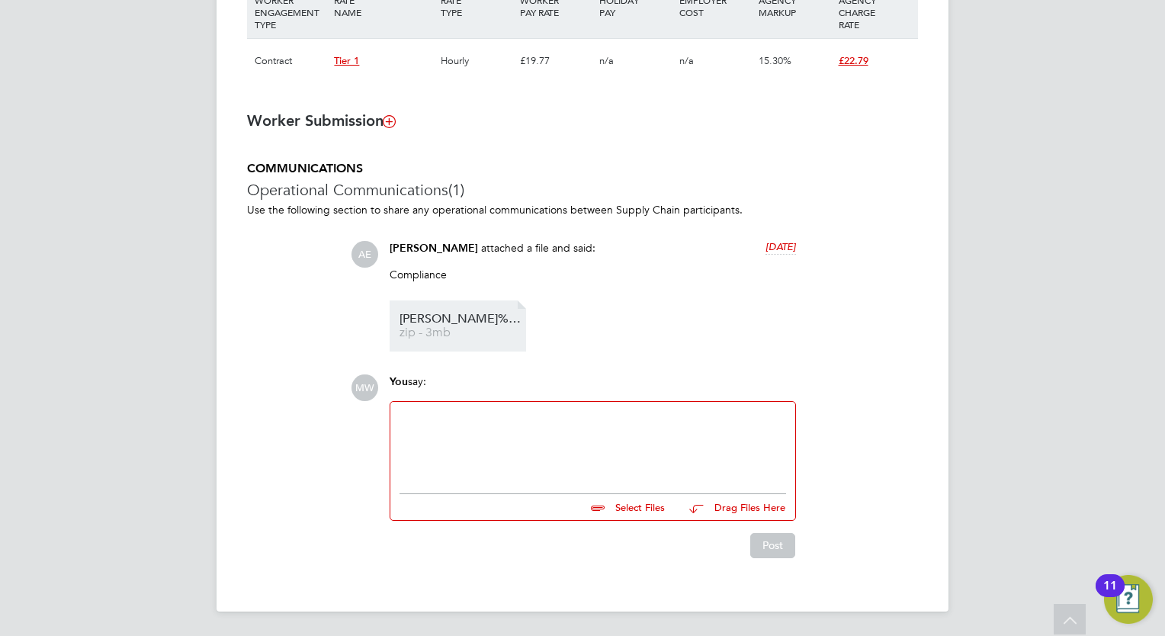
click at [470, 348] on li "Lebert%20COC zip - 3mb" at bounding box center [458, 325] width 136 height 51
click at [483, 331] on span "zip - 3mb" at bounding box center [461, 332] width 122 height 11
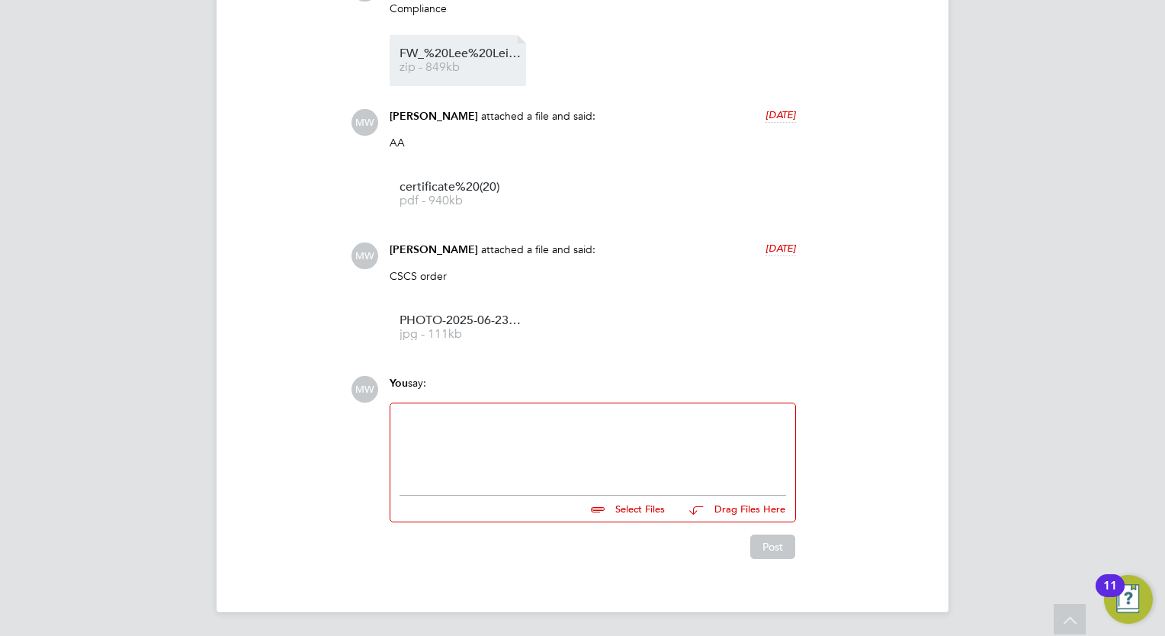
click at [467, 50] on span "FW_%20Lee%20Leighton%20-%20asbestos%20pending%20" at bounding box center [461, 53] width 122 height 11
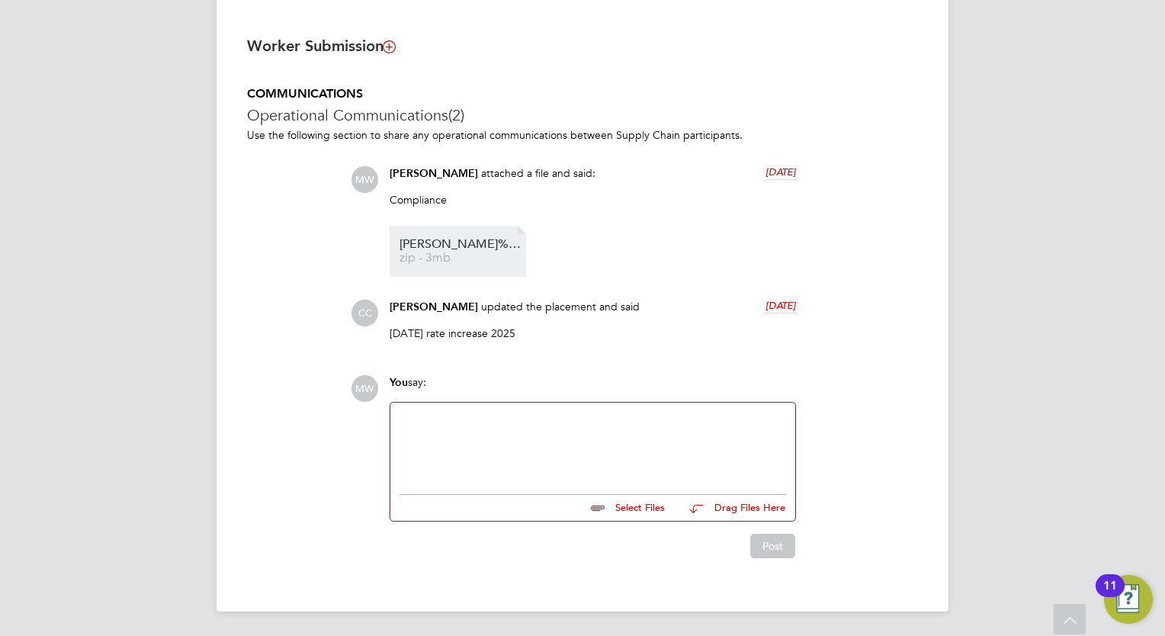
click at [480, 255] on span "zip - 3mb" at bounding box center [461, 257] width 122 height 11
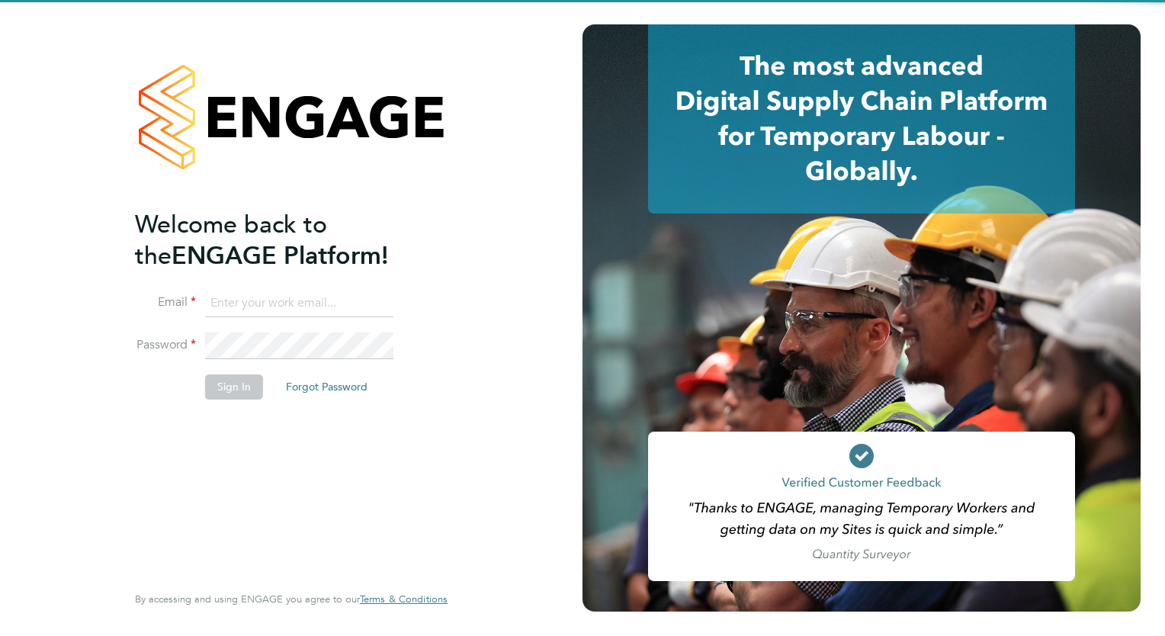
type input "[EMAIL_ADDRESS][DOMAIN_NAME]"
click at [210, 402] on li "Sign In Forgot Password" at bounding box center [283, 394] width 297 height 40
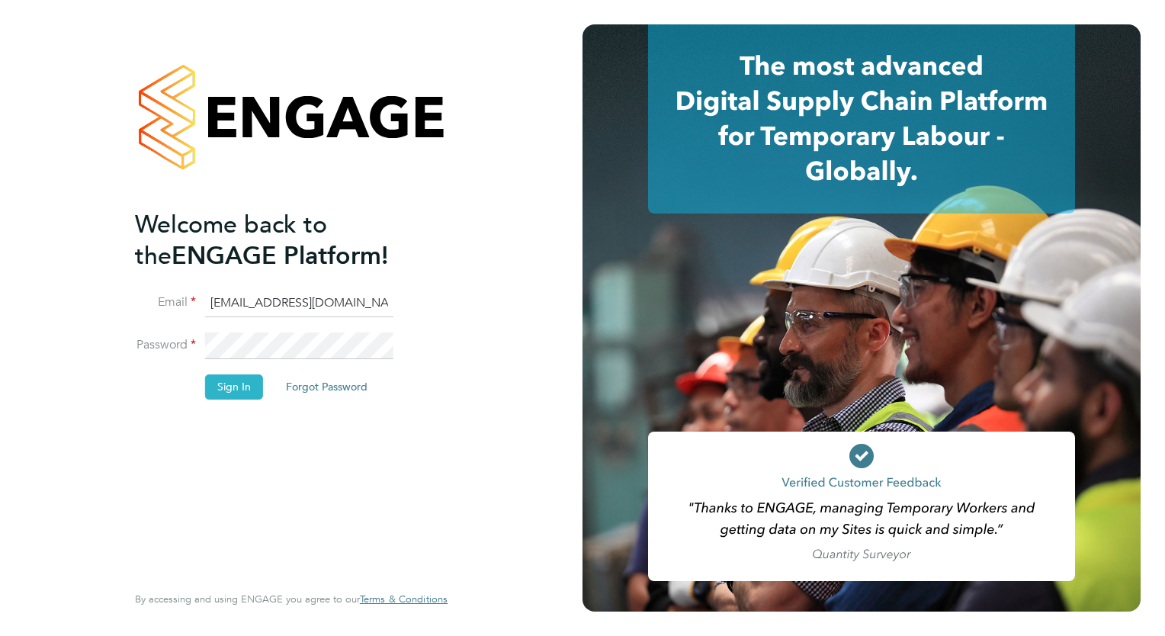
click at [220, 389] on button "Sign In" at bounding box center [234, 386] width 58 height 24
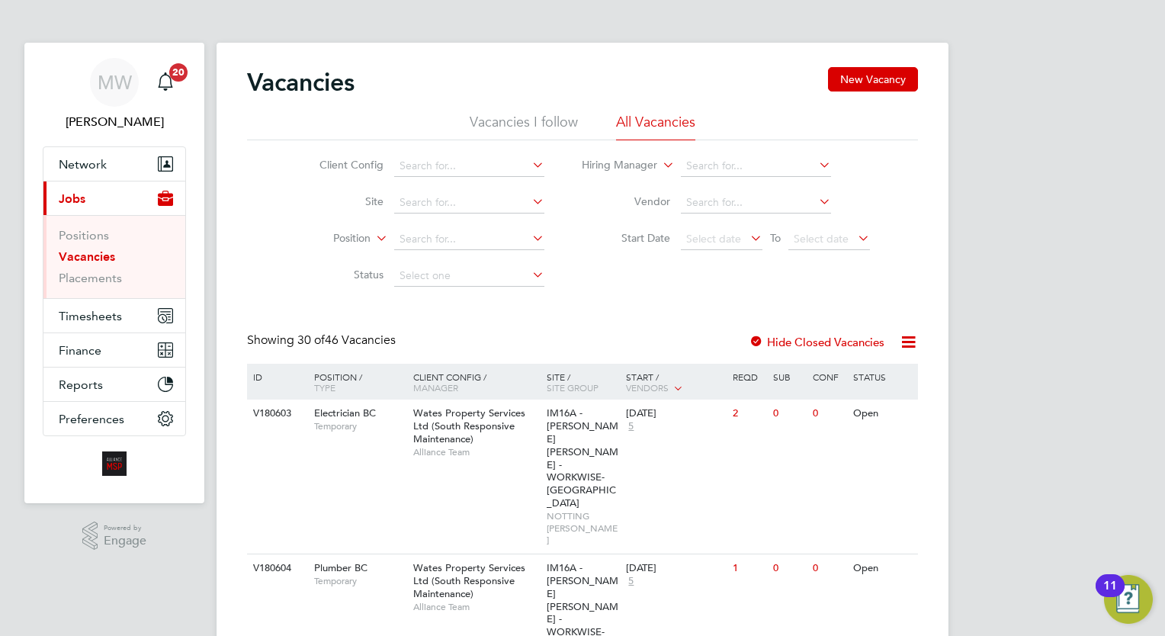
click at [47, 279] on ul "Positions Vacancies Placements" at bounding box center [114, 256] width 142 height 83
click at [60, 273] on link "Placements" at bounding box center [90, 278] width 63 height 14
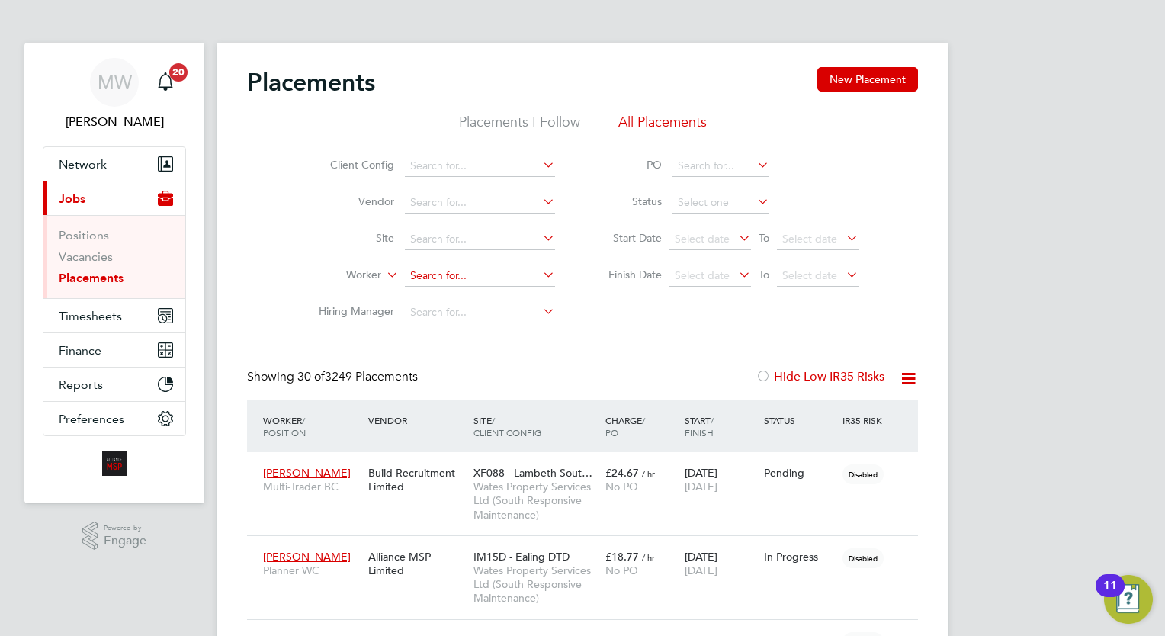
click at [445, 278] on input at bounding box center [480, 275] width 150 height 21
click at [503, 293] on b "Meg" at bounding box center [547, 296] width 88 height 13
type input "[PERSON_NAME]"
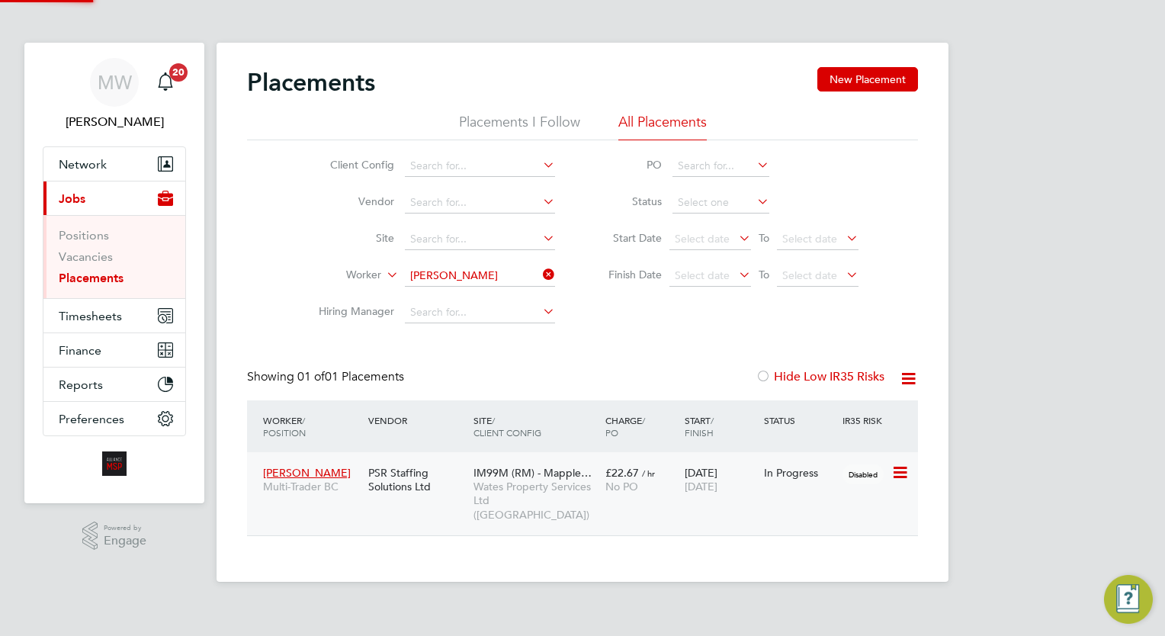
click at [622, 483] on span "No PO" at bounding box center [621, 487] width 33 height 14
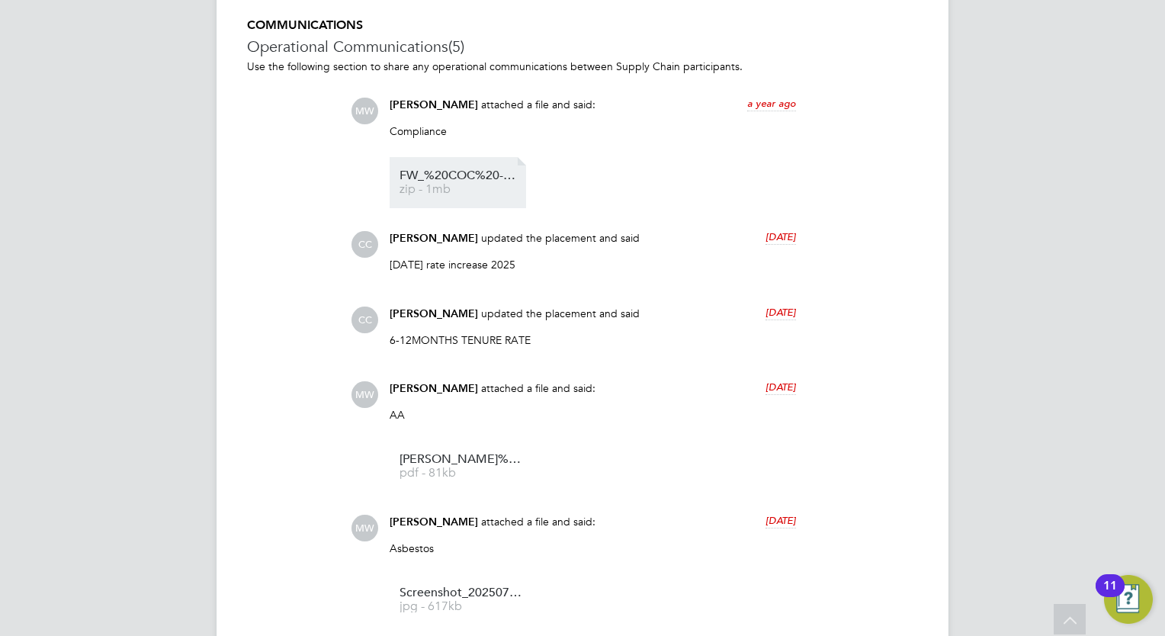
scroll to position [1068, 0]
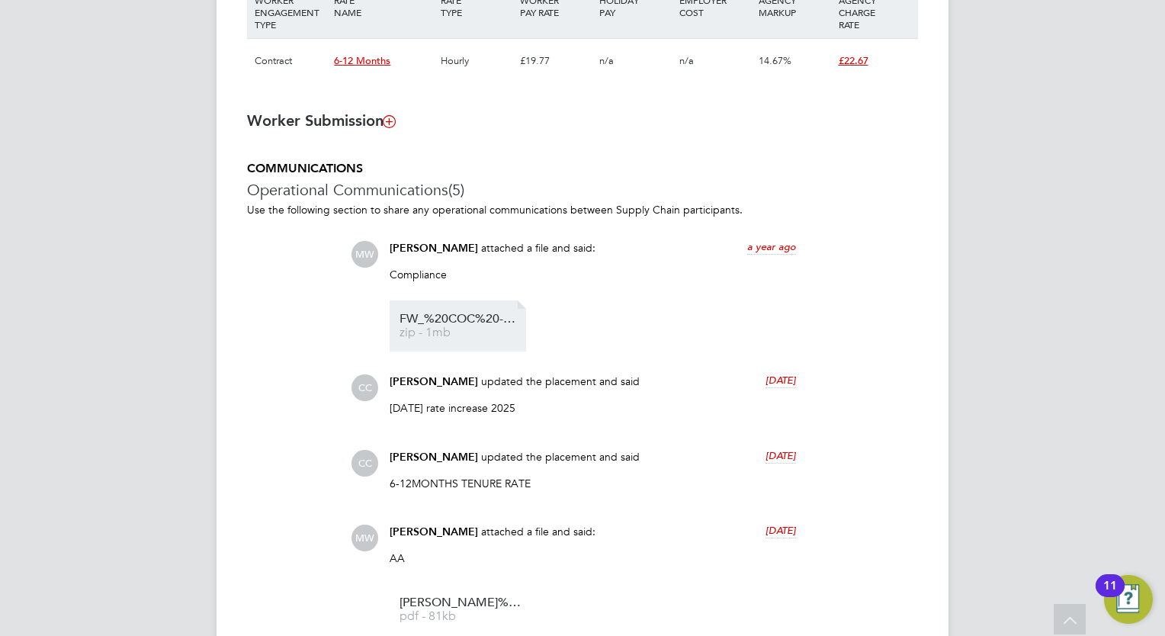
click at [457, 313] on li "FW_%20COC%20-%20Derek%20Megson zip - 1mb" at bounding box center [458, 325] width 136 height 51
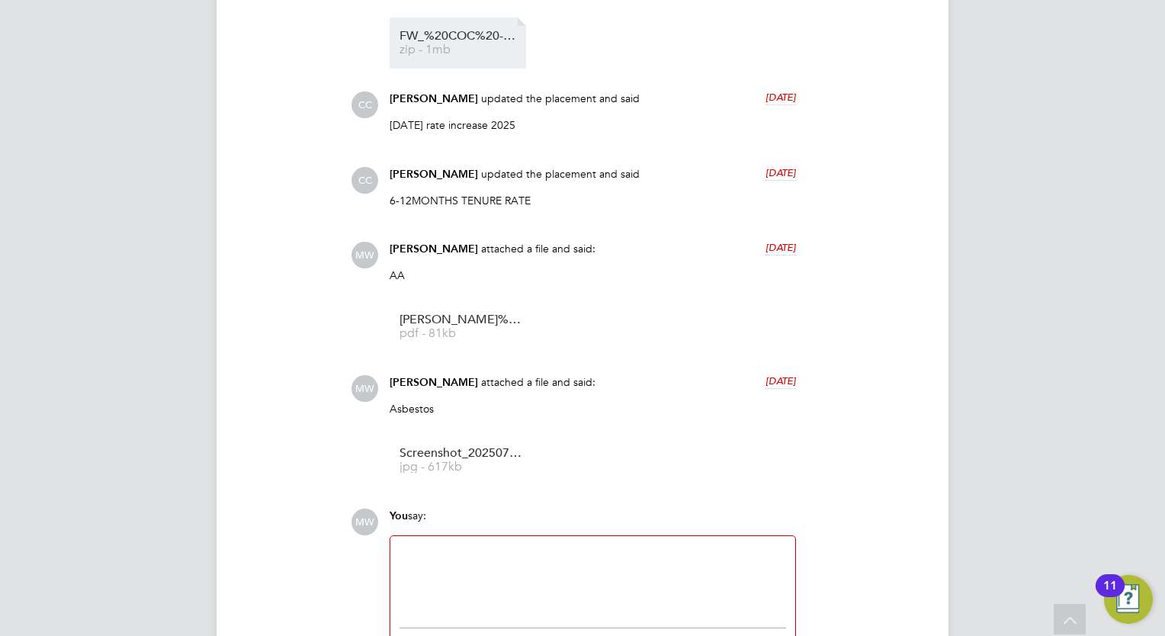
scroll to position [1103, 0]
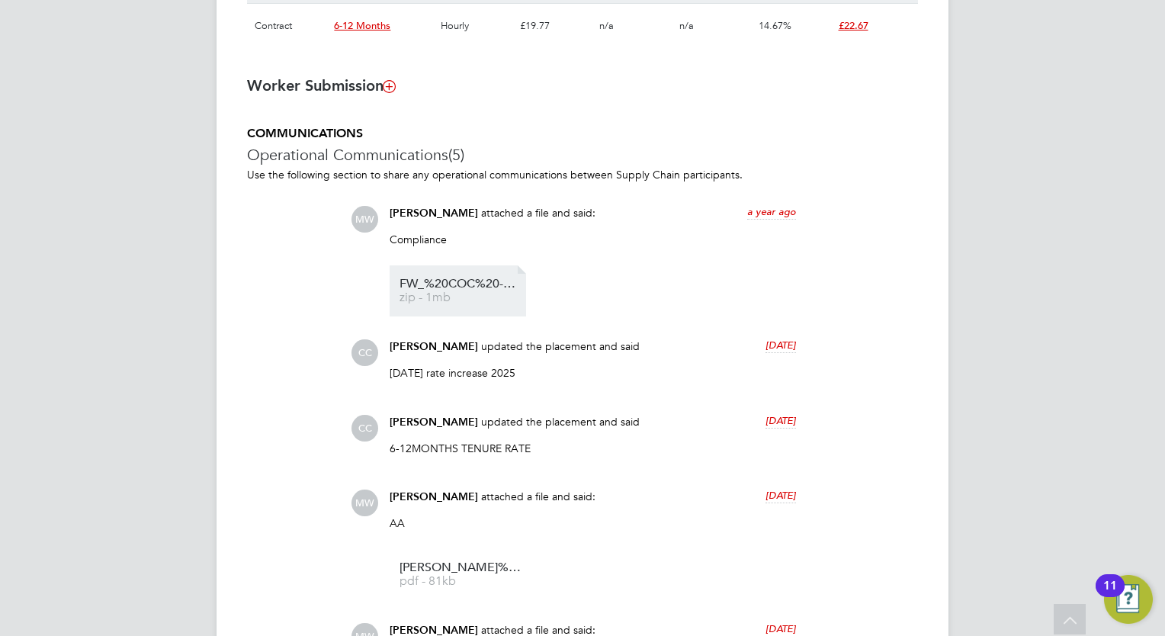
click at [464, 275] on li "FW_%20COC%20-%20Derek%20Megson zip - 1mb" at bounding box center [458, 290] width 136 height 51
click at [496, 294] on span "zip - 1mb" at bounding box center [461, 297] width 122 height 11
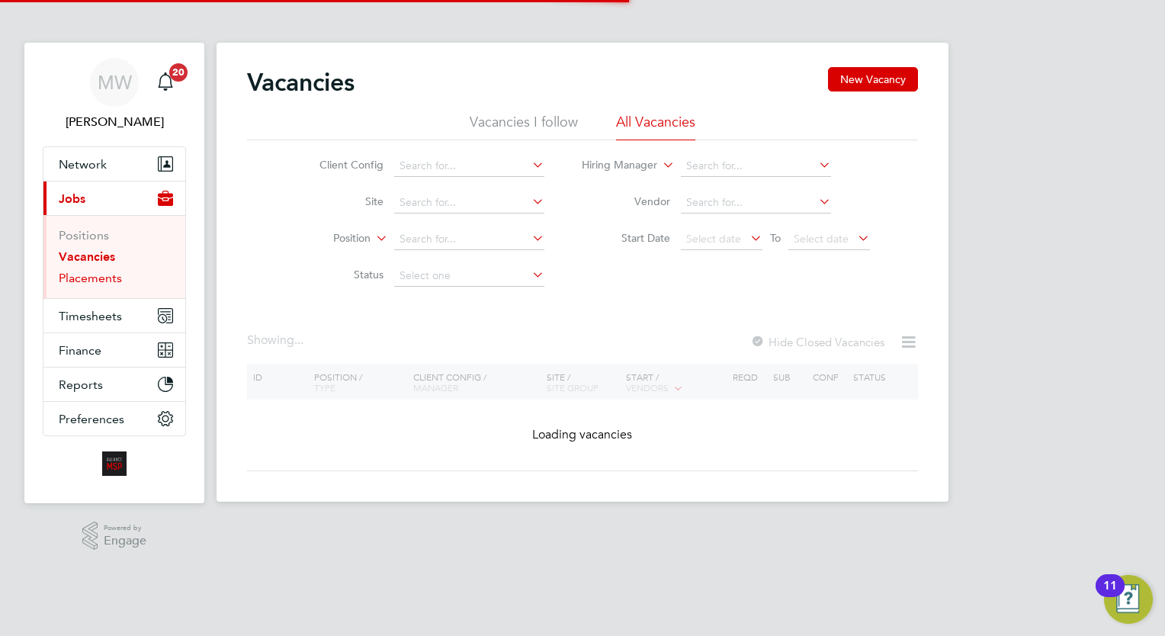
click at [93, 280] on link "Placements" at bounding box center [90, 278] width 63 height 14
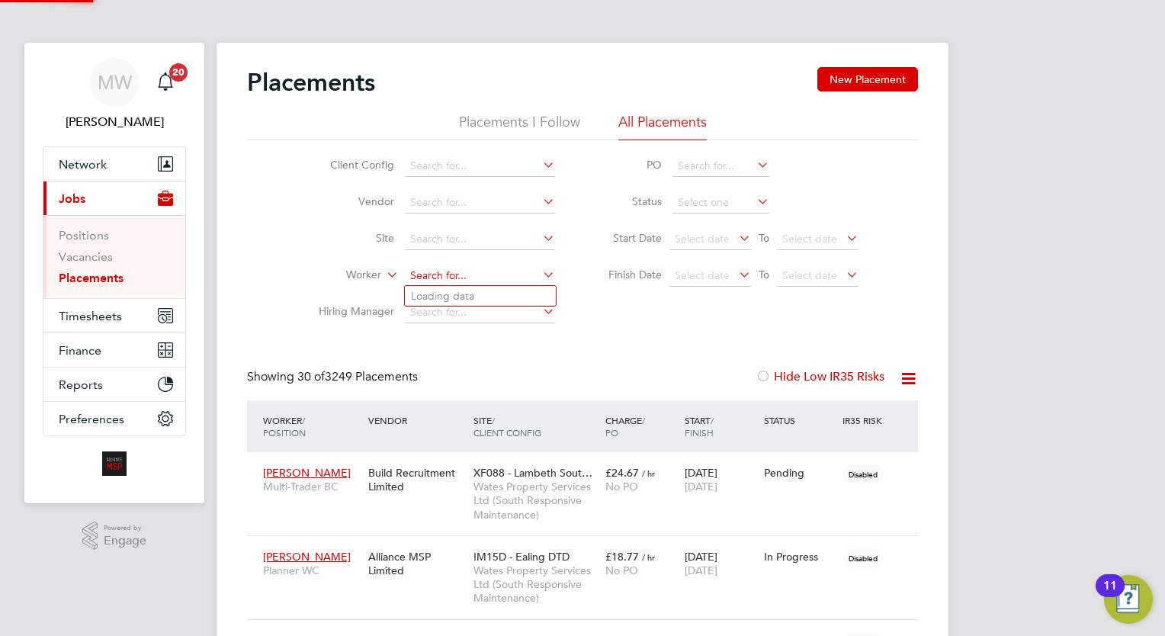
click at [442, 273] on input at bounding box center [480, 275] width 150 height 21
click at [519, 299] on li "Andrei Radu Habliuc" at bounding box center [499, 296] width 188 height 21
type input "Andrei Radu Habliuc"
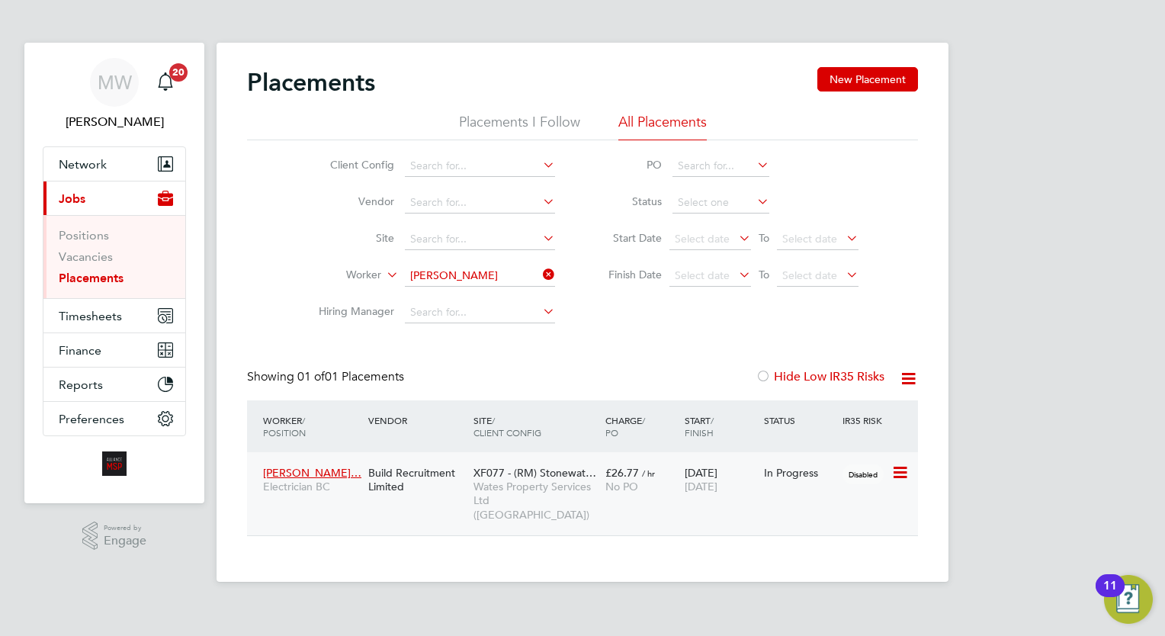
click at [564, 471] on span "XF077 - (RM) Stonewat…" at bounding box center [535, 473] width 123 height 14
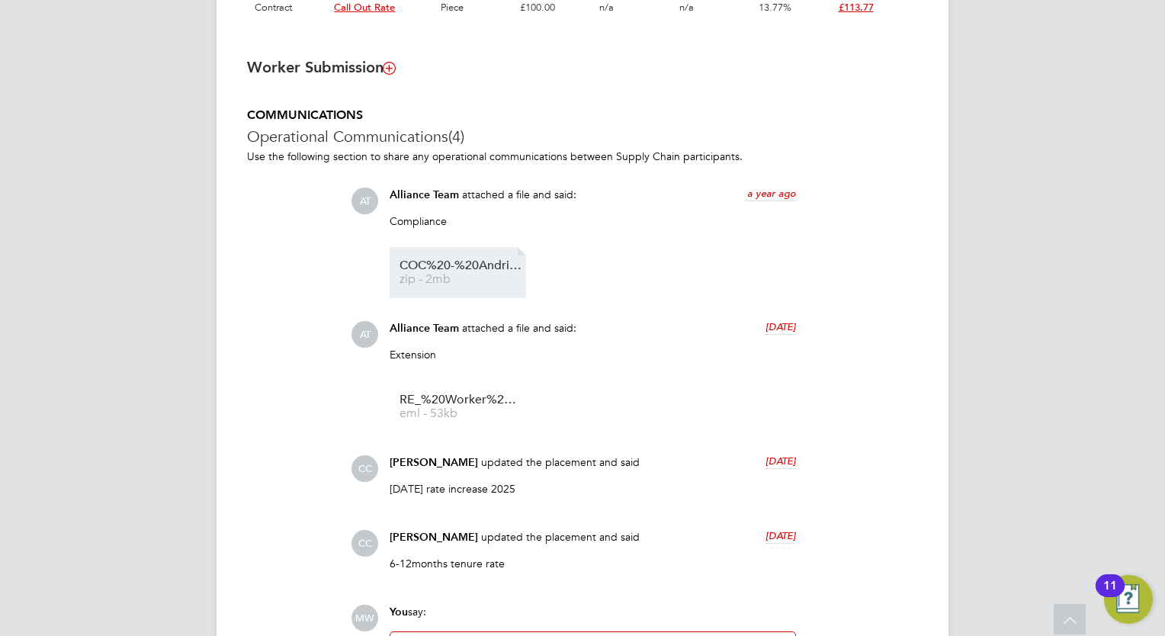
click at [483, 277] on span "zip - 2mb" at bounding box center [461, 279] width 122 height 11
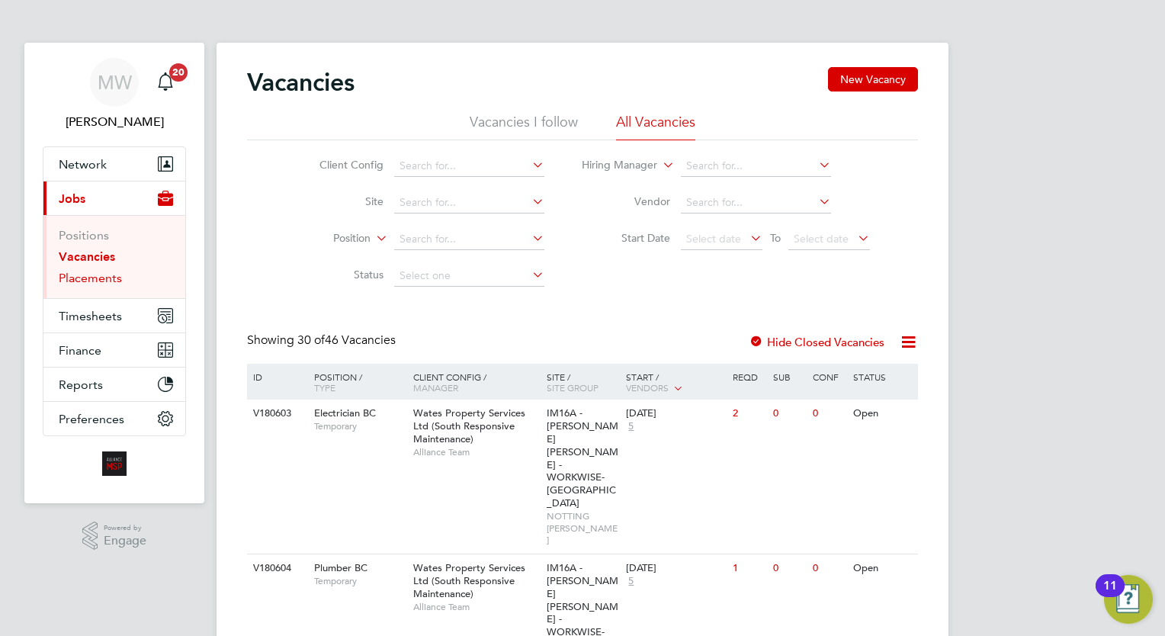
click at [88, 271] on link "Placements" at bounding box center [90, 278] width 63 height 14
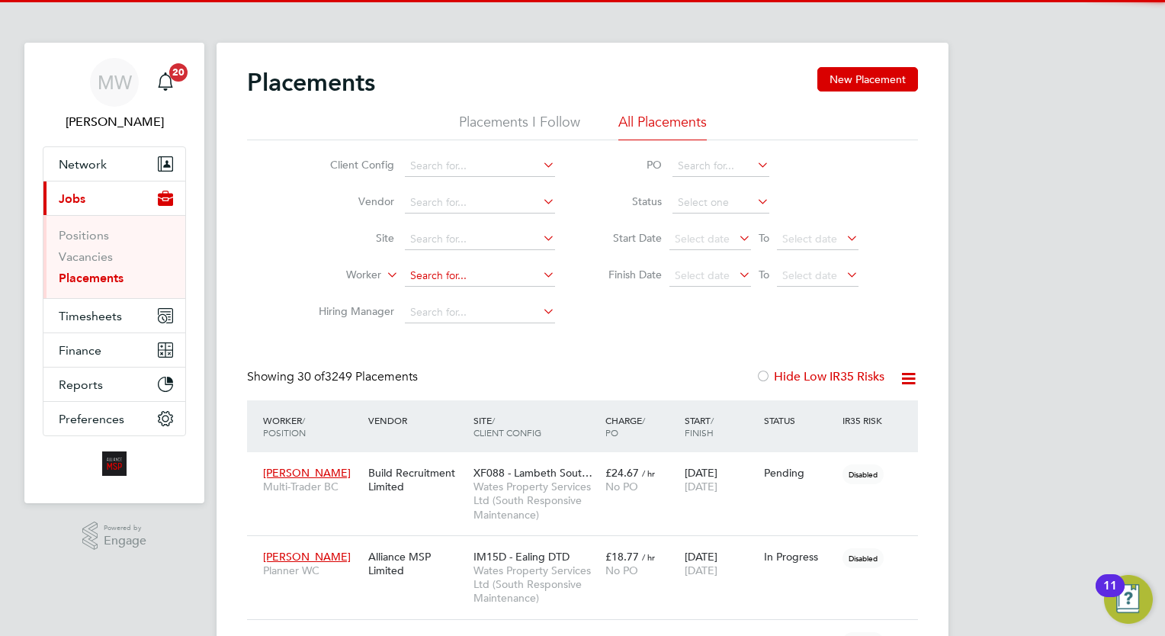
click at [459, 268] on input at bounding box center [480, 275] width 150 height 21
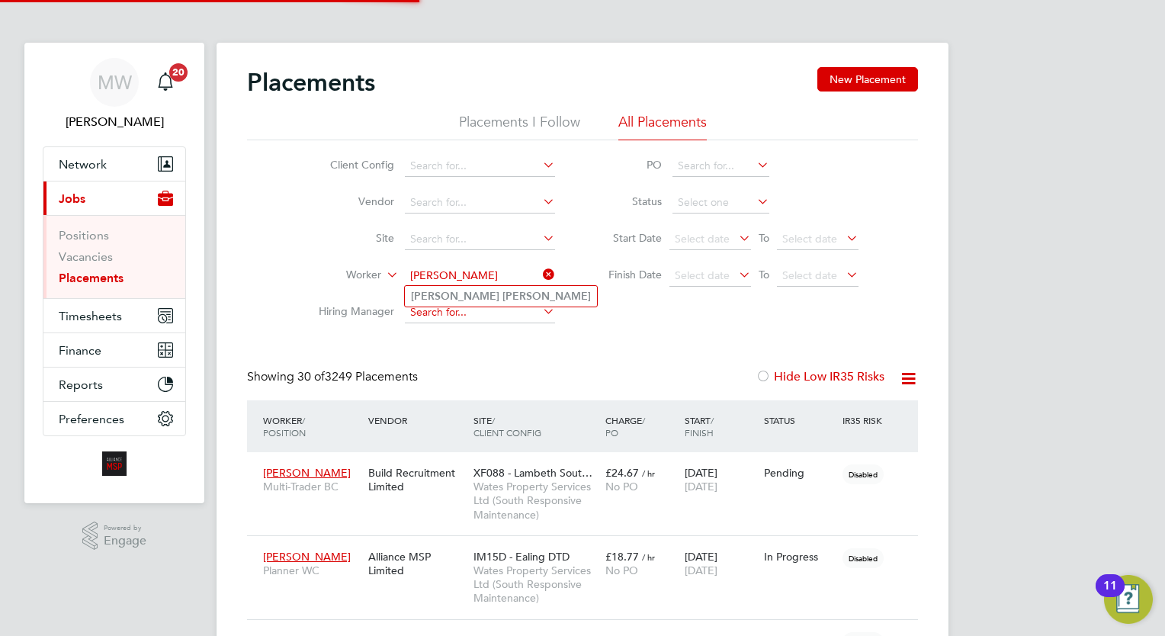
click at [422, 291] on b "Carl" at bounding box center [455, 296] width 88 height 13
type input "[PERSON_NAME]"
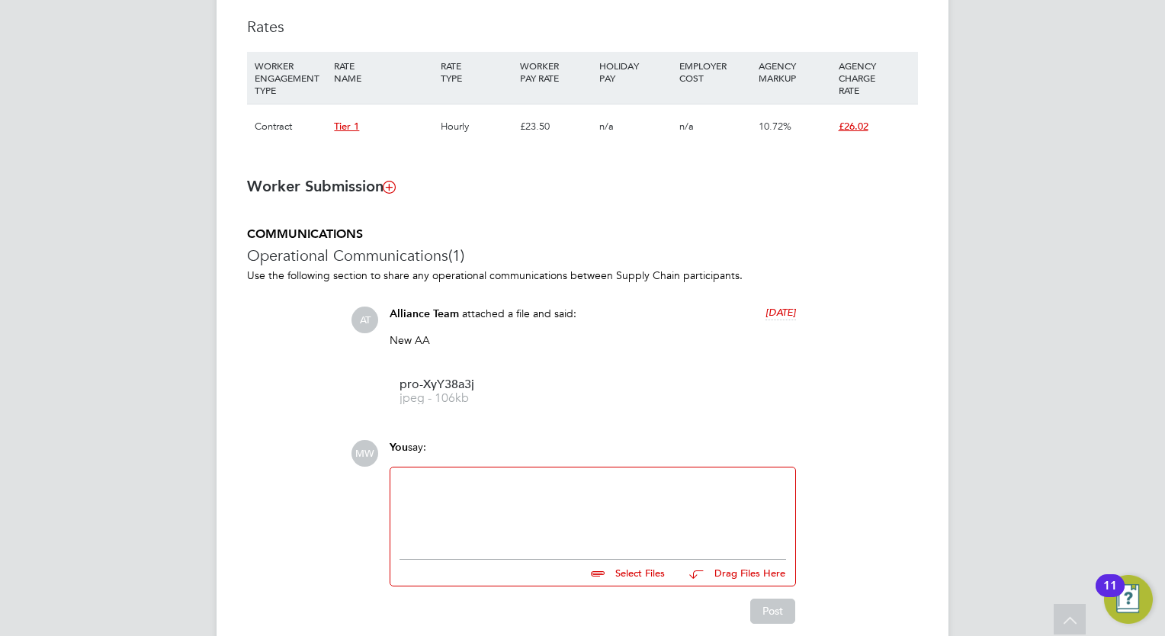
scroll to position [1068, 0]
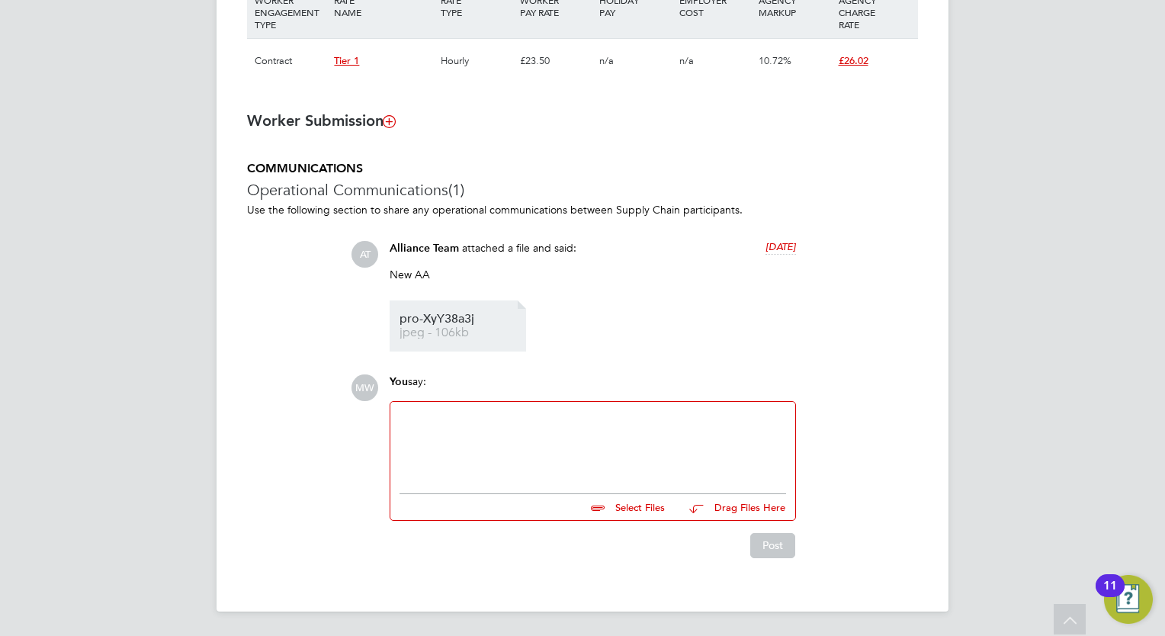
click at [454, 321] on span "pro-XyY38a3j" at bounding box center [461, 318] width 122 height 11
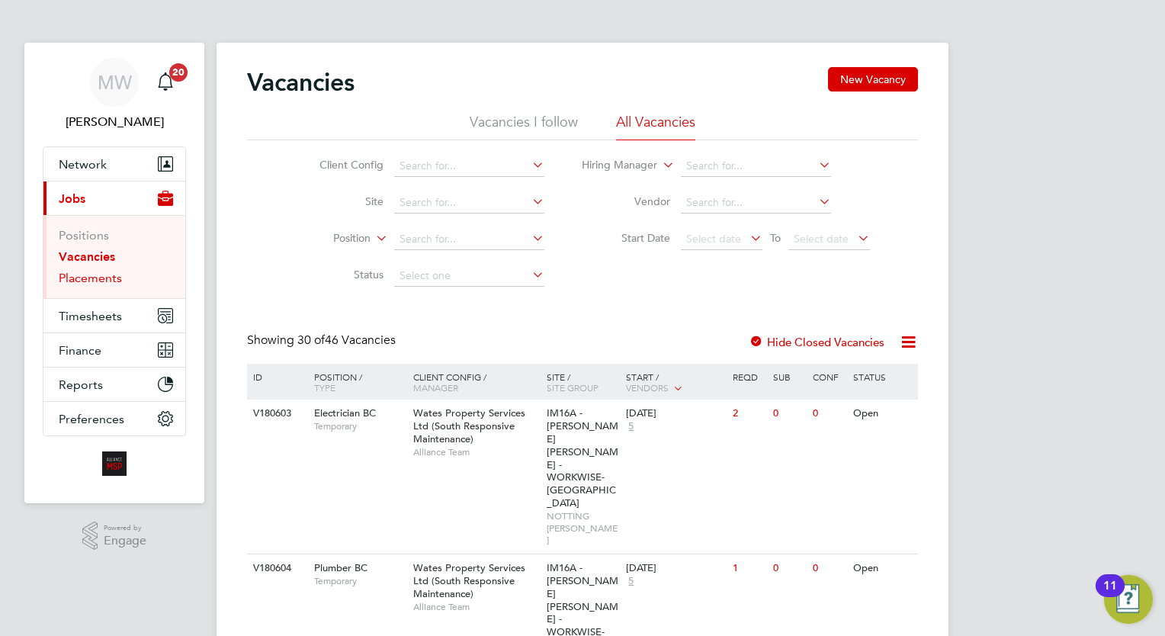
click at [120, 279] on link "Placements" at bounding box center [90, 278] width 63 height 14
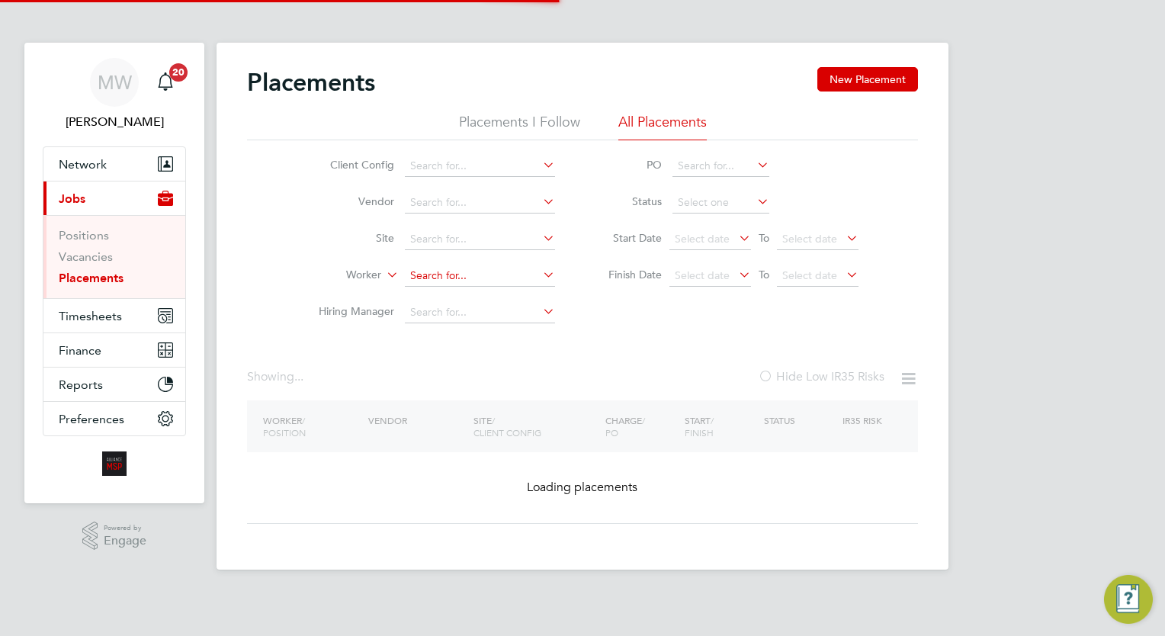
click at [431, 278] on input at bounding box center [480, 275] width 150 height 21
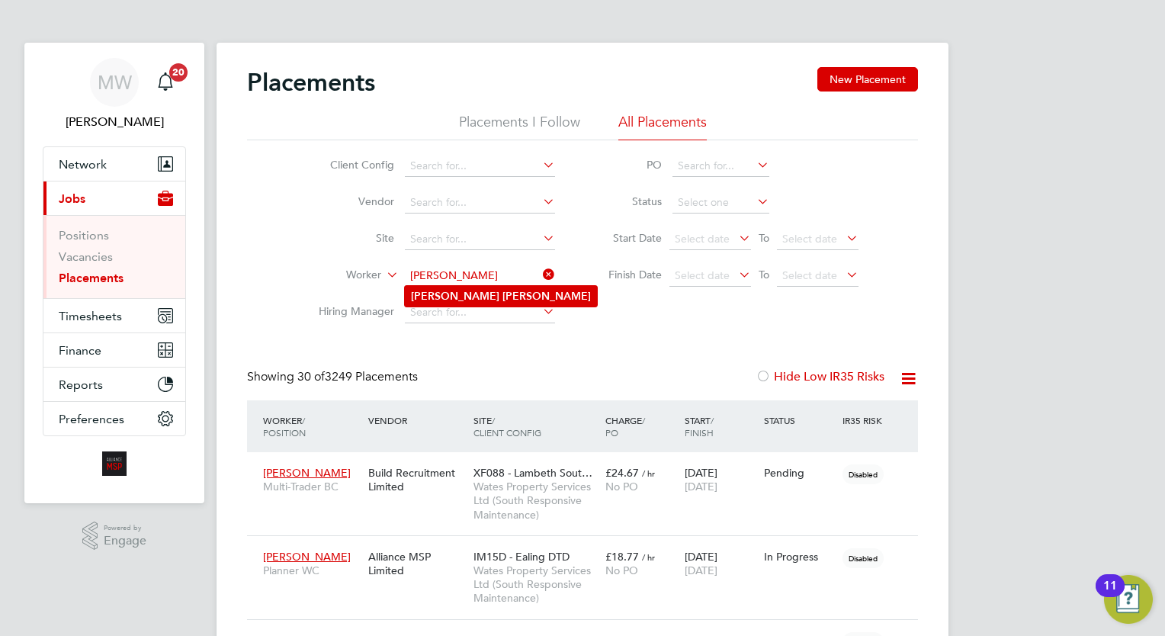
click at [461, 303] on li "Carl Mason" at bounding box center [501, 296] width 192 height 21
type input "Carl Mason"
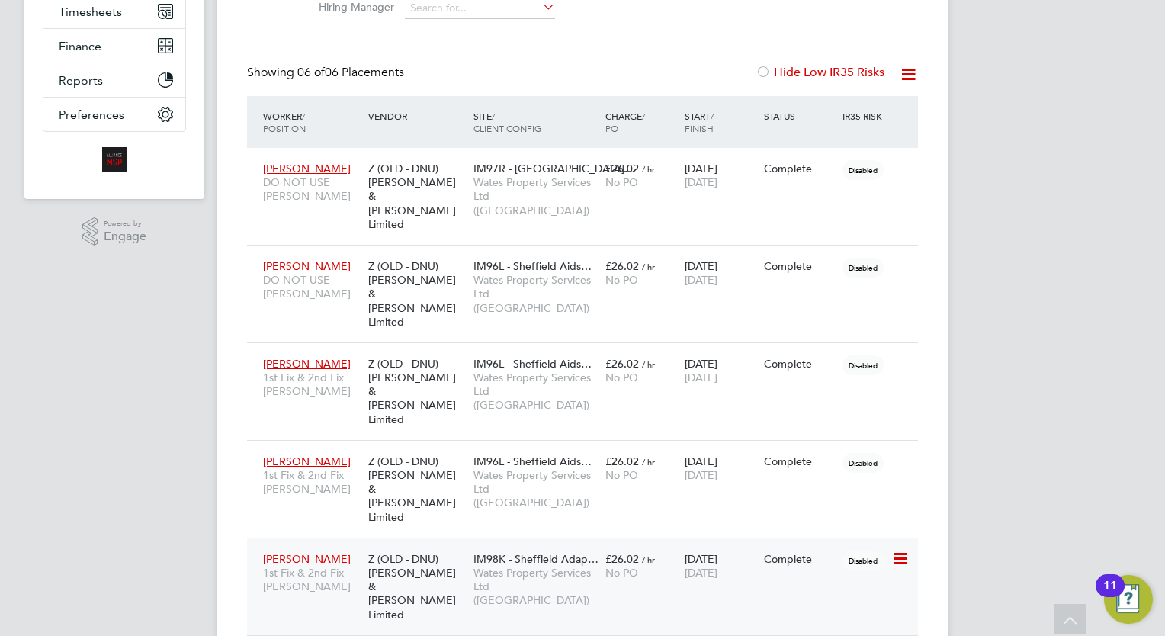
click at [602, 544] on div "£26.02 / hr No PO" at bounding box center [641, 565] width 79 height 43
click at [505, 454] on span "IM96L - Sheffield Aids…" at bounding box center [533, 461] width 118 height 14
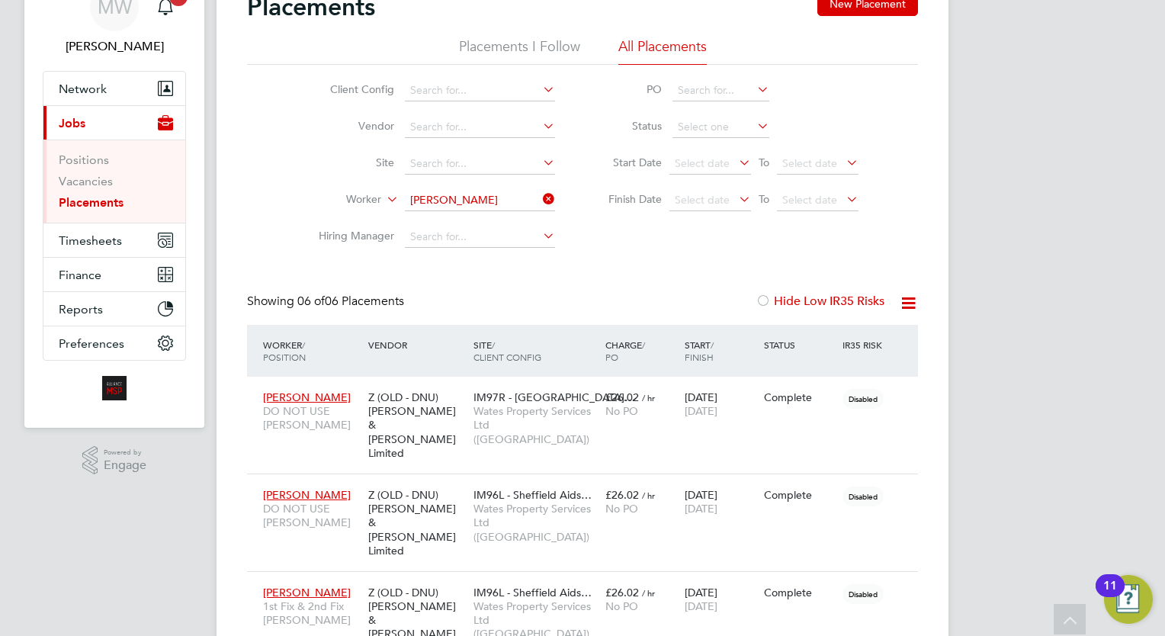
click at [540, 199] on icon at bounding box center [540, 198] width 0 height 21
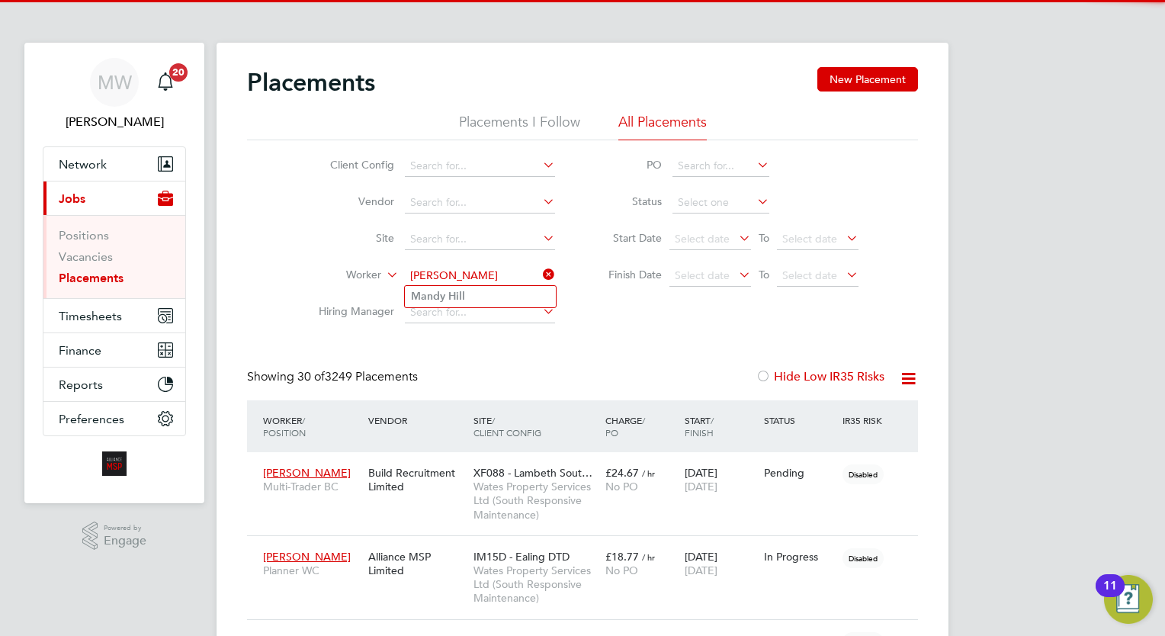
click at [438, 286] on li "Mandy Hill" at bounding box center [480, 296] width 151 height 21
type input "Mandy Hill"
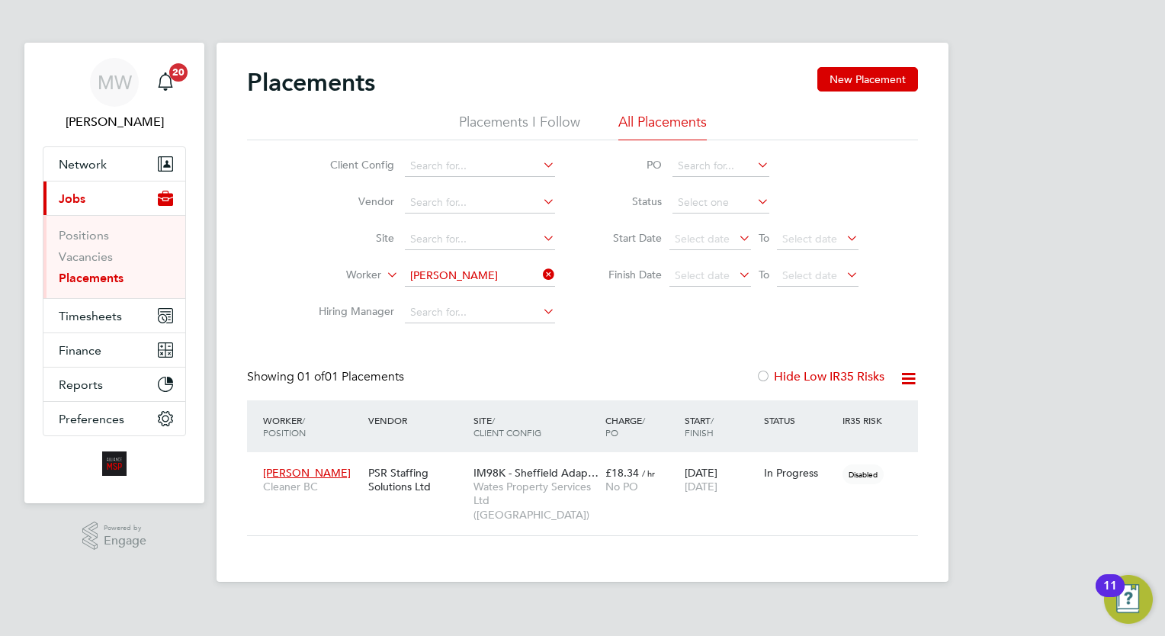
click at [540, 267] on icon at bounding box center [540, 274] width 0 height 21
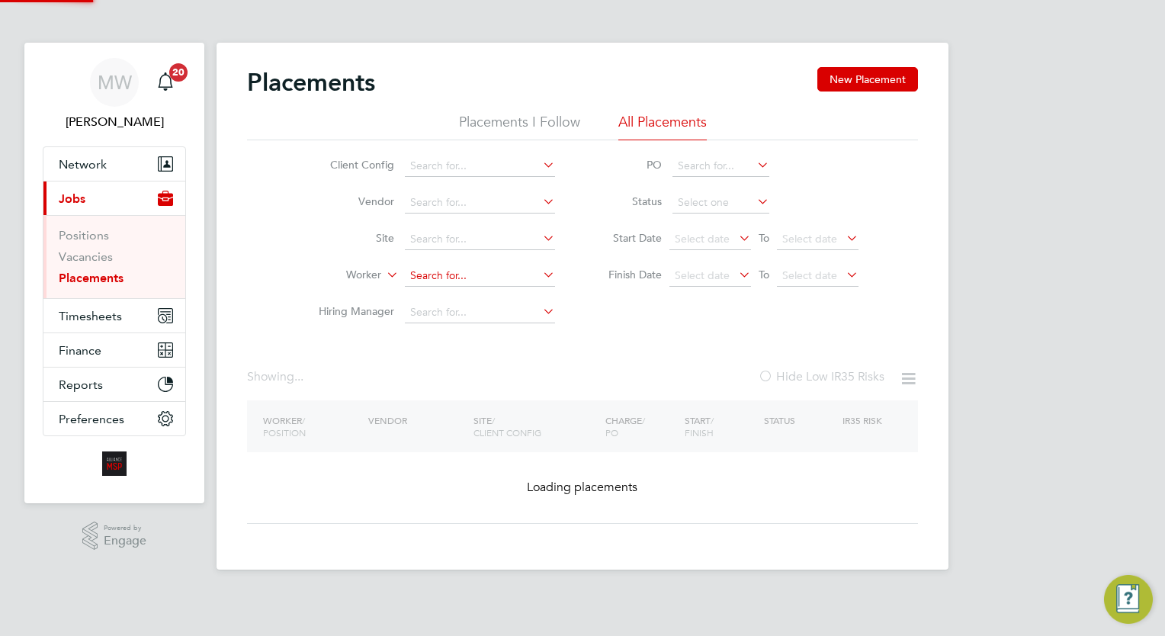
click at [518, 270] on input at bounding box center [480, 275] width 150 height 21
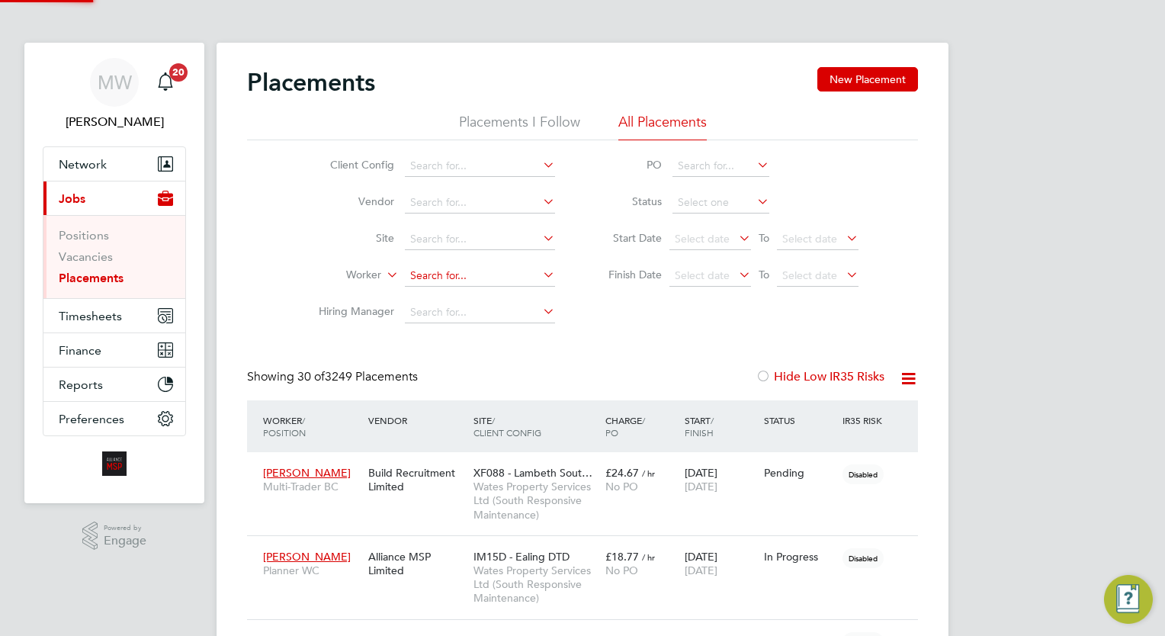
scroll to position [43, 106]
click at [494, 297] on li "Kehinde Akinbile" at bounding box center [480, 296] width 151 height 21
type input "Kehinde Akinbile"
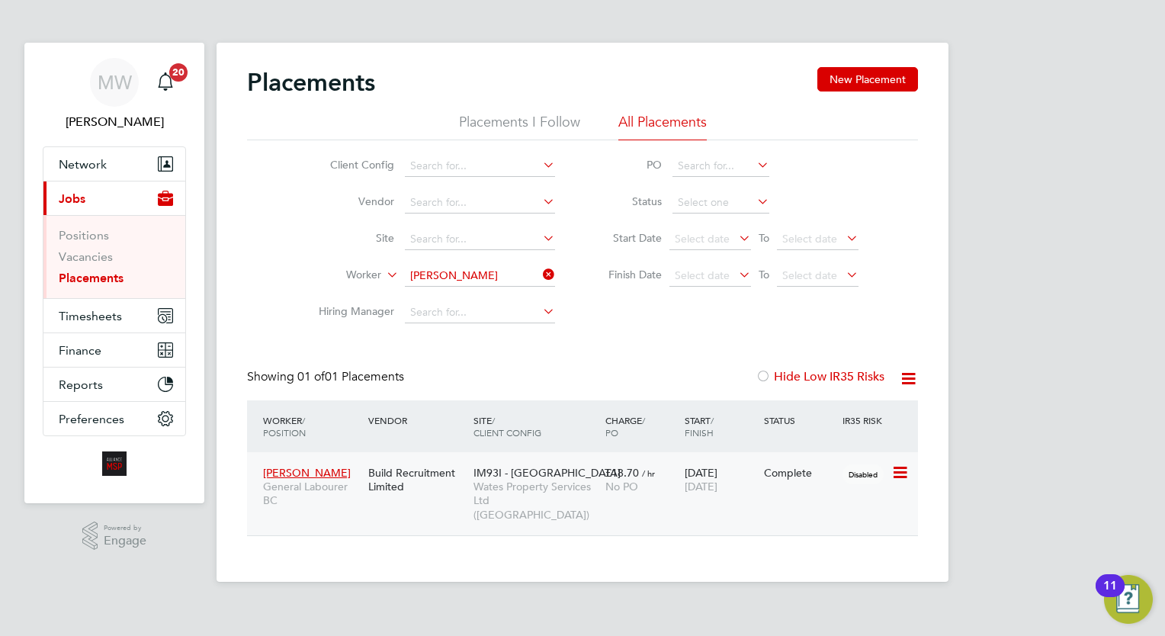
click at [670, 481] on div "No PO" at bounding box center [641, 487] width 72 height 14
click at [597, 493] on span "Wates Property Services Ltd ([GEOGRAPHIC_DATA])" at bounding box center [536, 501] width 124 height 42
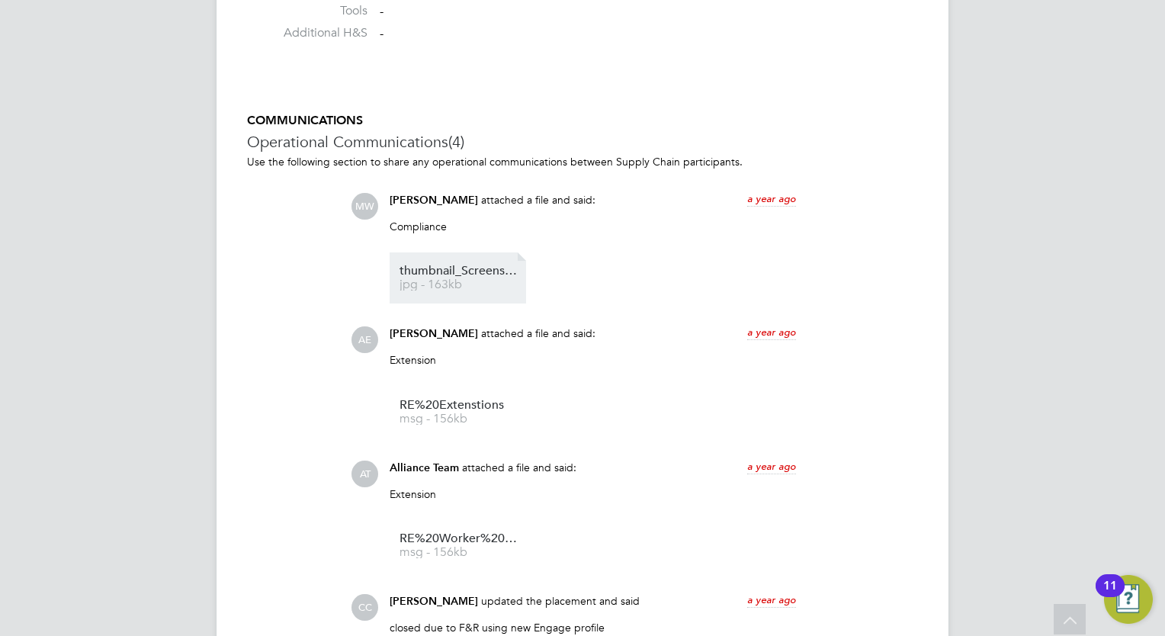
click at [448, 277] on link "thumbnail_Screenshot_20240515-092056_Microsoft%20365%20(Office) jpg - 163kb" at bounding box center [461, 277] width 122 height 25
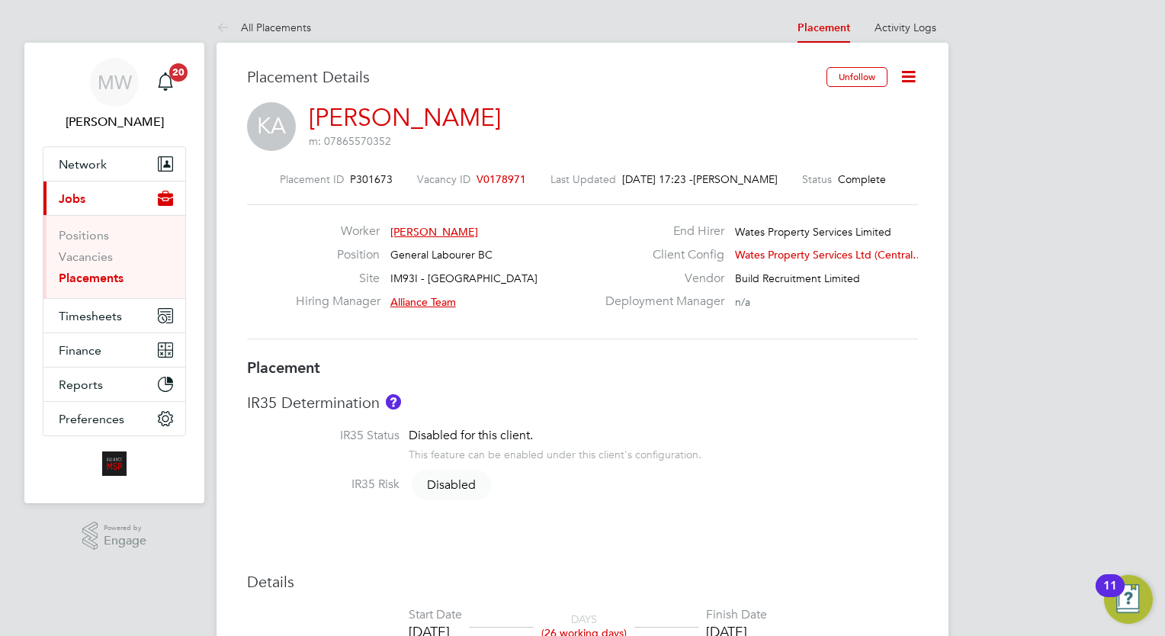
click at [498, 178] on span "V0178971" at bounding box center [502, 179] width 50 height 14
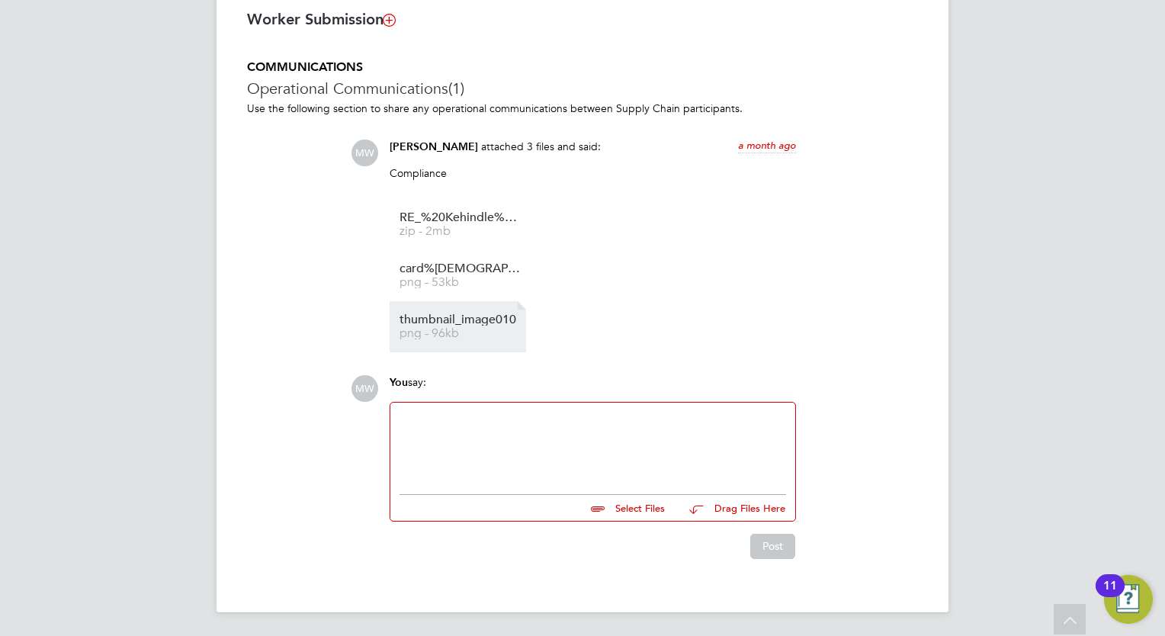
click at [467, 316] on span "thumbnail_image010" at bounding box center [461, 319] width 122 height 11
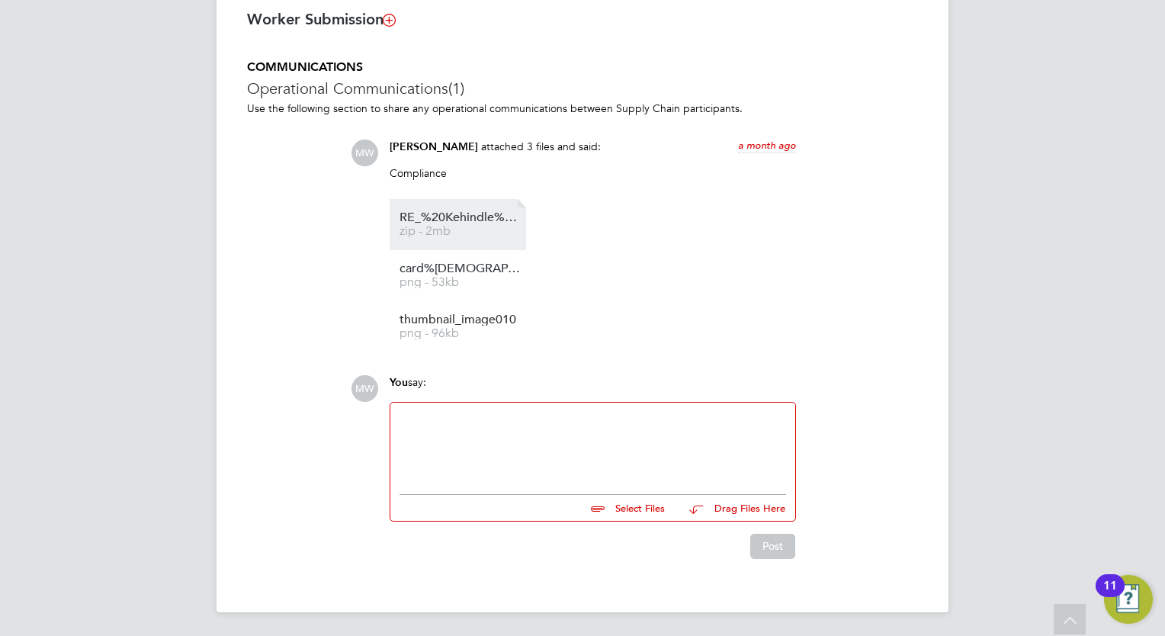
click at [476, 202] on li "RE_%20Kehindle%20Akinbile zip - 2mb" at bounding box center [458, 224] width 136 height 51
click at [477, 213] on span "RE_%20Kehindle%20Akinbile" at bounding box center [461, 217] width 122 height 11
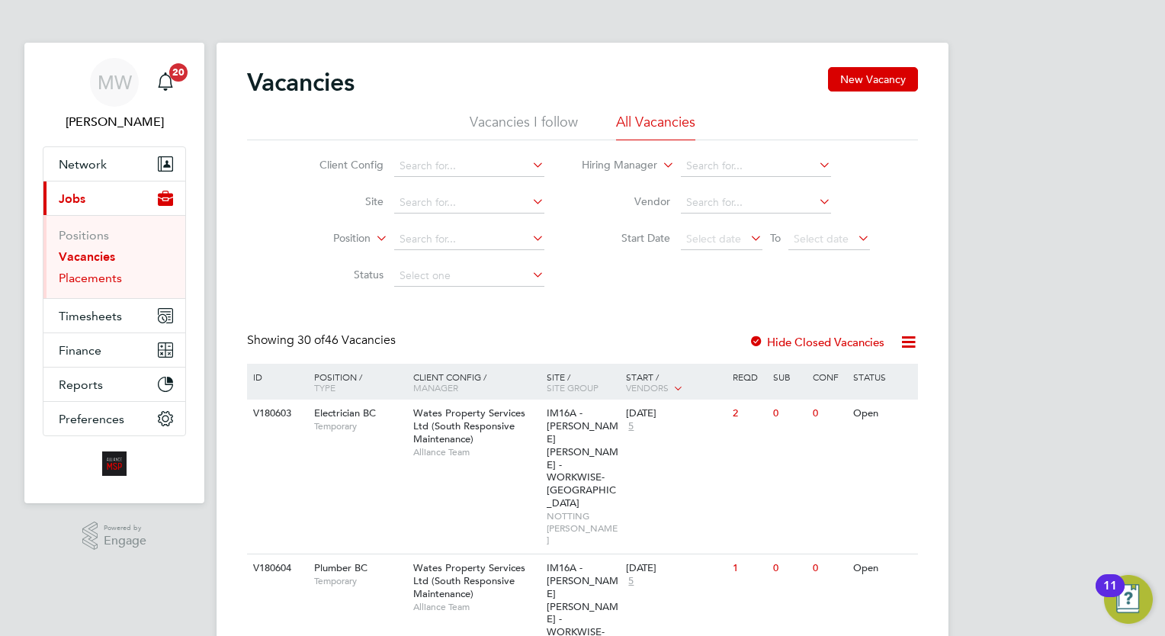
drag, startPoint x: 129, startPoint y: 287, endPoint x: 116, endPoint y: 278, distance: 15.9
click at [129, 287] on ul "Positions Vacancies Placements" at bounding box center [114, 256] width 142 height 83
click at [113, 276] on link "Placements" at bounding box center [90, 278] width 63 height 14
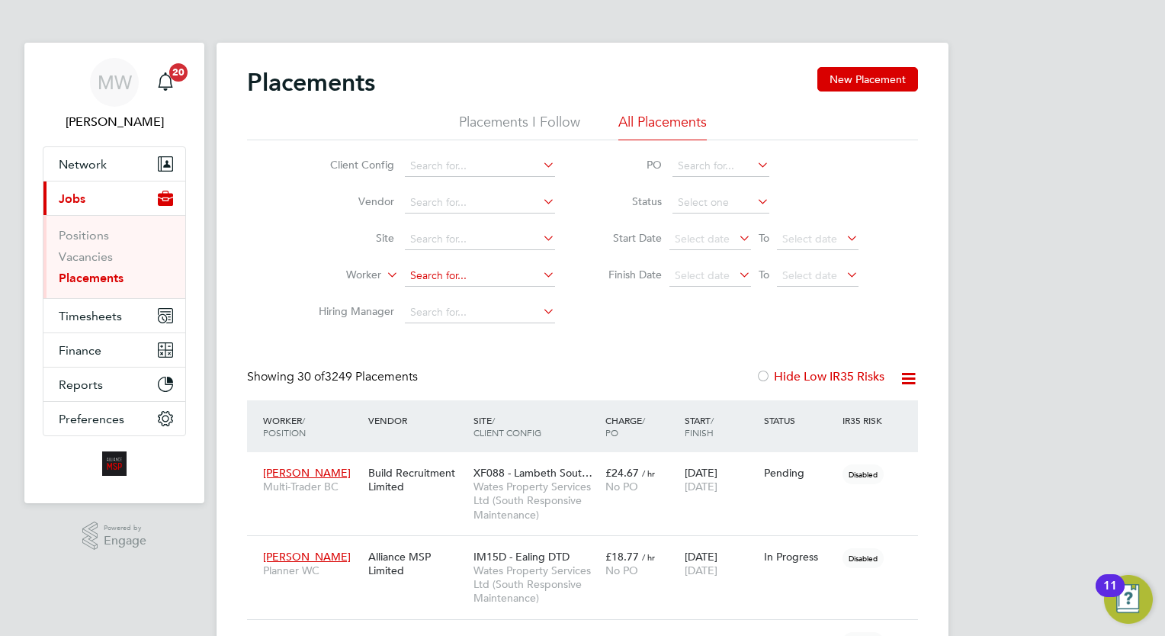
click at [410, 275] on input at bounding box center [480, 275] width 150 height 21
click at [451, 291] on li "Hakeem Agboluaje" at bounding box center [480, 296] width 151 height 21
type input "Hakeem Agboluaje"
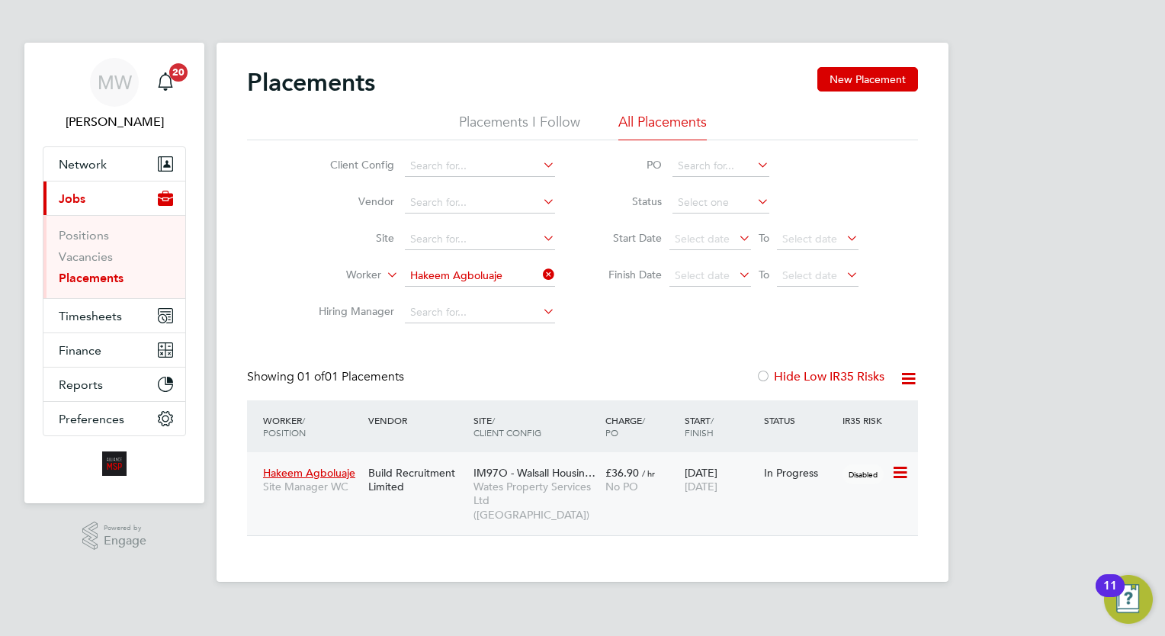
click at [551, 465] on div "IM97O - Walsall Housin… Wates Property Services Ltd (Central & North)" at bounding box center [536, 493] width 132 height 71
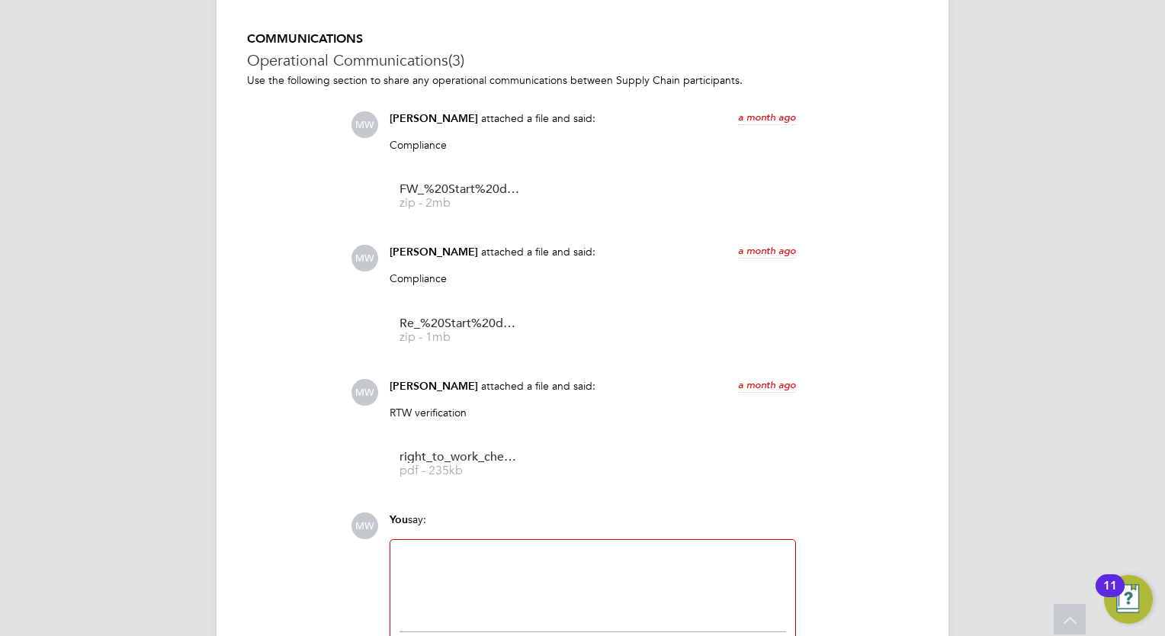
scroll to position [2288, 0]
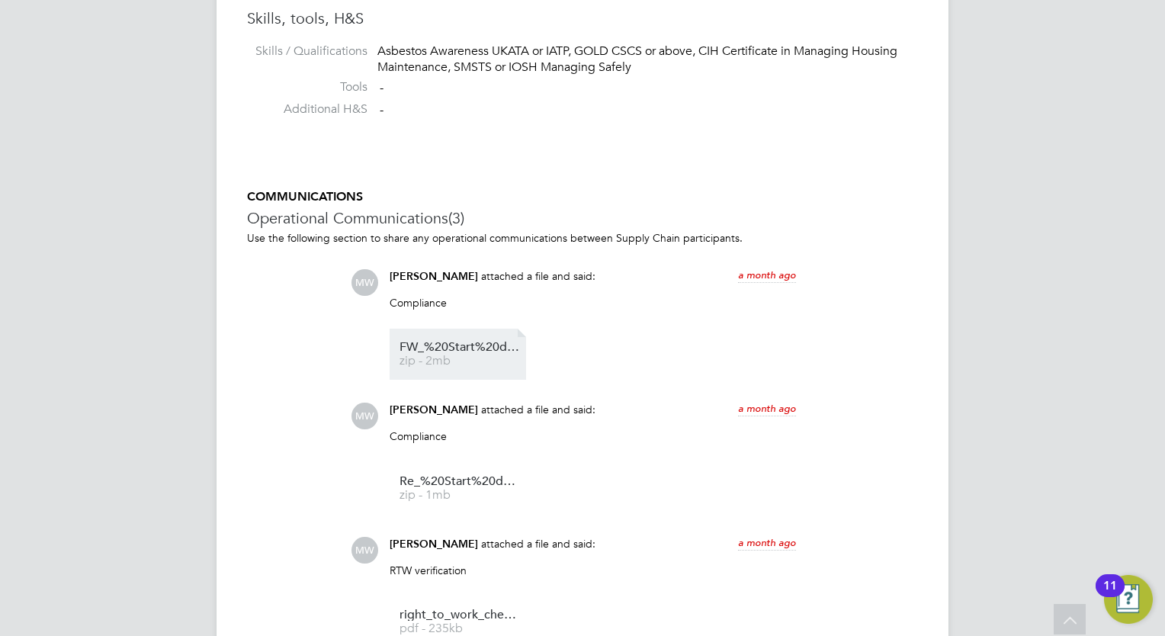
click at [457, 346] on span "FW_%20Start%20details%20for%20Hakeem" at bounding box center [461, 347] width 122 height 11
drag, startPoint x: 607, startPoint y: 142, endPoint x: 608, endPoint y: 131, distance: 10.7
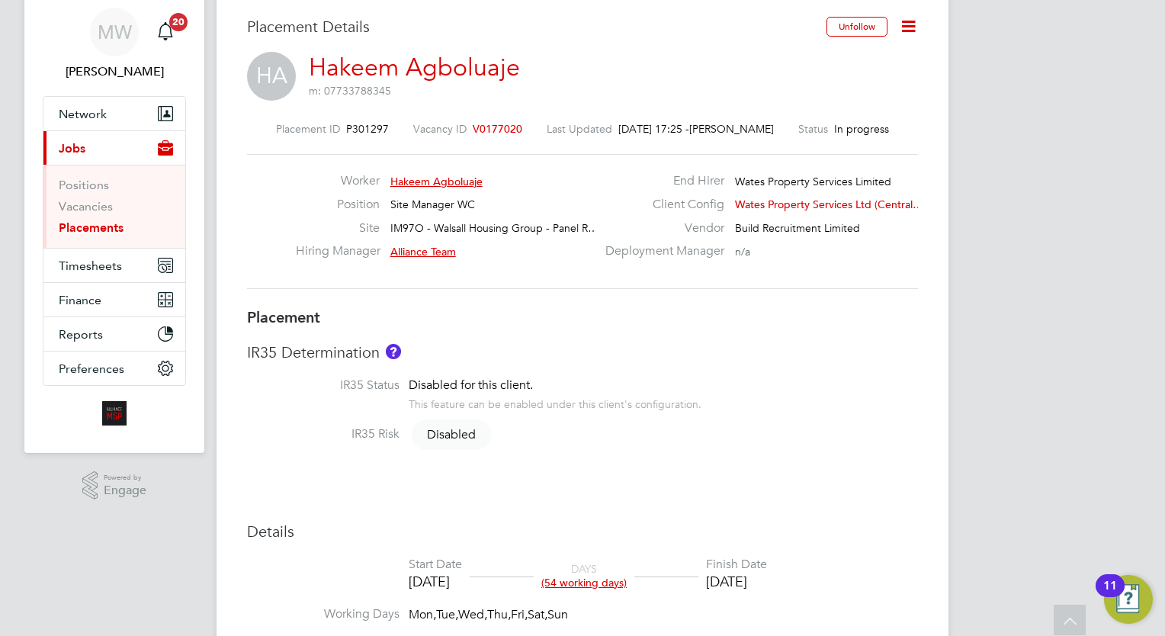
scroll to position [0, 0]
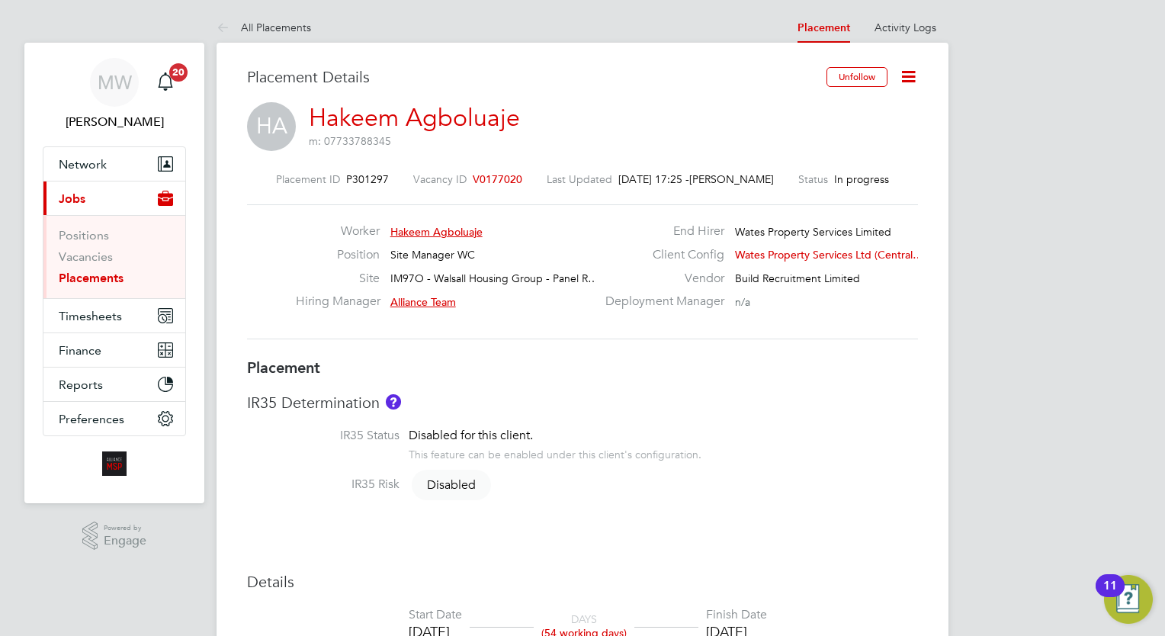
click at [56, 267] on ul "Positions Vacancies Placements" at bounding box center [114, 256] width 142 height 83
click at [68, 272] on link "Placements" at bounding box center [91, 278] width 65 height 14
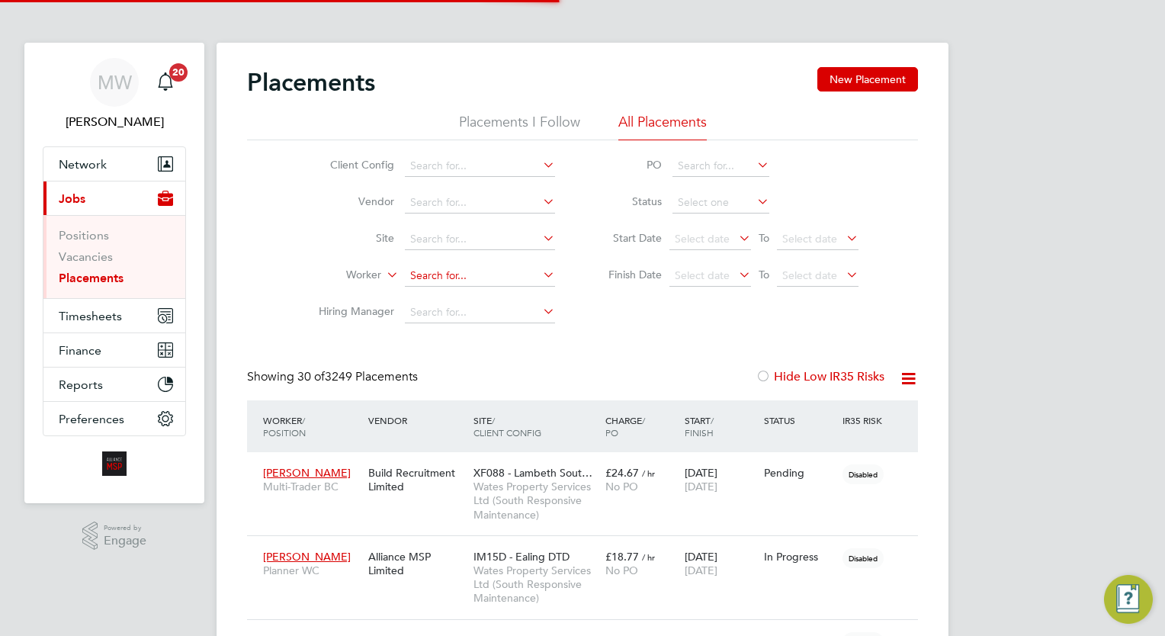
scroll to position [43, 106]
click at [456, 270] on input at bounding box center [480, 275] width 150 height 21
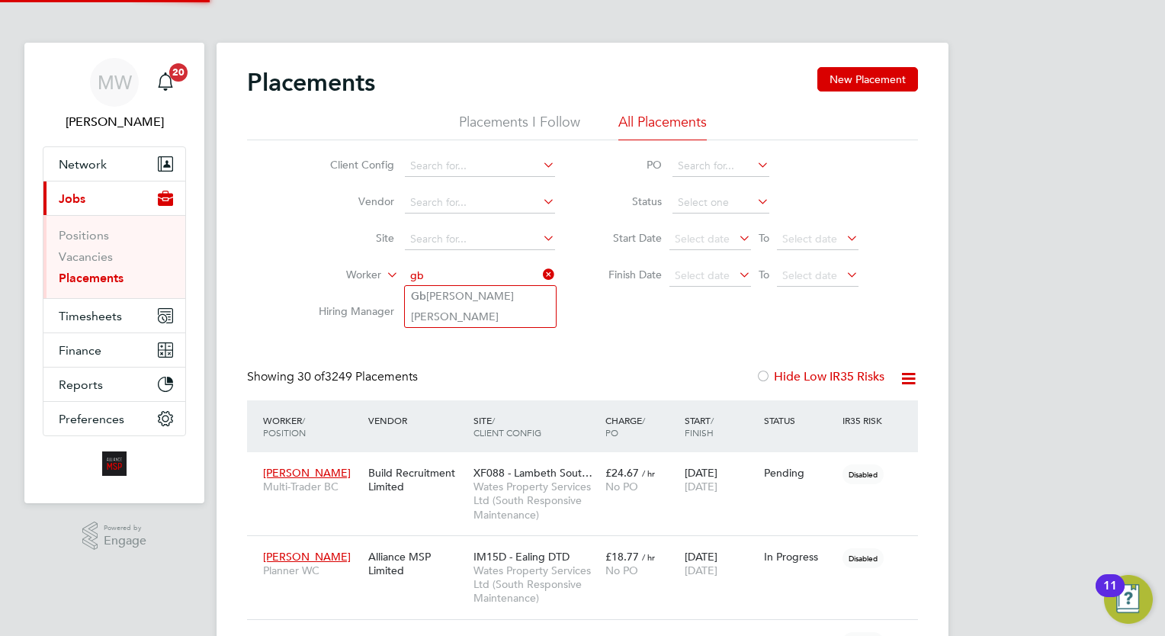
type input "g"
click at [487, 297] on li "[PERSON_NAME] bins" at bounding box center [480, 296] width 151 height 21
type input "[PERSON_NAME]"
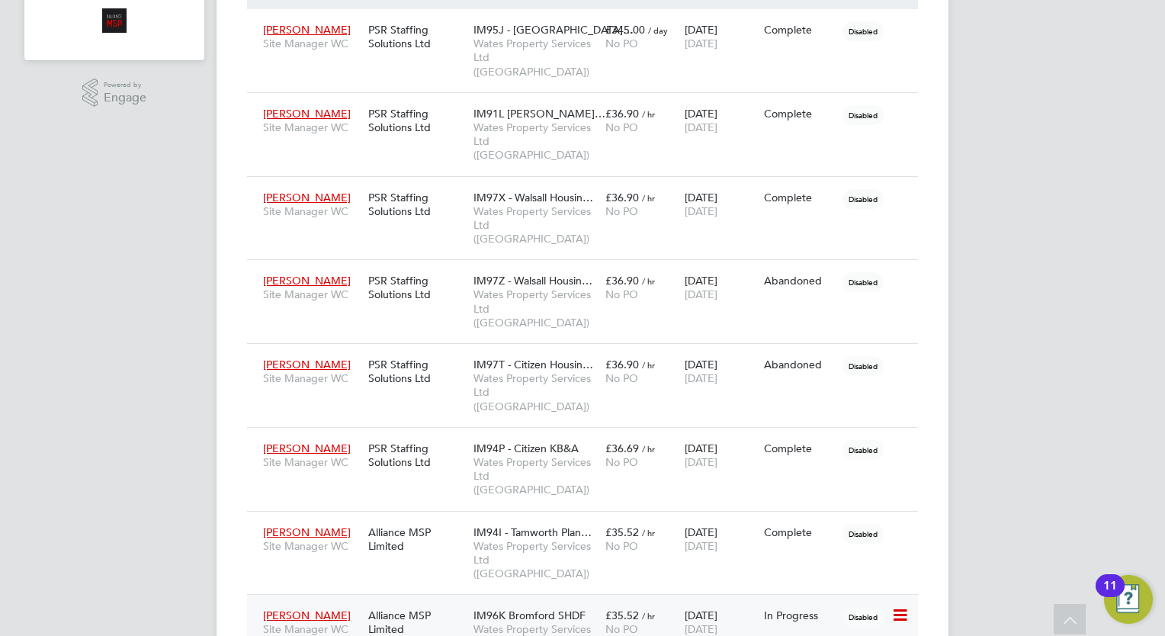
click at [566, 608] on span "IM96K Bromford SHDF" at bounding box center [530, 615] width 112 height 14
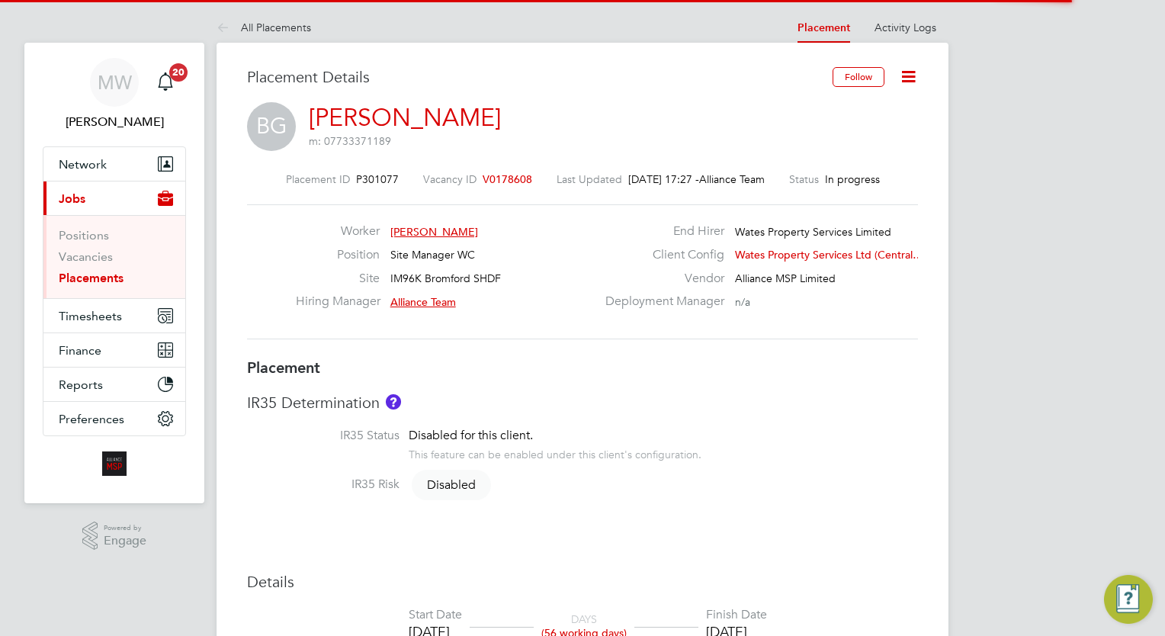
click at [483, 178] on span "V0178608" at bounding box center [508, 179] width 50 height 14
